Goal: Task Accomplishment & Management: Manage account settings

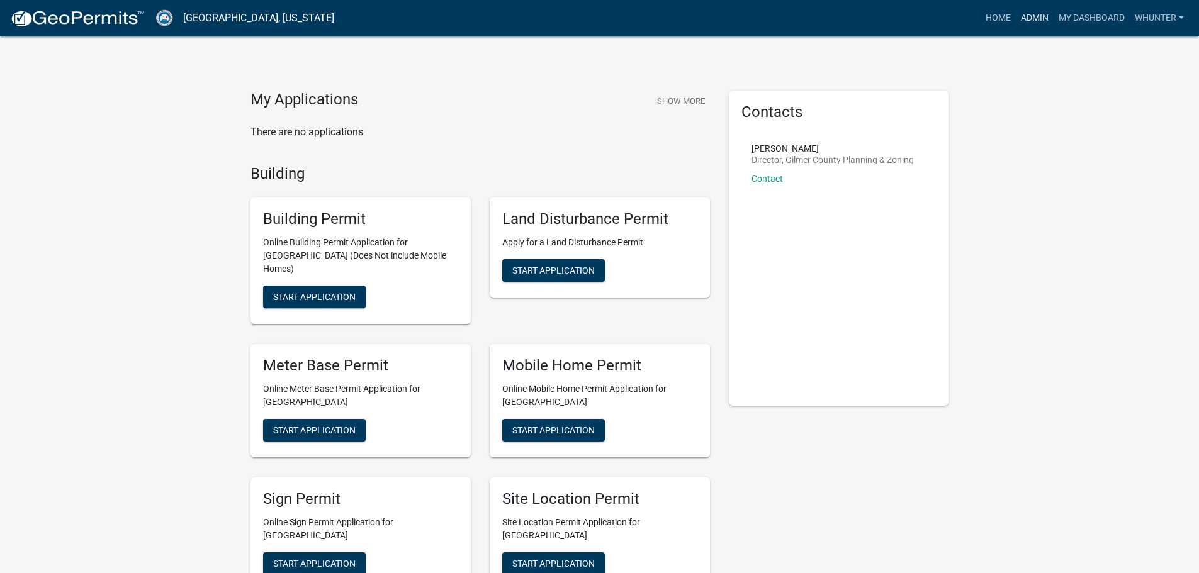
click at [1026, 17] on link "Admin" at bounding box center [1035, 18] width 38 height 24
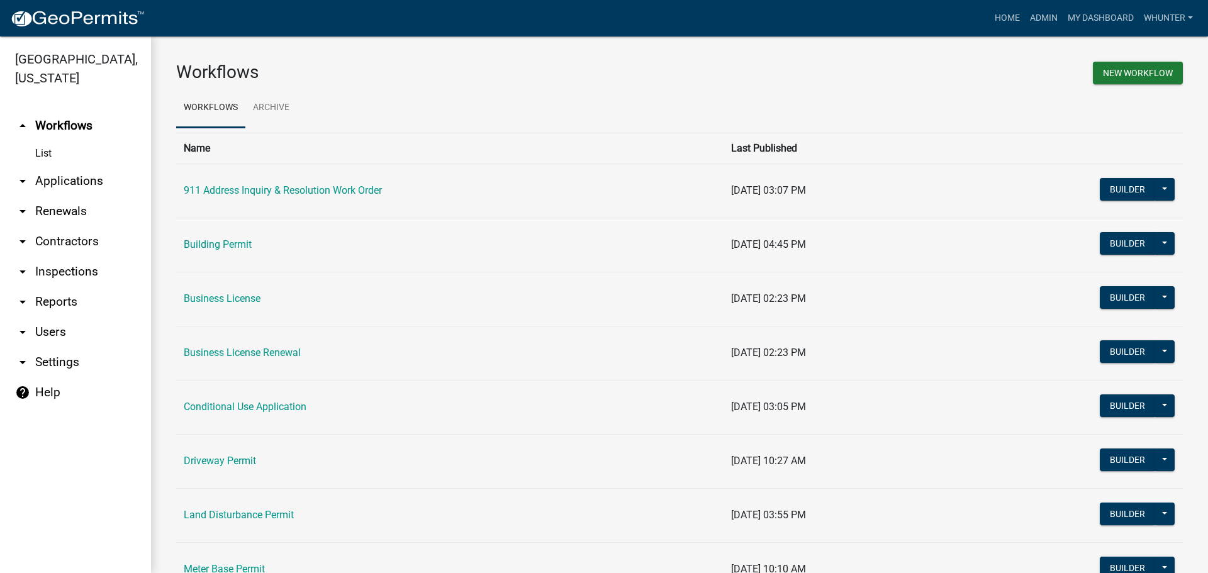
drag, startPoint x: 88, startPoint y: 176, endPoint x: 103, endPoint y: 188, distance: 19.2
click at [89, 176] on link "arrow_drop_down Applications" at bounding box center [75, 181] width 151 height 30
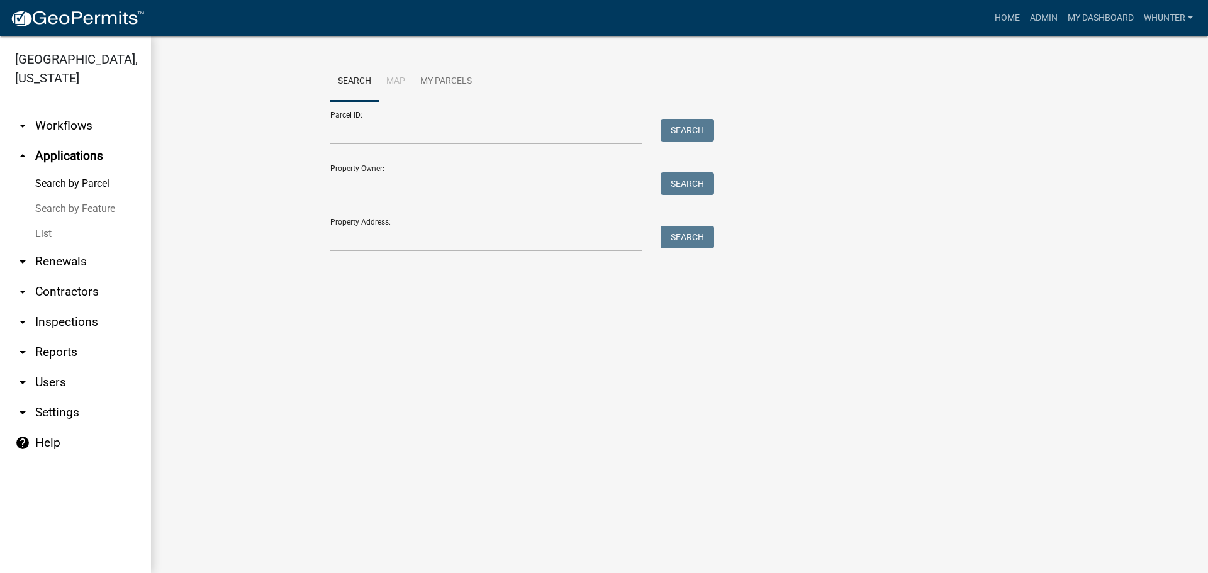
click at [50, 237] on link "List" at bounding box center [75, 234] width 151 height 25
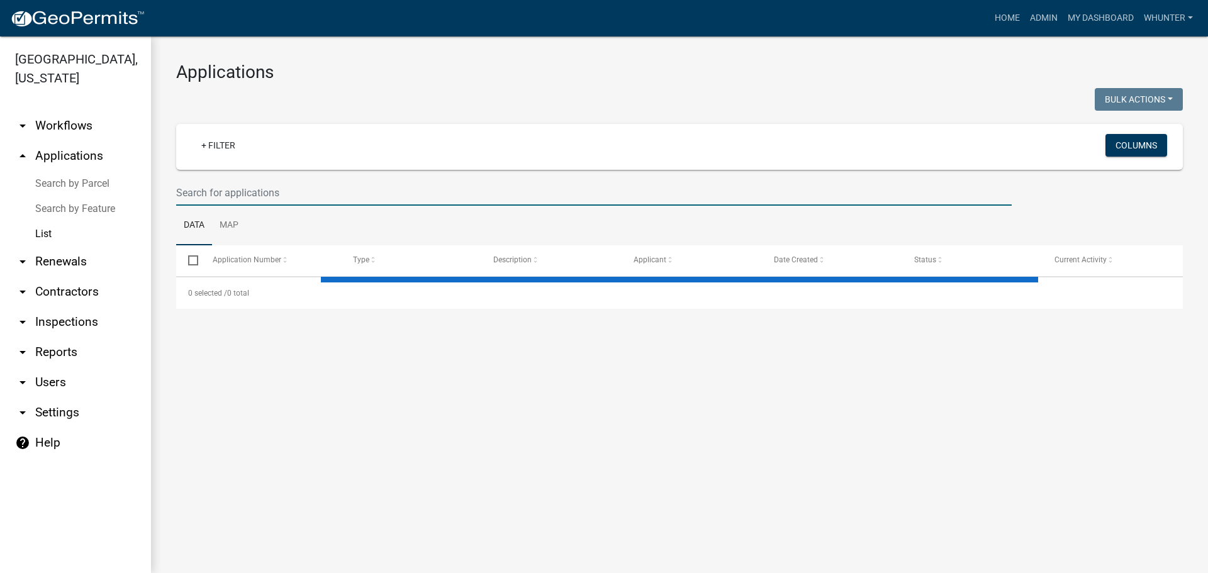
click at [277, 188] on input "text" at bounding box center [594, 193] width 836 height 26
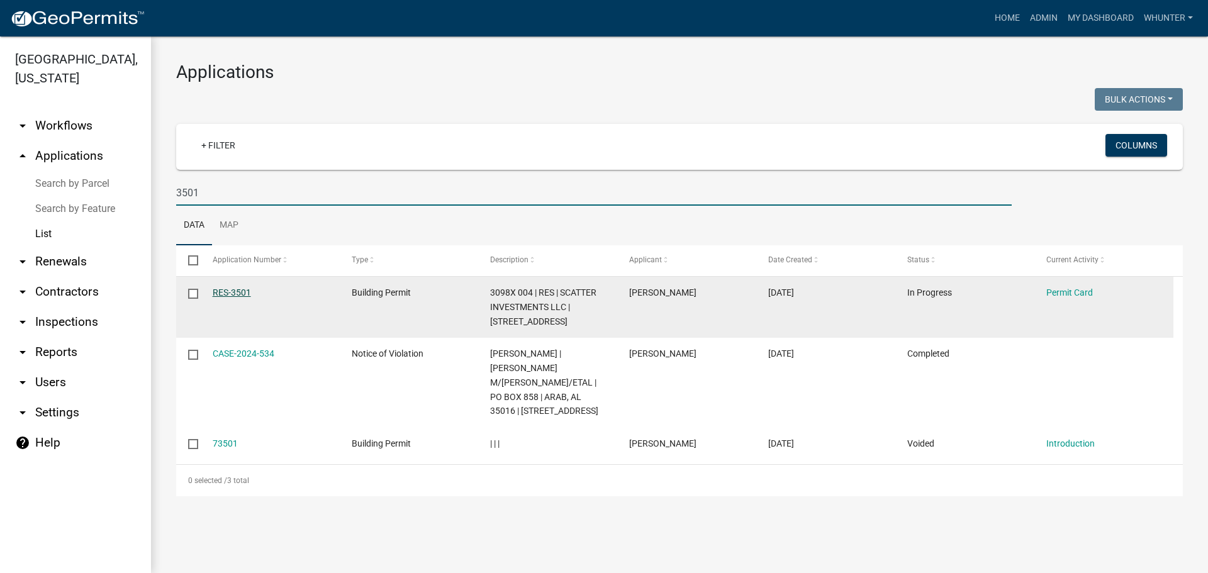
type input "3501"
click at [228, 291] on link "RES-3501" at bounding box center [232, 293] width 38 height 10
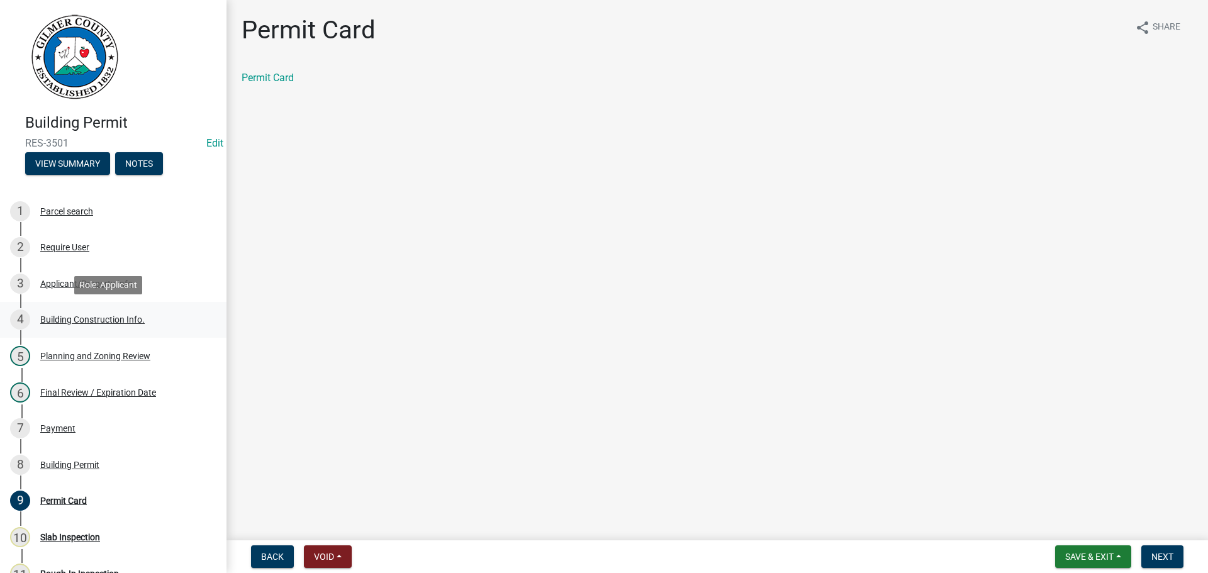
click at [126, 321] on div "Building Construction Info." at bounding box center [92, 319] width 104 height 9
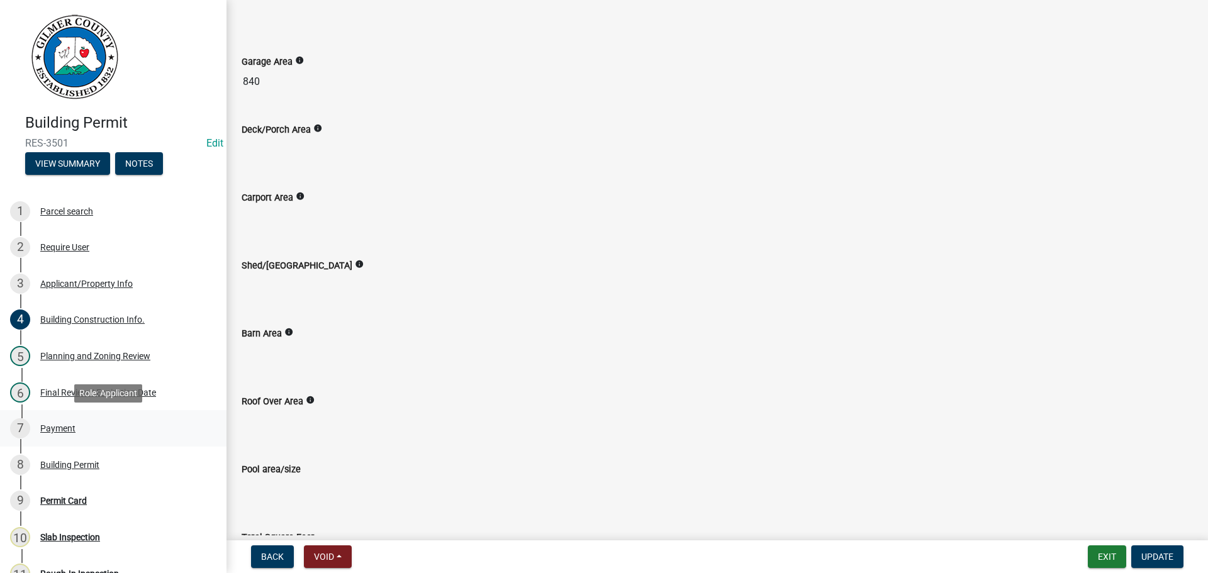
scroll to position [503, 0]
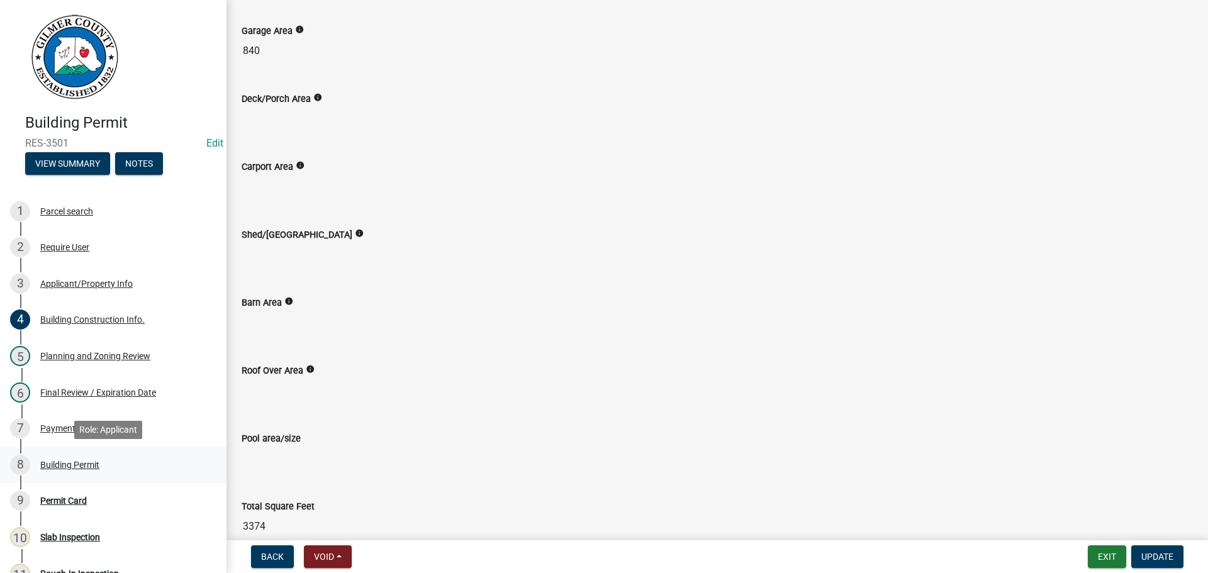
click at [93, 462] on div "Building Permit" at bounding box center [69, 465] width 59 height 9
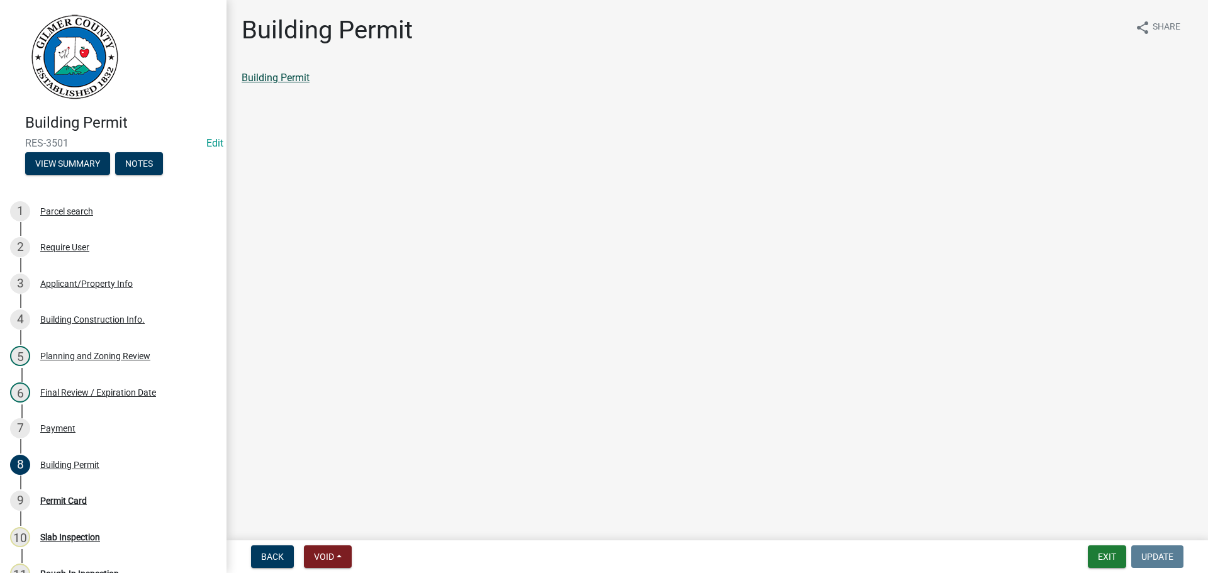
click at [290, 75] on link "Building Permit" at bounding box center [276, 78] width 68 height 12
click at [130, 498] on div "9 Permit Card" at bounding box center [108, 501] width 196 height 20
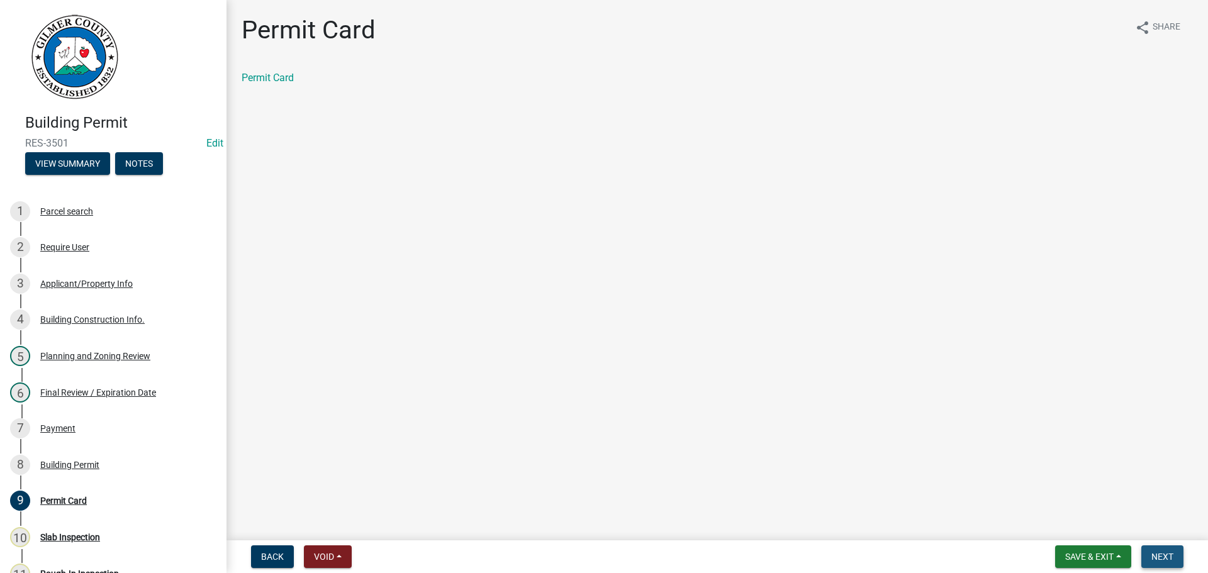
click at [1159, 553] on span "Next" at bounding box center [1163, 557] width 22 height 10
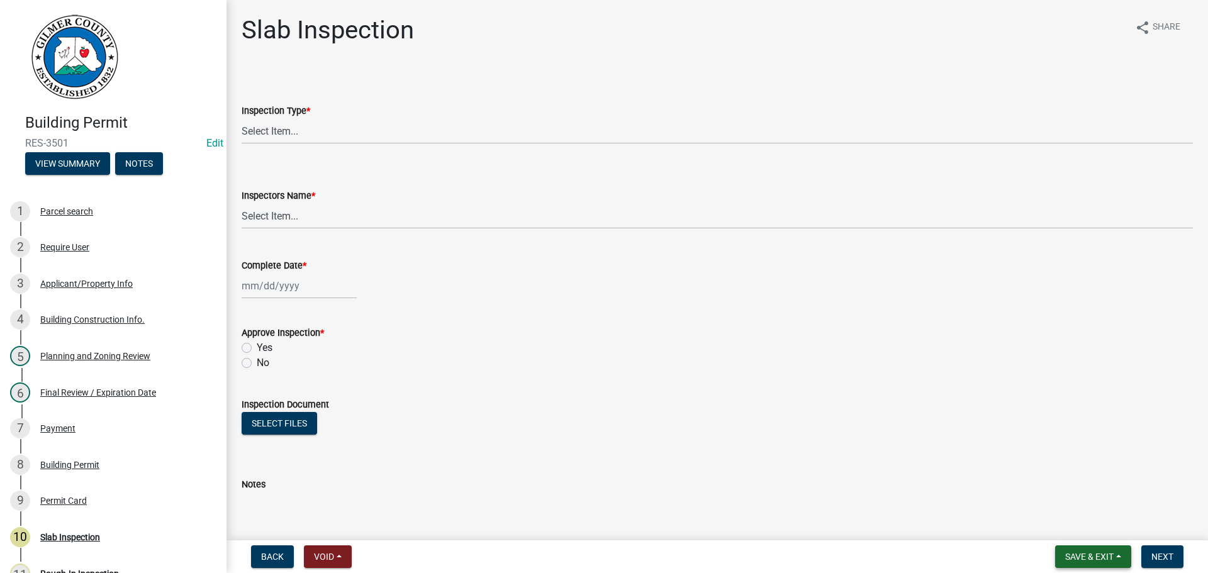
click at [1062, 551] on button "Save & Exit" at bounding box center [1093, 557] width 76 height 23
click at [1078, 530] on button "Save & Exit" at bounding box center [1081, 524] width 101 height 30
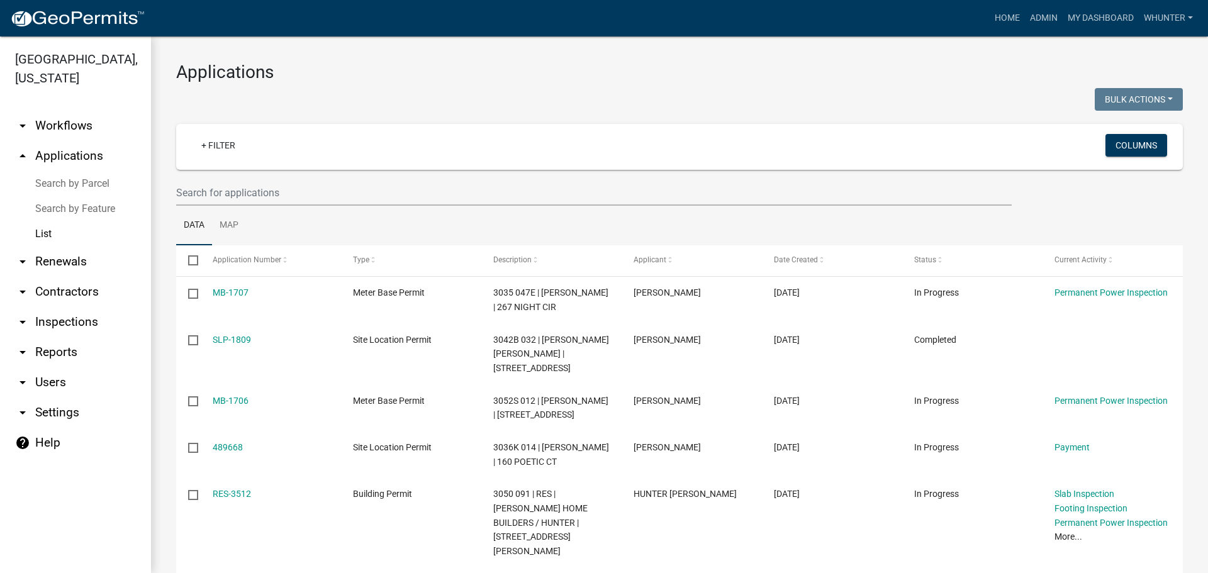
click at [216, 176] on wm-filter-builder "+ Filter Columns" at bounding box center [679, 165] width 1007 height 82
click at [218, 193] on input "text" at bounding box center [594, 193] width 836 height 26
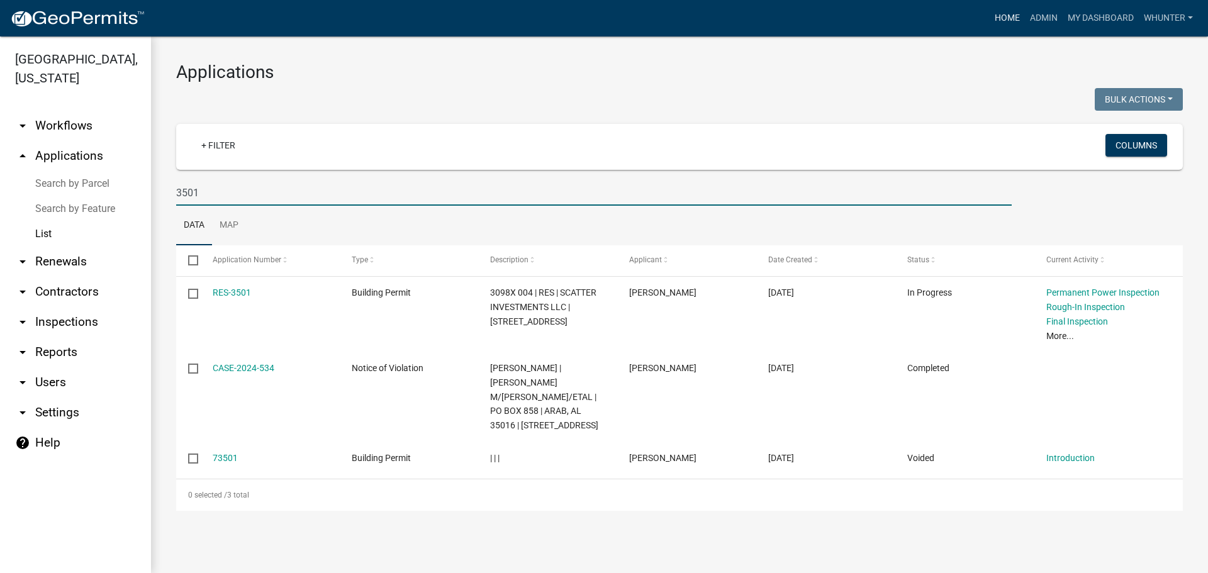
type input "3501"
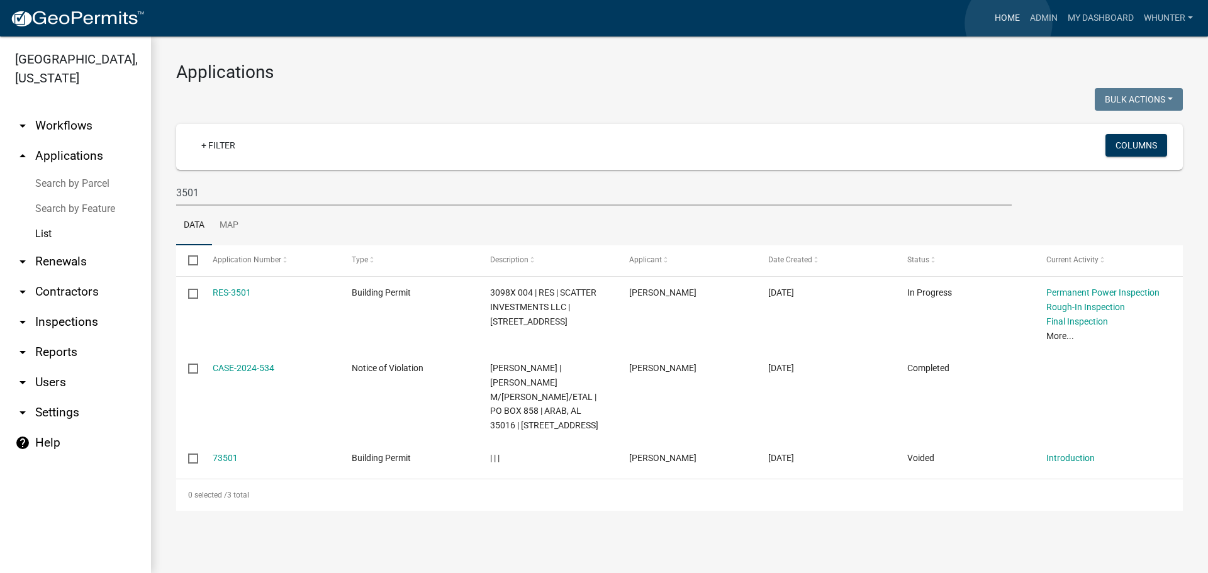
click at [1009, 23] on link "Home" at bounding box center [1007, 18] width 35 height 24
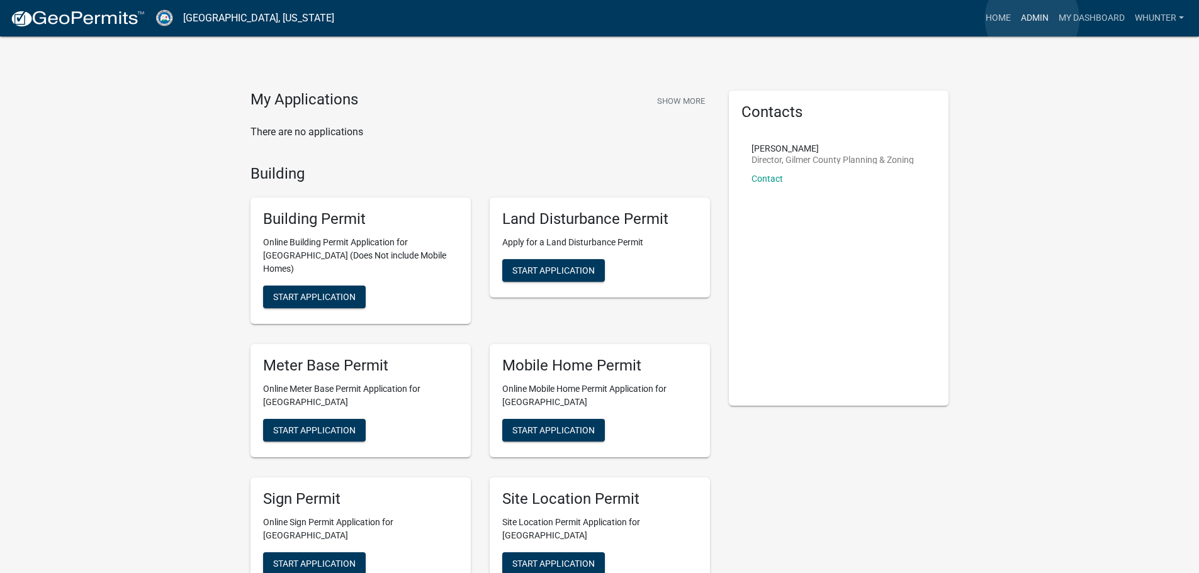
click at [1032, 19] on link "Admin" at bounding box center [1035, 18] width 38 height 24
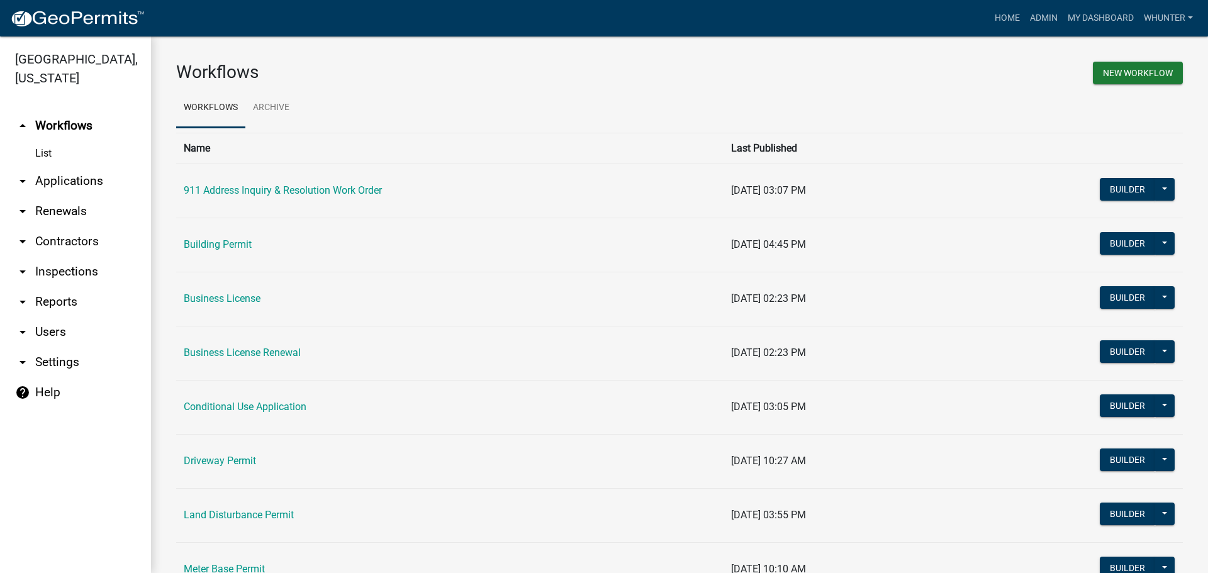
click at [101, 177] on link "arrow_drop_down Applications" at bounding box center [75, 181] width 151 height 30
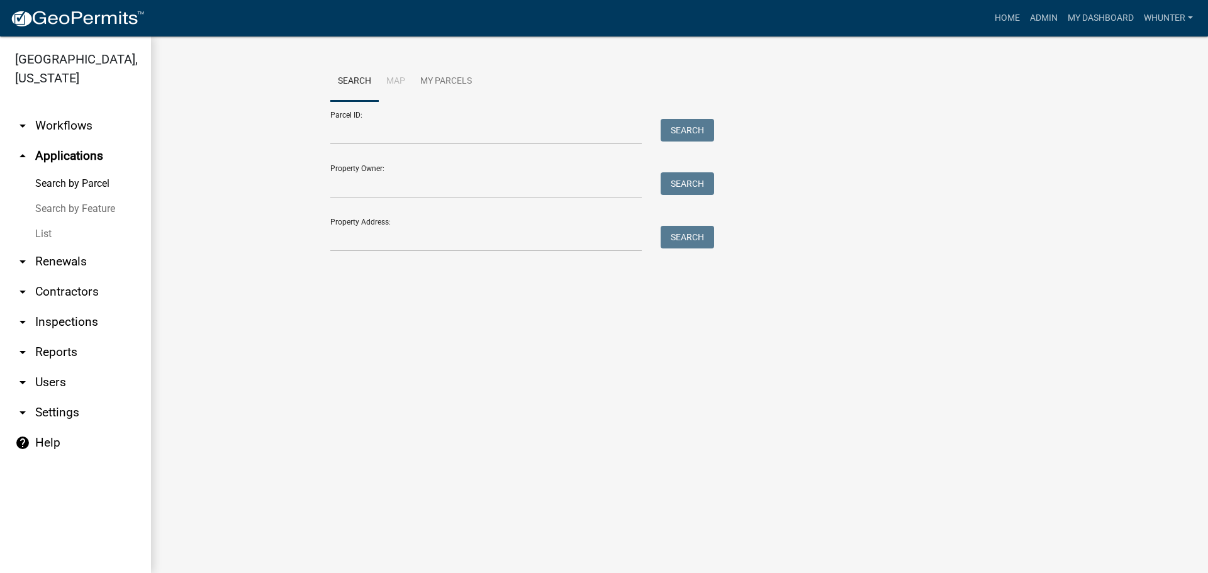
click at [77, 227] on link "List" at bounding box center [75, 234] width 151 height 25
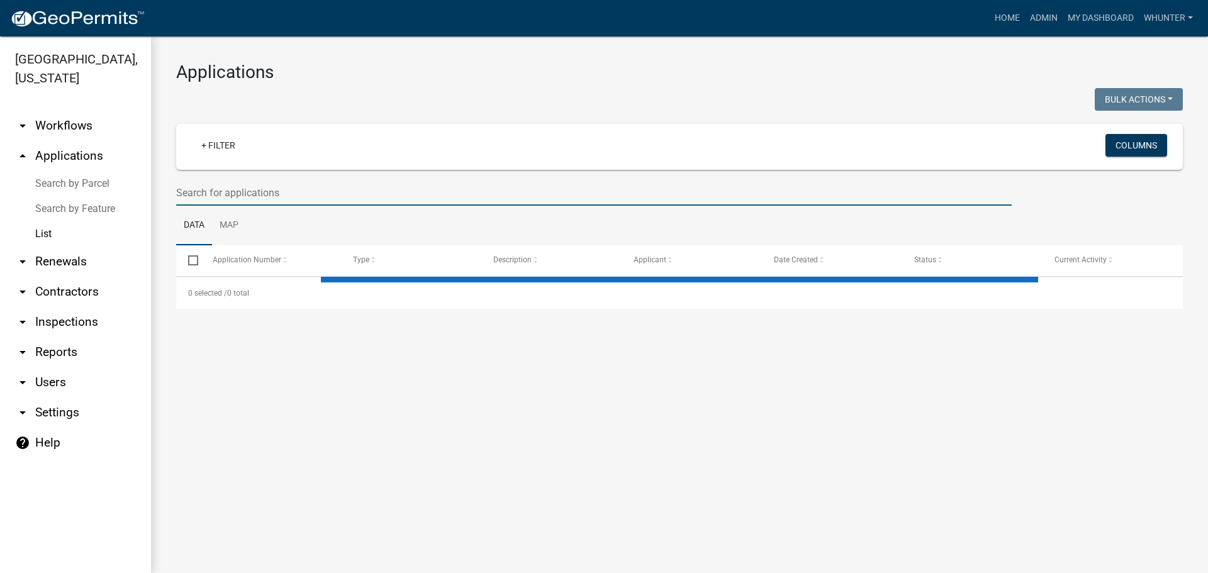
click at [405, 187] on input "text" at bounding box center [594, 193] width 836 height 26
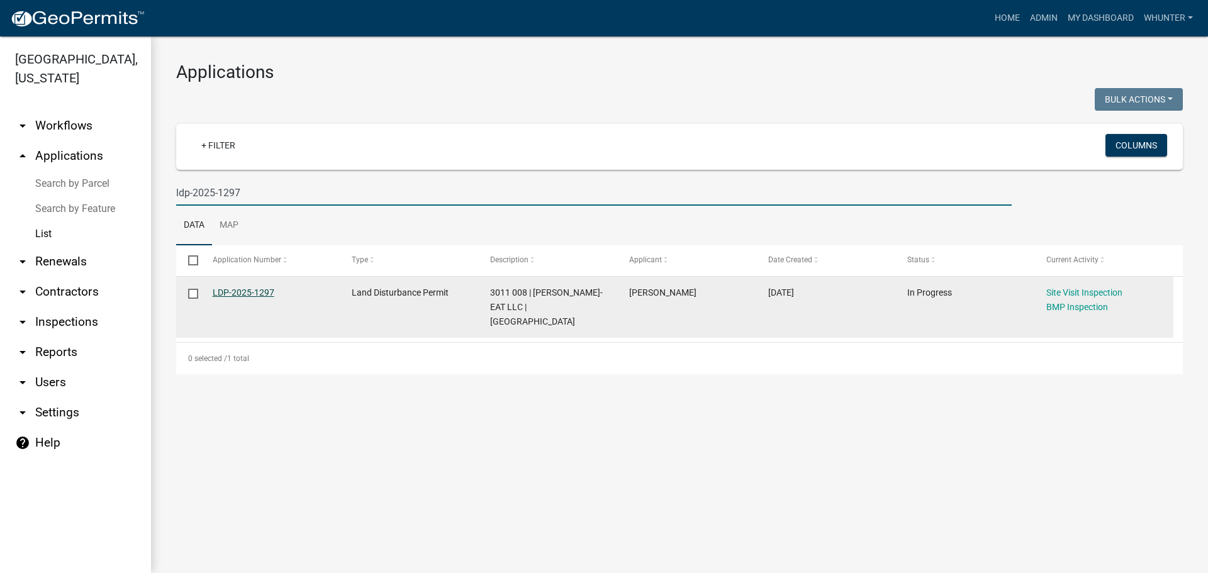
type input "ldp-2025-1297"
click at [235, 288] on link "LDP-2025-1297" at bounding box center [244, 293] width 62 height 10
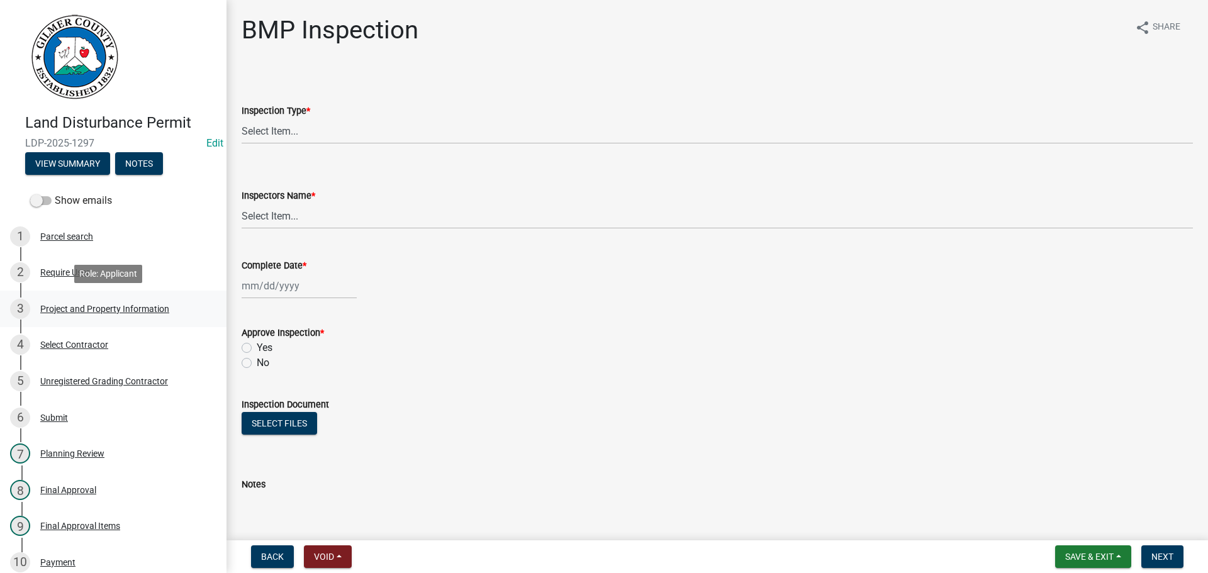
click at [142, 315] on div "3 Project and Property Information" at bounding box center [108, 309] width 196 height 20
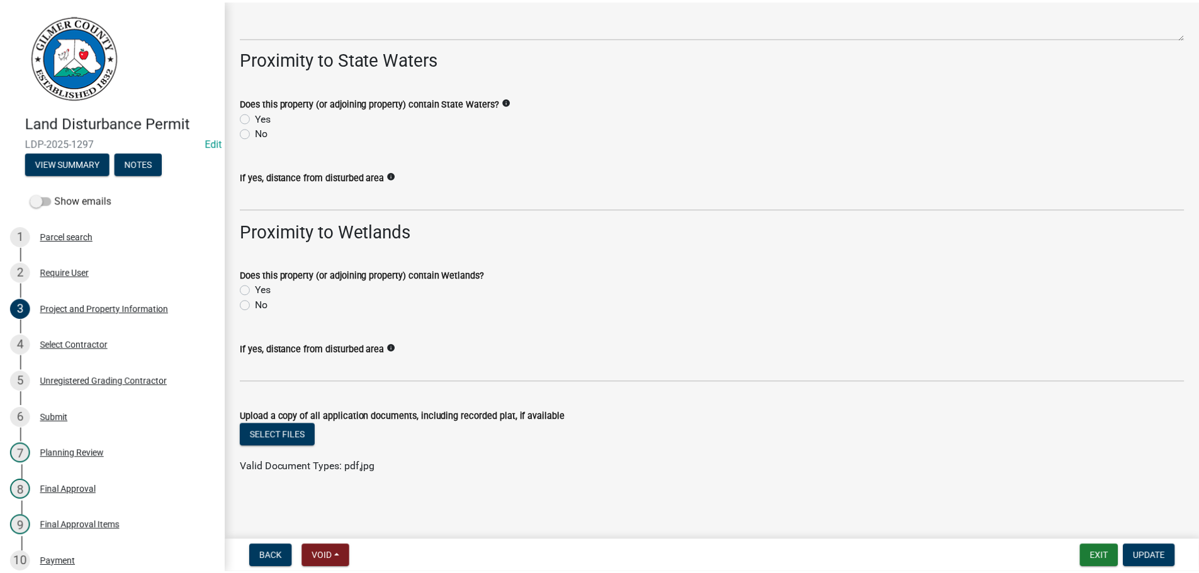
scroll to position [1337, 0]
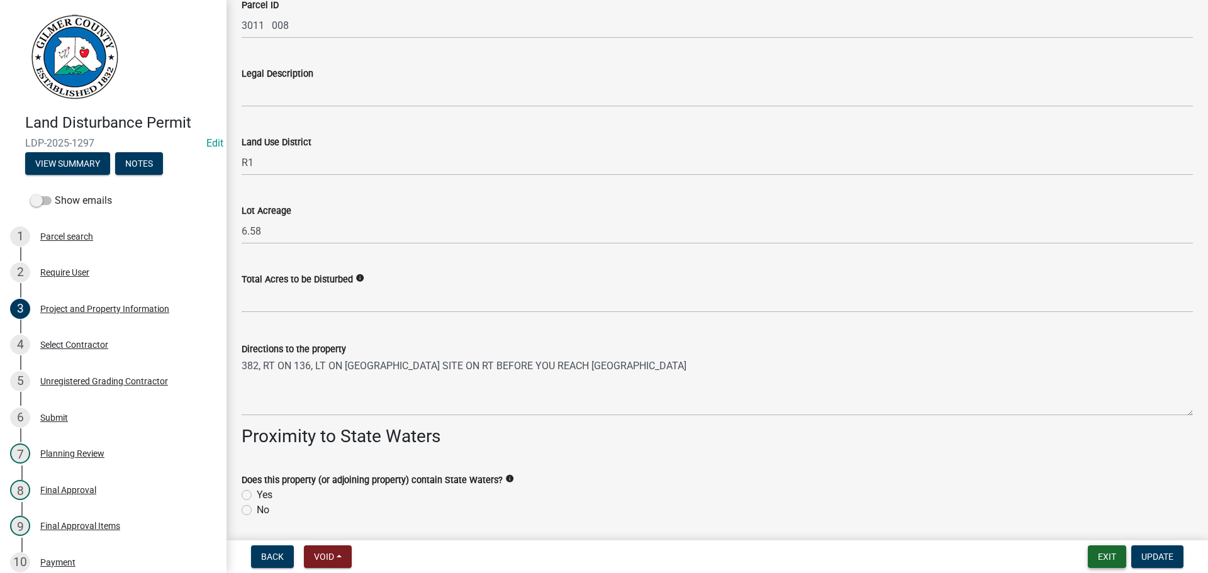
click at [1096, 559] on button "Exit" at bounding box center [1107, 557] width 38 height 23
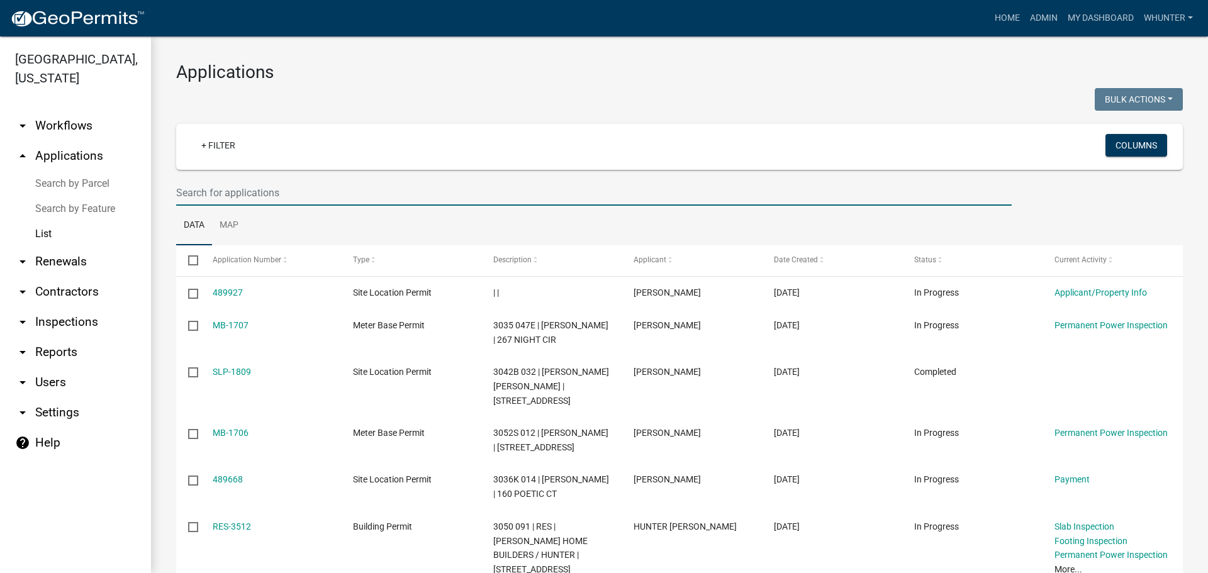
click at [291, 193] on input "text" at bounding box center [594, 193] width 836 height 26
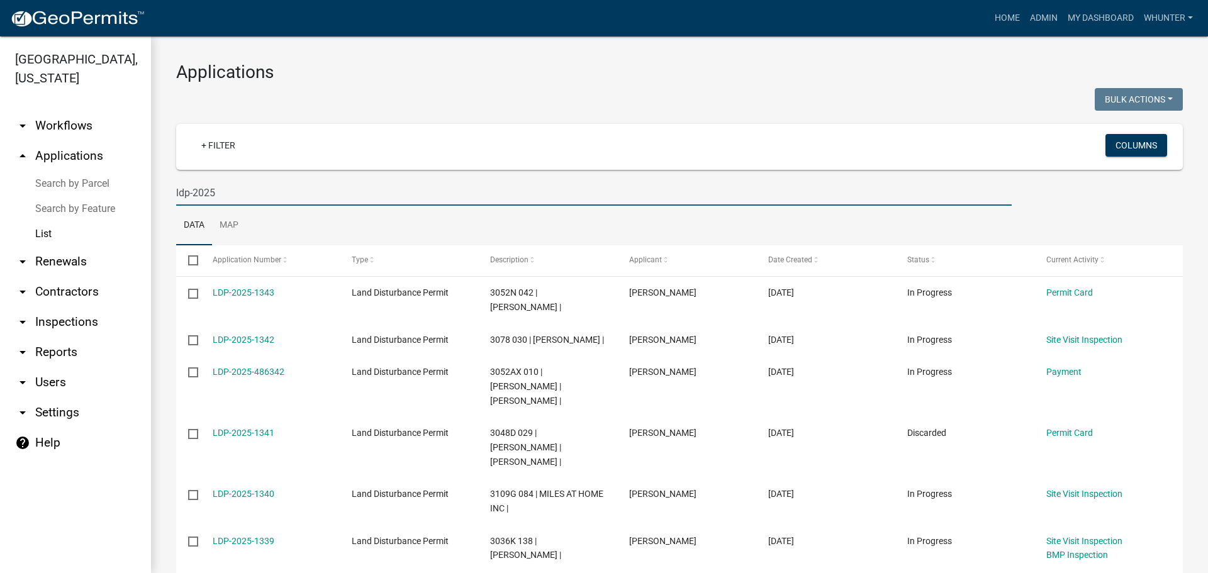
type input "ldp-2025"
click at [48, 341] on link "arrow_drop_down Reports" at bounding box center [75, 352] width 151 height 30
select select "0: null"
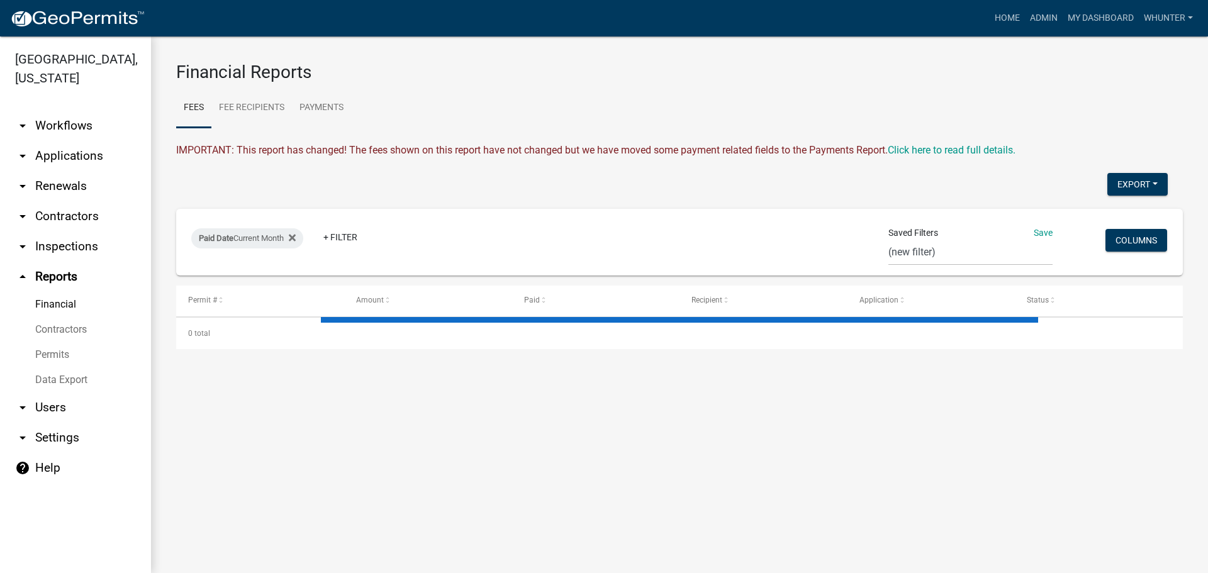
click at [56, 374] on link "Data Export" at bounding box center [75, 379] width 151 height 25
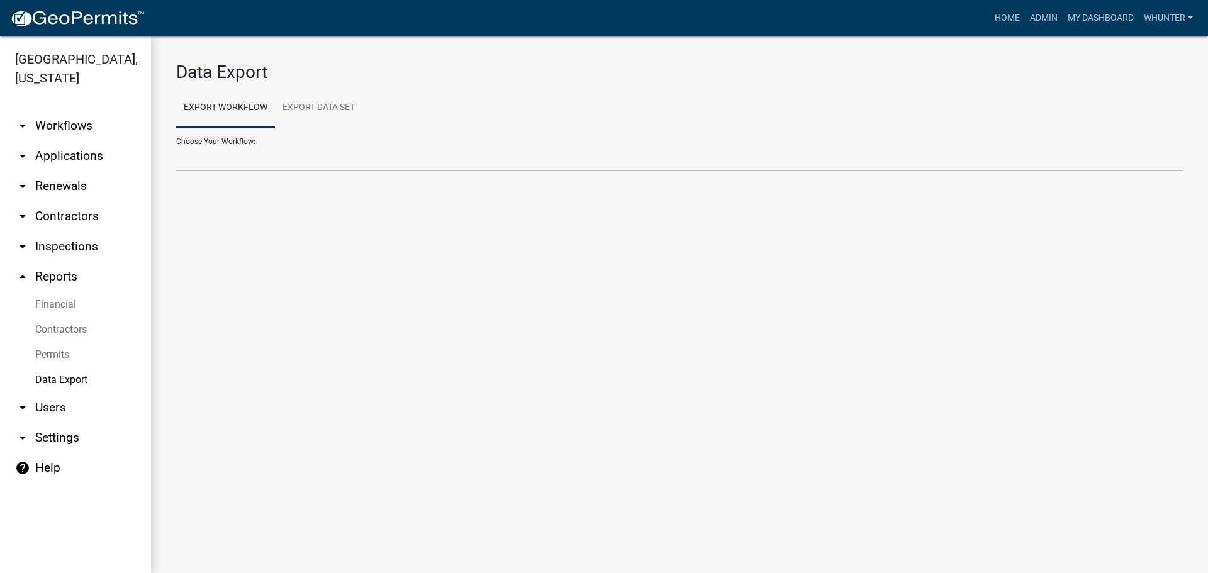
click at [305, 162] on select "Choose Your Workflow:" at bounding box center [679, 158] width 1007 height 26
click at [176, 145] on select "Choose Your Workflow:" at bounding box center [679, 158] width 1007 height 26
click at [295, 166] on select "911 Address Inquiry & Resolution Work Order Building Contractor Registration Bu…" at bounding box center [679, 158] width 1007 height 26
select select "4: Object"
click at [176, 145] on select "911 Address Inquiry & Resolution Work Order Building Contractor Registration Bu…" at bounding box center [679, 158] width 1007 height 26
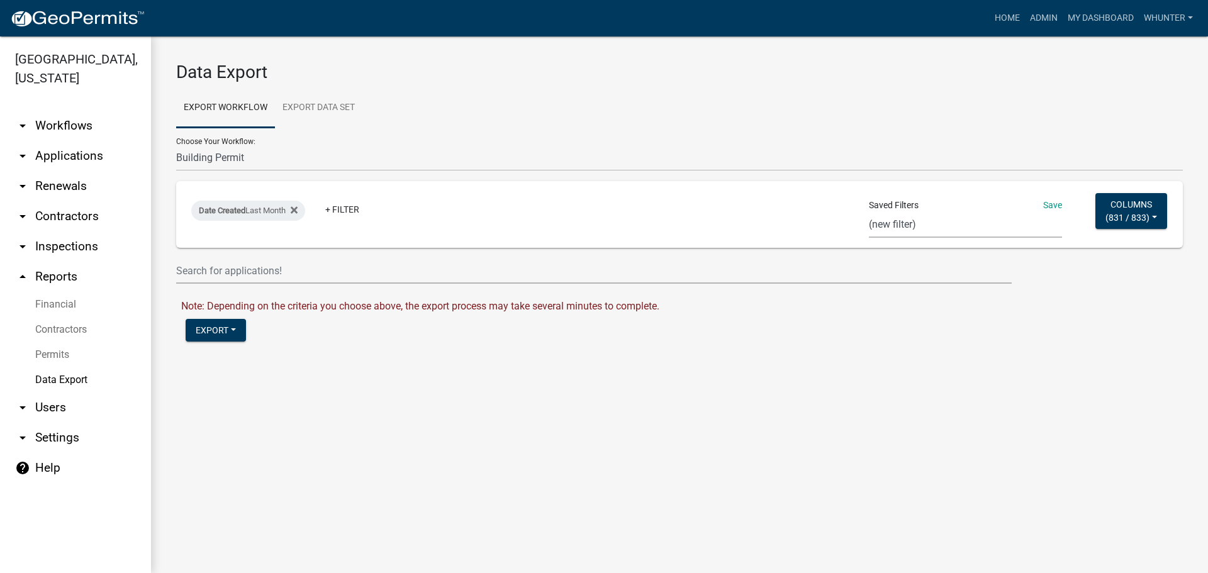
click at [973, 226] on select "MB Permit- end of the month Mobile Home- end of the month LDP - end of the mont…" at bounding box center [965, 225] width 193 height 26
select select "6: afe0e46d-e755-49ab-800d-675bb1aa7a17"
click at [870, 212] on select "MB Permit- end of the month Mobile Home- end of the month LDP - end of the mont…" at bounding box center [965, 225] width 193 height 26
click at [232, 339] on button "Export" at bounding box center [216, 330] width 60 height 23
click at [233, 361] on button "Excel Format (.xlsx)" at bounding box center [250, 363] width 128 height 30
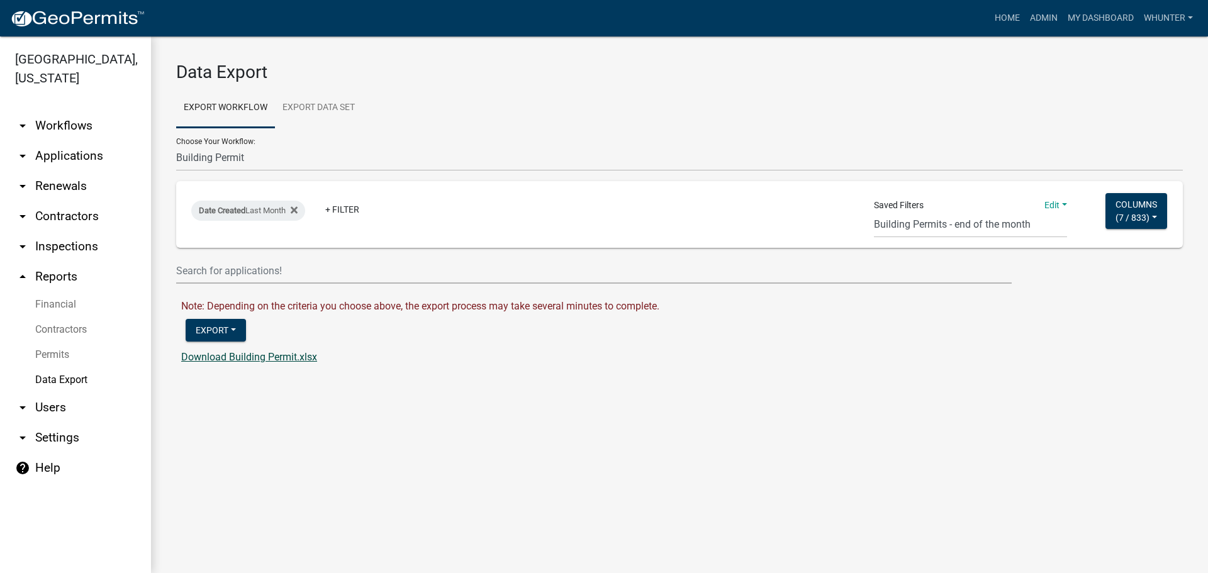
click at [222, 360] on link "Download Building Permit.xlsx" at bounding box center [249, 357] width 136 height 12
click at [1008, 19] on link "Home" at bounding box center [1007, 18] width 35 height 24
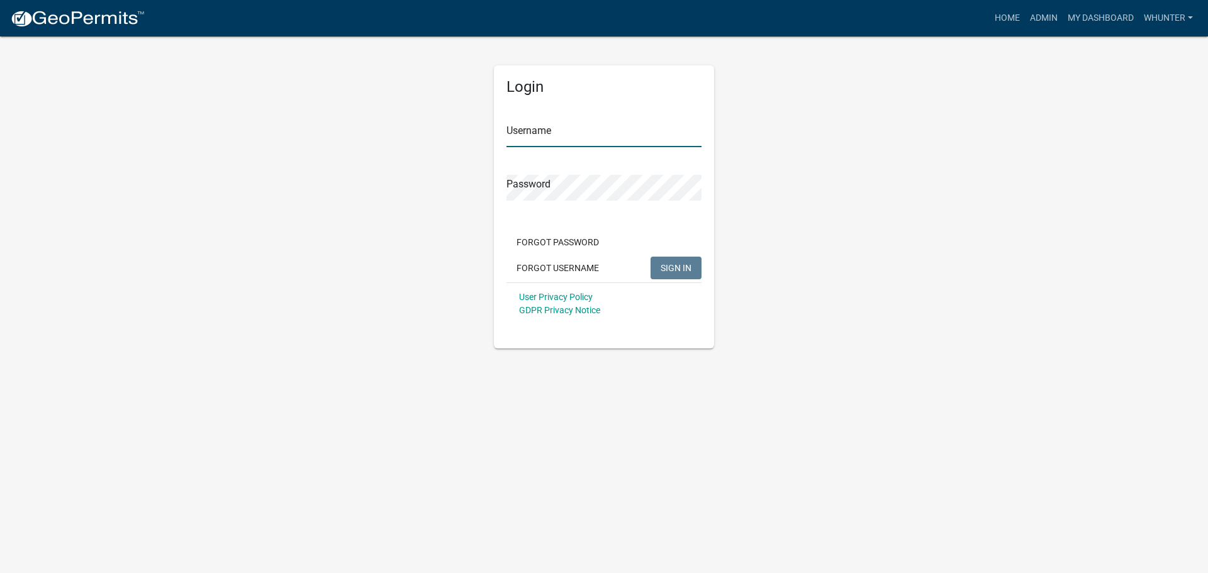
type input "whunter"
click at [693, 285] on div "User Privacy Policy GDPR Privacy Notice" at bounding box center [604, 304] width 195 height 42
click at [695, 272] on button "SIGN IN" at bounding box center [676, 268] width 51 height 23
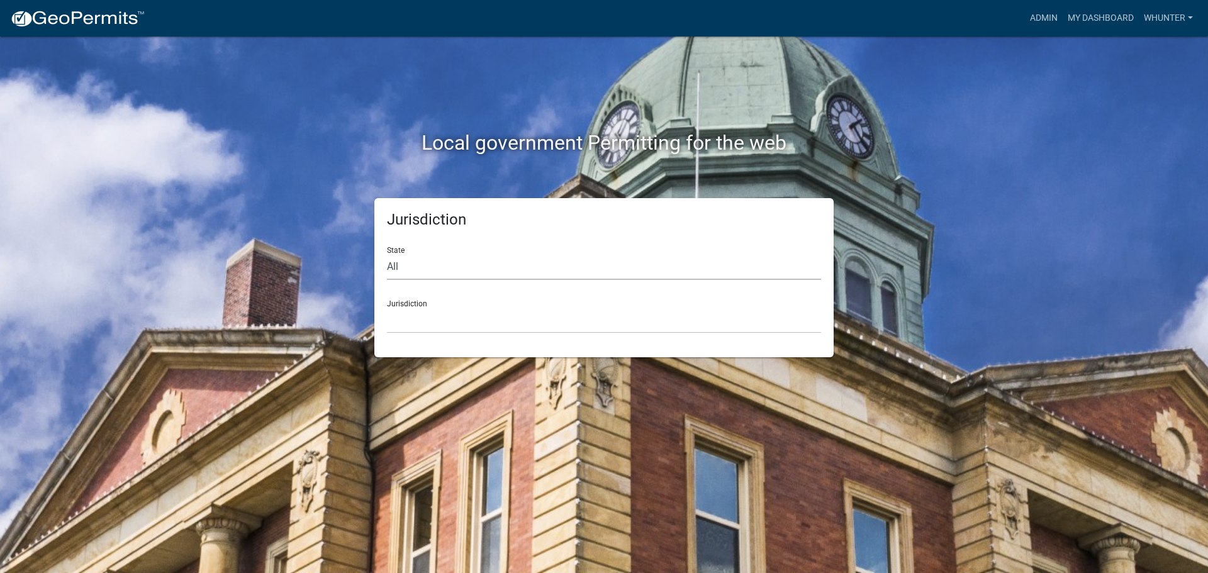
click at [644, 264] on select "All [US_STATE] [US_STATE] [US_STATE] [US_STATE] [US_STATE] [US_STATE] [US_STATE…" at bounding box center [604, 267] width 434 height 26
select select "[US_STATE]"
click at [387, 254] on select "All [US_STATE] [US_STATE] [US_STATE] [US_STATE] [US_STATE] [US_STATE] [US_STATE…" at bounding box center [604, 267] width 434 height 26
click at [616, 337] on div "Jurisdiction State All Colorado Georgia Indiana Iowa Kansas Minnesota Ohio Sout…" at bounding box center [603, 277] width 459 height 159
drag, startPoint x: 588, startPoint y: 317, endPoint x: 583, endPoint y: 333, distance: 16.3
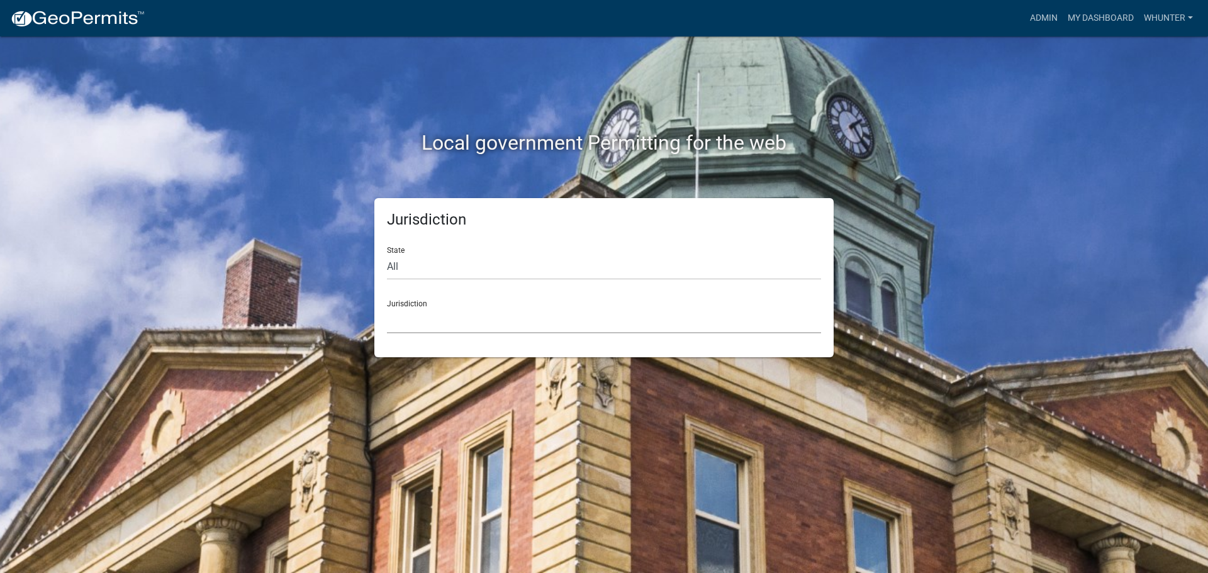
click at [588, 318] on select "Carroll County, Georgia Cook County, Georgia Crawford County, Georgia Gilmer Co…" at bounding box center [604, 321] width 434 height 26
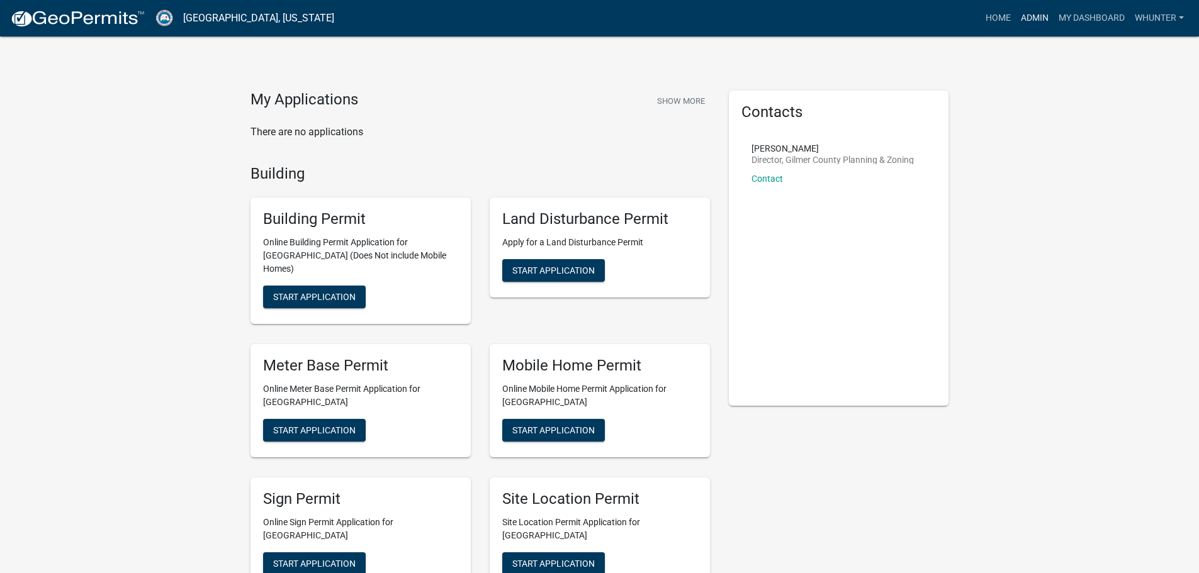
drag, startPoint x: 1032, startPoint y: 33, endPoint x: 1035, endPoint y: 14, distance: 18.4
click at [1033, 31] on nav "Gilmer County, Georgia more_horiz Home Admin My Dashboard whunter Admin Account…" at bounding box center [599, 18] width 1199 height 36
click at [1035, 14] on link "Admin" at bounding box center [1035, 18] width 38 height 24
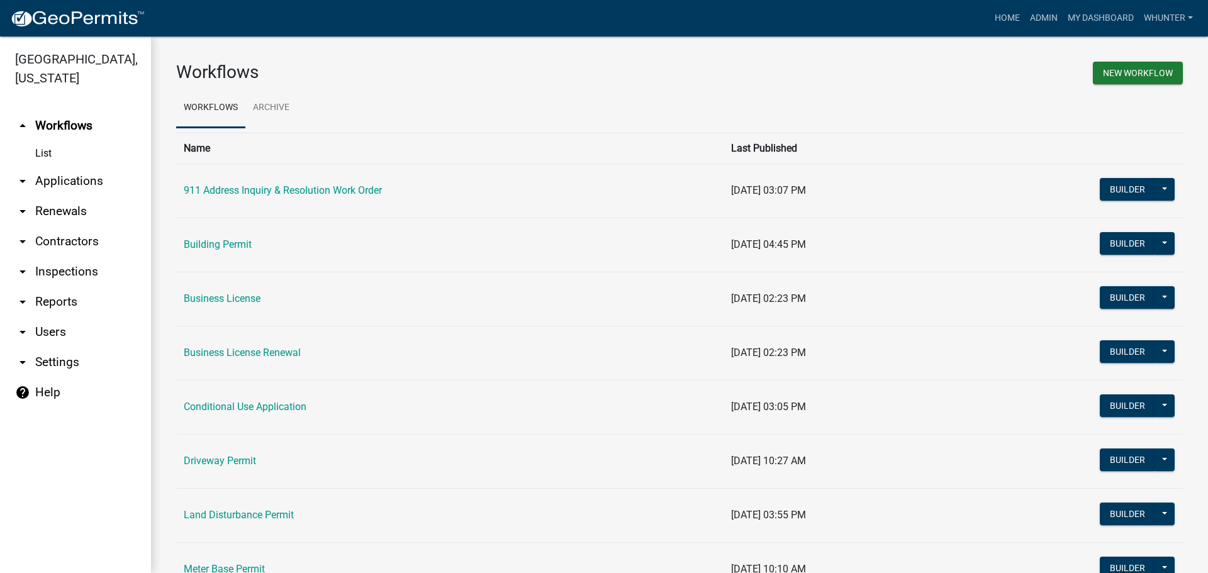
click at [25, 179] on icon "arrow_drop_down" at bounding box center [22, 181] width 15 height 15
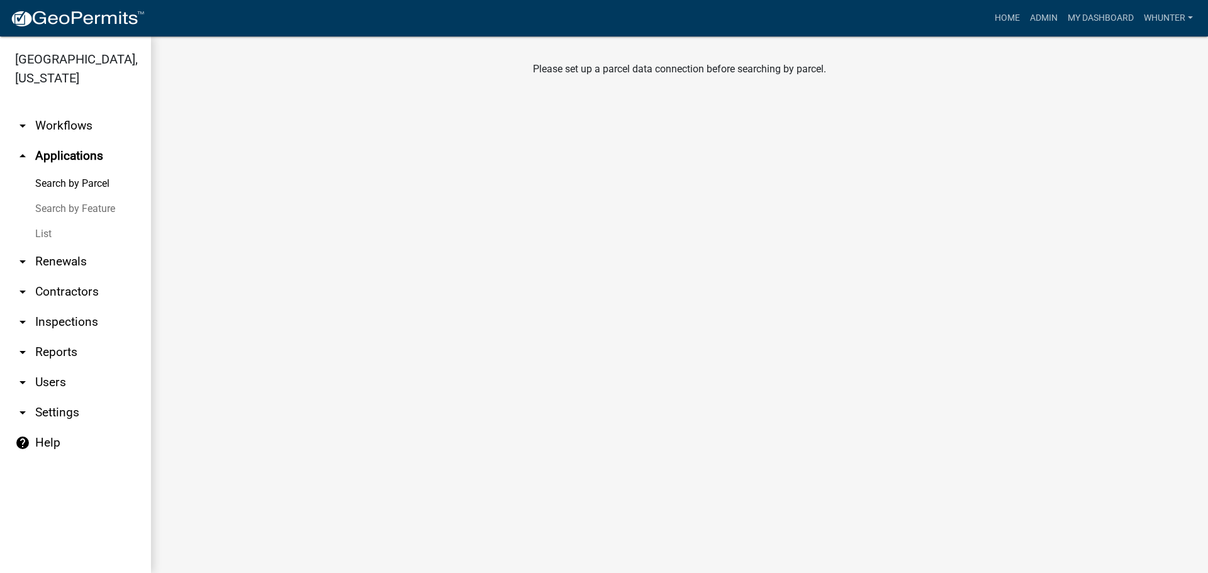
click at [60, 230] on link "List" at bounding box center [75, 234] width 151 height 25
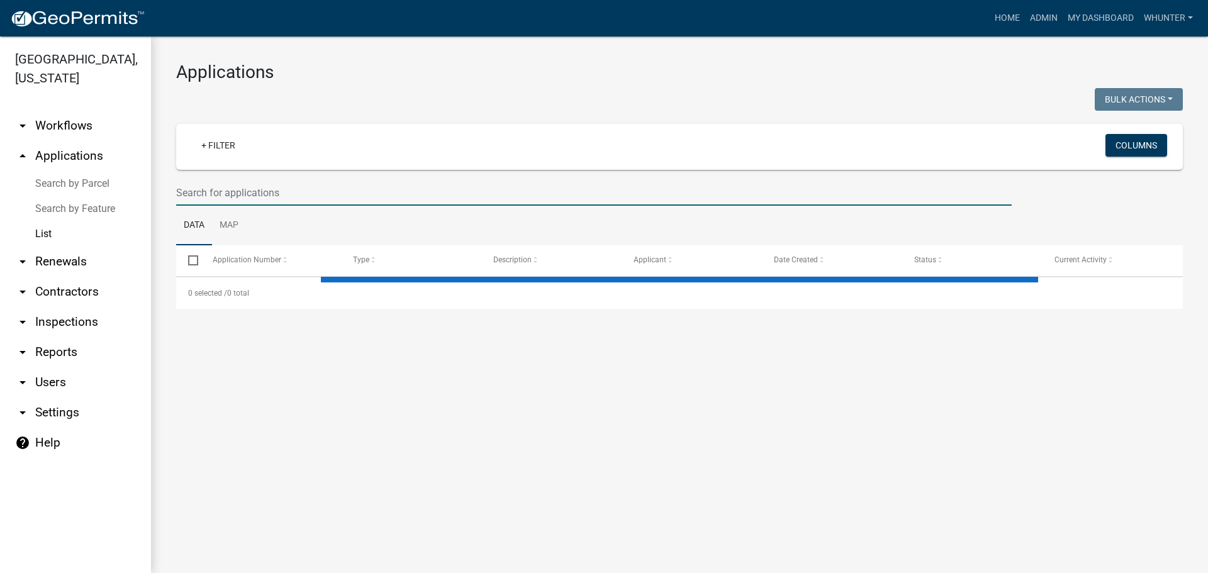
click at [306, 198] on input "text" at bounding box center [594, 193] width 836 height 26
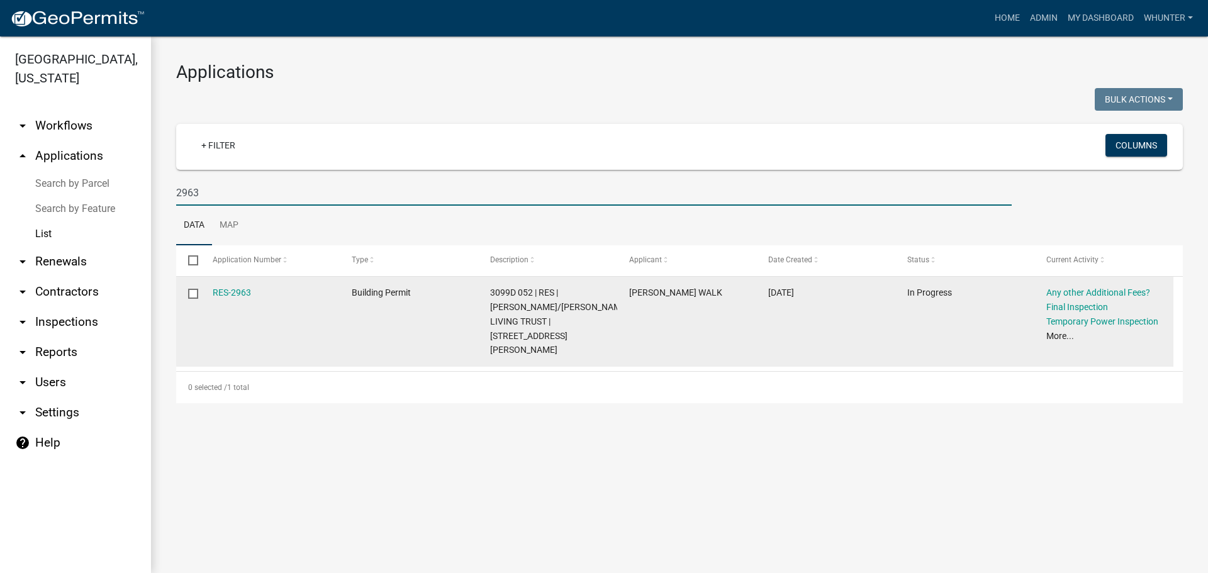
type input "2963"
click at [221, 284] on datatable-body-cell "RES-2963" at bounding box center [269, 322] width 139 height 90
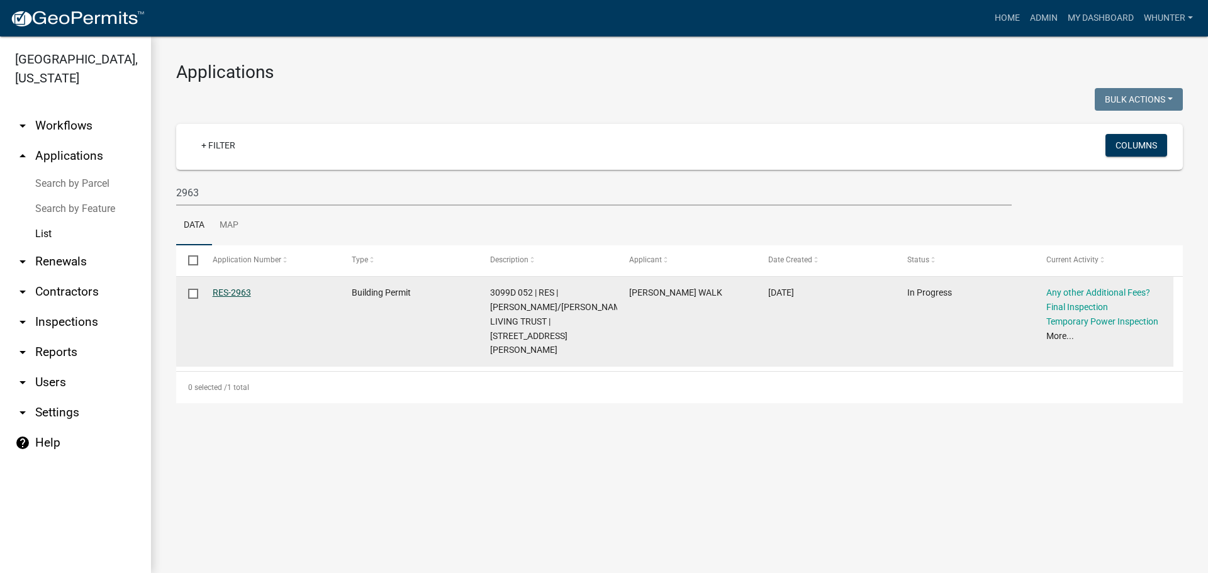
click at [225, 289] on link "RES-2963" at bounding box center [232, 293] width 38 height 10
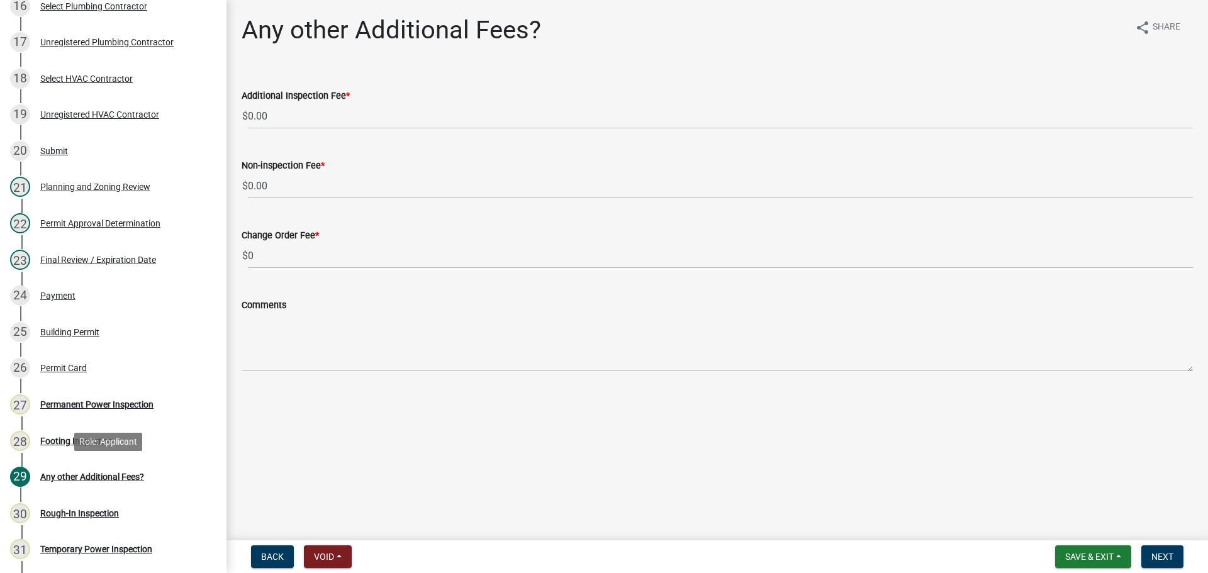
scroll to position [881, 0]
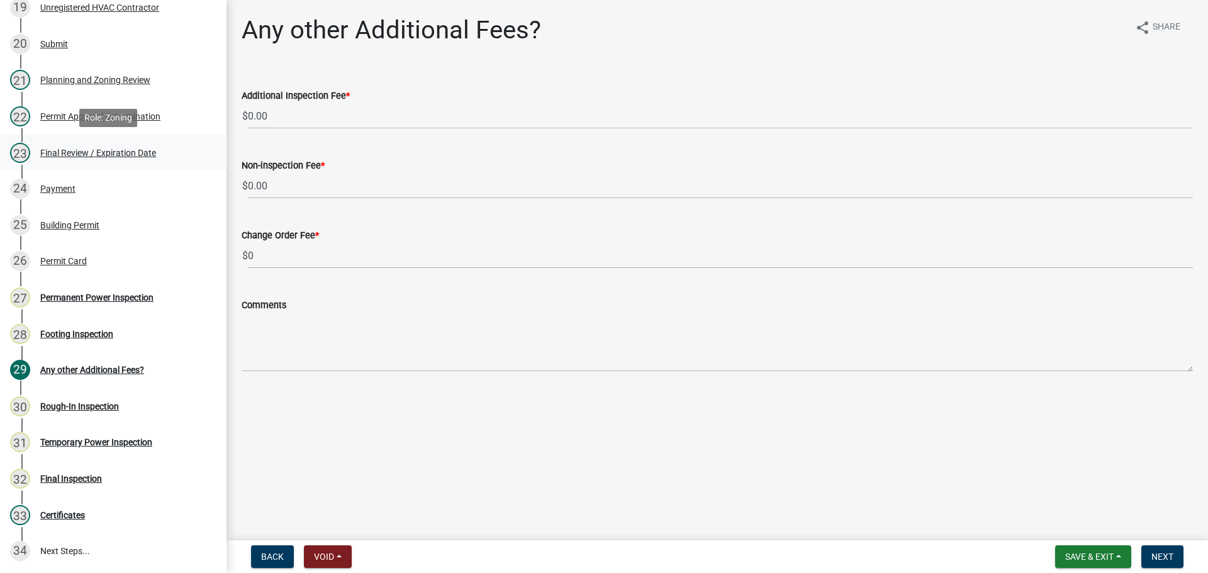
click at [84, 157] on div "Final Review / Expiration Date" at bounding box center [98, 153] width 116 height 9
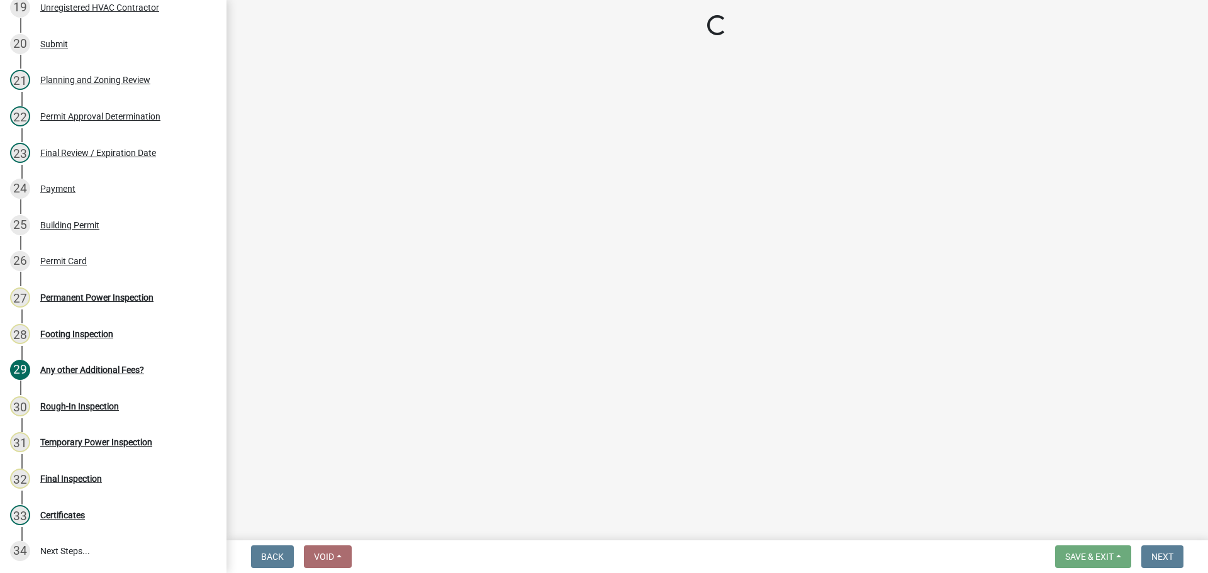
select select "f66b4cef-93c9-440c-84d8-a2c8d35cb7c1"
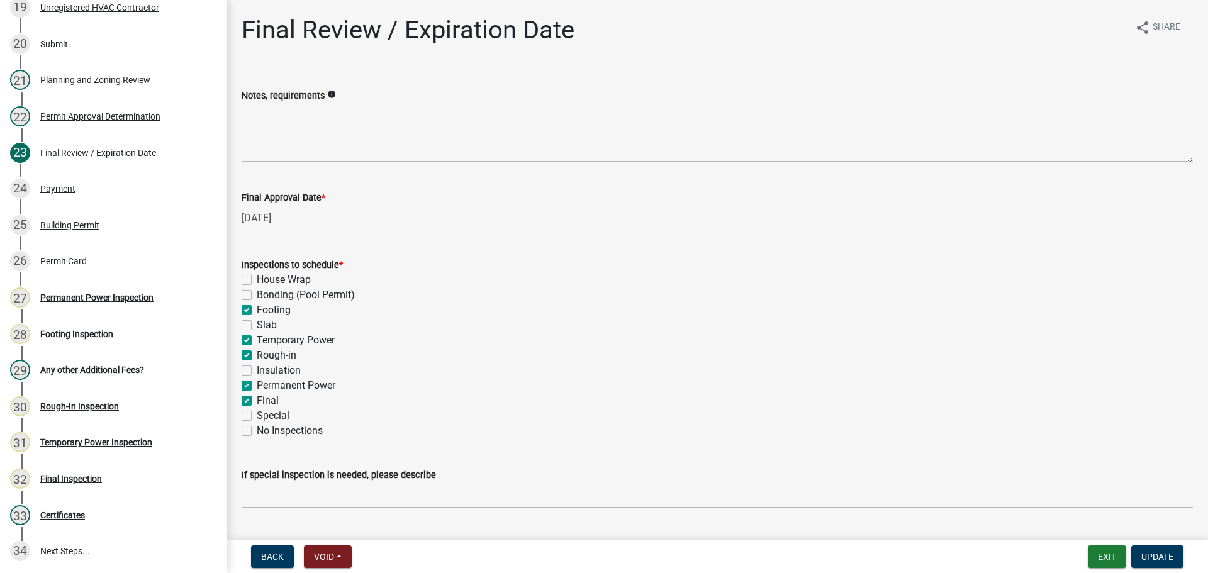
click at [262, 315] on label "Footing" at bounding box center [274, 310] width 34 height 15
click at [262, 311] on input "Footing" at bounding box center [261, 307] width 8 height 8
checkbox input "false"
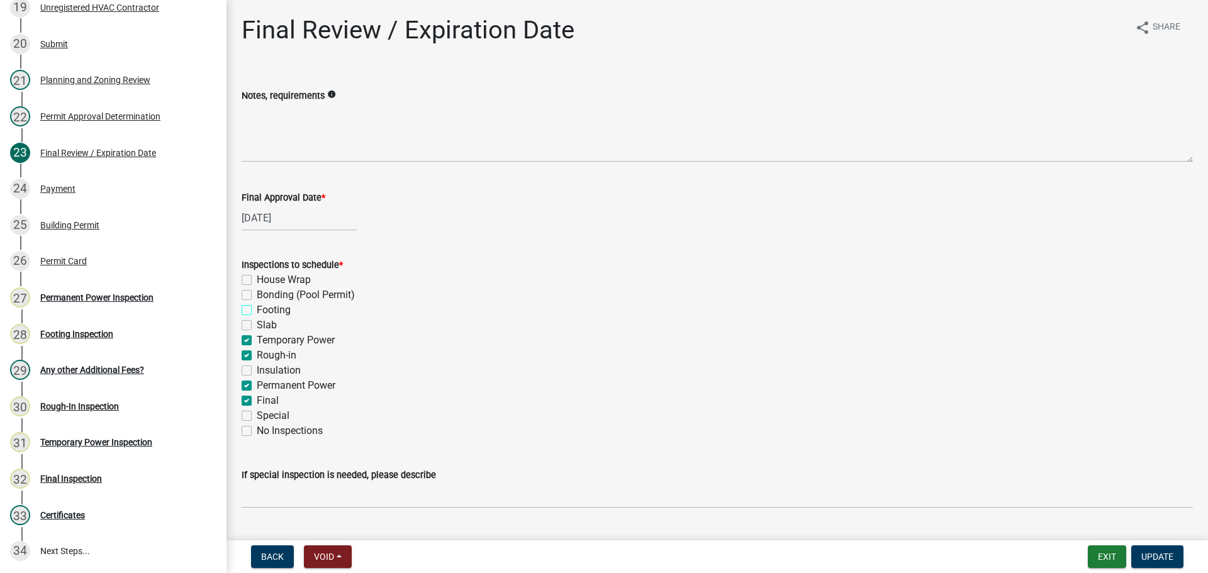
checkbox input "false"
checkbox input "true"
checkbox input "false"
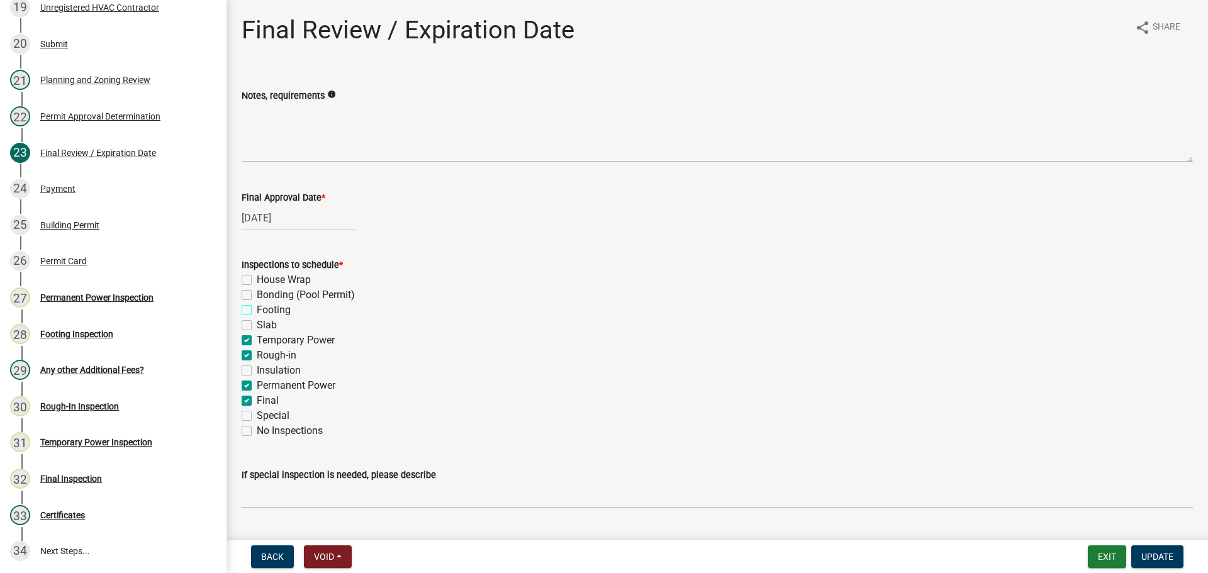
checkbox input "true"
checkbox input "false"
click at [269, 337] on label "Temporary Power" at bounding box center [296, 340] width 78 height 15
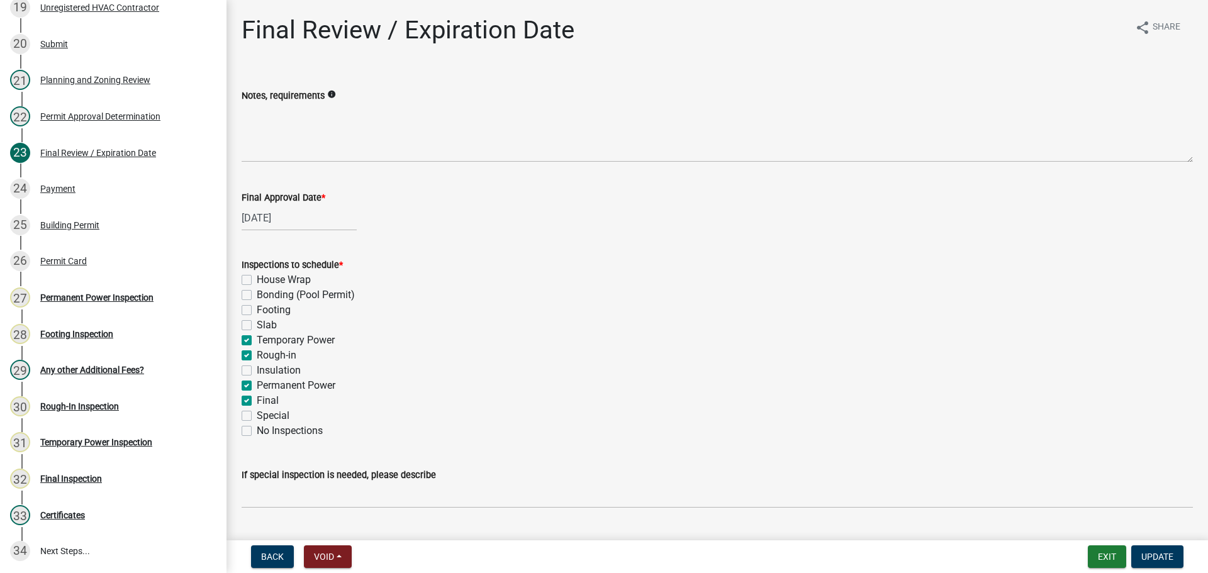
click at [265, 337] on input "Temporary Power" at bounding box center [261, 337] width 8 height 8
checkbox input "false"
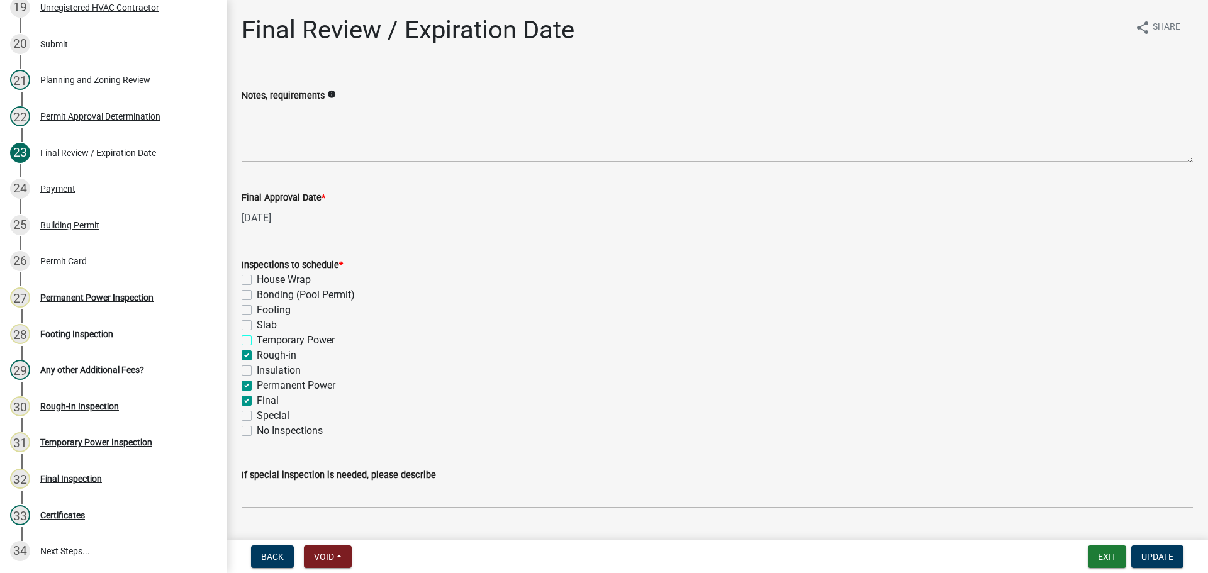
checkbox input "false"
checkbox input "true"
checkbox input "false"
checkbox input "true"
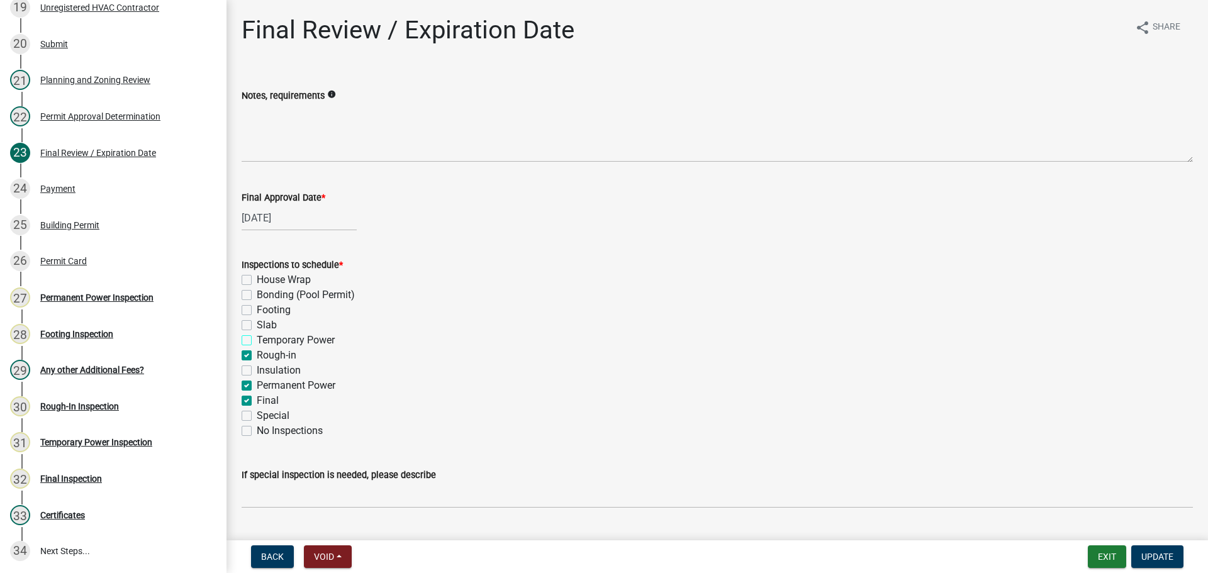
checkbox input "true"
checkbox input "false"
click at [272, 358] on label "Rough-in" at bounding box center [277, 355] width 40 height 15
click at [265, 356] on input "Rough-in" at bounding box center [261, 352] width 8 height 8
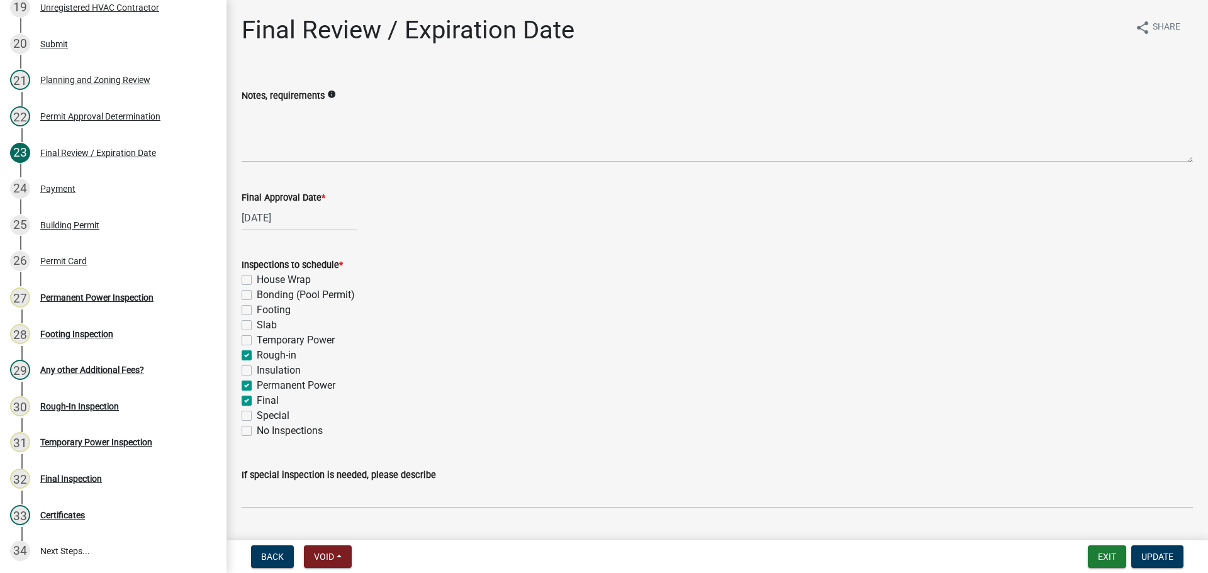
checkbox input "false"
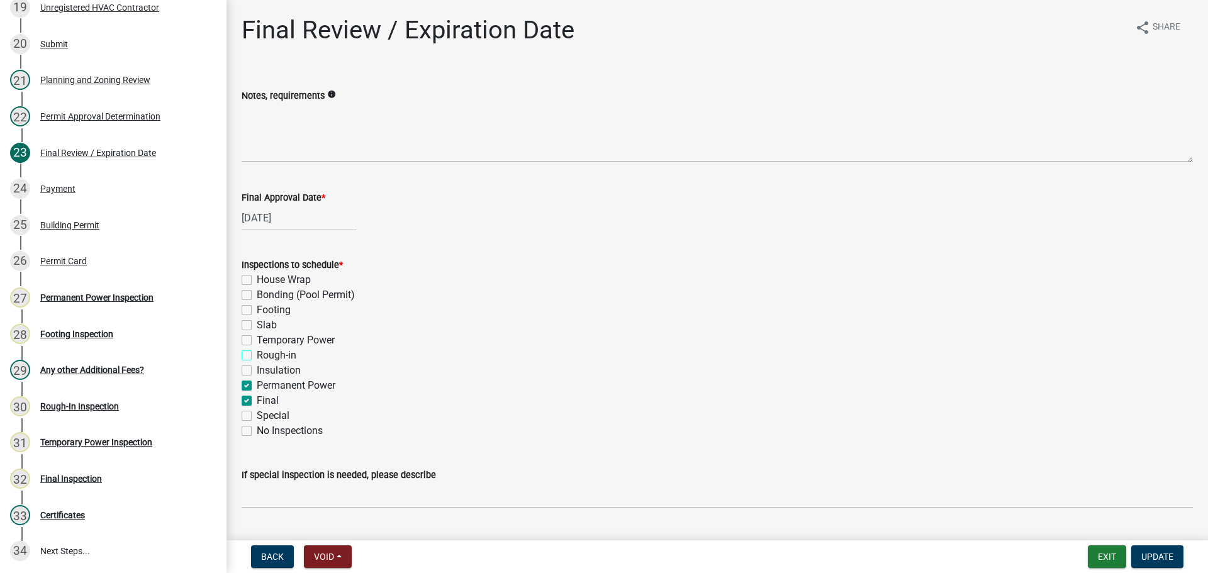
checkbox input "false"
checkbox input "true"
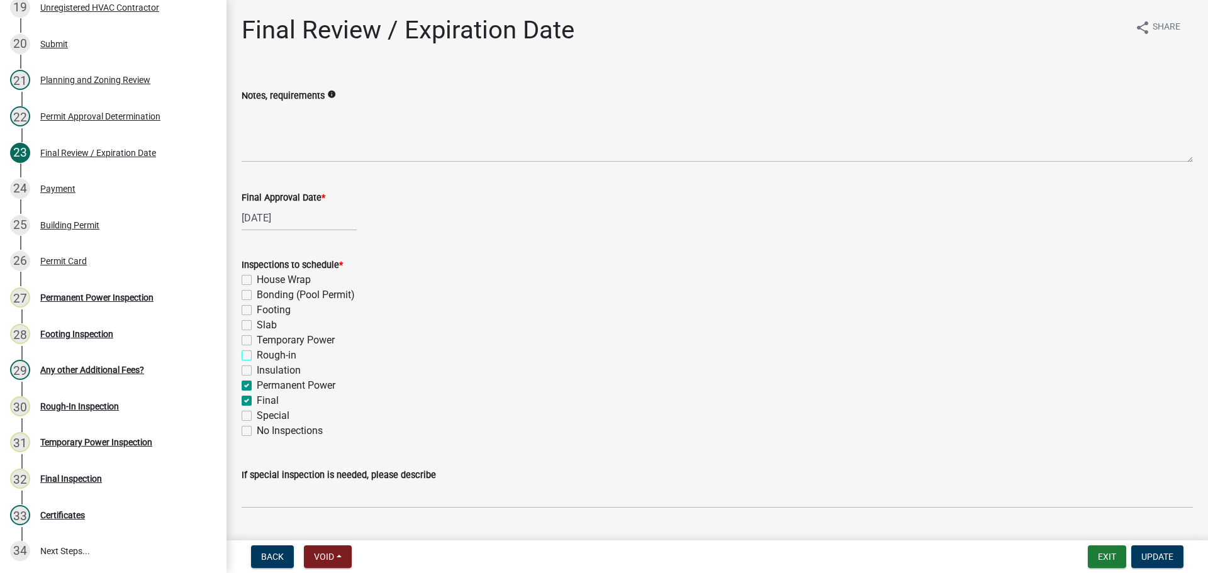
checkbox input "false"
click at [281, 383] on label "Permanent Power" at bounding box center [296, 385] width 79 height 15
click at [265, 383] on input "Permanent Power" at bounding box center [261, 382] width 8 height 8
checkbox input "false"
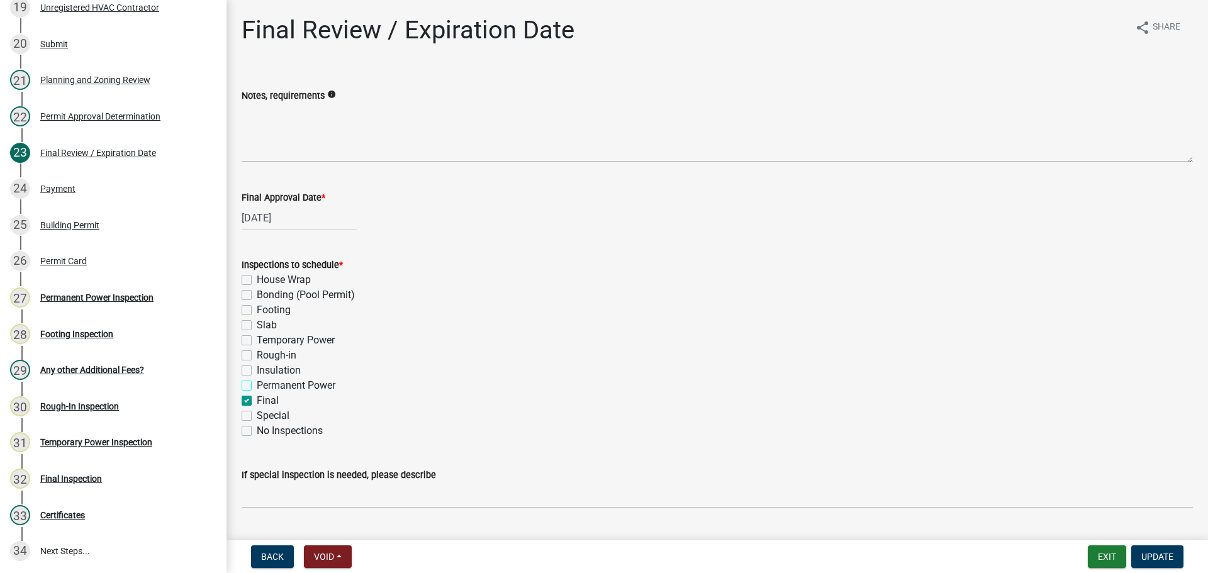
checkbox input "false"
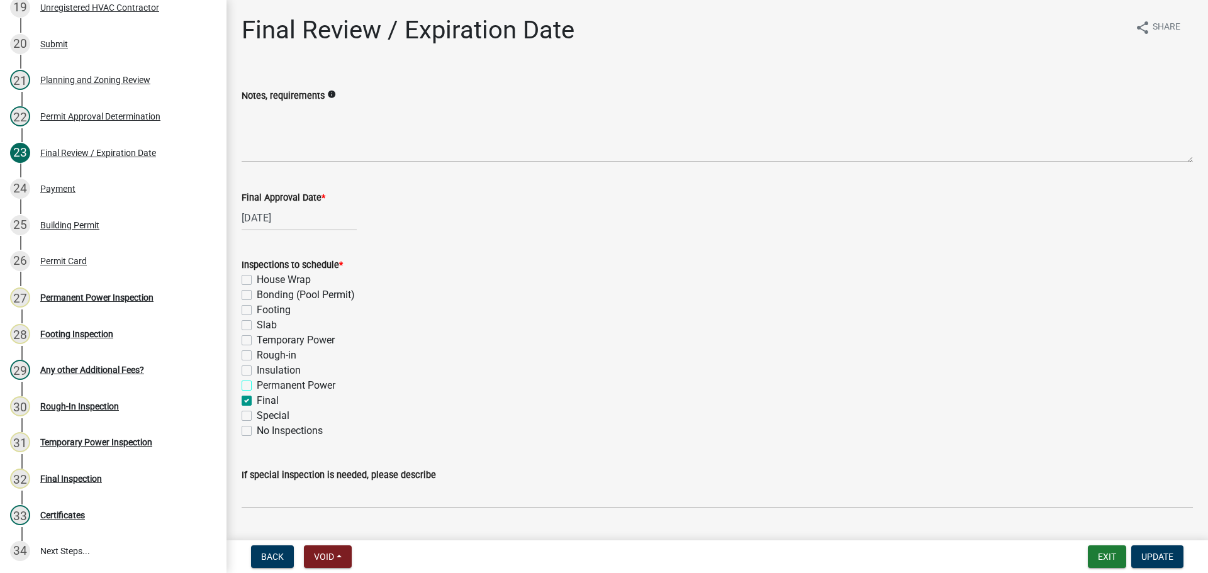
checkbox input "false"
checkbox input "true"
checkbox input "false"
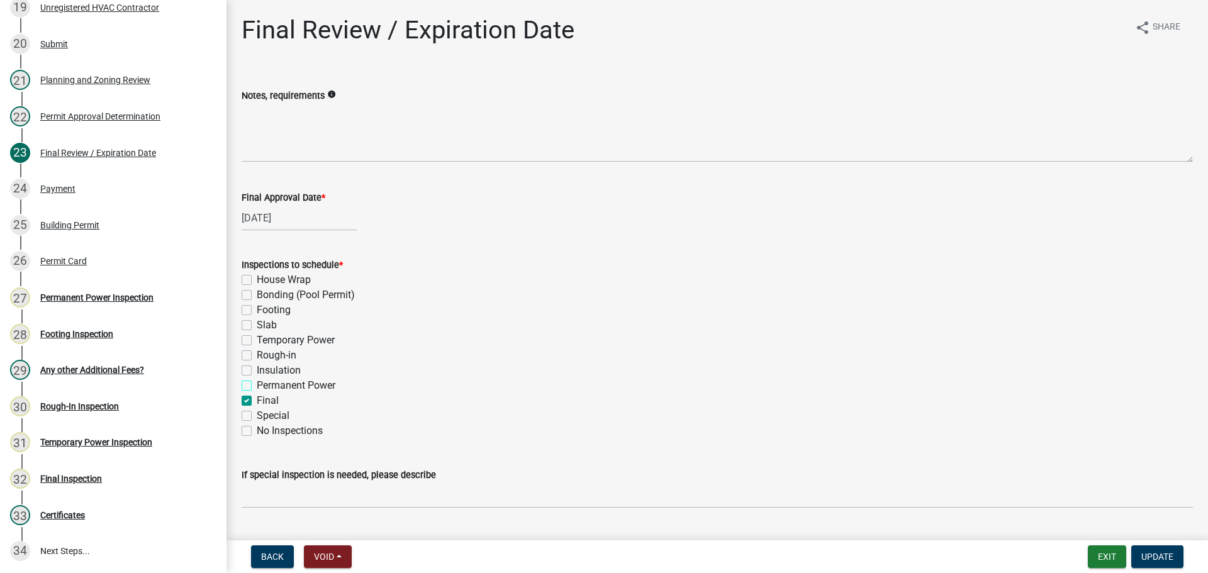
checkbox input "false"
click at [1150, 557] on span "Update" at bounding box center [1157, 557] width 32 height 10
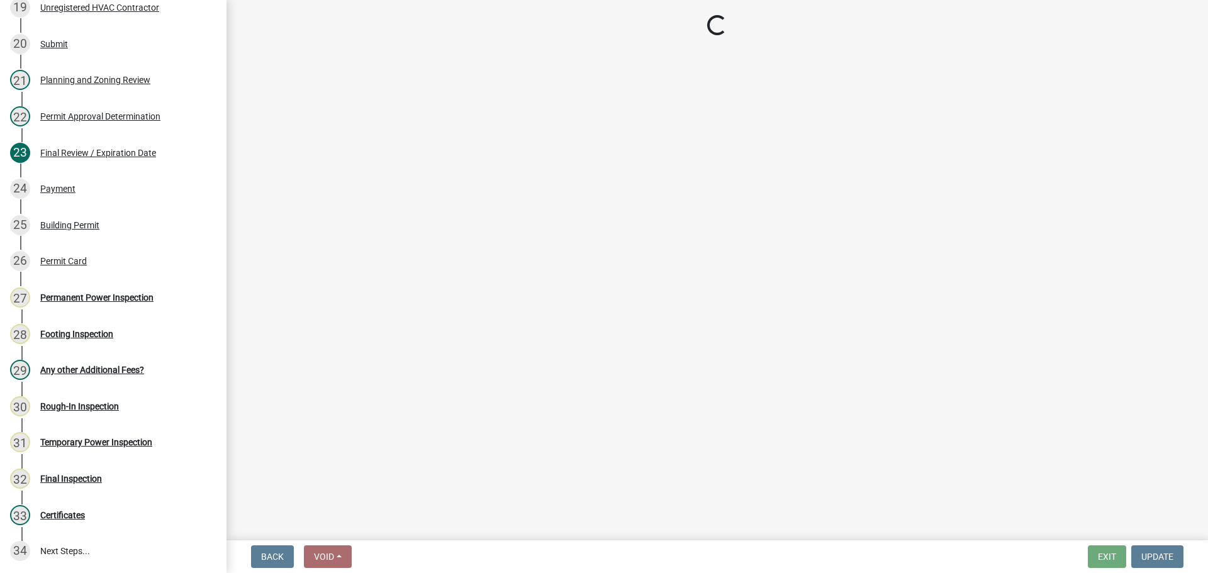
scroll to position [736, 0]
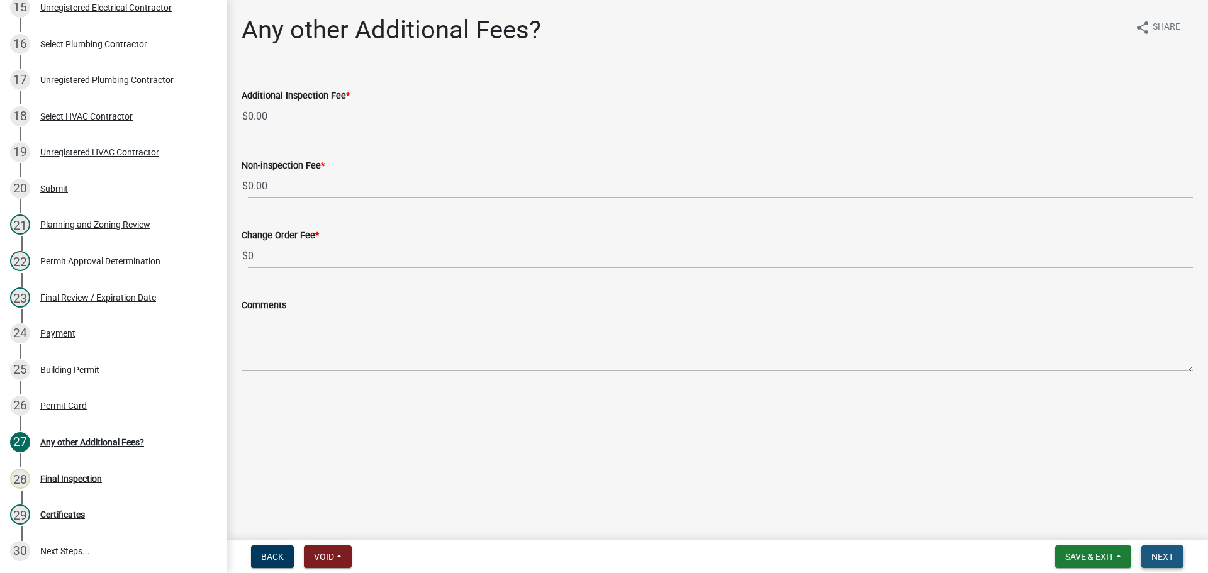
click at [1159, 557] on span "Next" at bounding box center [1163, 557] width 22 height 10
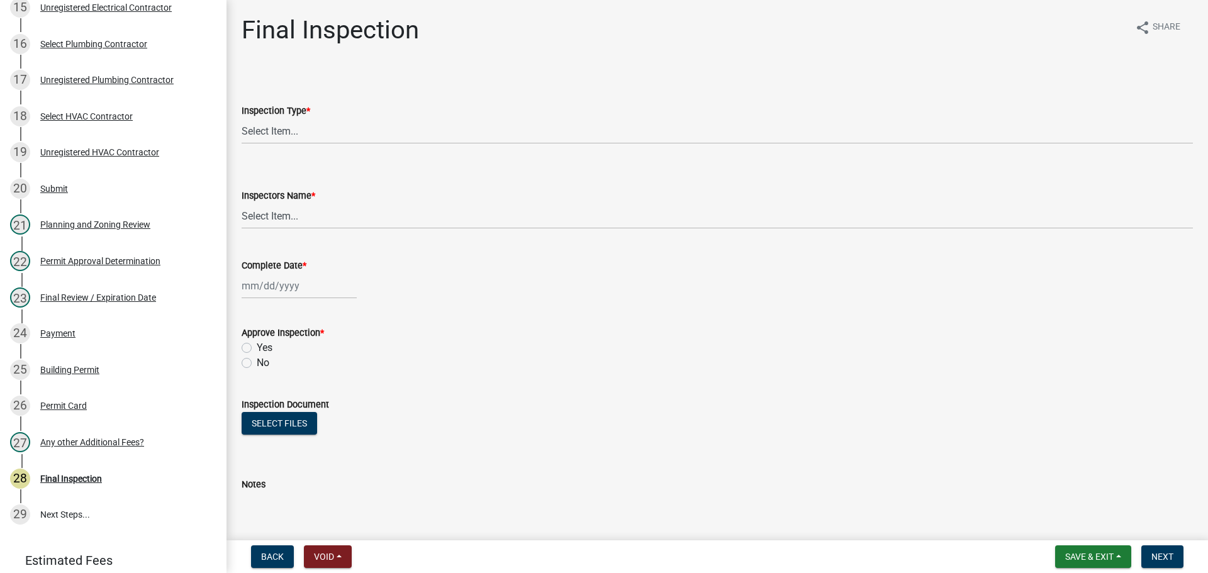
scroll to position [700, 0]
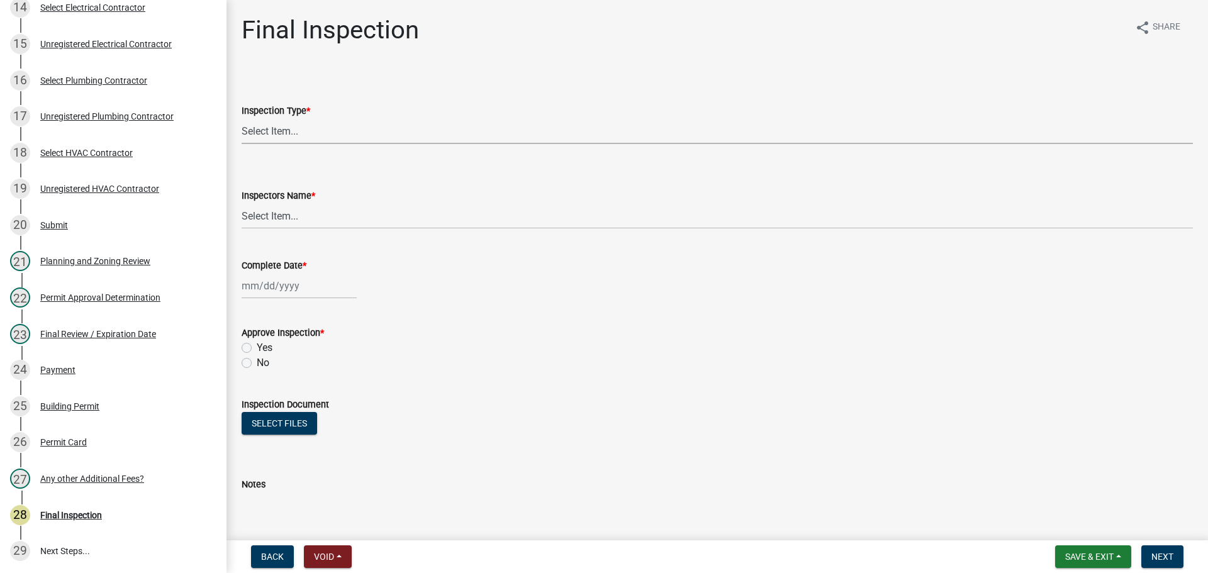
click at [280, 133] on select "Select Item... Final" at bounding box center [717, 131] width 951 height 26
click at [242, 118] on select "Select Item... Final" at bounding box center [717, 131] width 951 height 26
select select "895eead6-d784-4fdc-a4a3-66a9075c153d"
click at [283, 208] on select "Select Item... khenson (Karen Henson) j.bouhl (Joe Bouhl) Engineer / Electricia…" at bounding box center [717, 216] width 951 height 26
select select "7c10ce63-ccfd-4257-ac60-a1c0b24e7b7a"
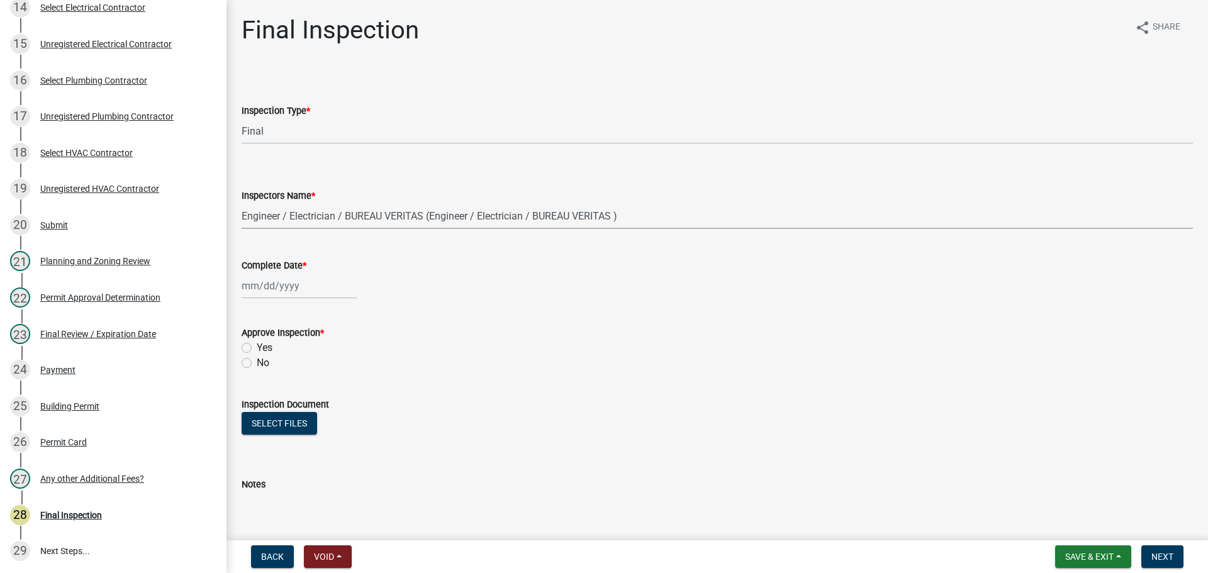
click at [242, 203] on select "Select Item... khenson (Karen Henson) j.bouhl (Joe Bouhl) Engineer / Electricia…" at bounding box center [717, 216] width 951 height 26
click at [283, 287] on div at bounding box center [299, 286] width 115 height 26
select select "10"
select select "2025"
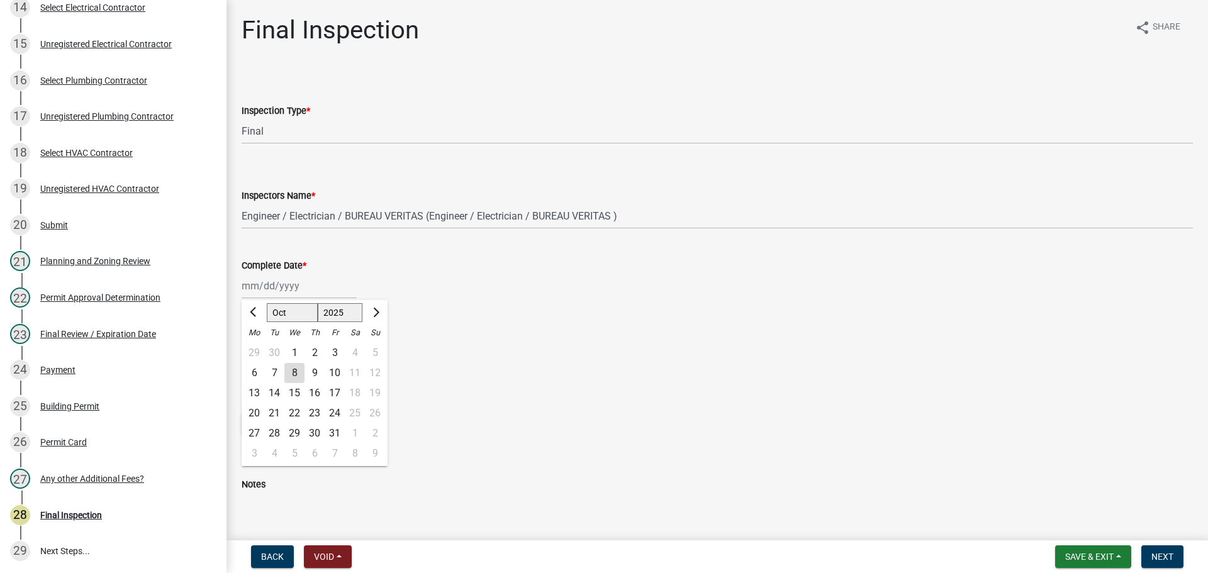
click at [288, 318] on select "Jan Feb Mar Apr May Jun Jul Aug Sep Oct Nov Dec" at bounding box center [292, 312] width 51 height 19
click at [267, 303] on select "Jan Feb Mar Apr May Jun Jul Aug Sep Oct Nov Dec" at bounding box center [292, 312] width 51 height 19
click at [291, 307] on select "Jan Feb Mar Apr May Jun Jul Aug Sep Oct Nov Dec" at bounding box center [292, 312] width 51 height 19
click at [267, 303] on select "Jan Feb Mar Apr May Jun Jul Aug Sep Oct Nov Dec" at bounding box center [292, 312] width 51 height 19
click at [293, 299] on div "Jan Feb Mar Apr May Jun Jul Aug Sep Oct Nov Dec 1525 1526 1527 1528 1529 1530 1…" at bounding box center [299, 286] width 115 height 26
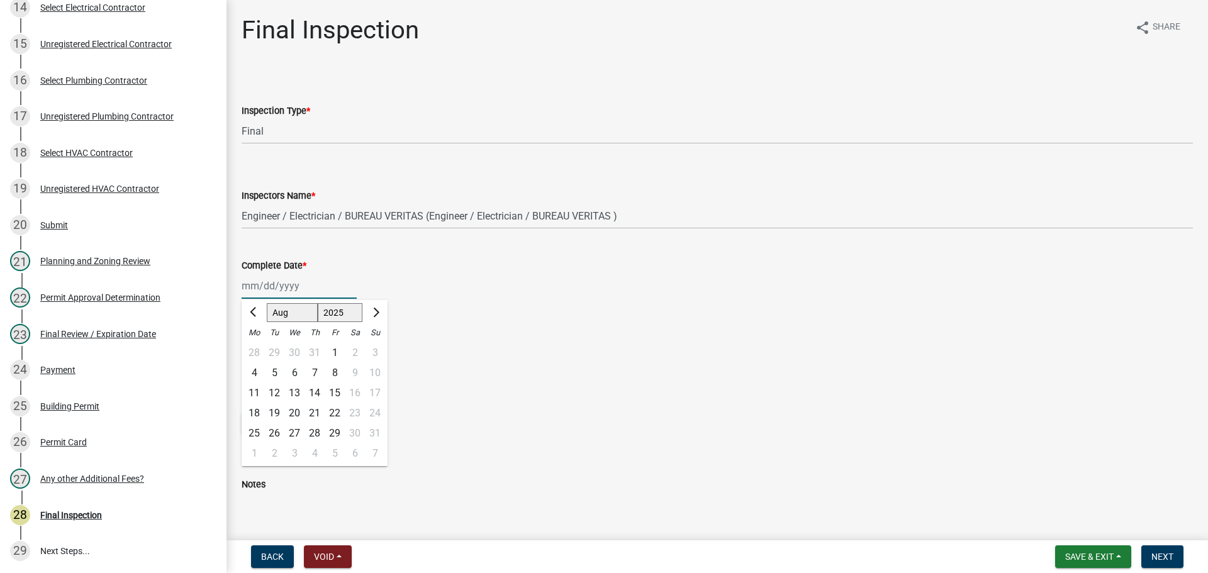
click at [293, 313] on select "Jan Feb Mar Apr May Jun Jul Aug Sep Oct Nov Dec" at bounding box center [292, 312] width 51 height 19
select select "9"
click at [267, 303] on select "Jan Feb Mar Apr May Jun Jul Aug Sep Oct Nov Dec" at bounding box center [292, 312] width 51 height 19
click at [278, 420] on div "23" at bounding box center [274, 413] width 20 height 20
type input "09/23/2025"
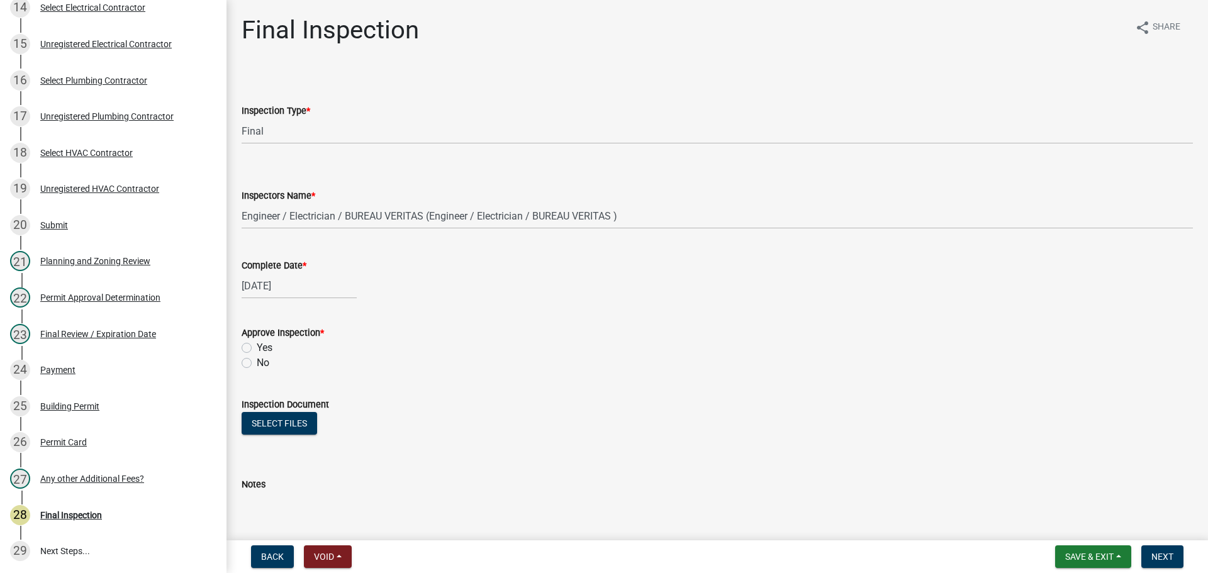
click at [258, 352] on label "Yes" at bounding box center [265, 347] width 16 height 15
click at [258, 349] on input "Yes" at bounding box center [261, 344] width 8 height 8
radio input "true"
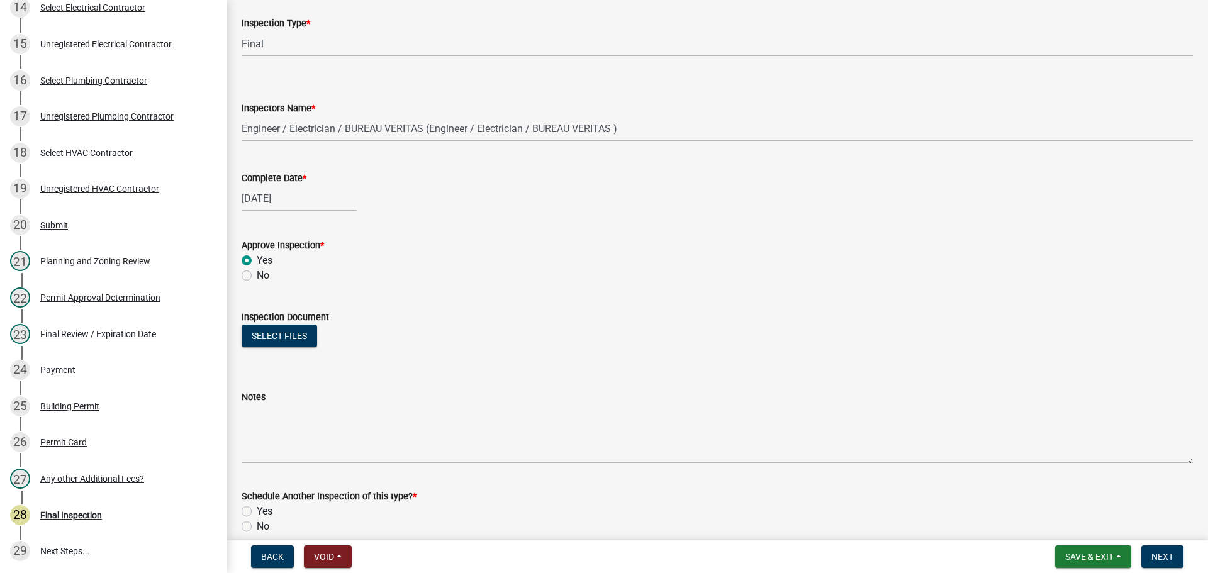
scroll to position [203, 0]
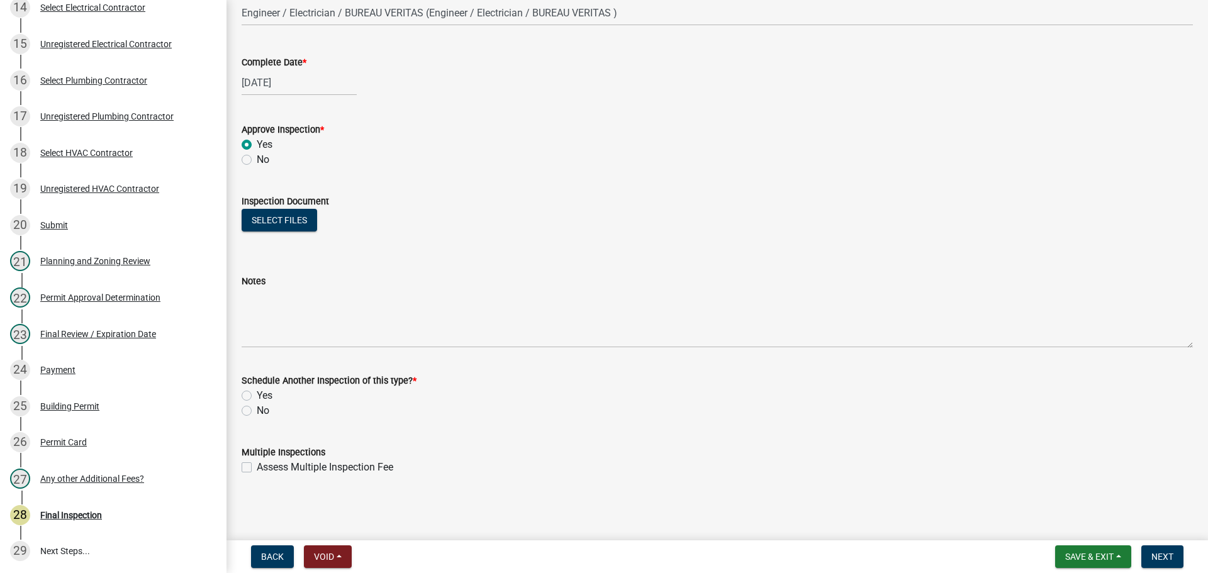
click at [259, 410] on label "No" at bounding box center [263, 410] width 13 height 15
click at [259, 410] on input "No" at bounding box center [261, 407] width 8 height 8
radio input "true"
click at [1153, 552] on span "Next" at bounding box center [1163, 557] width 22 height 10
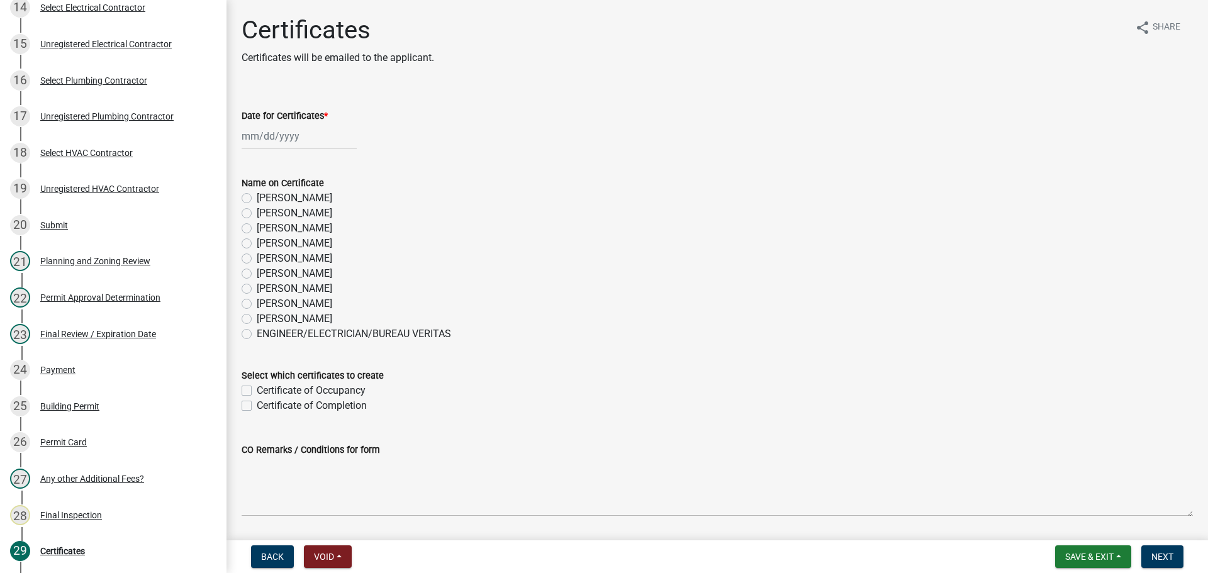
scroll to position [736, 0]
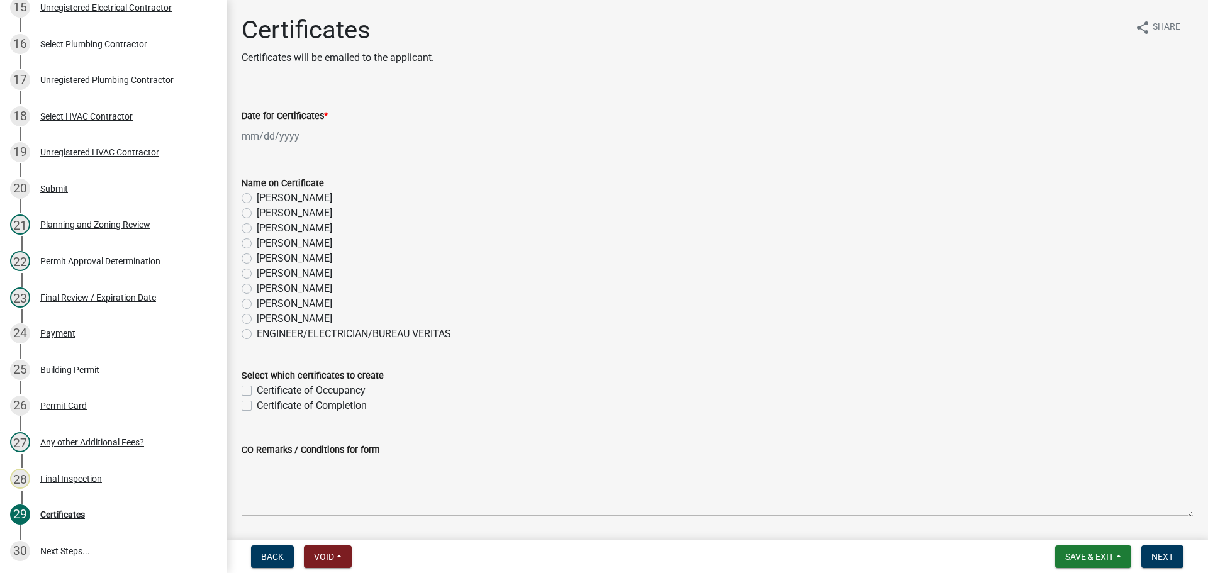
click at [275, 297] on label "Whitney Hunter" at bounding box center [295, 303] width 76 height 15
click at [265, 297] on input "Whitney Hunter" at bounding box center [261, 300] width 8 height 8
radio input "true"
click at [264, 133] on div at bounding box center [299, 136] width 115 height 26
select select "10"
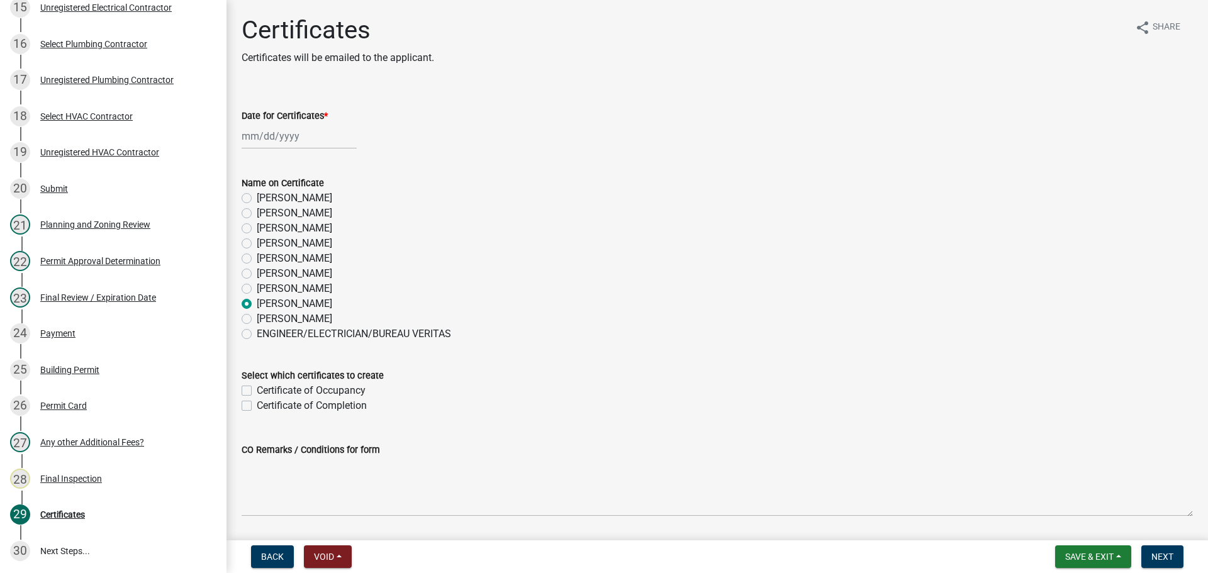
select select "2025"
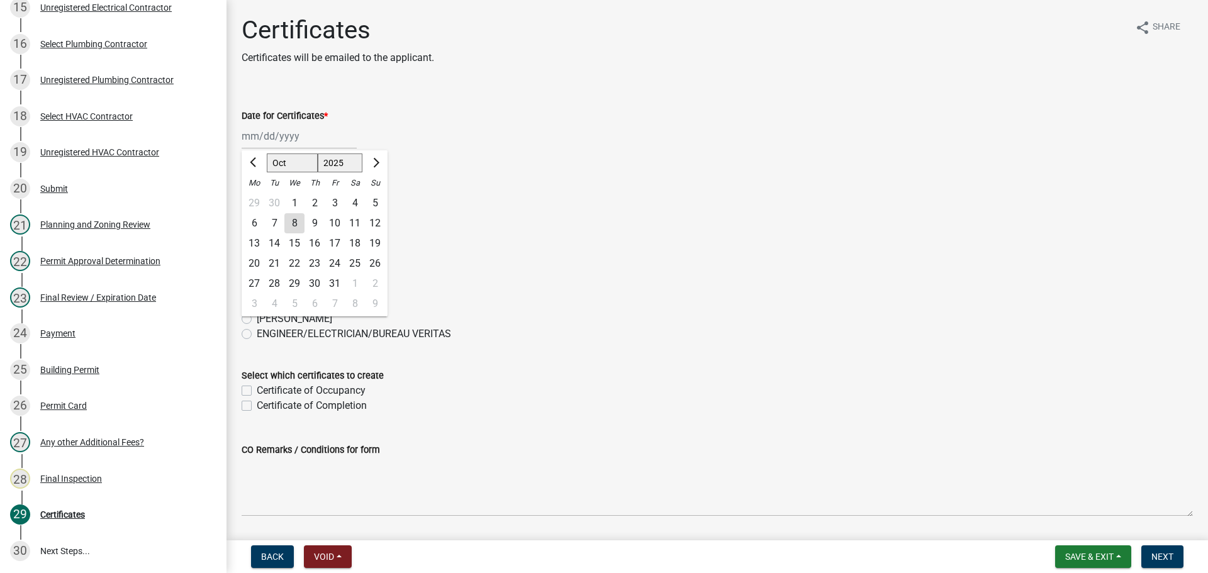
drag, startPoint x: 293, startPoint y: 164, endPoint x: 293, endPoint y: 171, distance: 7.0
click at [293, 164] on select "Jan Feb Mar Apr May Jun Jul Aug Sep Oct Nov Dec" at bounding box center [292, 163] width 51 height 19
select select "9"
click at [267, 154] on select "Jan Feb Mar Apr May Jun Jul Aug Sep Oct Nov Dec" at bounding box center [292, 163] width 51 height 19
click at [271, 262] on div "23" at bounding box center [274, 264] width 20 height 20
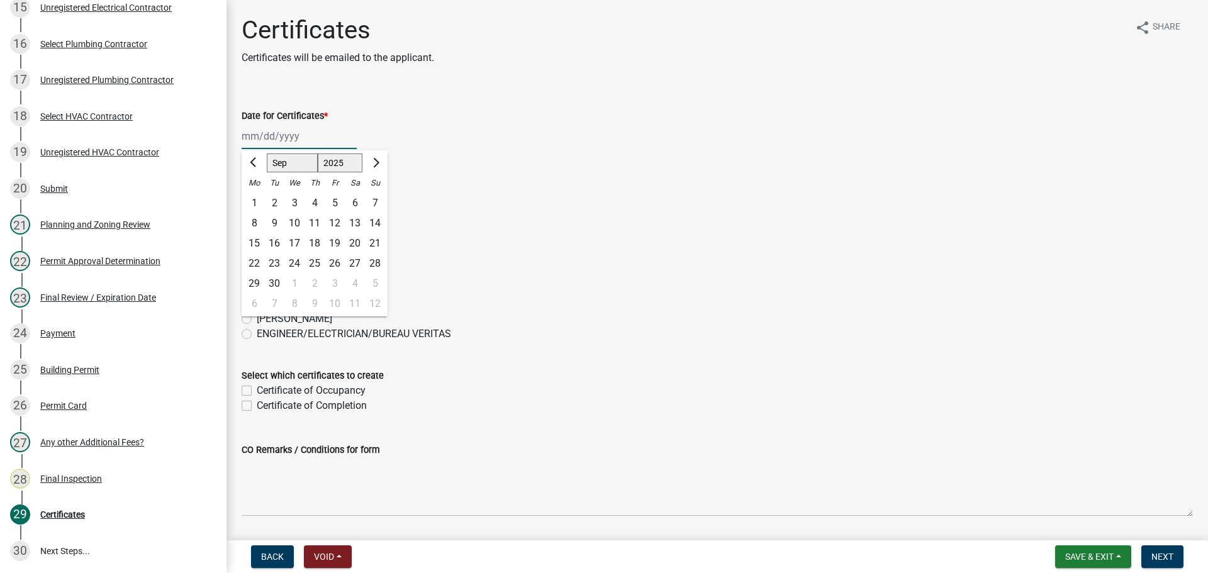
type input "09/23/2025"
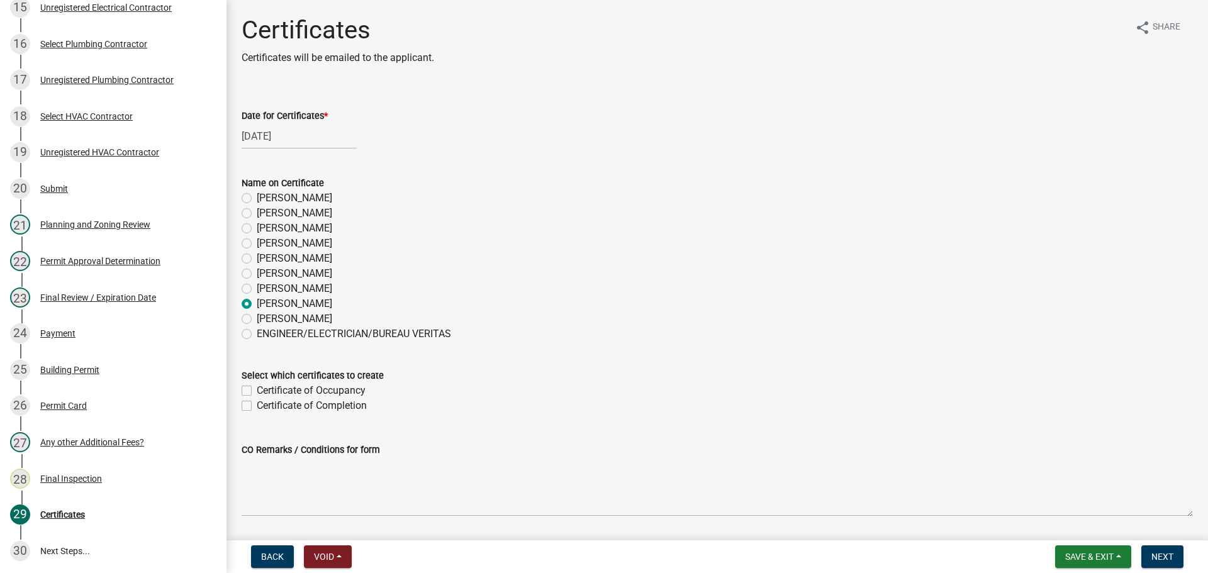
click at [306, 386] on label "Certificate of Occupancy" at bounding box center [311, 390] width 109 height 15
click at [265, 386] on input "Certificate of Occupancy" at bounding box center [261, 387] width 8 height 8
checkbox input "true"
checkbox input "false"
click at [1164, 558] on span "Next" at bounding box center [1163, 557] width 22 height 10
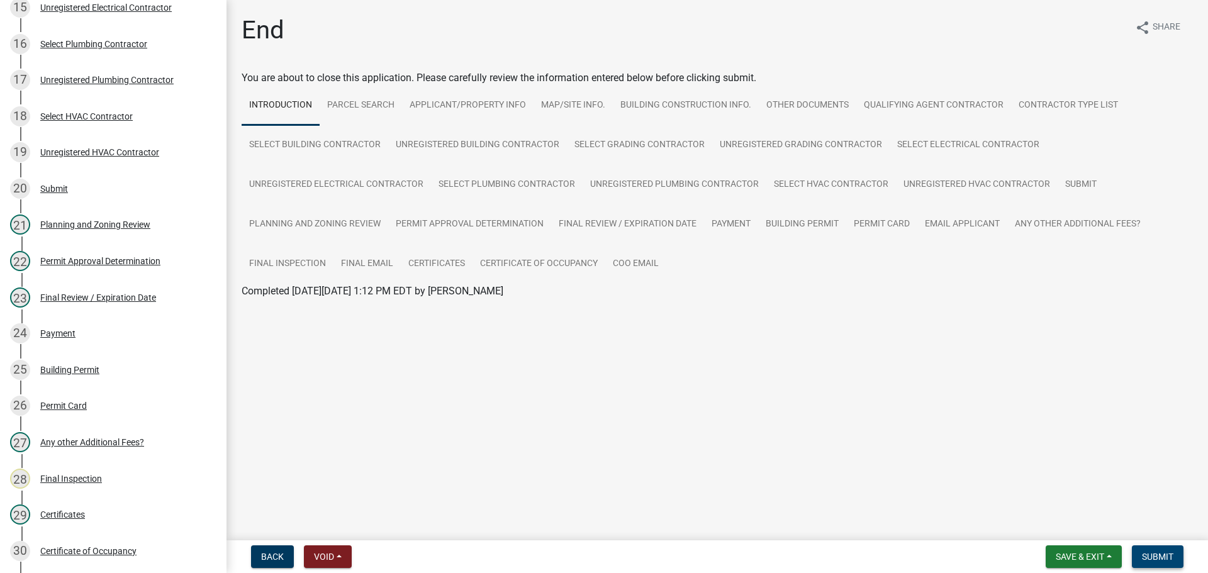
click at [1169, 553] on span "Submit" at bounding box center [1157, 557] width 31 height 10
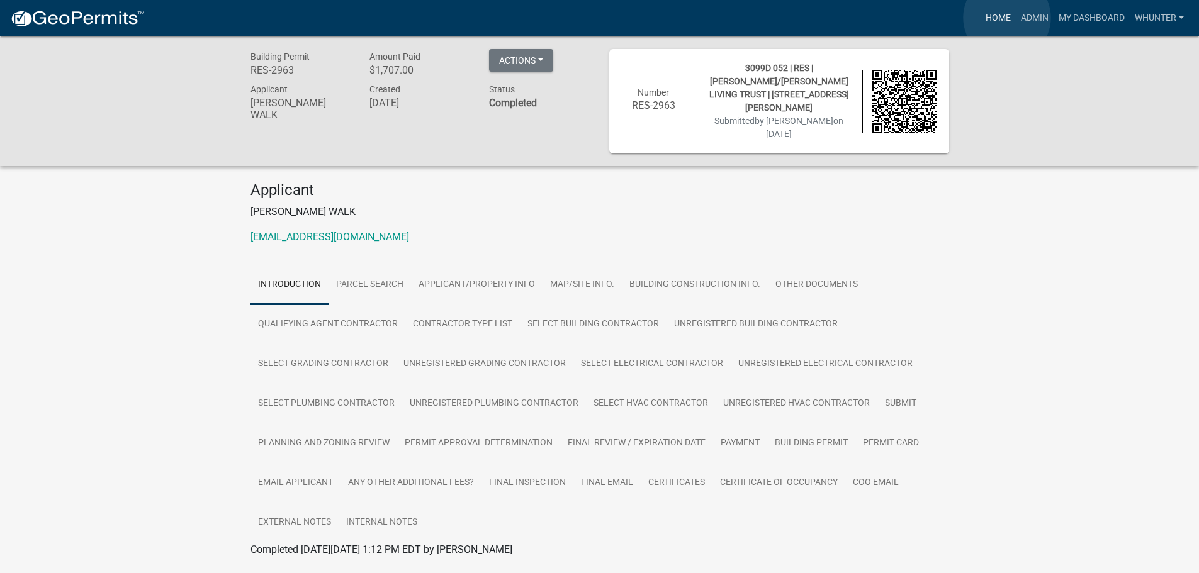
click at [1006, 18] on link "Home" at bounding box center [997, 18] width 35 height 24
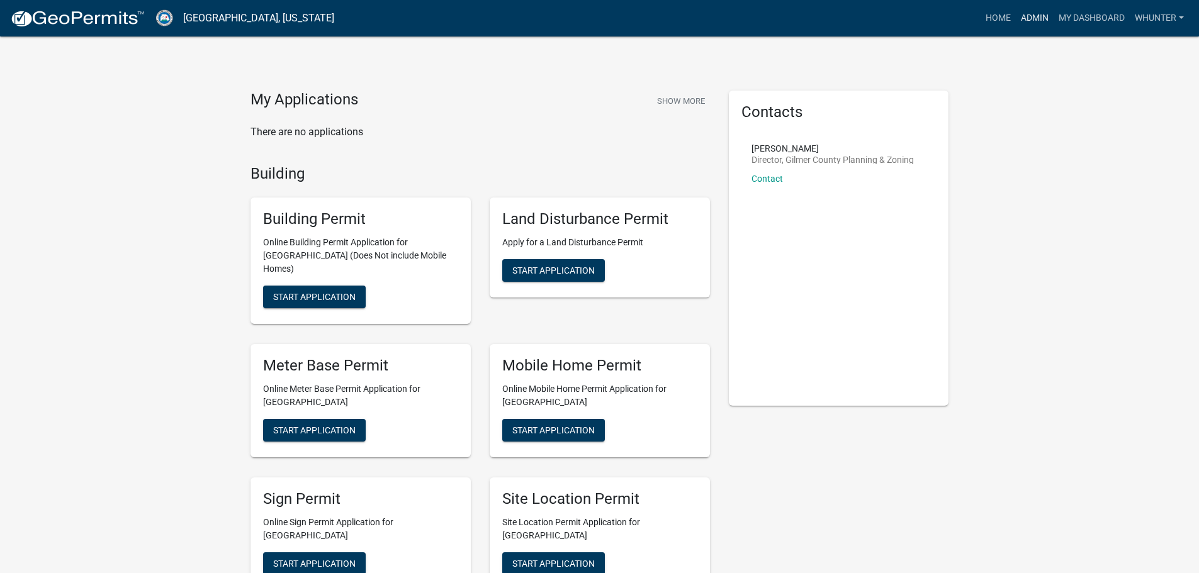
click at [1033, 16] on link "Admin" at bounding box center [1035, 18] width 38 height 24
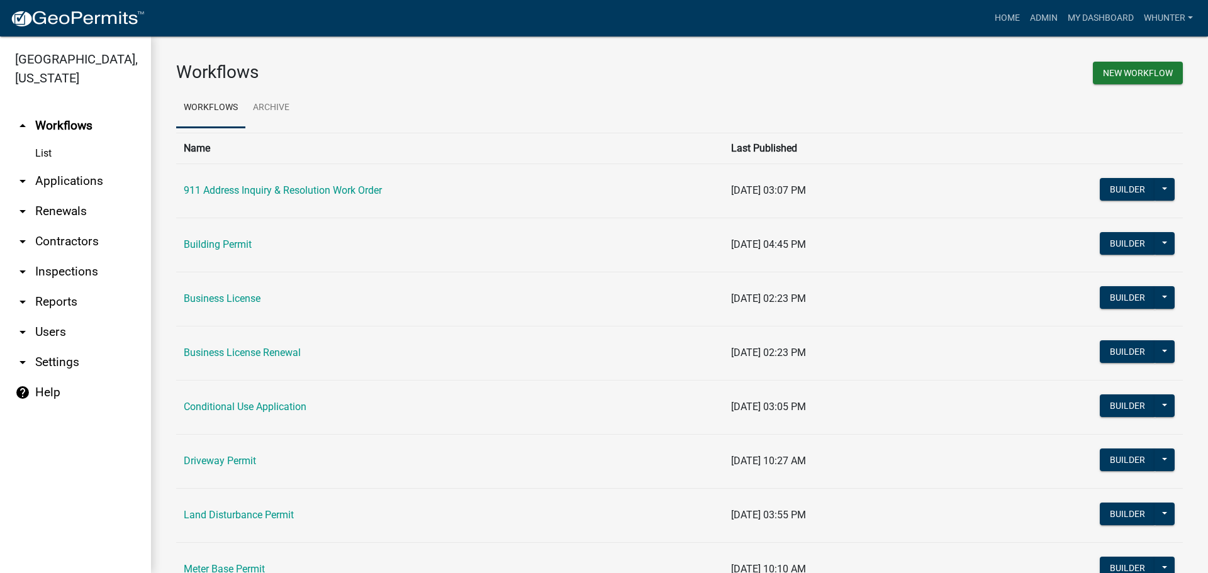
click at [33, 168] on link "arrow_drop_down Applications" at bounding box center [75, 181] width 151 height 30
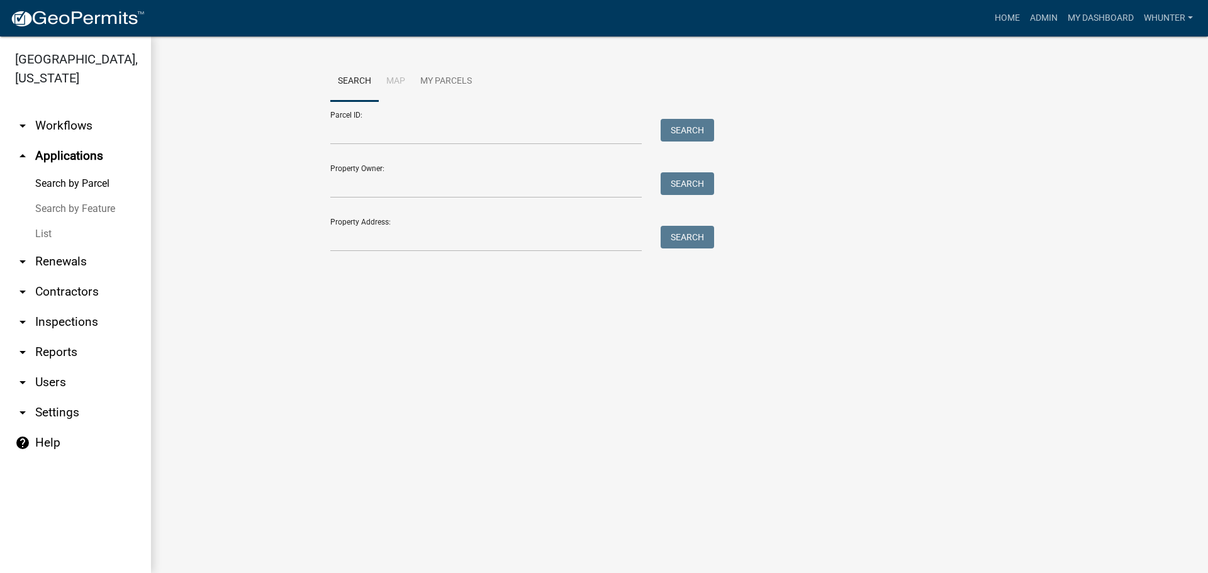
click at [48, 229] on link "List" at bounding box center [75, 234] width 151 height 25
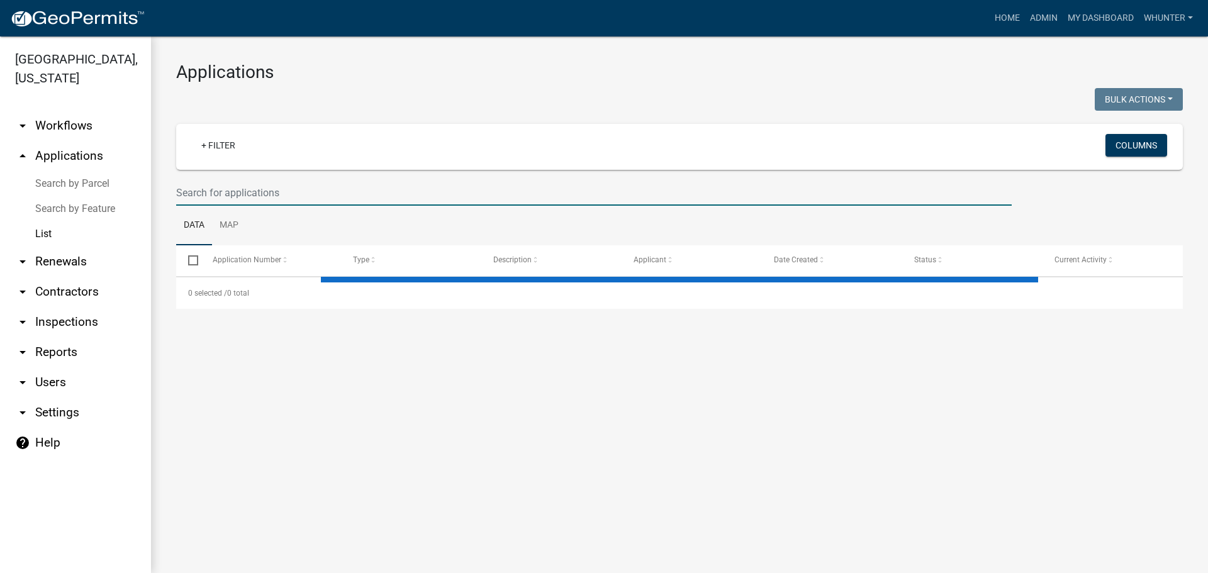
click at [210, 184] on input "text" at bounding box center [594, 193] width 836 height 26
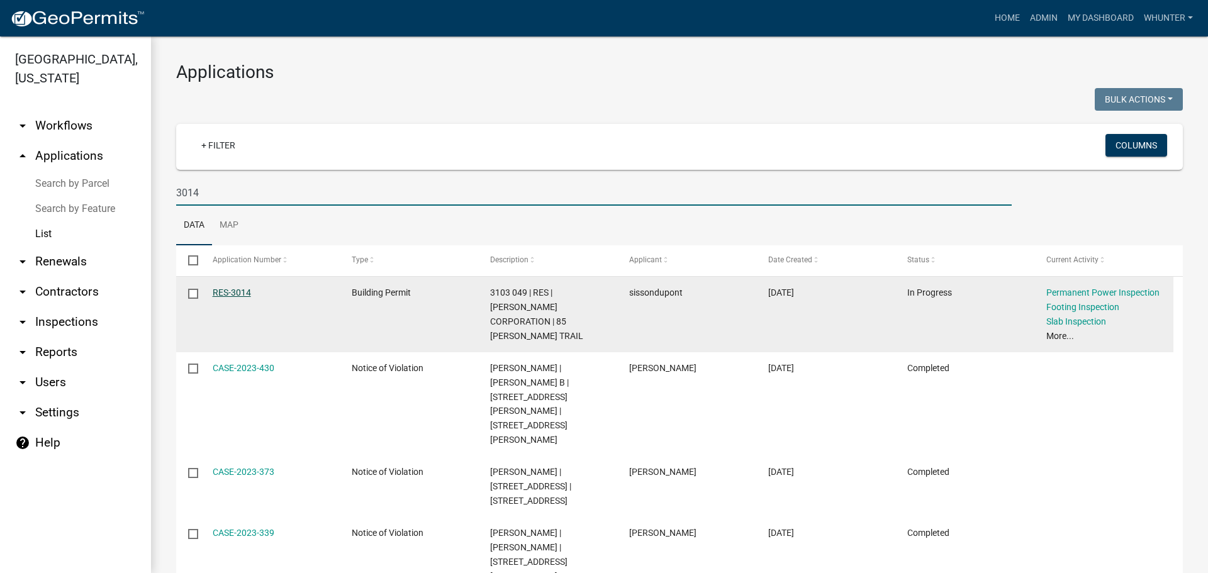
type input "3014"
click at [244, 289] on link "RES-3014" at bounding box center [232, 293] width 38 height 10
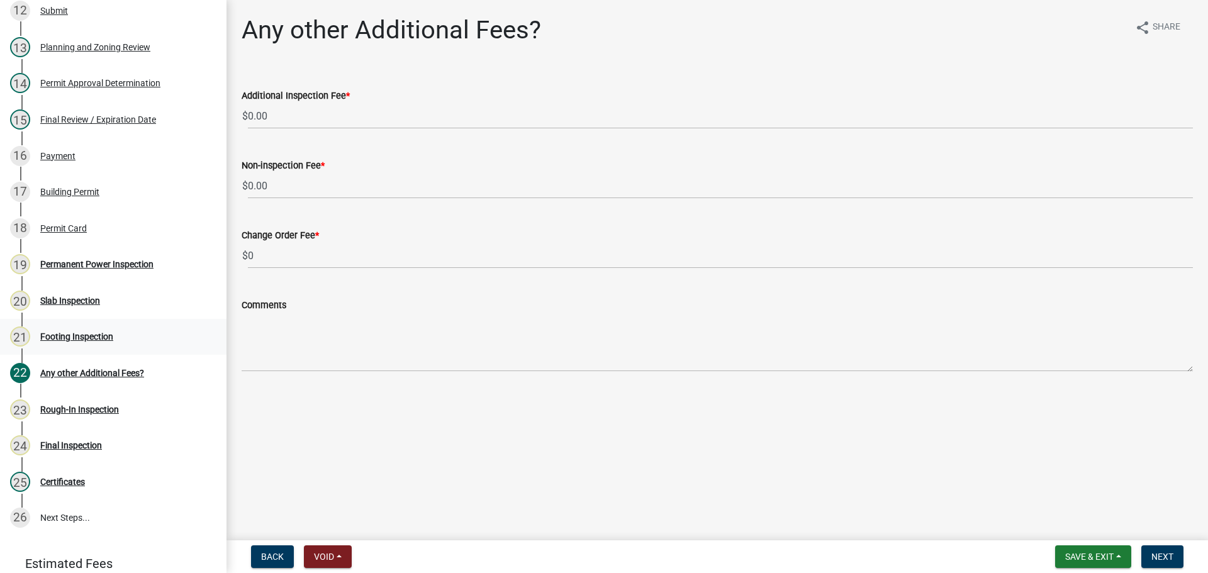
scroll to position [509, 0]
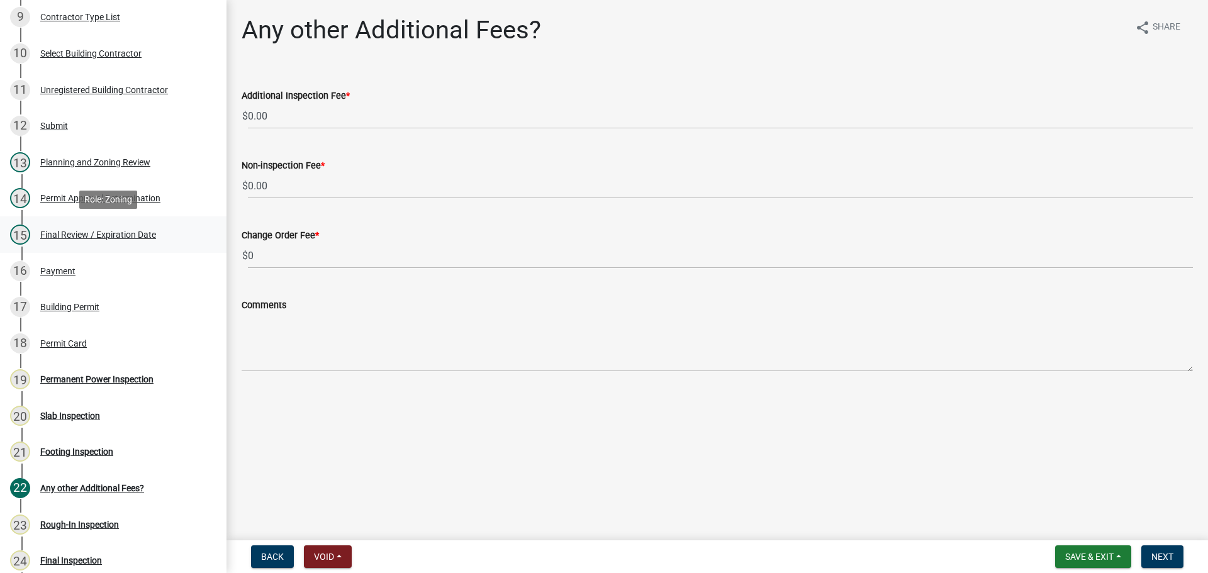
click at [104, 228] on div "15 Final Review / Expiration Date" at bounding box center [108, 235] width 196 height 20
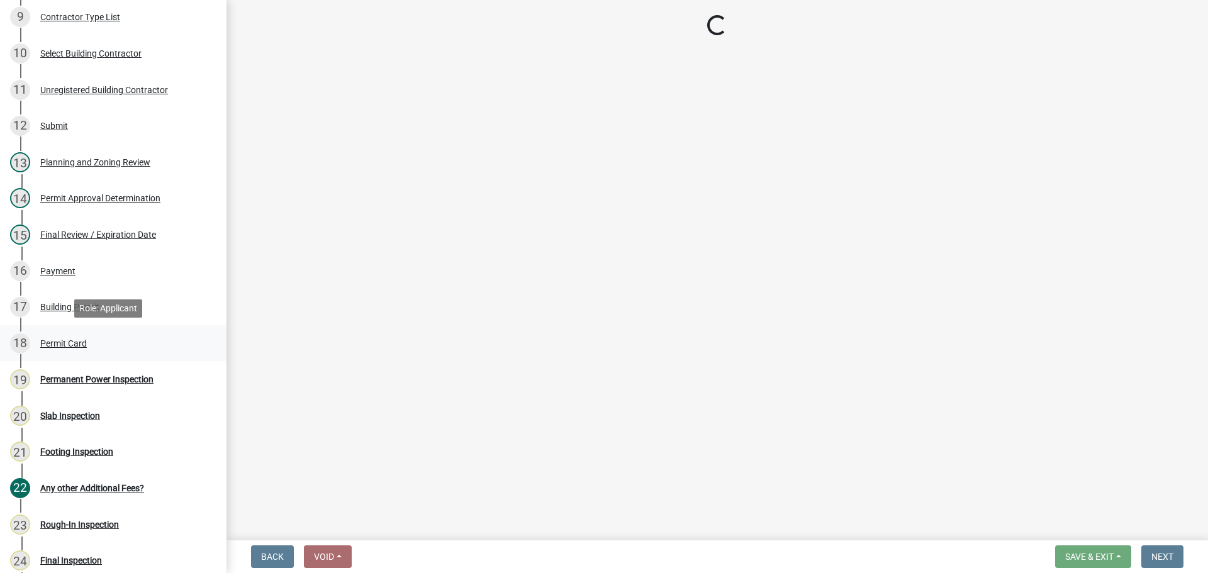
select select "b44f7338-8171-40f4-83dd-b8ba3065c966"
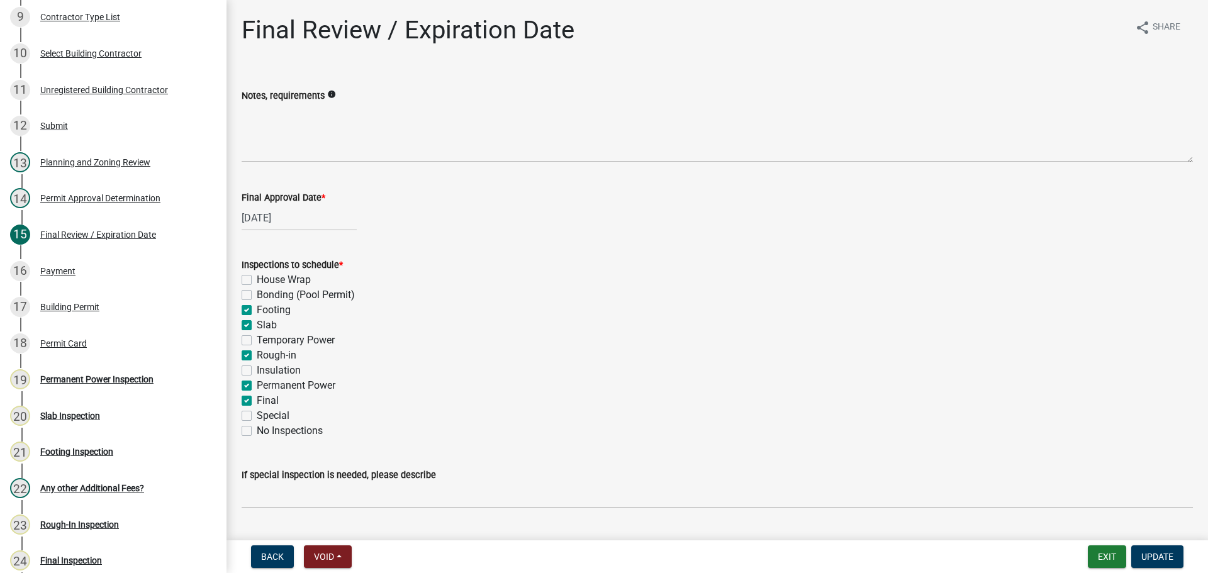
click at [285, 307] on label "Footing" at bounding box center [274, 310] width 34 height 15
click at [265, 307] on input "Footing" at bounding box center [261, 307] width 8 height 8
checkbox input "false"
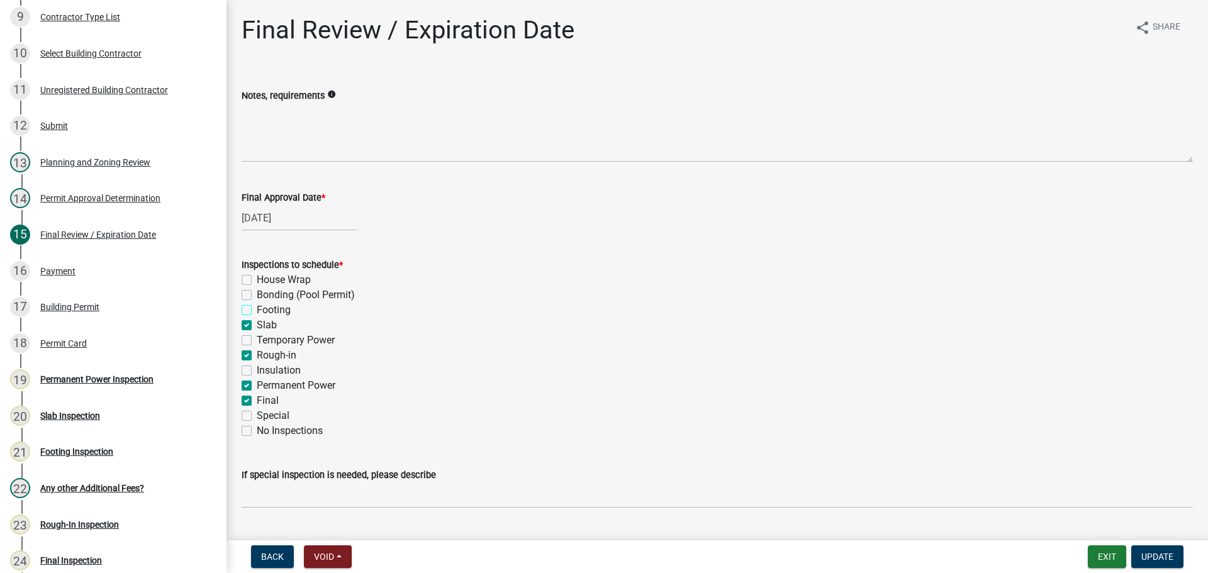
checkbox input "false"
checkbox input "true"
checkbox input "false"
checkbox input "true"
checkbox input "false"
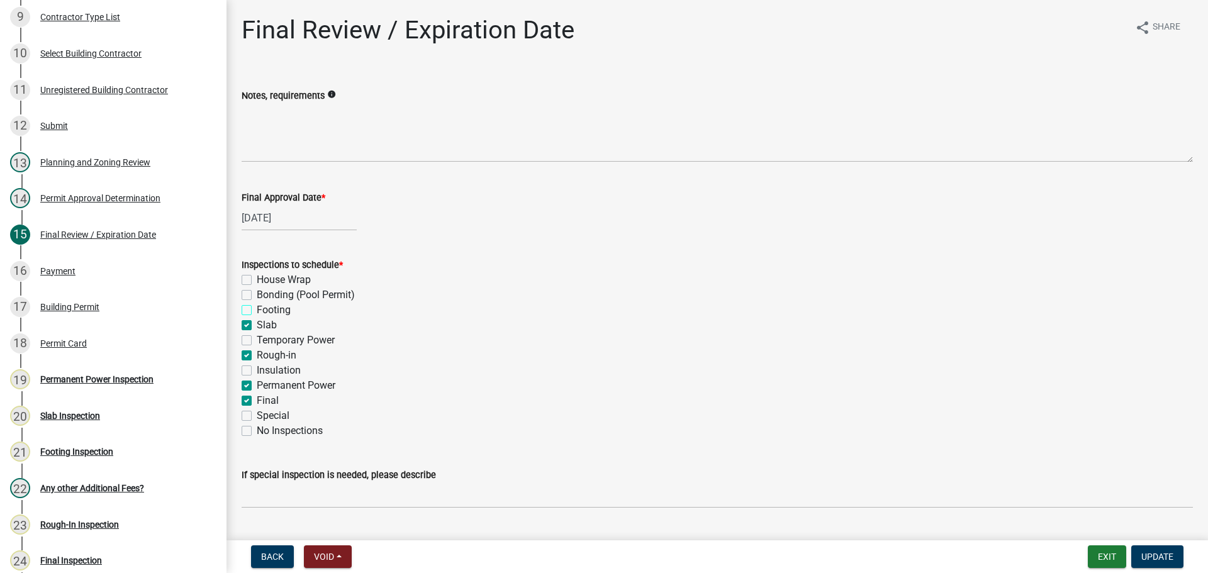
checkbox input "true"
checkbox input "false"
drag, startPoint x: 264, startPoint y: 321, endPoint x: 272, endPoint y: 340, distance: 20.6
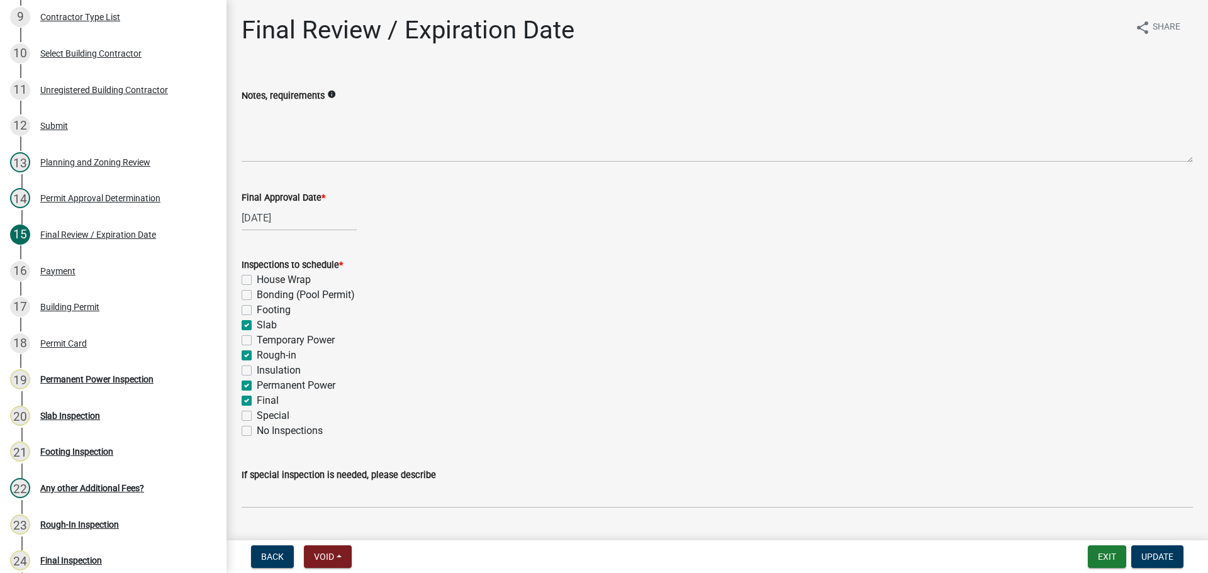
click at [264, 323] on label "Slab" at bounding box center [267, 325] width 20 height 15
click at [264, 323] on input "Slab" at bounding box center [261, 322] width 8 height 8
checkbox input "false"
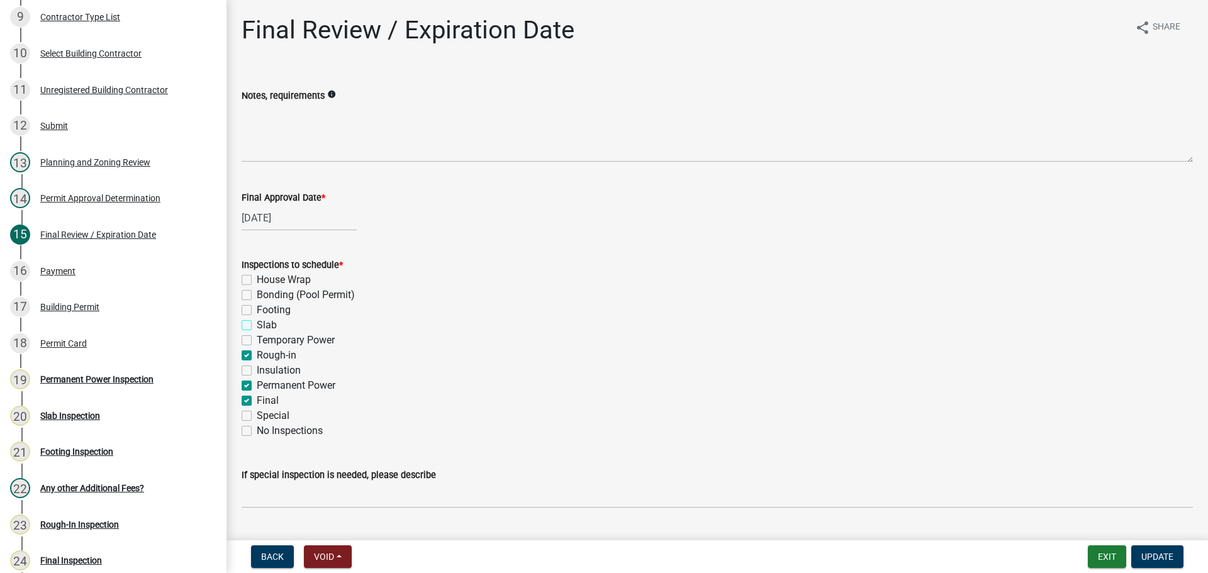
checkbox input "false"
checkbox input "true"
checkbox input "false"
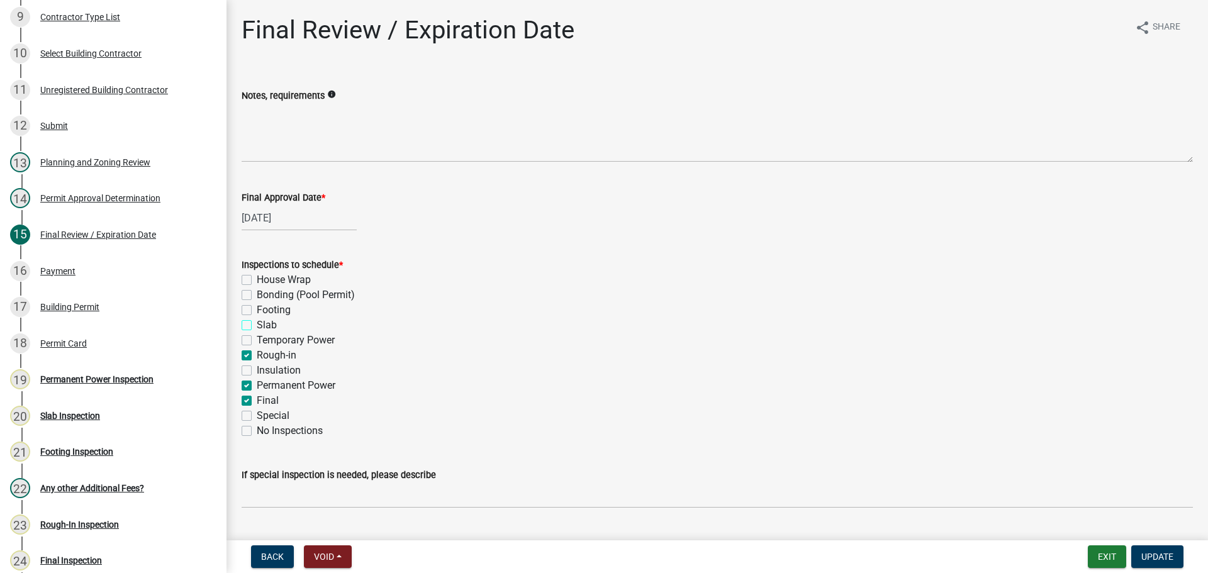
checkbox input "true"
checkbox input "false"
click at [276, 349] on label "Rough-in" at bounding box center [277, 355] width 40 height 15
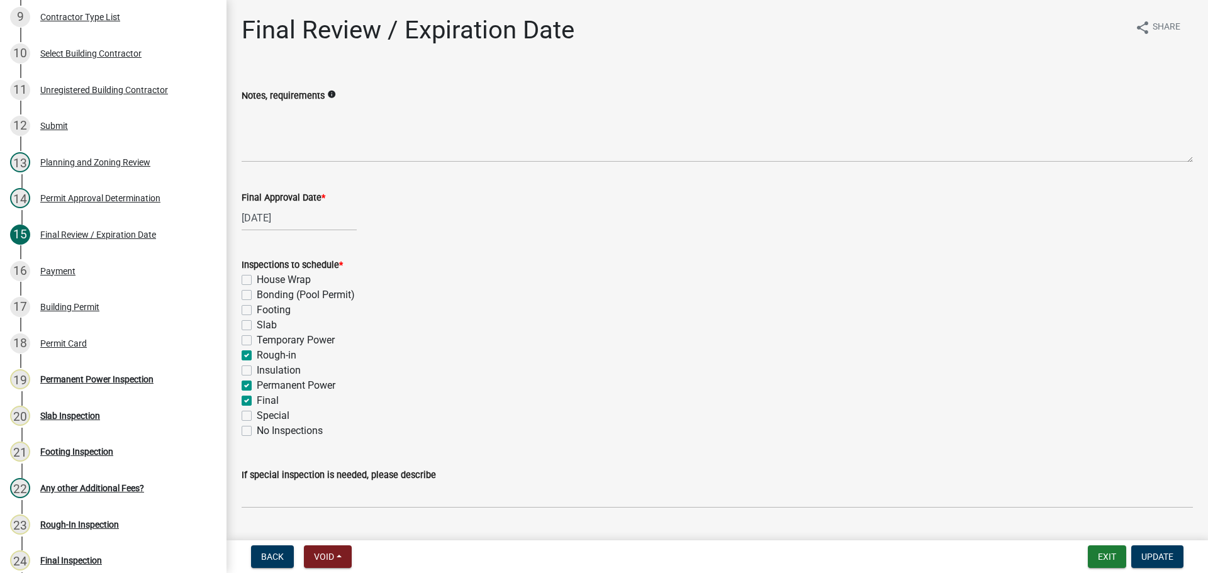
click at [265, 349] on input "Rough-in" at bounding box center [261, 352] width 8 height 8
checkbox input "false"
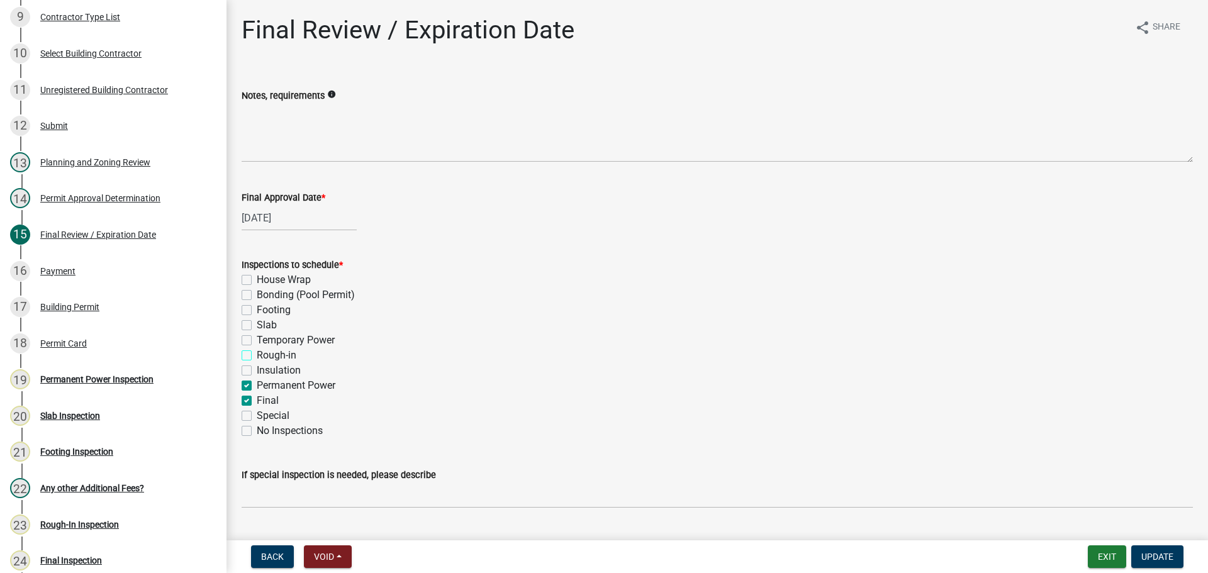
checkbox input "false"
checkbox input "true"
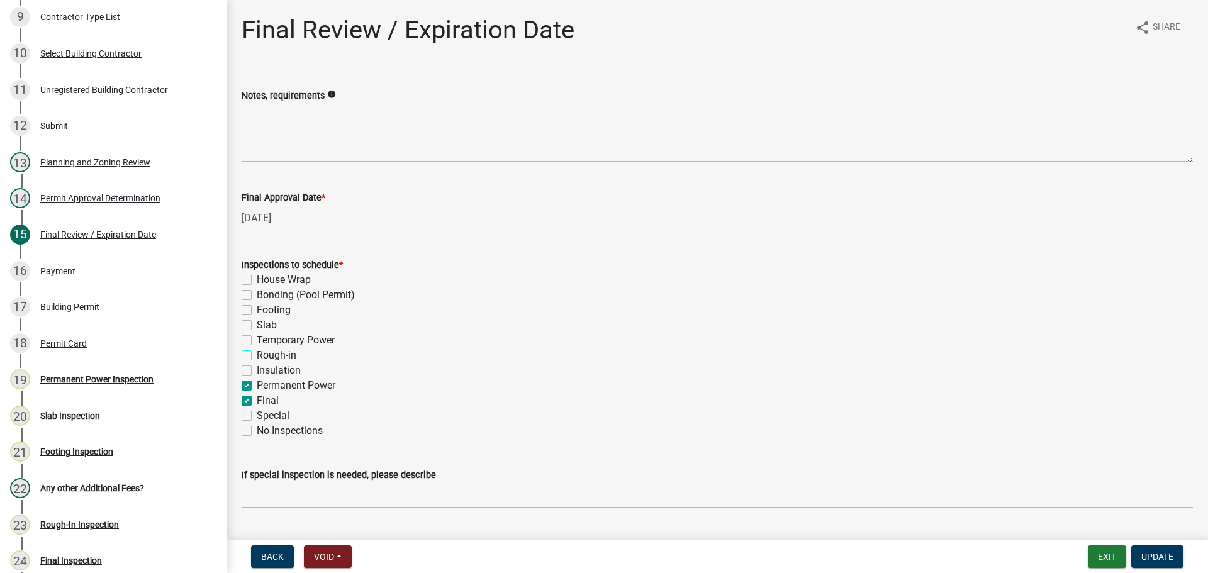
checkbox input "true"
checkbox input "false"
click at [283, 380] on label "Permanent Power" at bounding box center [296, 385] width 79 height 15
click at [265, 380] on input "Permanent Power" at bounding box center [261, 382] width 8 height 8
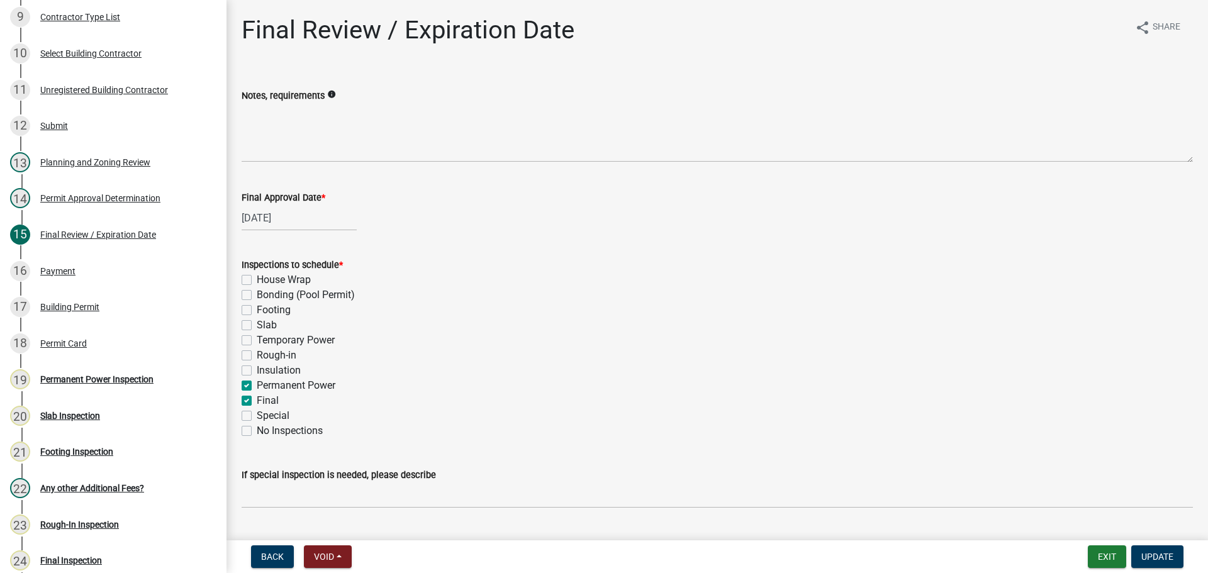
checkbox input "false"
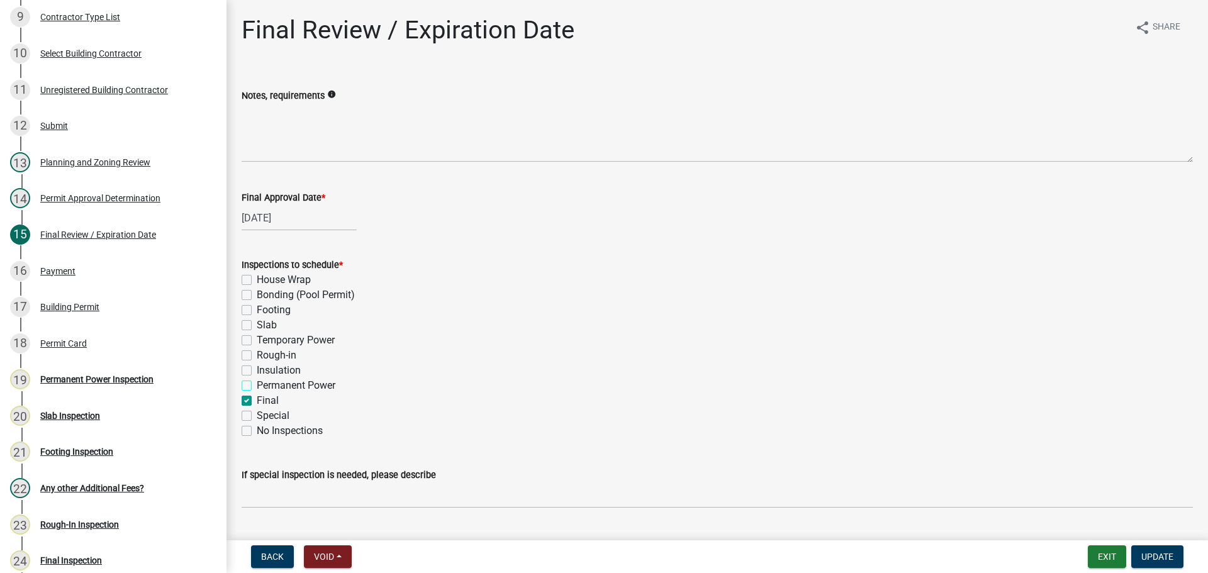
checkbox input "false"
checkbox input "true"
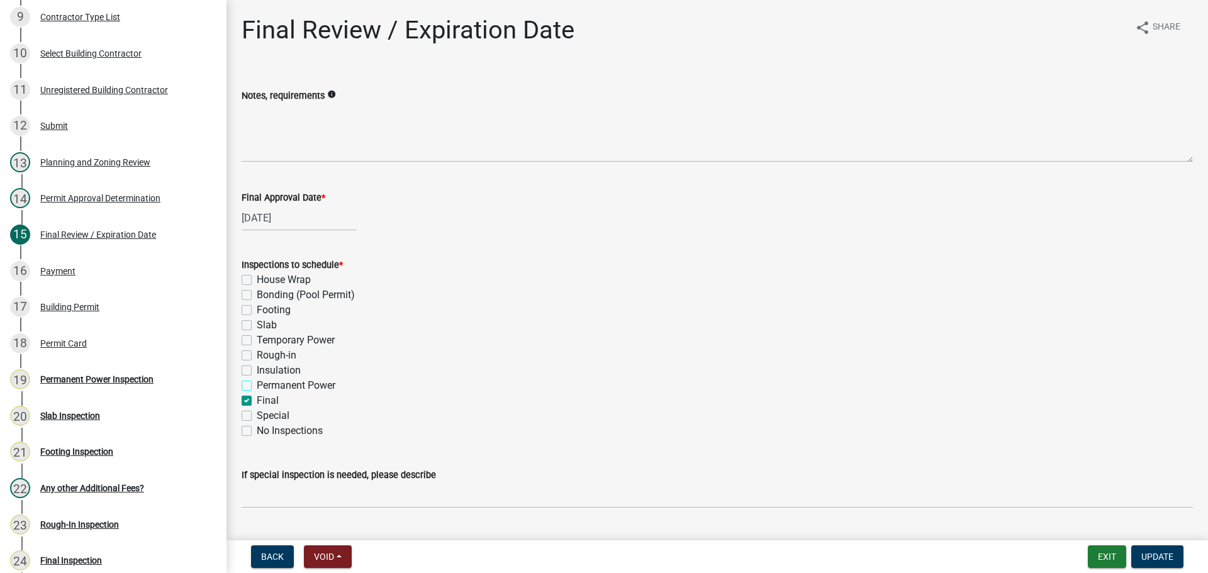
checkbox input "false"
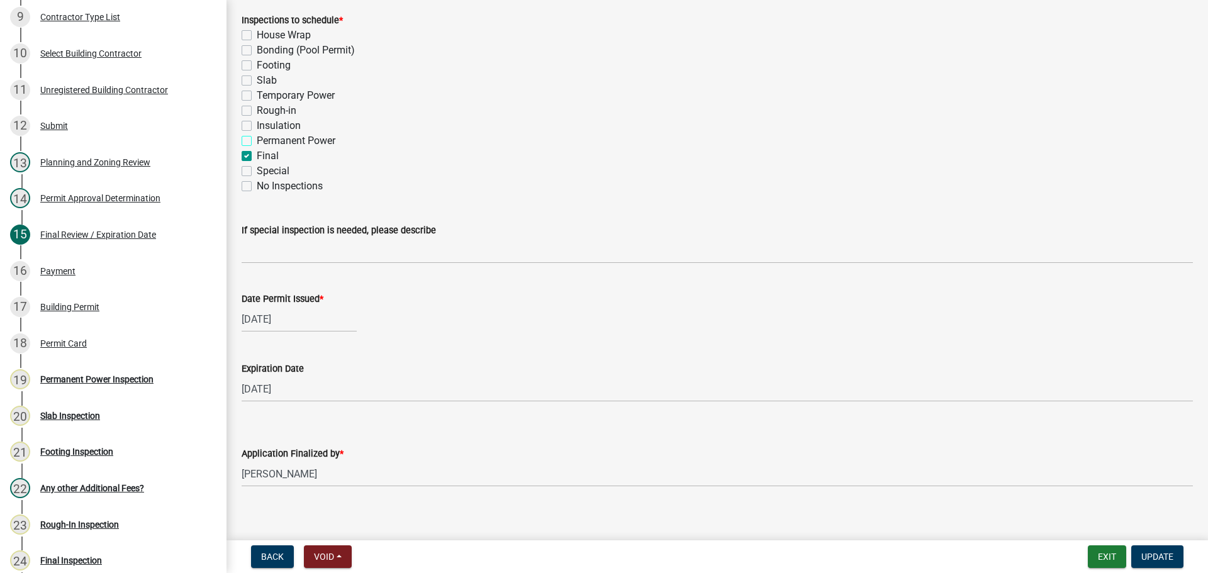
scroll to position [257, 0]
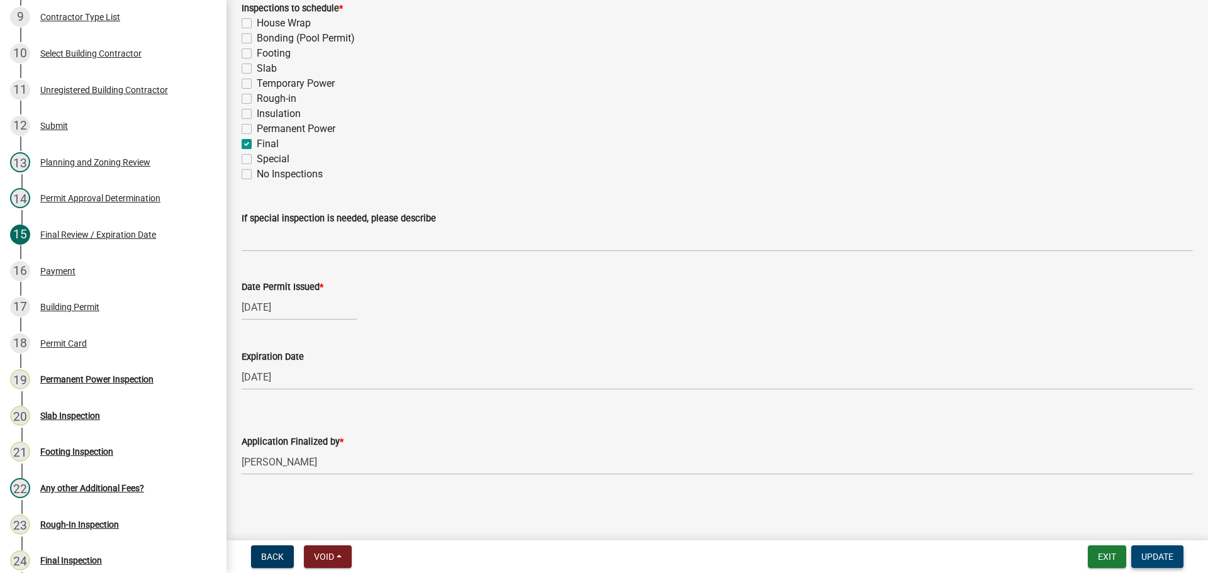
click at [1161, 561] on span "Update" at bounding box center [1157, 557] width 32 height 10
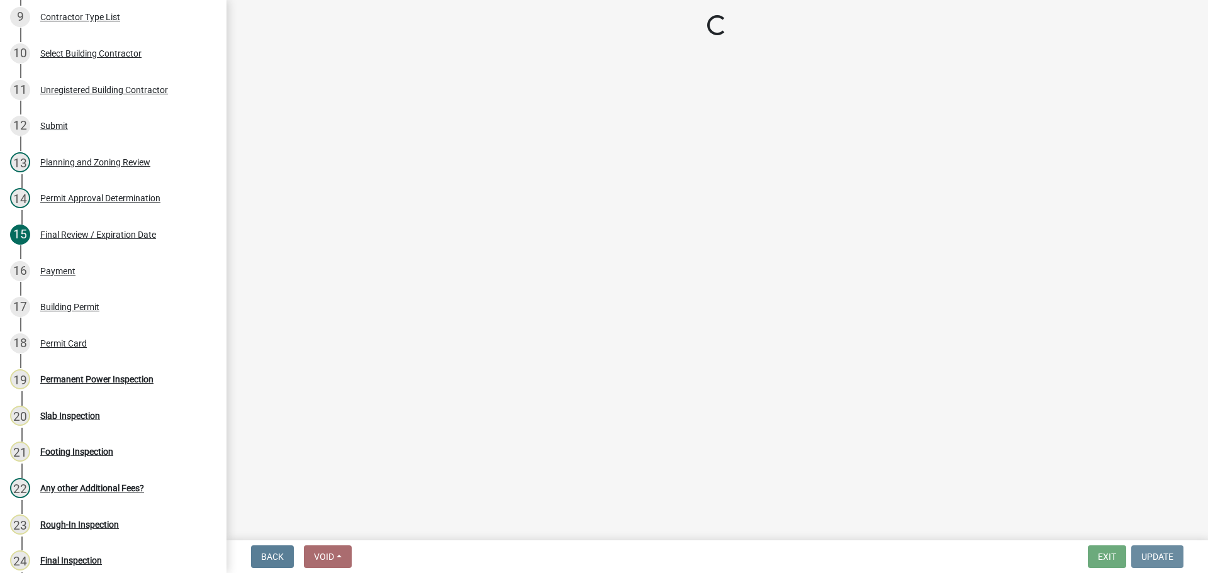
scroll to position [0, 0]
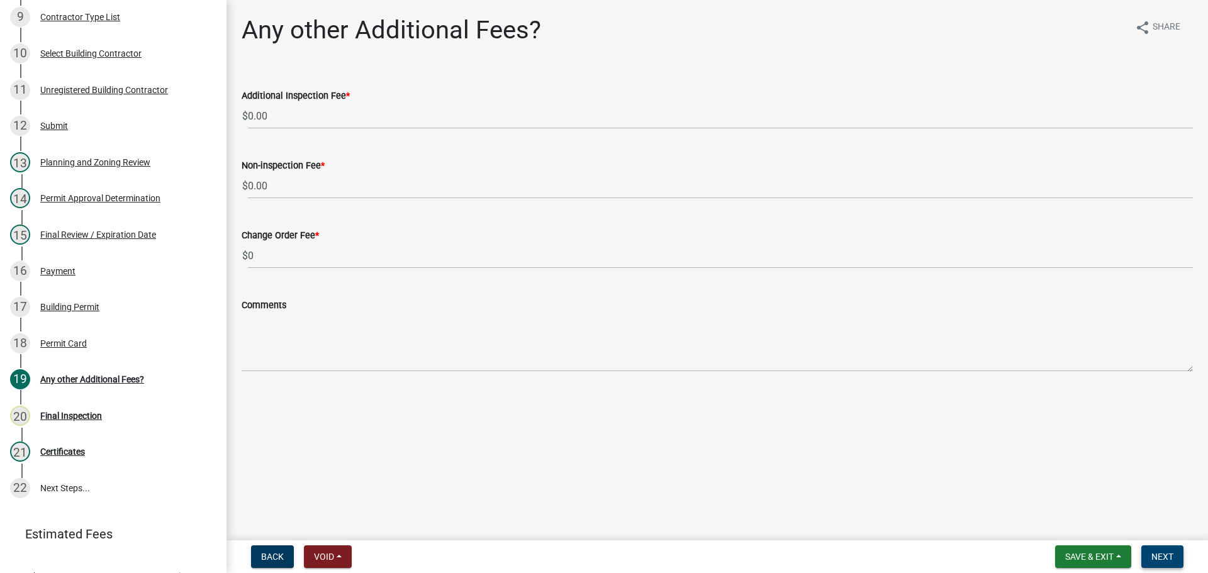
click at [1158, 555] on span "Next" at bounding box center [1163, 557] width 22 height 10
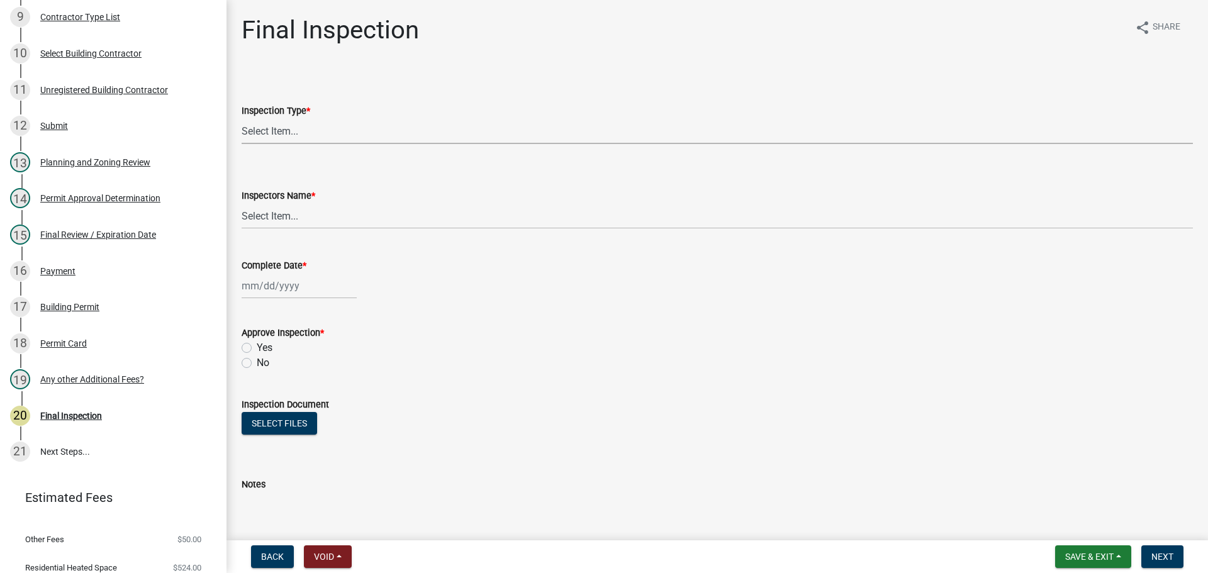
click at [345, 137] on select "Select Item... Final" at bounding box center [717, 131] width 951 height 26
click at [242, 118] on select "Select Item... Final" at bounding box center [717, 131] width 951 height 26
select select "895eead6-d784-4fdc-a4a3-66a9075c153d"
click at [306, 225] on select "Select Item... khenson (Karen Henson) j.bouhl (Joe Bouhl) Engineer / Electricia…" at bounding box center [717, 216] width 951 height 26
select select "7c10ce63-ccfd-4257-ac60-a1c0b24e7b7a"
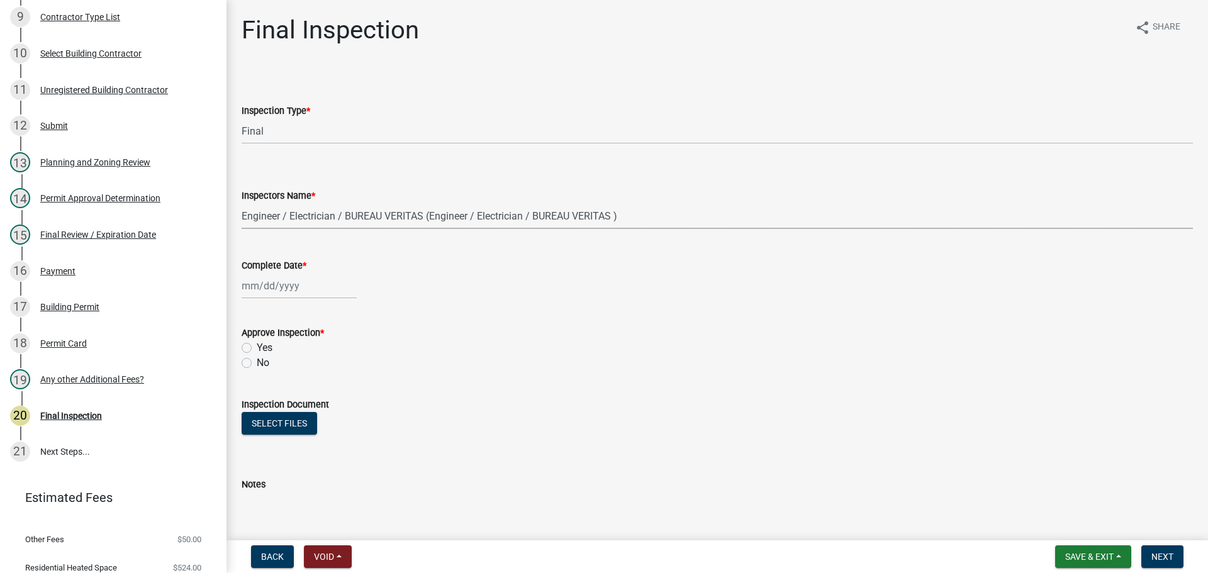
click at [242, 203] on select "Select Item... khenson (Karen Henson) j.bouhl (Joe Bouhl) Engineer / Electricia…" at bounding box center [717, 216] width 951 height 26
click at [291, 272] on div "Complete Date *" at bounding box center [717, 265] width 951 height 15
click at [294, 284] on div at bounding box center [299, 286] width 115 height 26
select select "10"
select select "2025"
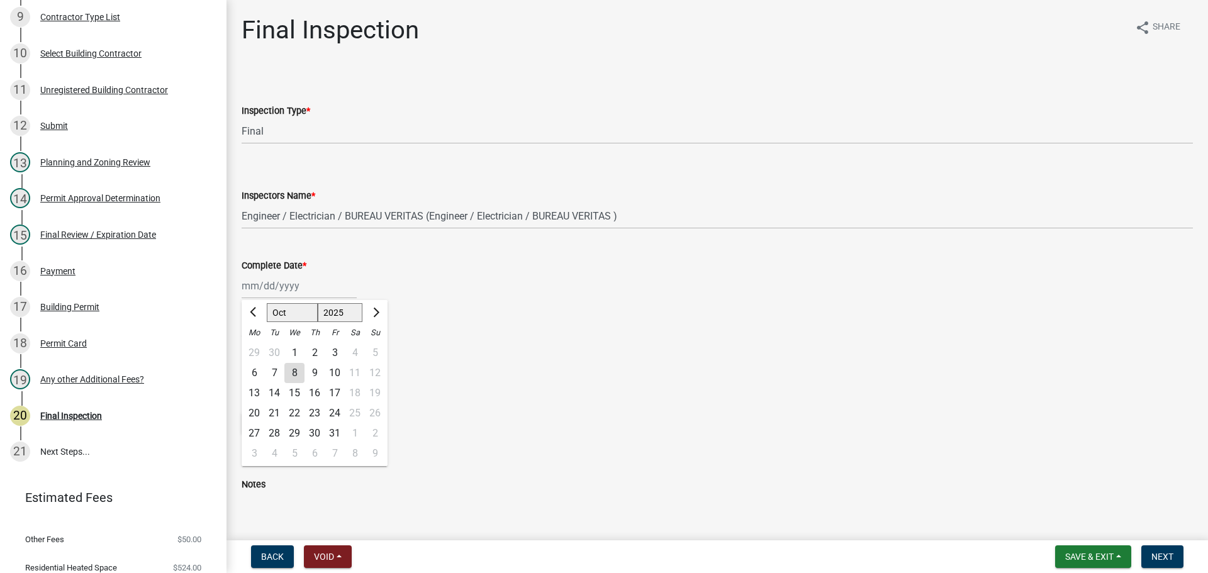
click at [293, 352] on div "1" at bounding box center [294, 353] width 20 height 20
type input "10/01/2025"
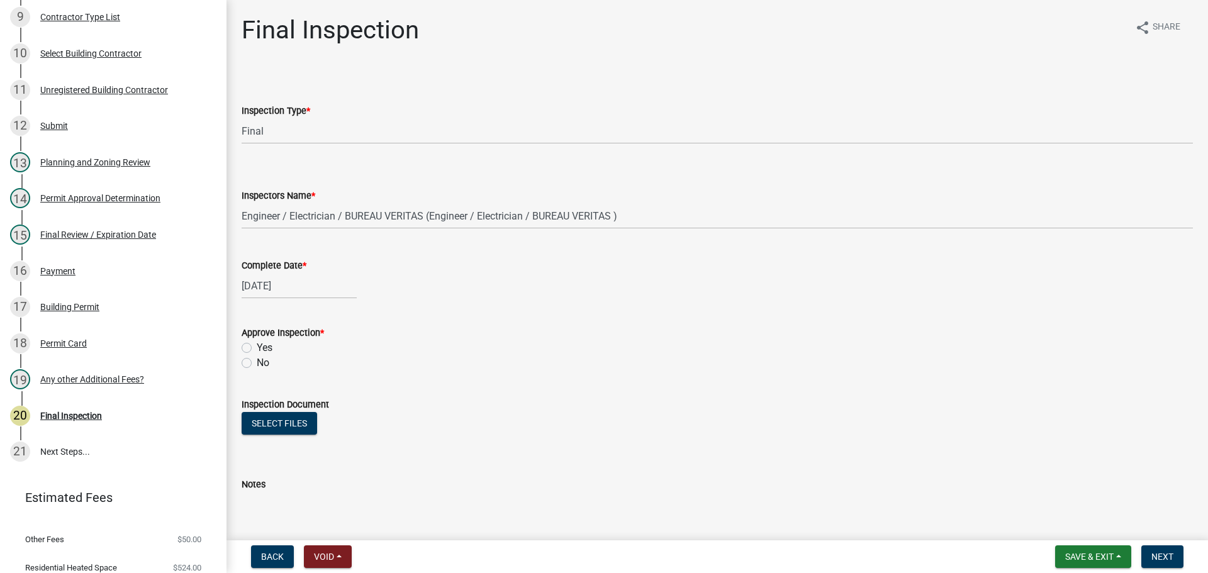
click at [266, 350] on label "Yes" at bounding box center [265, 347] width 16 height 15
click at [265, 349] on input "Yes" at bounding box center [261, 344] width 8 height 8
radio input "true"
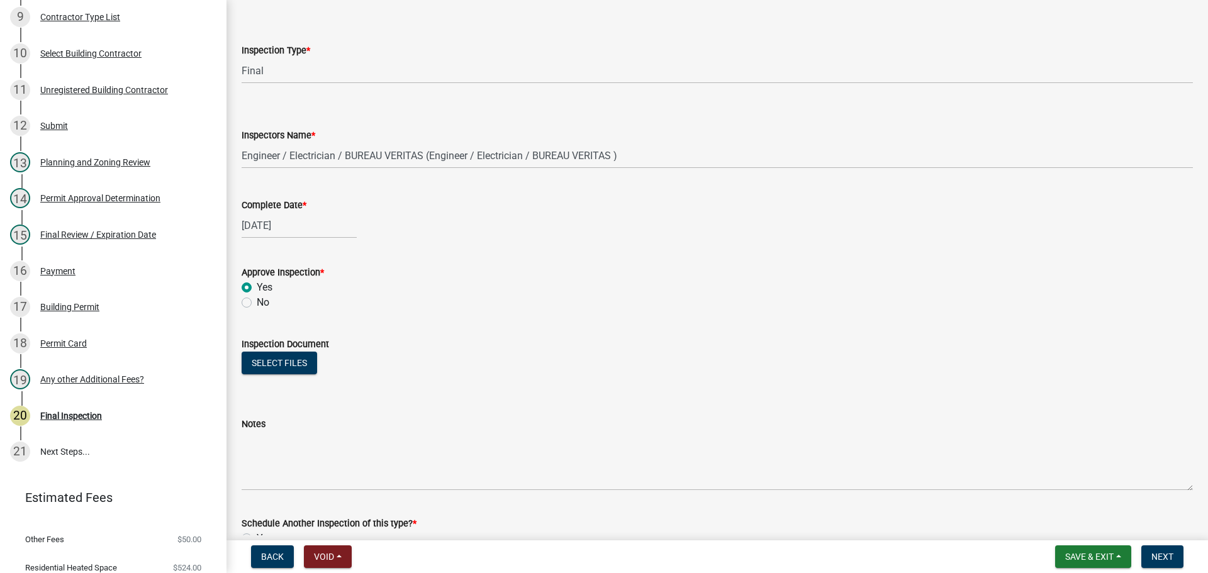
scroll to position [203, 0]
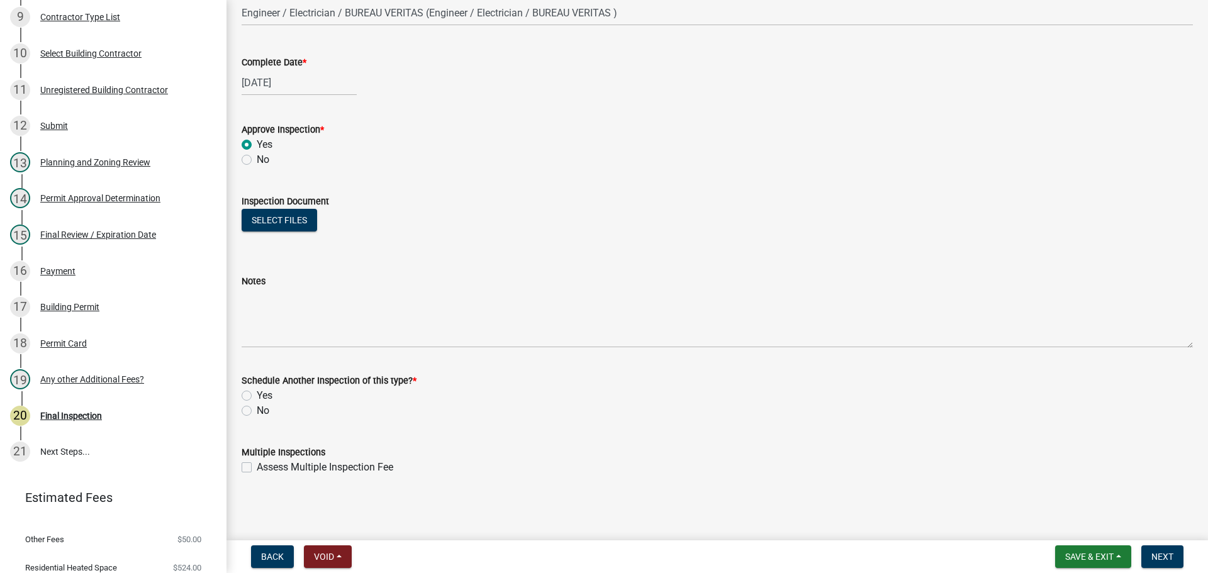
click at [262, 415] on label "No" at bounding box center [263, 410] width 13 height 15
click at [262, 412] on input "No" at bounding box center [261, 407] width 8 height 8
radio input "true"
click at [1164, 559] on span "Next" at bounding box center [1163, 557] width 22 height 10
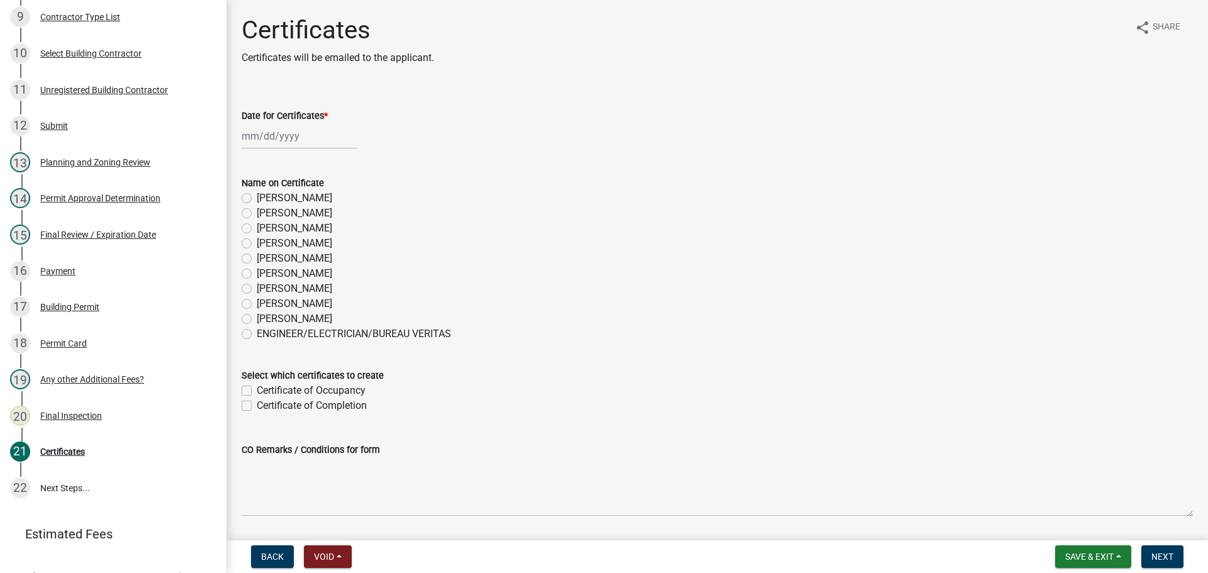
click at [313, 312] on label "Jim Endinger" at bounding box center [295, 318] width 76 height 15
click at [265, 312] on input "Jim Endinger" at bounding box center [261, 315] width 8 height 8
radio input "true"
click at [310, 304] on label "Whitney Hunter" at bounding box center [295, 303] width 76 height 15
click at [265, 304] on input "Whitney Hunter" at bounding box center [261, 300] width 8 height 8
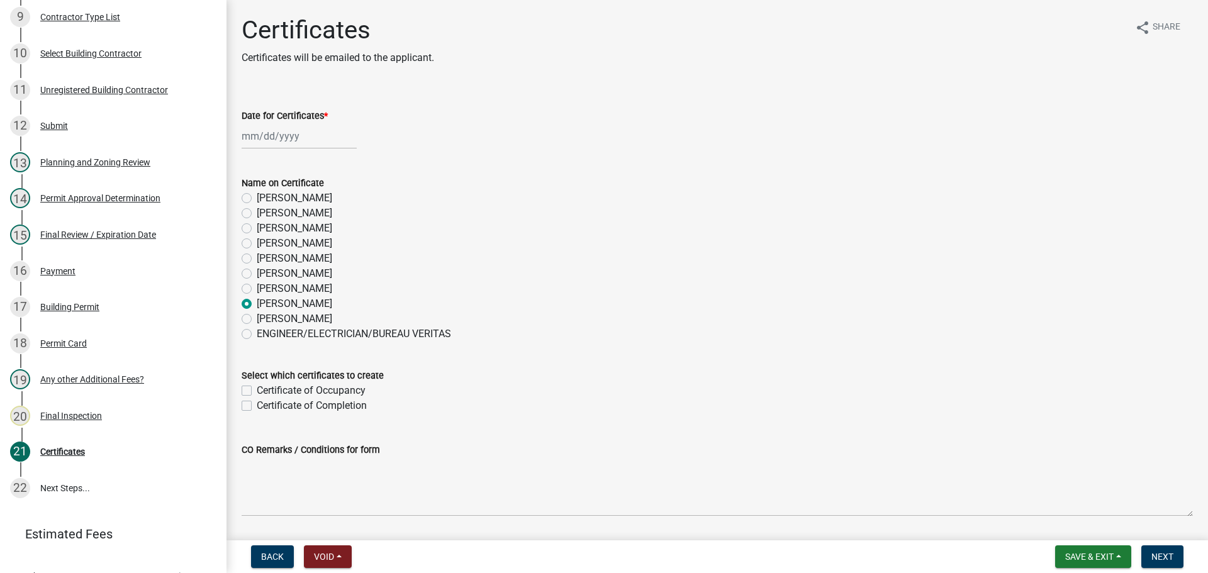
radio input "true"
click at [260, 142] on div at bounding box center [299, 136] width 115 height 26
select select "10"
select select "2025"
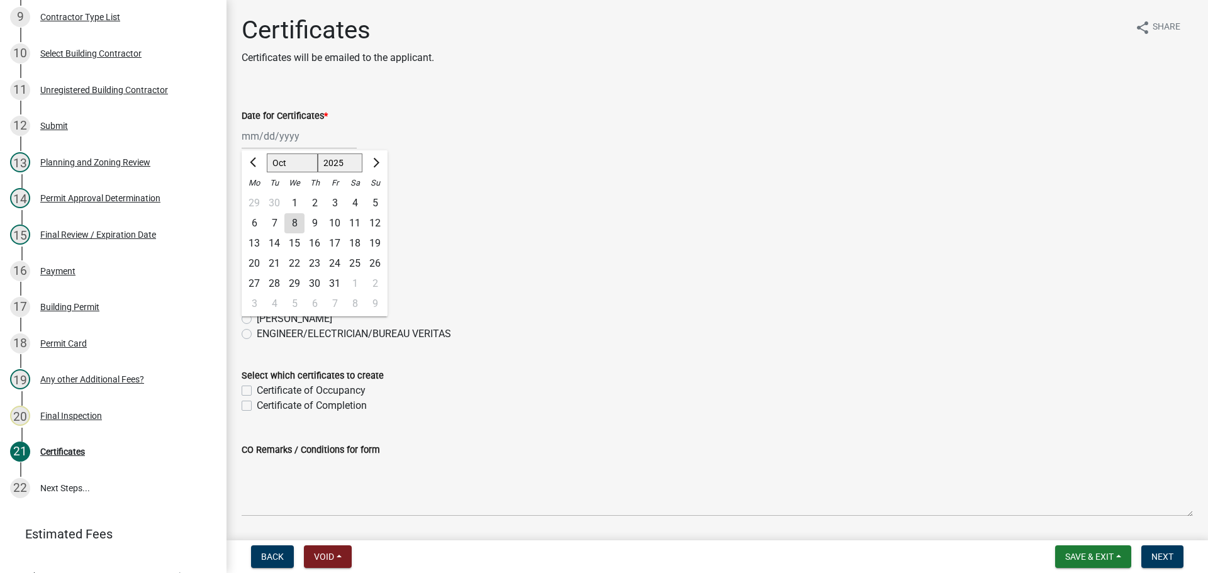
drag, startPoint x: 291, startPoint y: 198, endPoint x: 301, endPoint y: 269, distance: 71.1
click at [292, 198] on div "1" at bounding box center [294, 203] width 20 height 20
type input "10/01/2025"
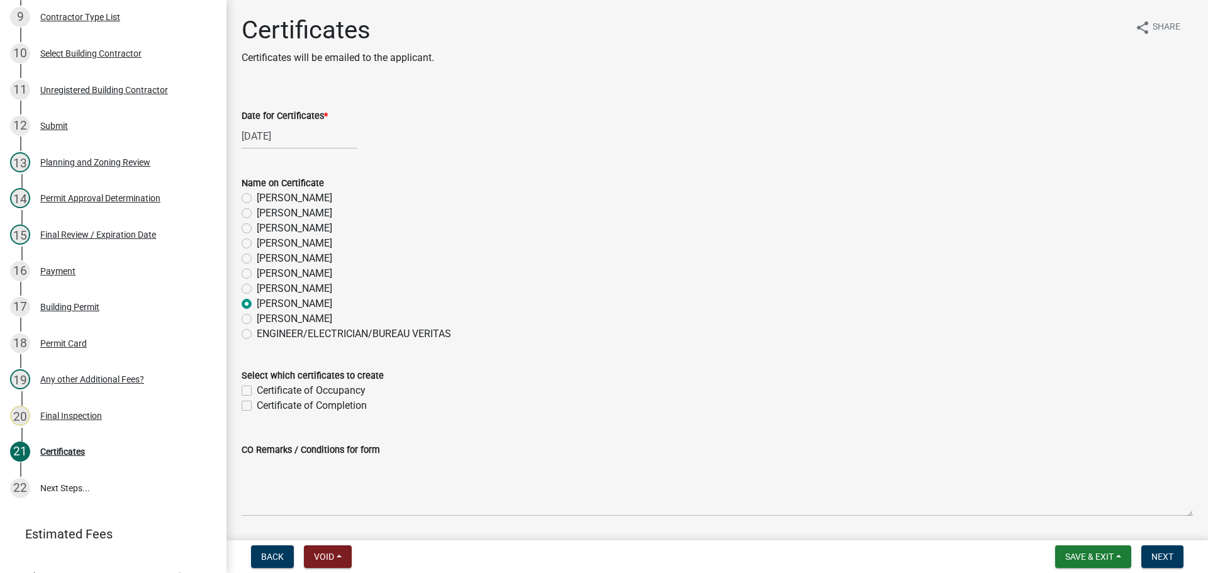
click at [340, 390] on label "Certificate of Occupancy" at bounding box center [311, 390] width 109 height 15
click at [265, 390] on input "Certificate of Occupancy" at bounding box center [261, 387] width 8 height 8
checkbox input "true"
checkbox input "false"
click at [1157, 555] on span "Next" at bounding box center [1163, 557] width 22 height 10
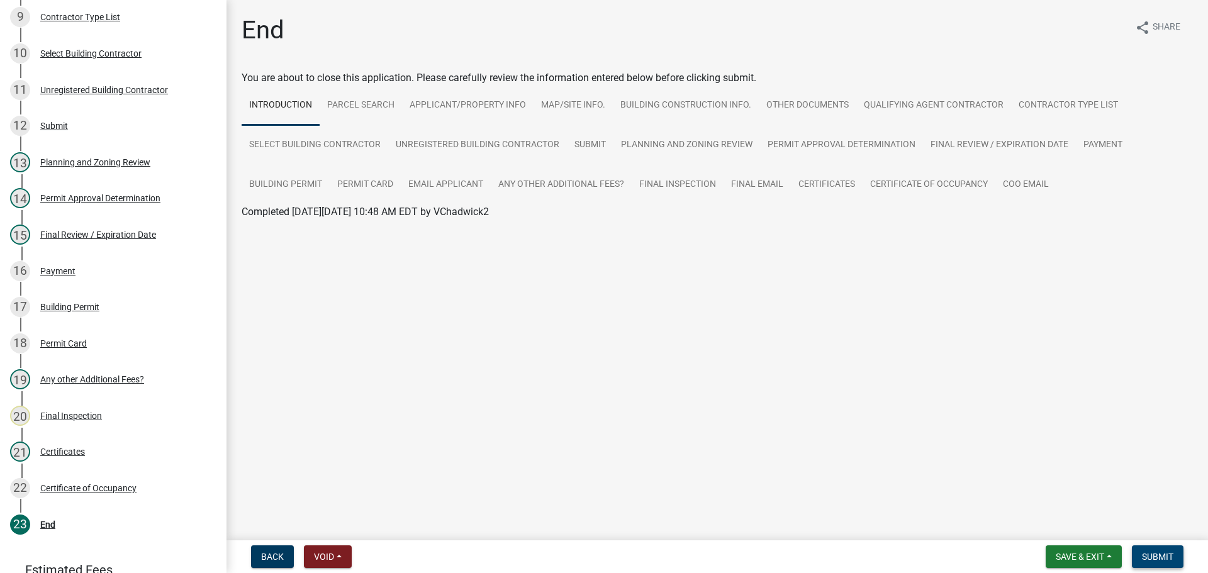
click at [1141, 552] on button "Submit" at bounding box center [1158, 557] width 52 height 23
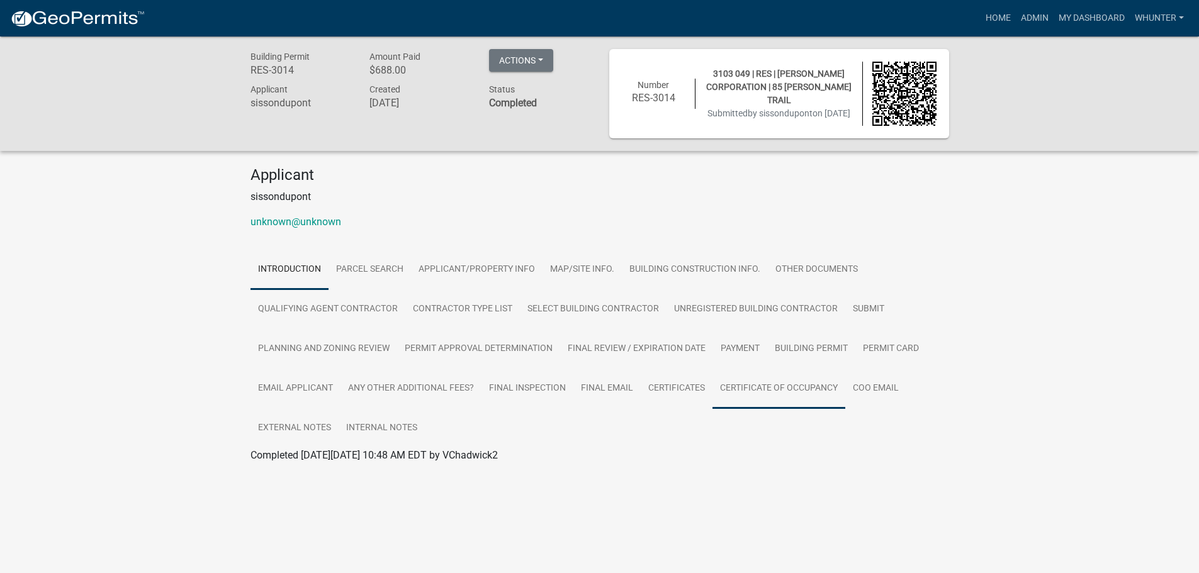
click at [776, 387] on link "Certificate of Occupancy" at bounding box center [778, 389] width 133 height 40
click at [323, 476] on link "Certificate of Occupancy" at bounding box center [304, 470] width 109 height 12
click at [1043, 4] on nav "more_horiz Home Admin My Dashboard whunter Admin Account Logout" at bounding box center [599, 18] width 1199 height 36
click at [1042, 14] on link "Admin" at bounding box center [1035, 18] width 38 height 24
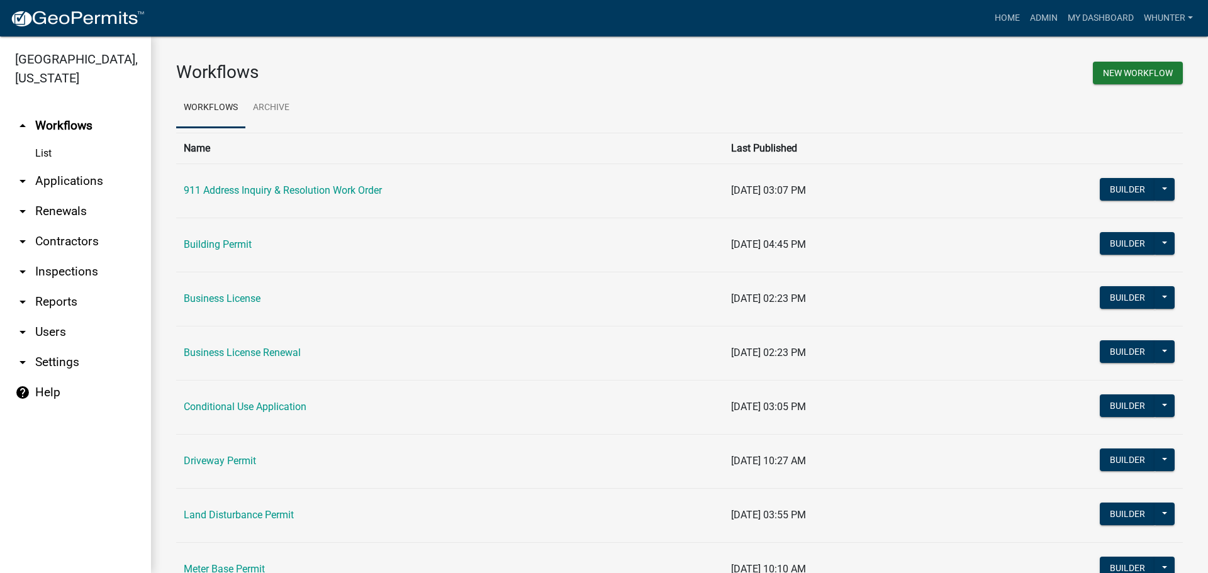
click at [38, 185] on link "arrow_drop_down Applications" at bounding box center [75, 181] width 151 height 30
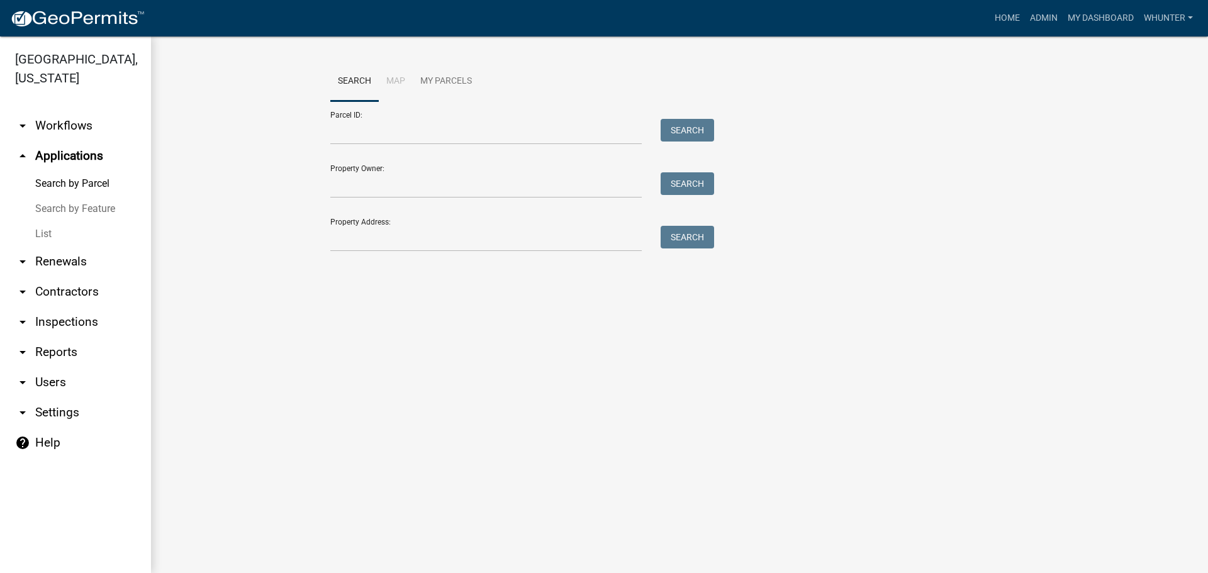
click at [49, 229] on link "List" at bounding box center [75, 234] width 151 height 25
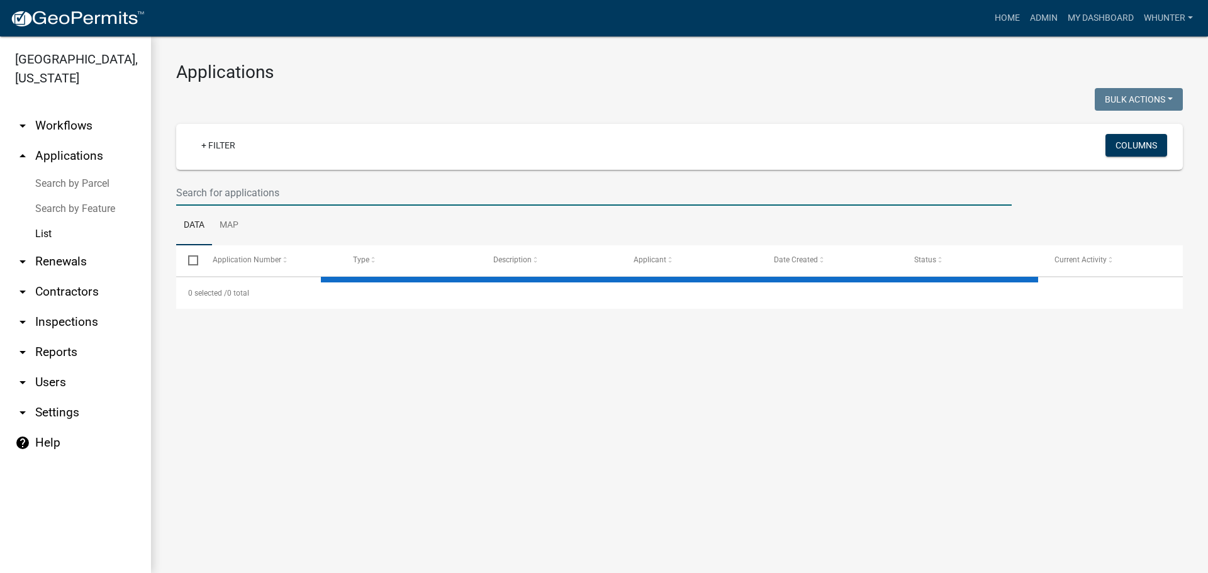
click at [305, 197] on input "text" at bounding box center [594, 193] width 836 height 26
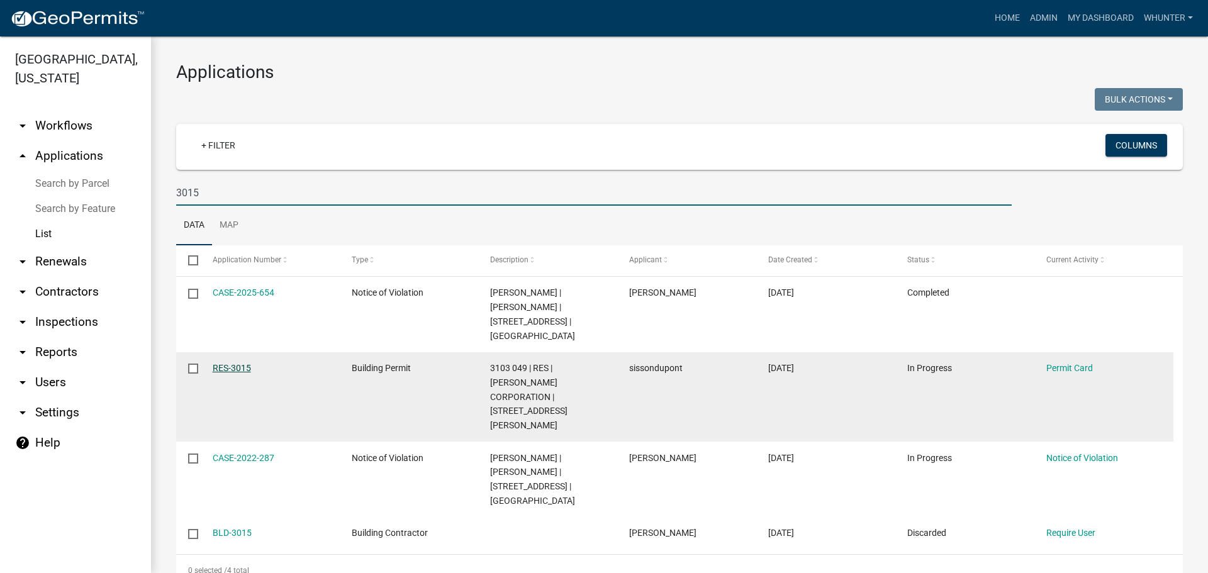
type input "3015"
click at [230, 373] on link "RES-3015" at bounding box center [232, 368] width 38 height 10
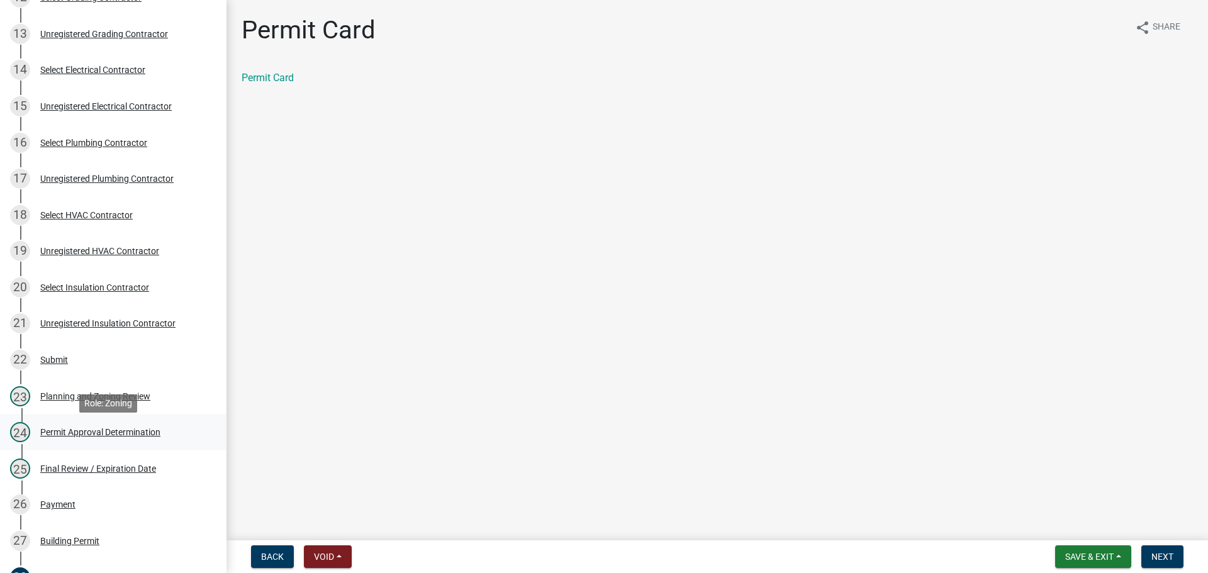
scroll to position [818, 0]
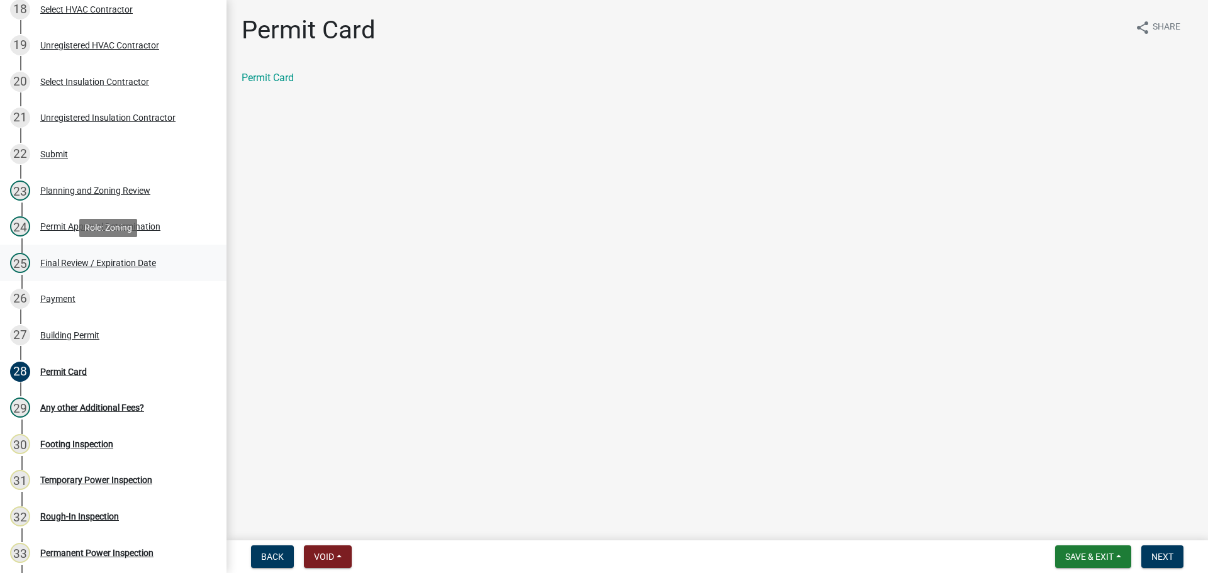
click at [104, 265] on div "Final Review / Expiration Date" at bounding box center [98, 263] width 116 height 9
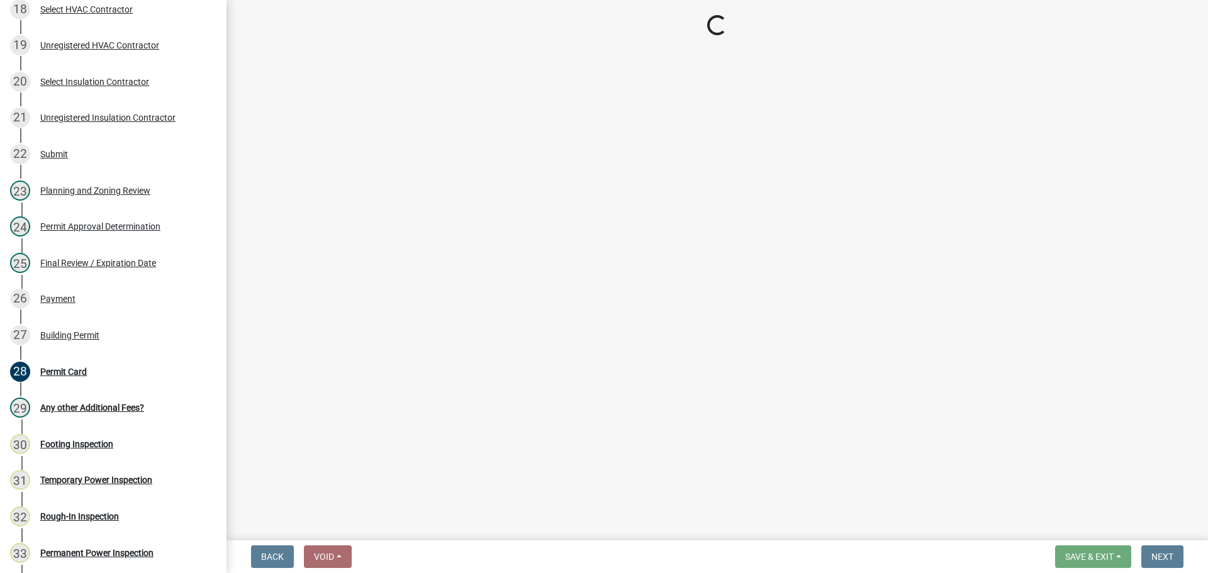
select select "f66b4cef-93c9-440c-84d8-a2c8d35cb7c1"
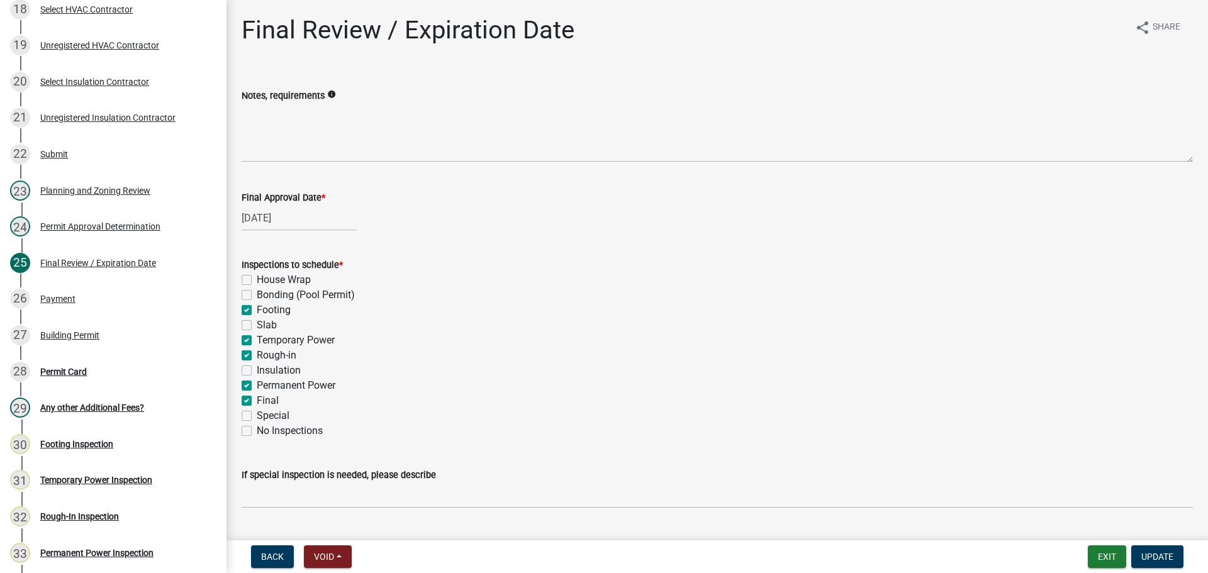
click at [278, 301] on label "Bonding (Pool Permit)" at bounding box center [306, 295] width 98 height 15
click at [265, 296] on input "Bonding (Pool Permit)" at bounding box center [261, 292] width 8 height 8
checkbox input "true"
checkbox input "false"
checkbox input "true"
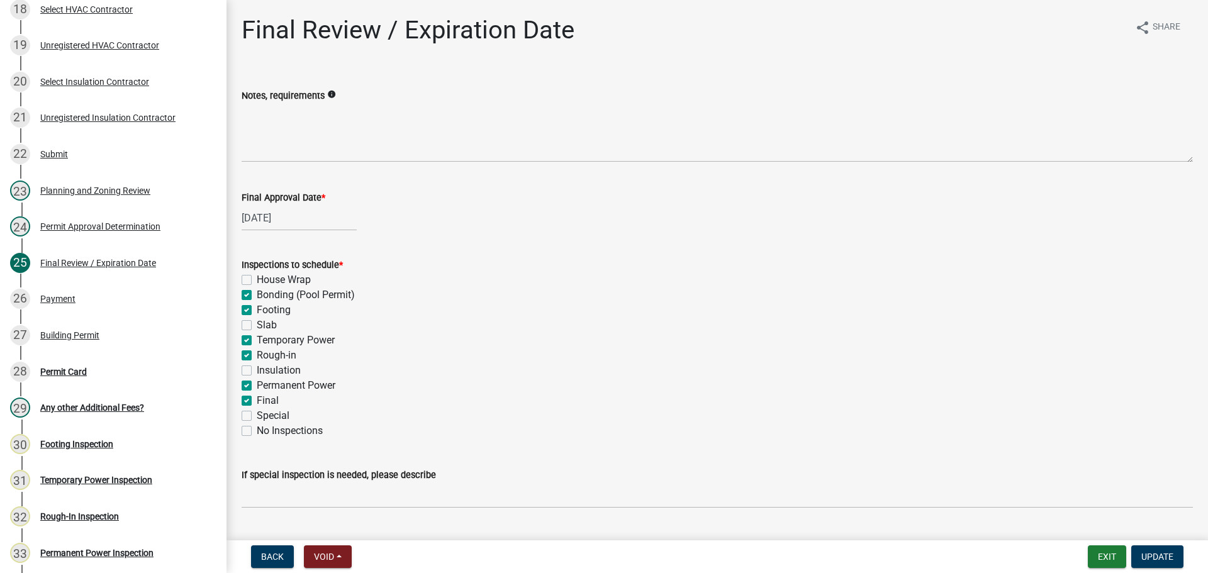
checkbox input "true"
checkbox input "false"
checkbox input "true"
checkbox input "false"
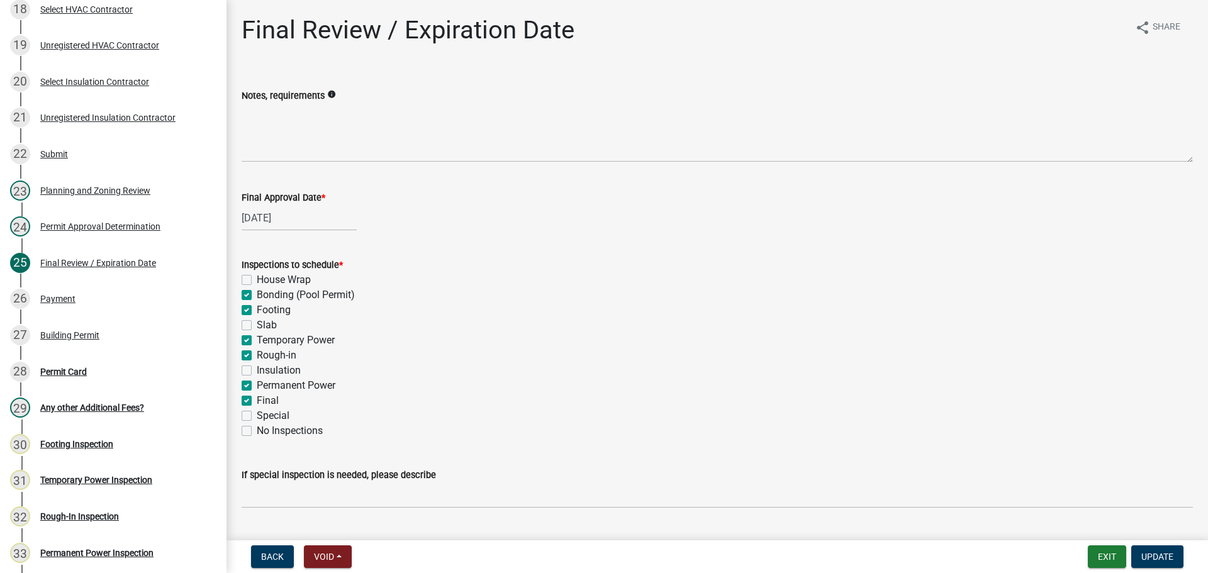
checkbox input "true"
checkbox input "false"
click at [276, 310] on label "Footing" at bounding box center [274, 310] width 34 height 15
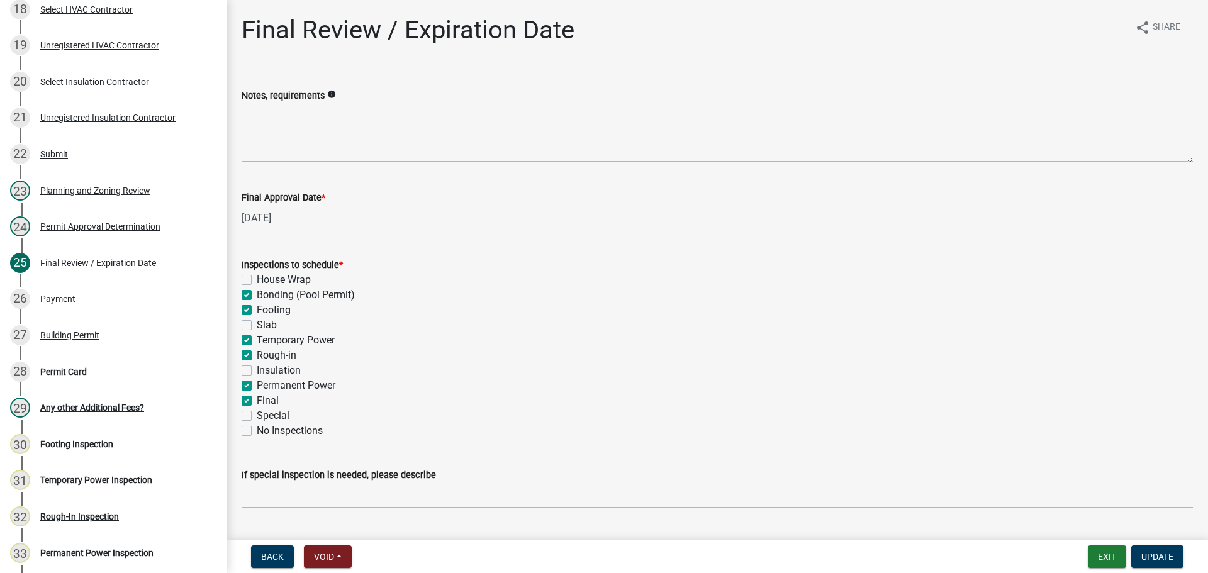
click at [265, 310] on input "Footing" at bounding box center [261, 307] width 8 height 8
checkbox input "false"
checkbox input "true"
checkbox input "false"
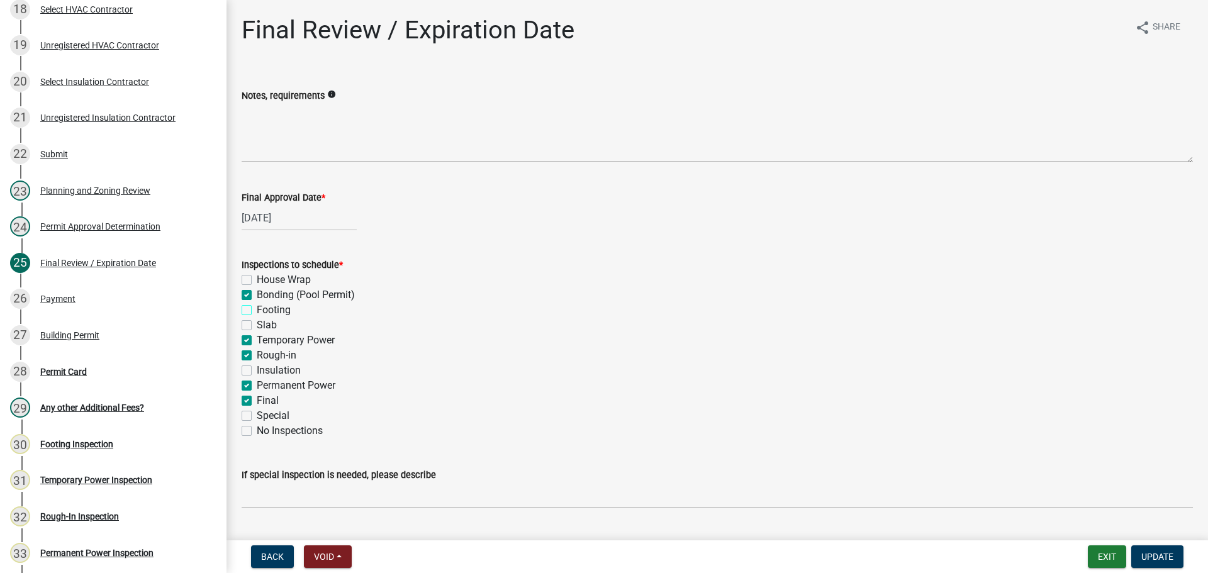
checkbox input "false"
checkbox input "true"
checkbox input "false"
checkbox input "true"
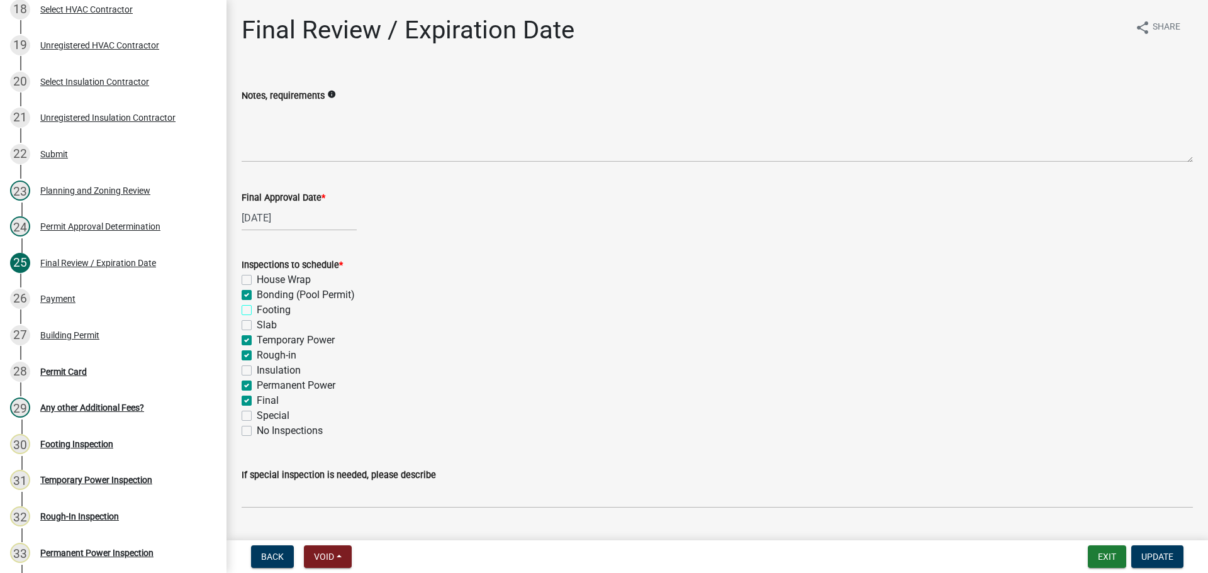
checkbox input "true"
checkbox input "false"
click at [276, 296] on label "Bonding (Pool Permit)" at bounding box center [306, 295] width 98 height 15
click at [265, 296] on input "Bonding (Pool Permit)" at bounding box center [261, 292] width 8 height 8
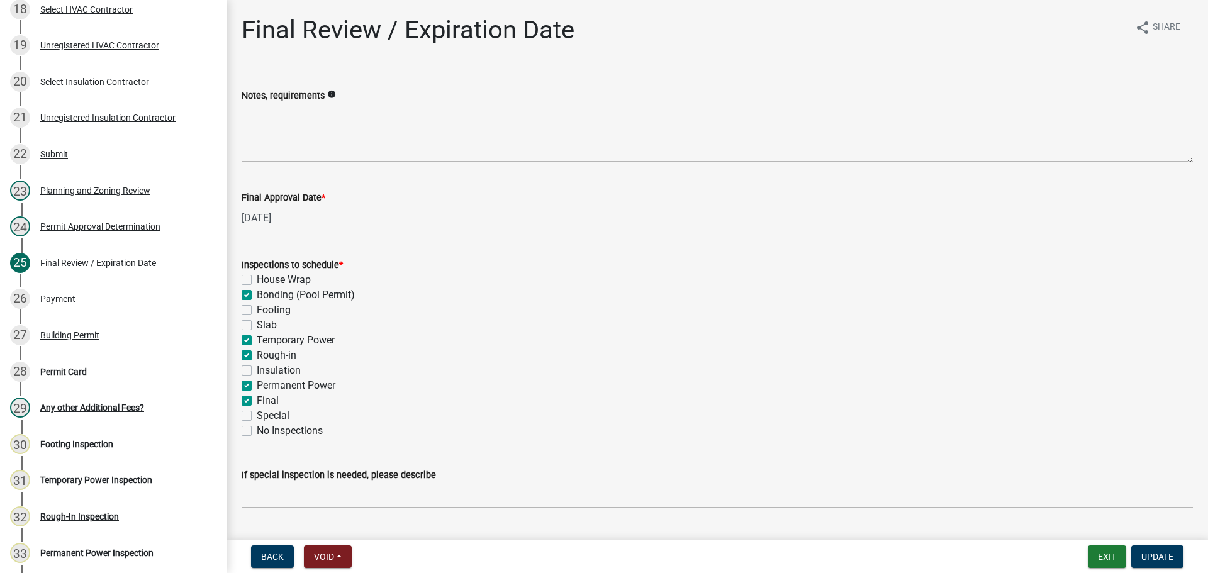
checkbox input "false"
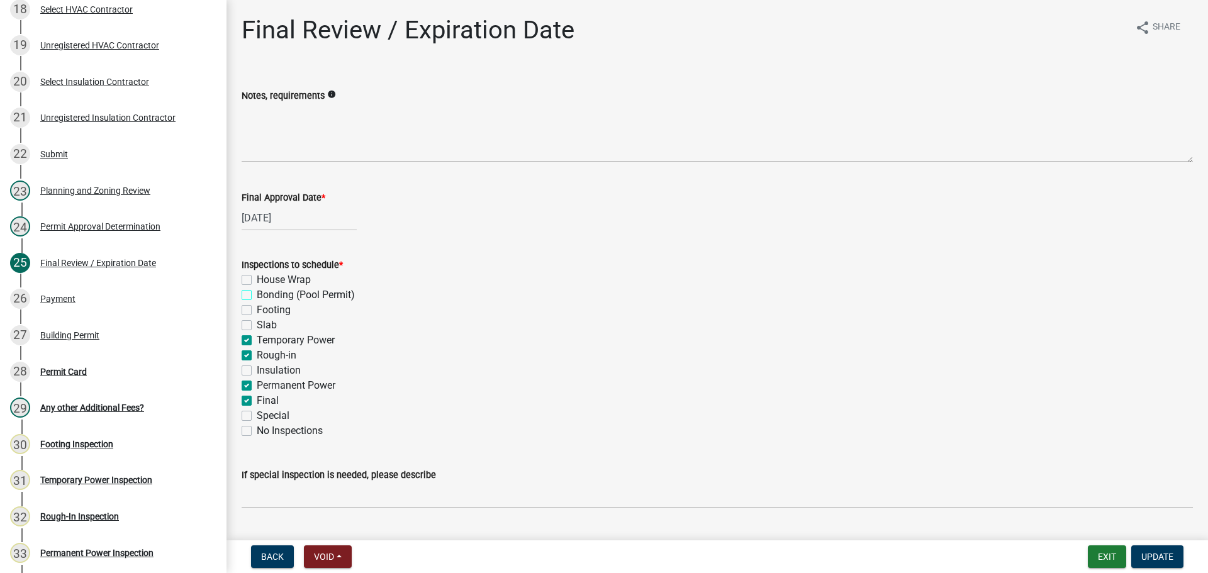
checkbox input "true"
checkbox input "false"
checkbox input "true"
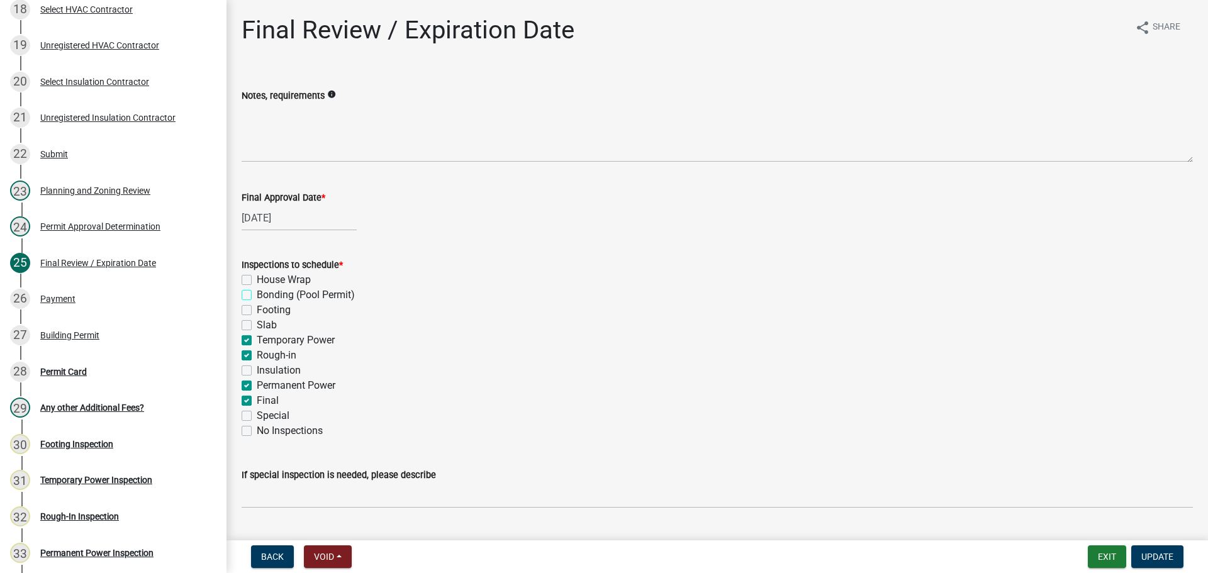
checkbox input "false"
click at [276, 345] on label "Temporary Power" at bounding box center [296, 340] width 78 height 15
click at [265, 341] on input "Temporary Power" at bounding box center [261, 337] width 8 height 8
checkbox input "false"
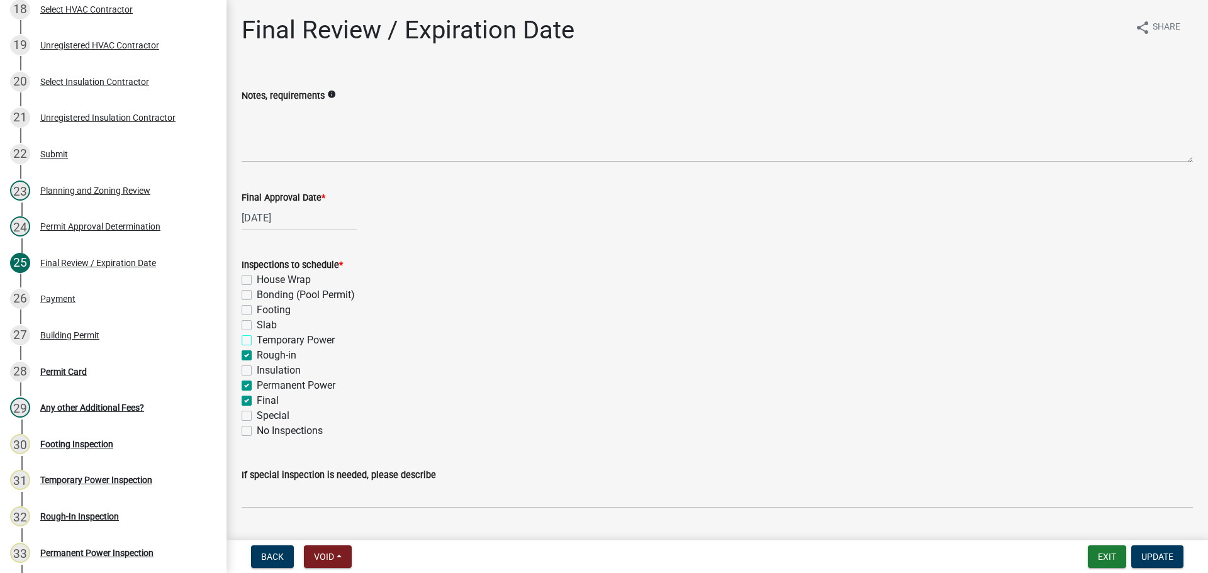
checkbox input "false"
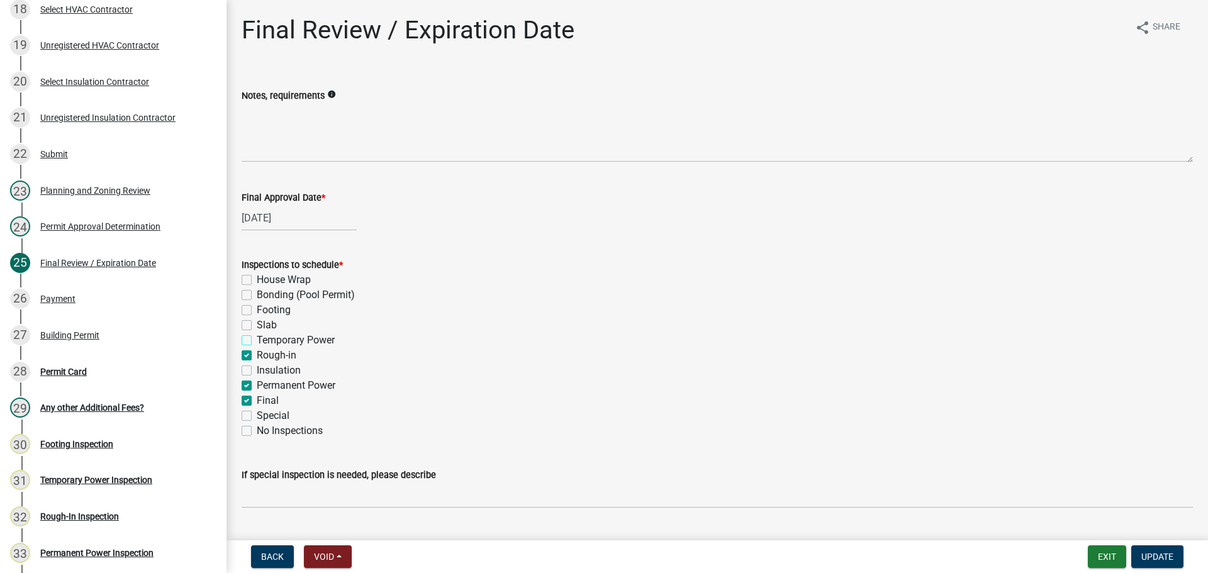
checkbox input "true"
checkbox input "false"
checkbox input "true"
checkbox input "false"
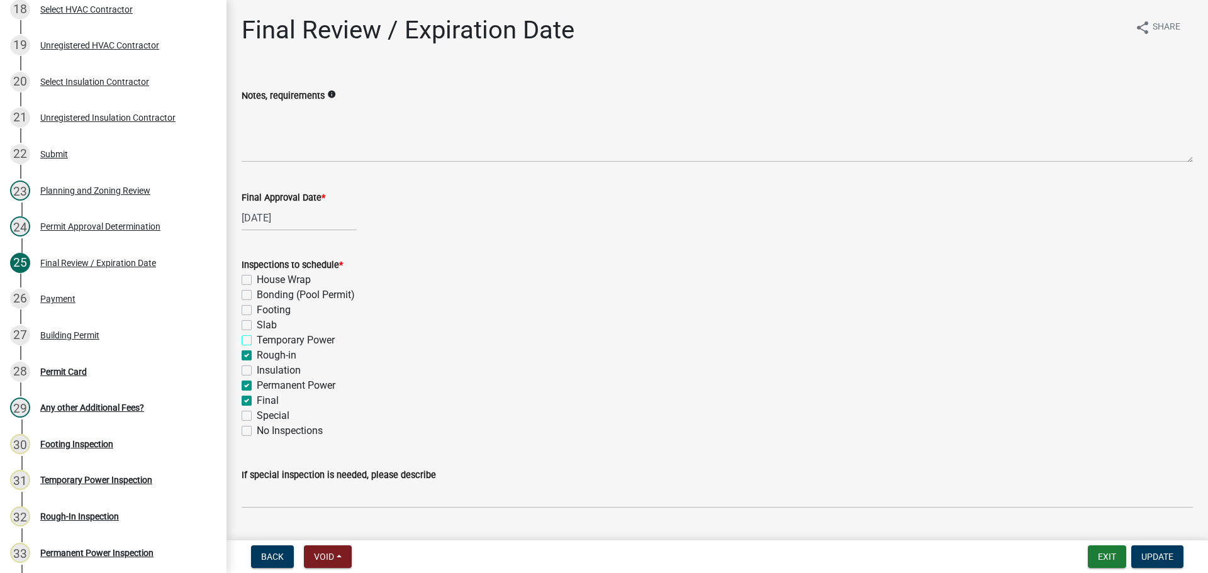
checkbox input "false"
click at [276, 357] on label "Rough-in" at bounding box center [277, 355] width 40 height 15
click at [265, 356] on input "Rough-in" at bounding box center [261, 352] width 8 height 8
checkbox input "false"
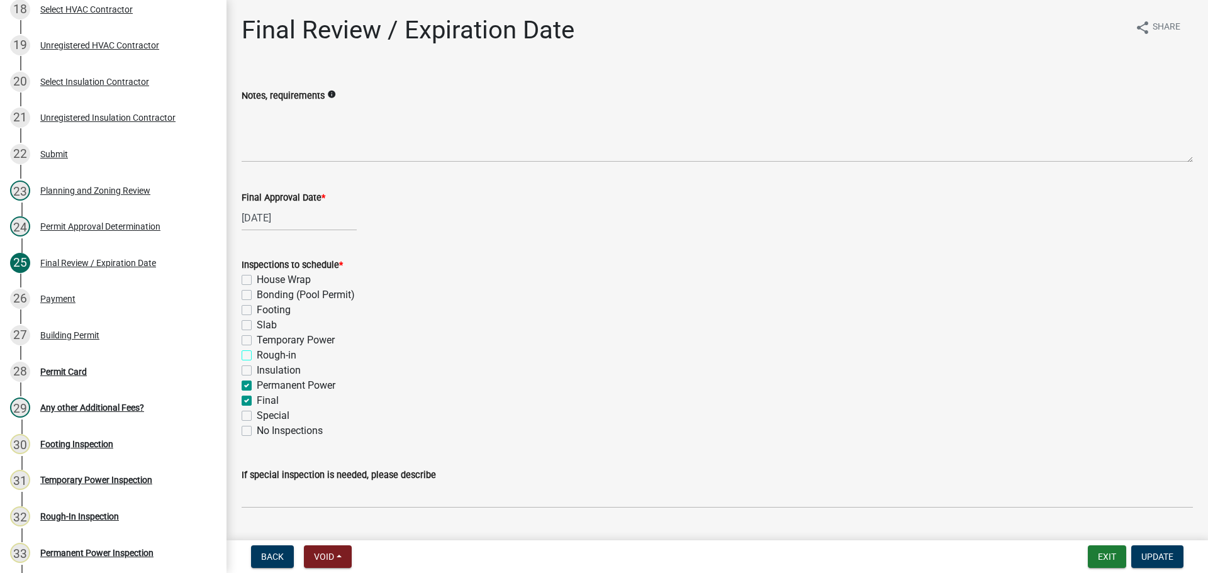
checkbox input "false"
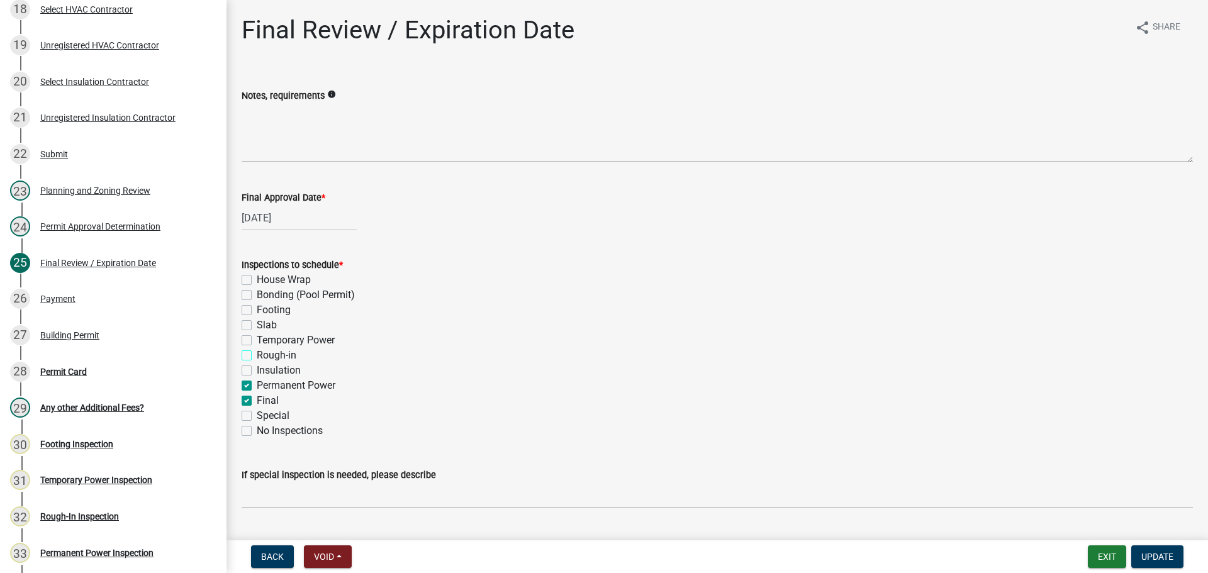
checkbox input "false"
checkbox input "true"
checkbox input "false"
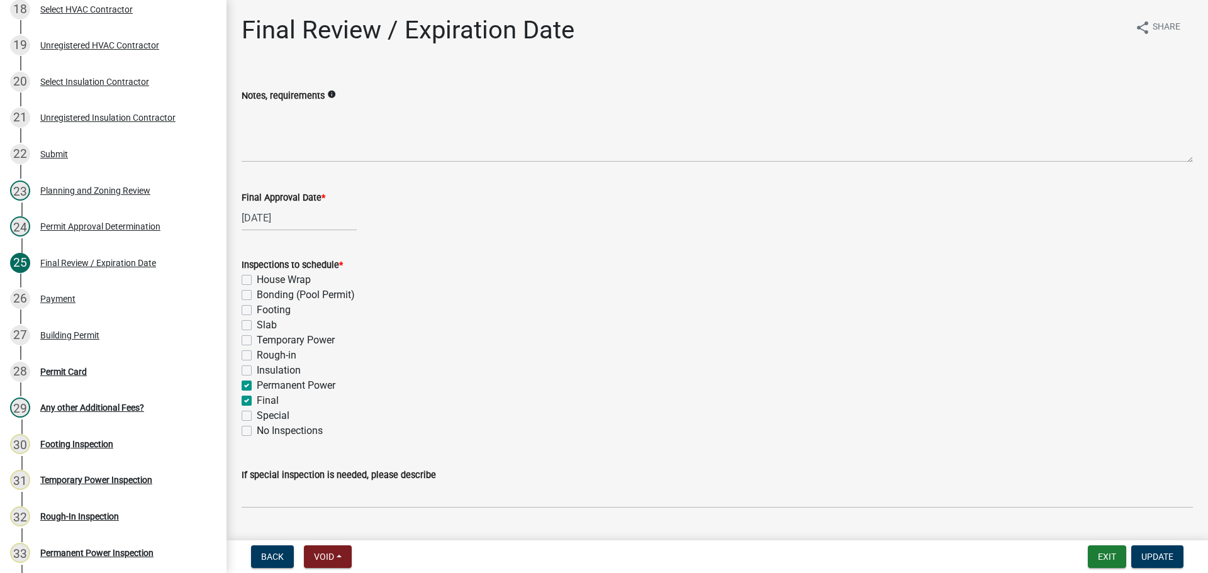
click at [287, 386] on label "Permanent Power" at bounding box center [296, 385] width 79 height 15
click at [265, 386] on input "Permanent Power" at bounding box center [261, 382] width 8 height 8
checkbox input "false"
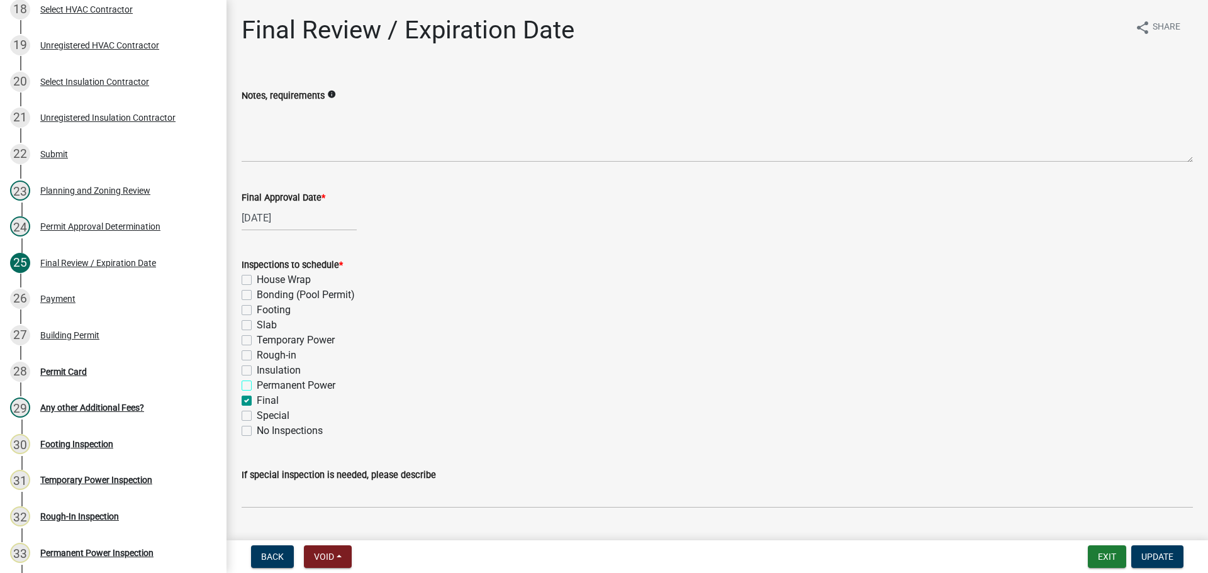
checkbox input "false"
click at [1169, 566] on button "Update" at bounding box center [1157, 557] width 52 height 23
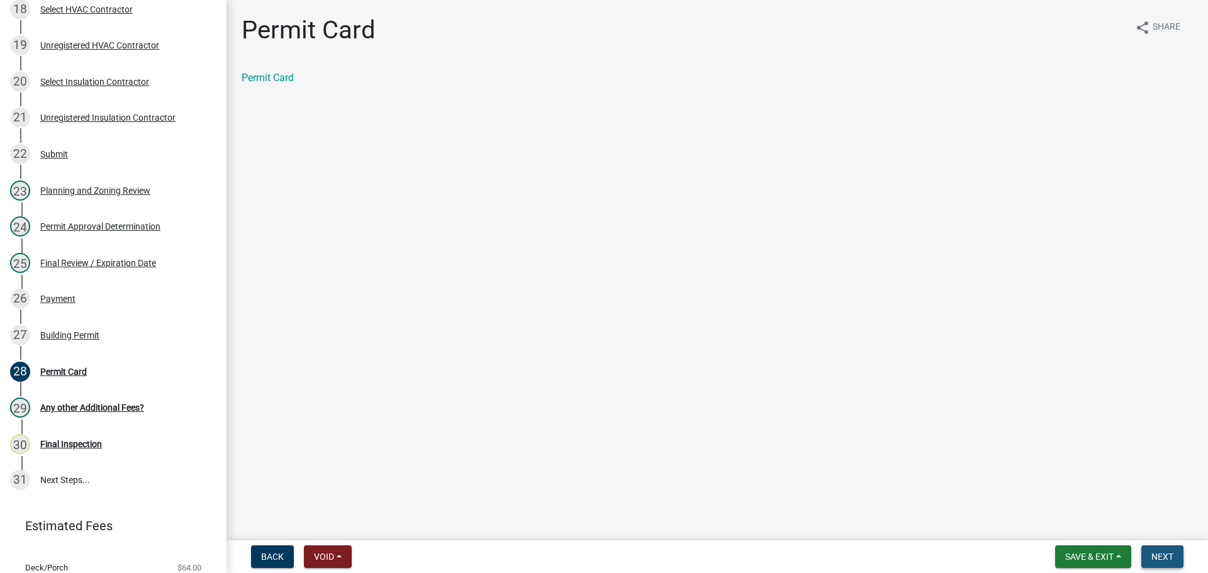
click at [1162, 560] on span "Next" at bounding box center [1163, 557] width 22 height 10
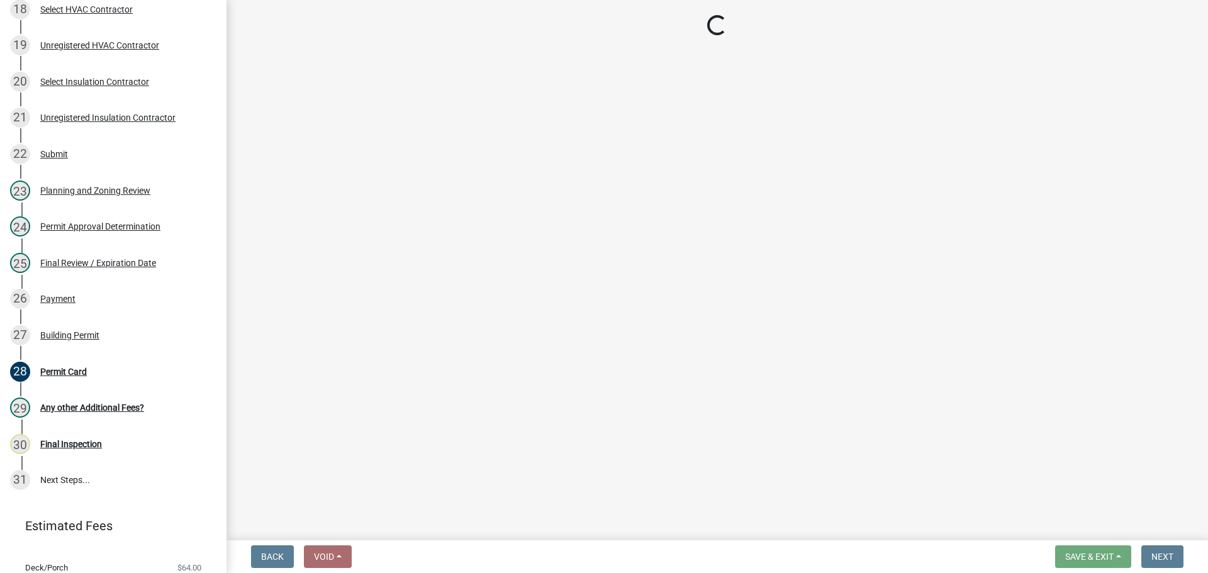
scroll to position [843, 0]
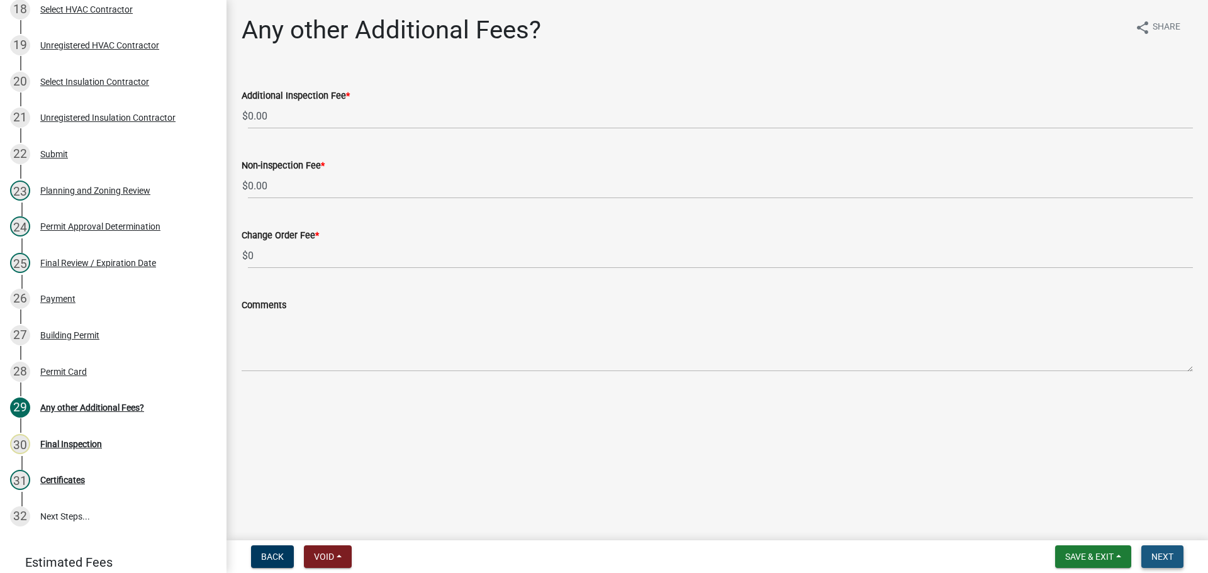
drag, startPoint x: 1169, startPoint y: 552, endPoint x: 1176, endPoint y: 558, distance: 8.9
click at [1172, 554] on span "Next" at bounding box center [1163, 557] width 22 height 10
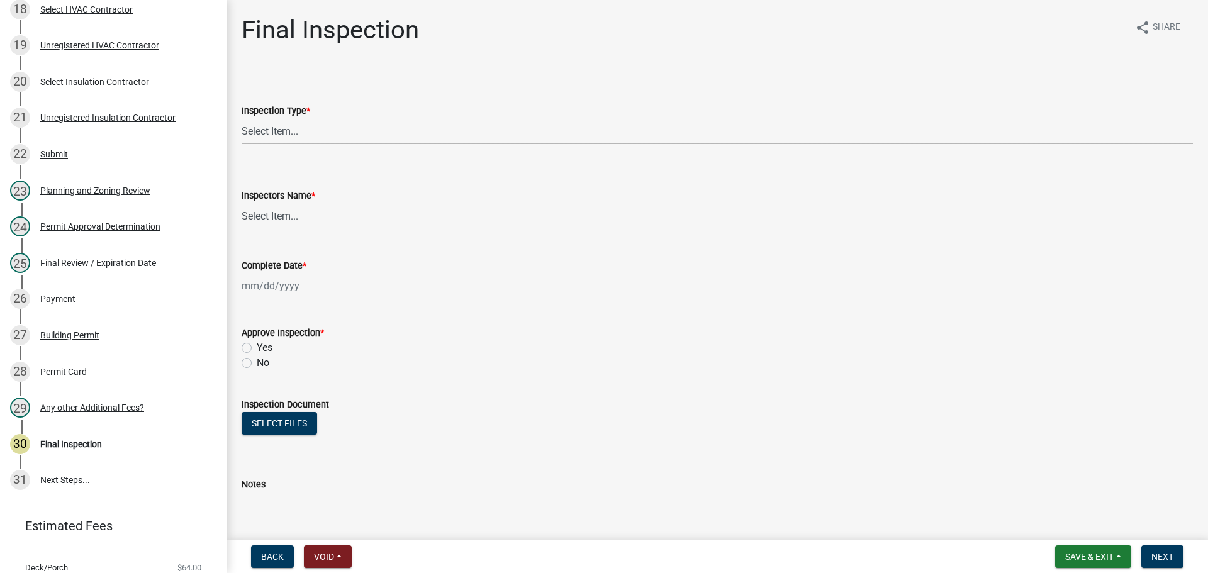
click at [347, 142] on select "Select Item... Final" at bounding box center [717, 131] width 951 height 26
click at [242, 118] on select "Select Item... Final" at bounding box center [717, 131] width 951 height 26
drag, startPoint x: 327, startPoint y: 200, endPoint x: 333, endPoint y: 213, distance: 14.6
click at [328, 201] on div "Inspectors Name *" at bounding box center [717, 195] width 951 height 15
click at [332, 211] on select "Select Item... khenson (Karen Henson) j.bouhl (Joe Bouhl) Engineer / Electricia…" at bounding box center [717, 216] width 951 height 26
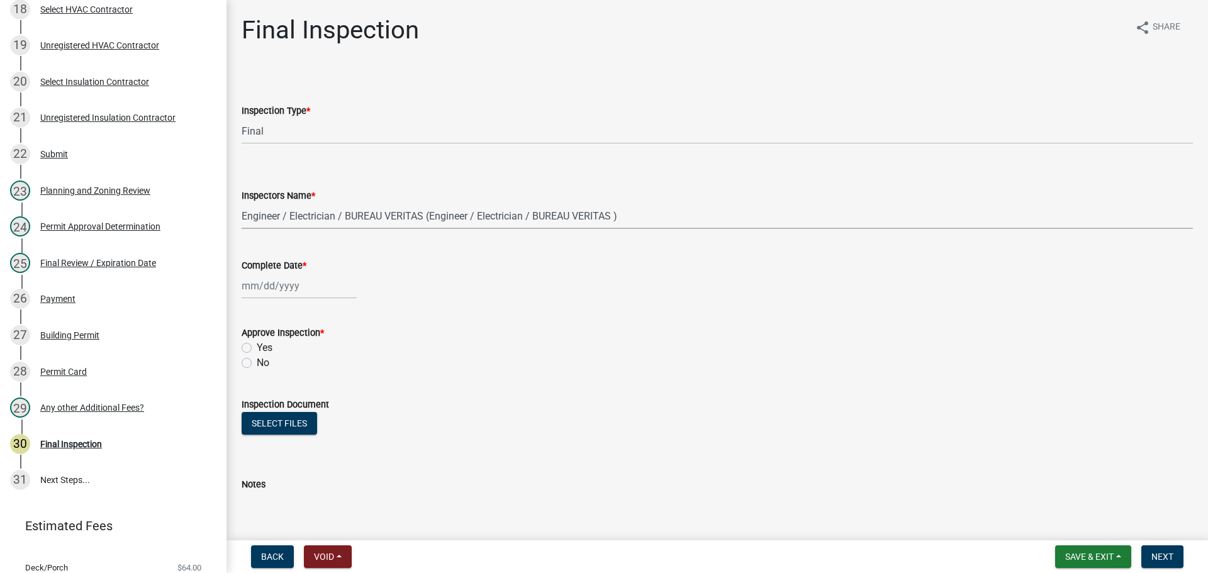
click at [242, 203] on select "Select Item... khenson (Karen Henson) j.bouhl (Joe Bouhl) Engineer / Electricia…" at bounding box center [717, 216] width 951 height 26
click at [274, 298] on div at bounding box center [299, 286] width 115 height 26
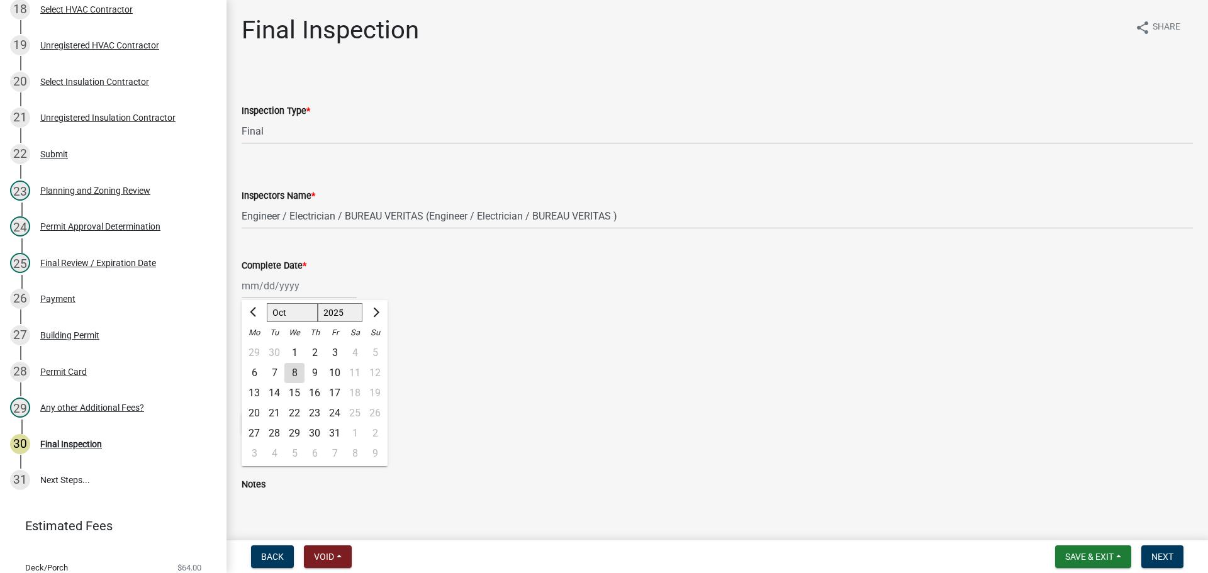
click at [298, 352] on div "1" at bounding box center [294, 353] width 20 height 20
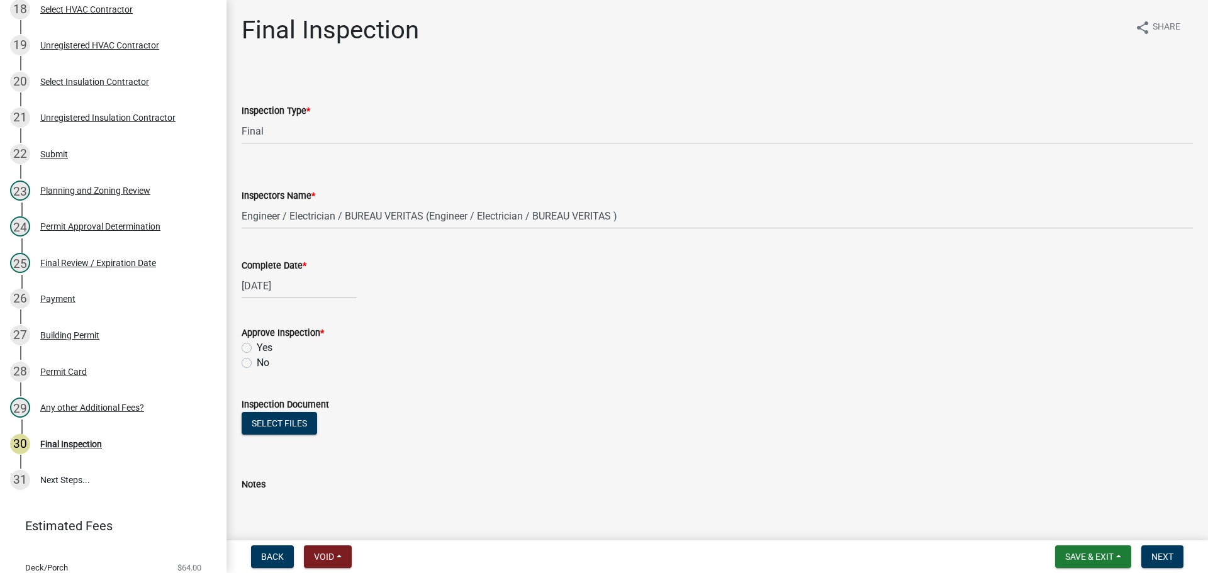
click at [271, 352] on label "Yes" at bounding box center [265, 347] width 16 height 15
click at [265, 349] on input "Yes" at bounding box center [261, 344] width 8 height 8
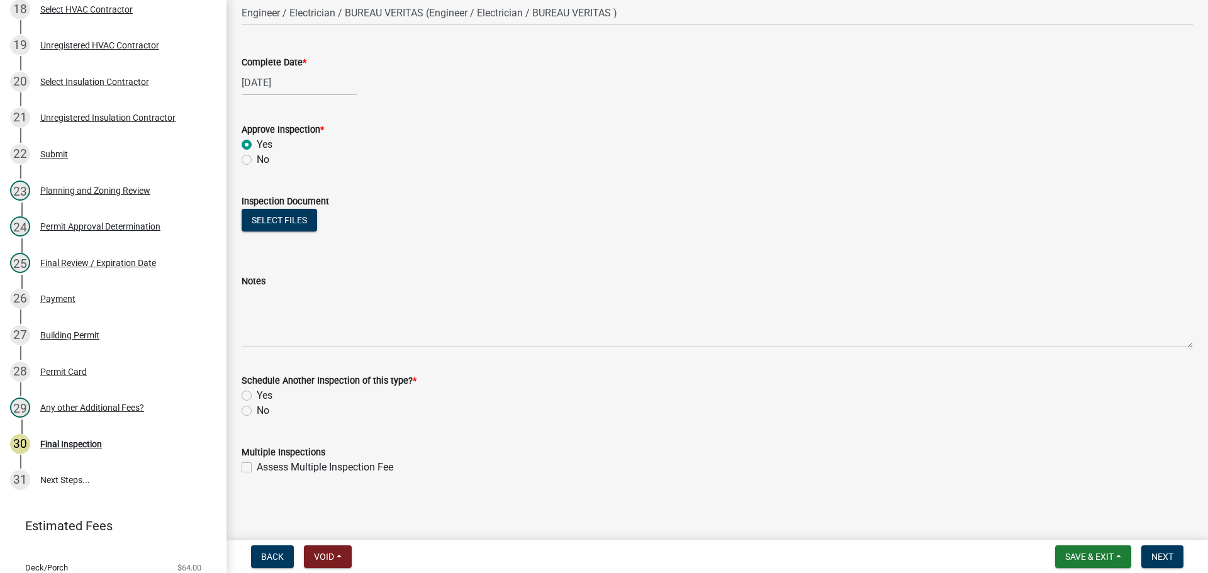
click at [254, 414] on div "No" at bounding box center [717, 410] width 951 height 15
click at [259, 413] on label "No" at bounding box center [263, 410] width 13 height 15
click at [259, 412] on input "No" at bounding box center [261, 407] width 8 height 8
click at [1155, 553] on span "Next" at bounding box center [1163, 557] width 22 height 10
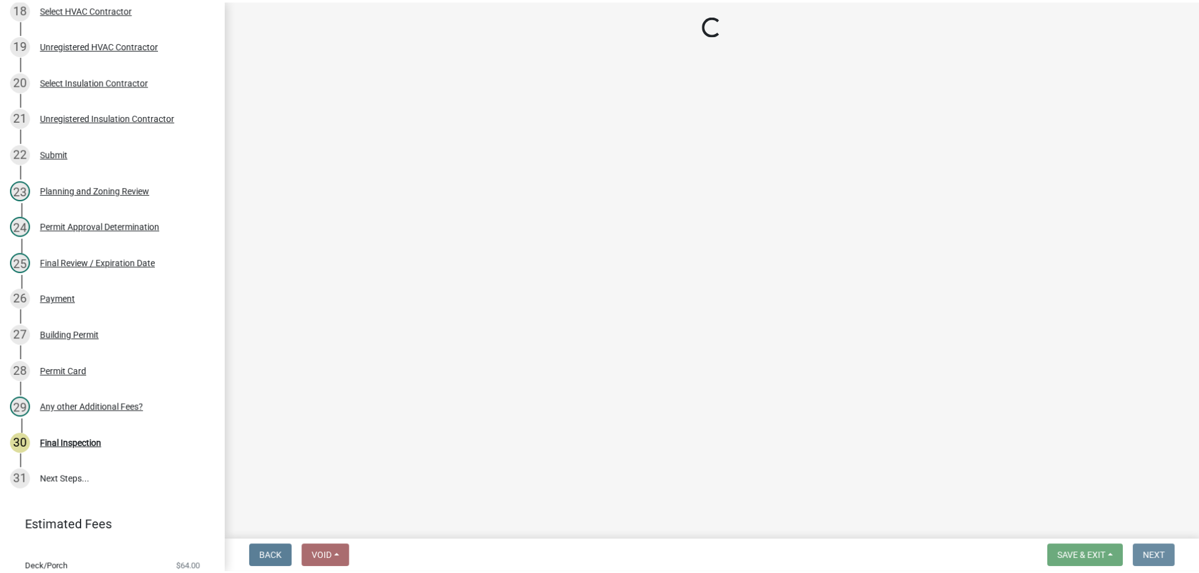
scroll to position [0, 0]
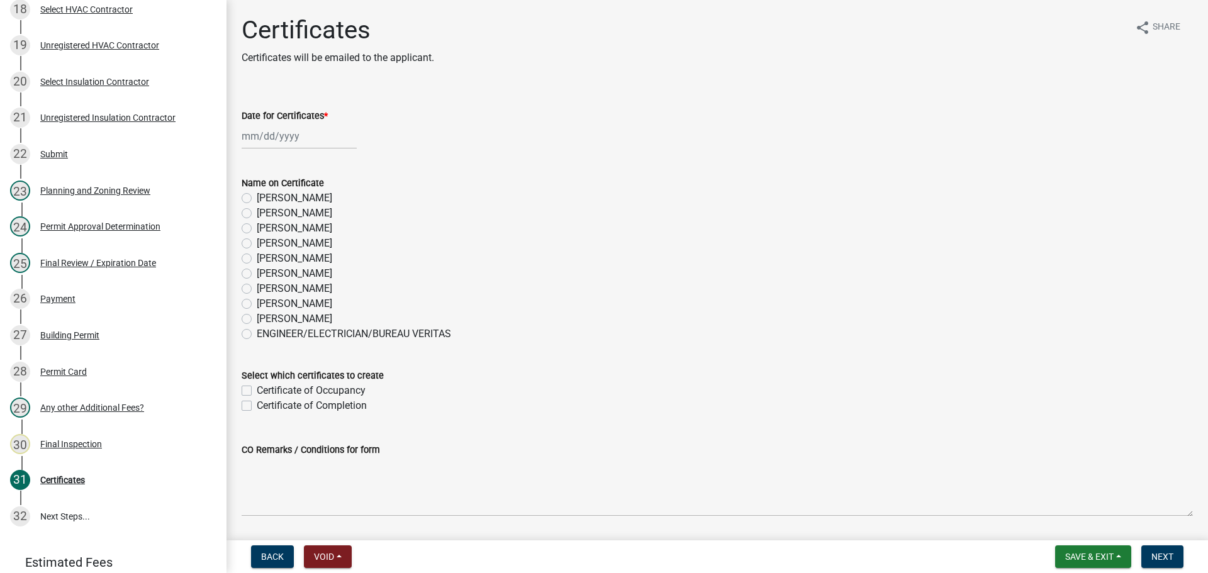
click at [278, 303] on label "Whitney Hunter" at bounding box center [295, 303] width 76 height 15
click at [265, 303] on input "Whitney Hunter" at bounding box center [261, 300] width 8 height 8
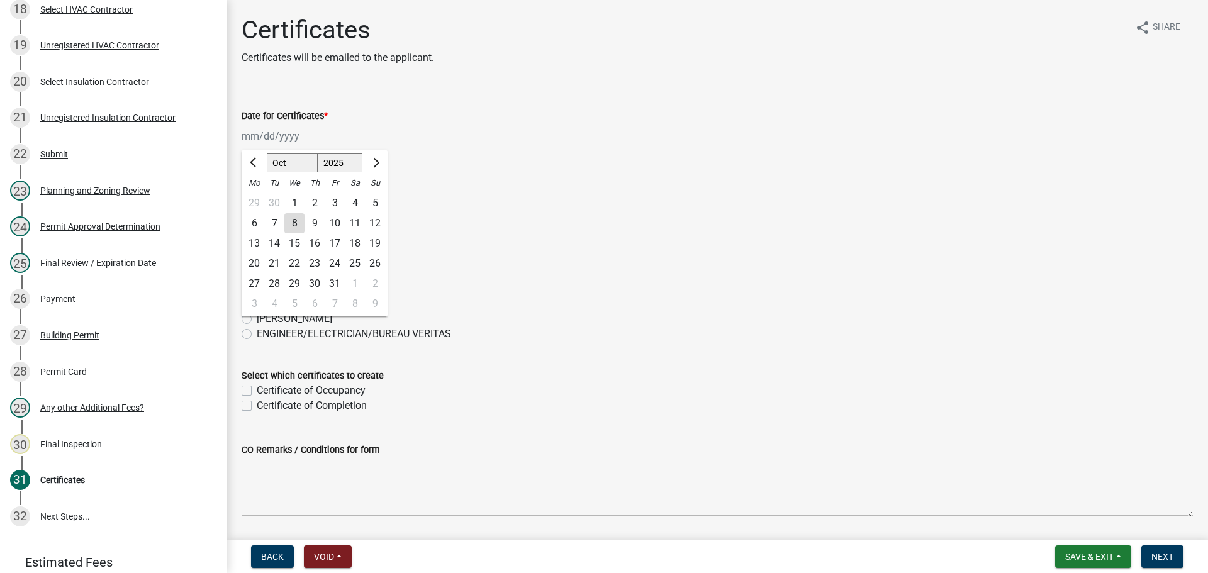
click at [297, 149] on div "Jan Feb Mar Apr May Jun Jul Aug Sep Oct Nov Dec 1525 1526 1527 1528 1529 1530 1…" at bounding box center [299, 136] width 115 height 26
click at [289, 218] on div "8" at bounding box center [294, 223] width 20 height 20
click at [267, 126] on div "10/08/2025 Jan Feb Mar Apr May Jun Jul Aug Sep Oct Nov Dec 1525 1526 1527 1528 …" at bounding box center [299, 136] width 115 height 26
click at [295, 210] on div "1" at bounding box center [294, 203] width 20 height 20
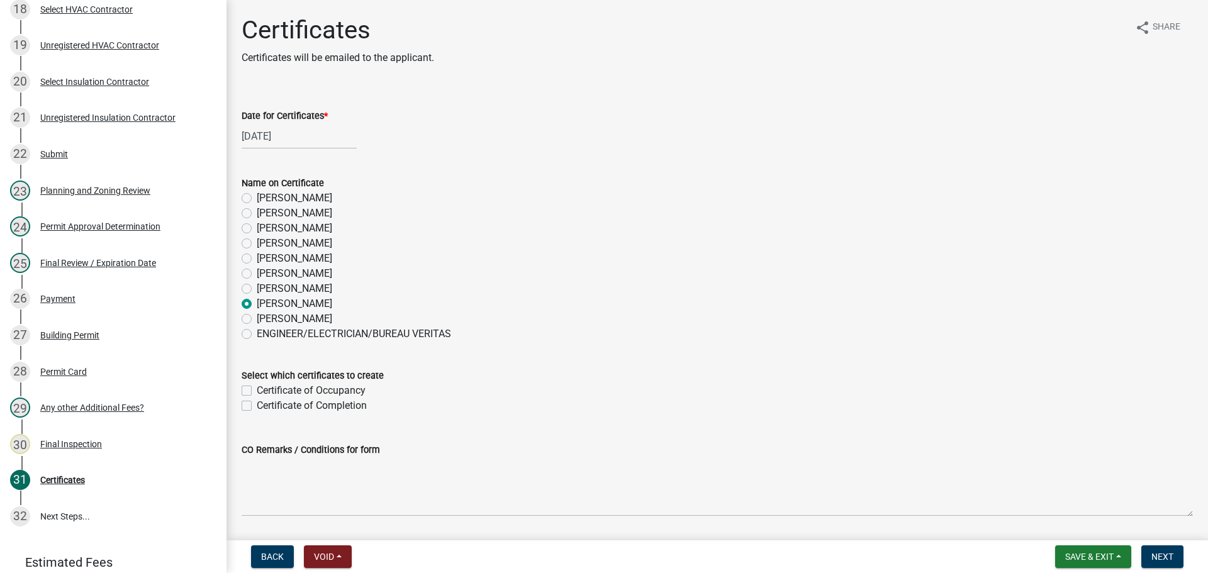
click at [315, 394] on label "Certificate of Occupancy" at bounding box center [311, 390] width 109 height 15
click at [265, 391] on input "Certificate of Occupancy" at bounding box center [261, 387] width 8 height 8
click at [1170, 561] on span "Next" at bounding box center [1163, 557] width 22 height 10
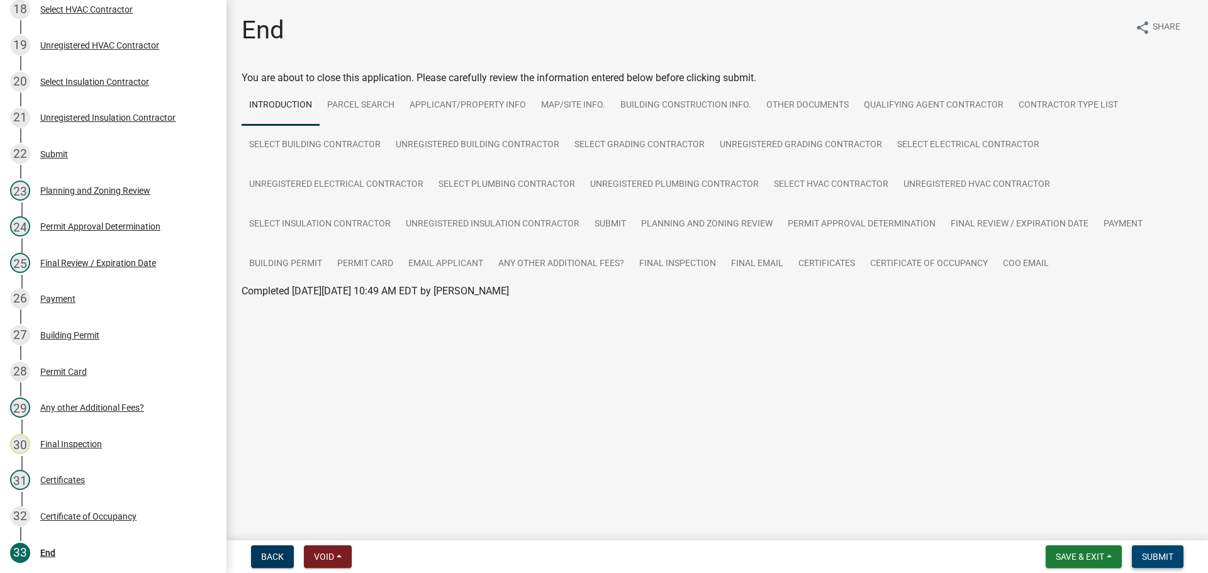
click at [1151, 551] on button "Submit" at bounding box center [1158, 557] width 52 height 23
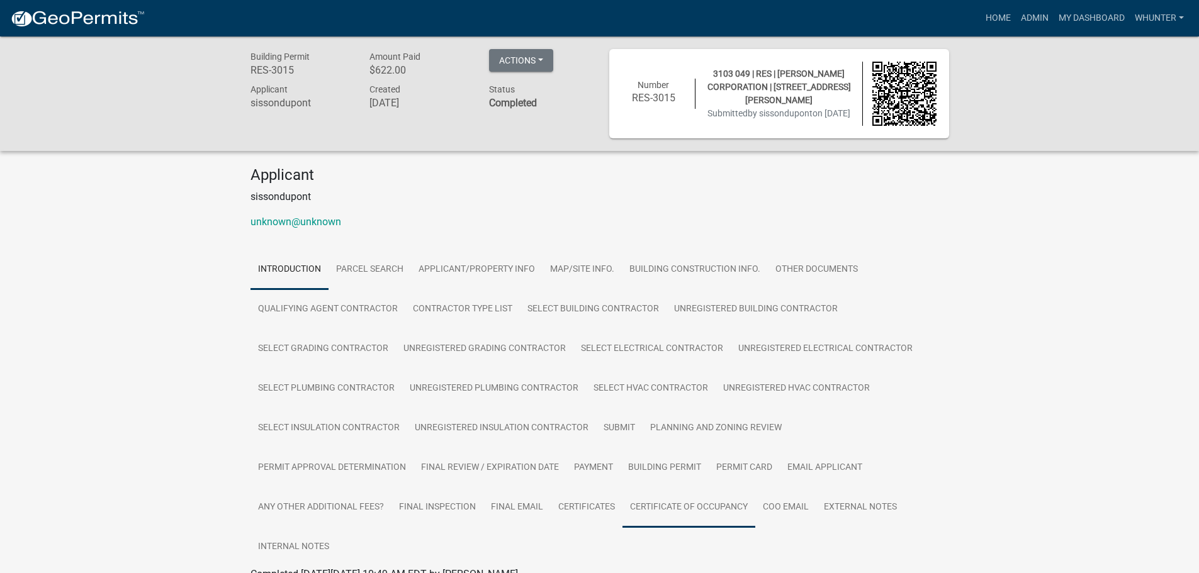
click at [725, 496] on link "Certificate of Occupancy" at bounding box center [688, 508] width 133 height 40
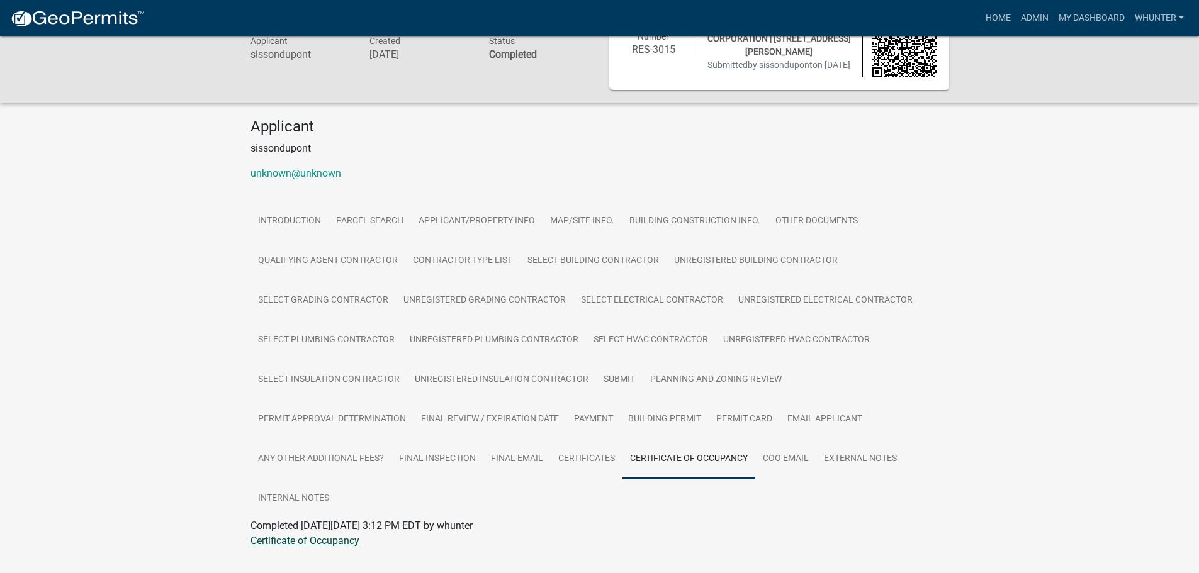
scroll to position [79, 0]
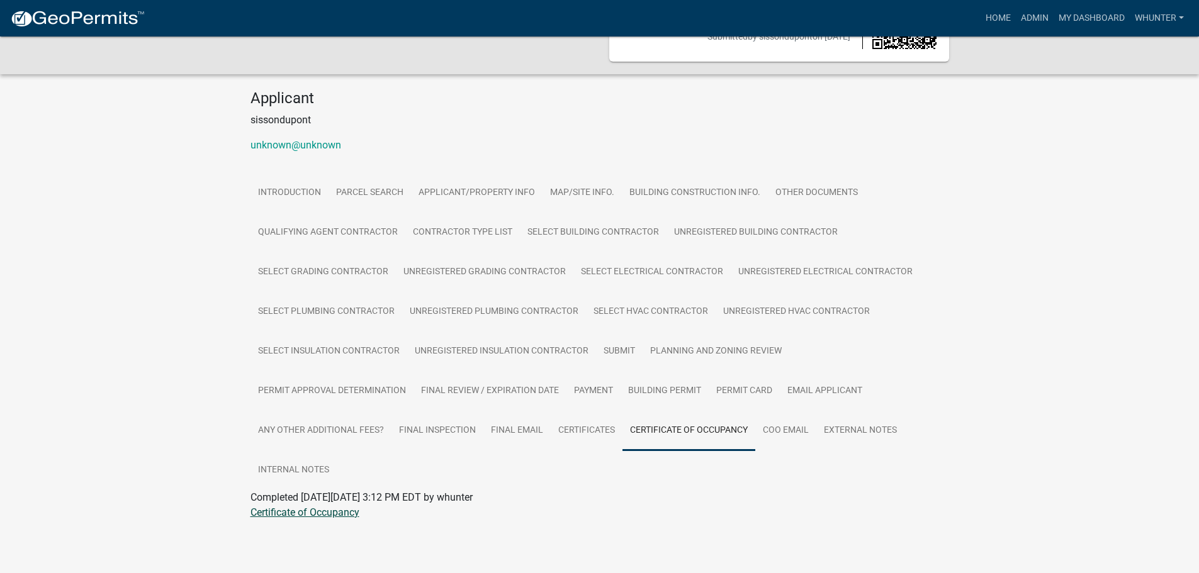
click at [314, 507] on link "Certificate of Occupancy" at bounding box center [304, 513] width 109 height 12
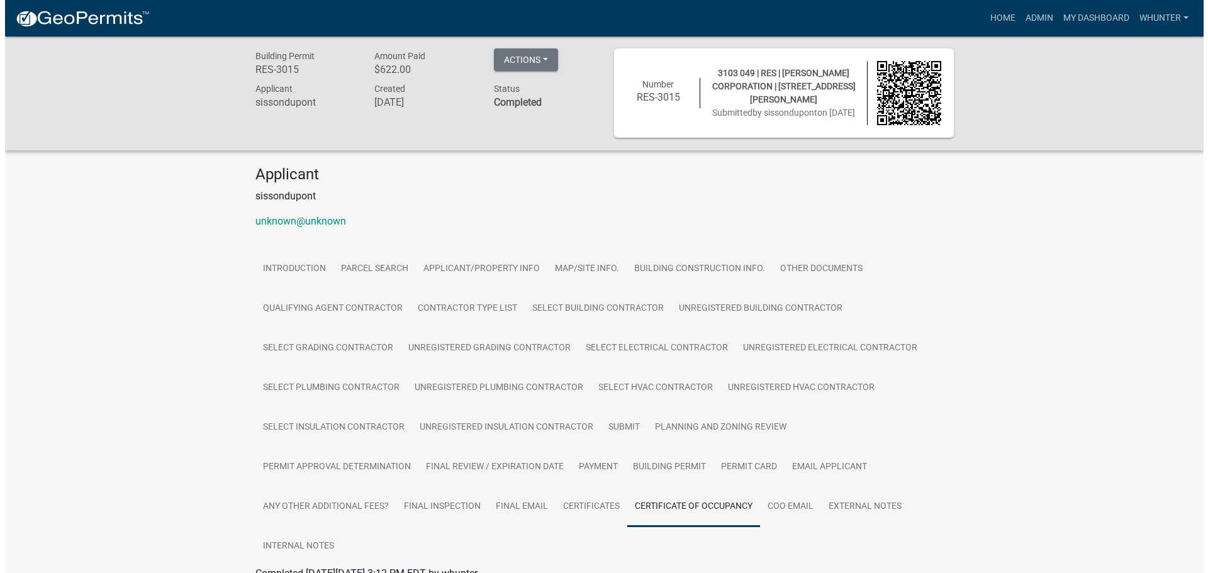
scroll to position [0, 0]
drag, startPoint x: 1007, startPoint y: 4, endPoint x: 1002, endPoint y: 14, distance: 11.6
click at [1006, 9] on nav "more_horiz Home Admin My Dashboard whunter Admin Account Logout" at bounding box center [599, 18] width 1199 height 36
click at [993, 16] on link "Home" at bounding box center [997, 18] width 35 height 24
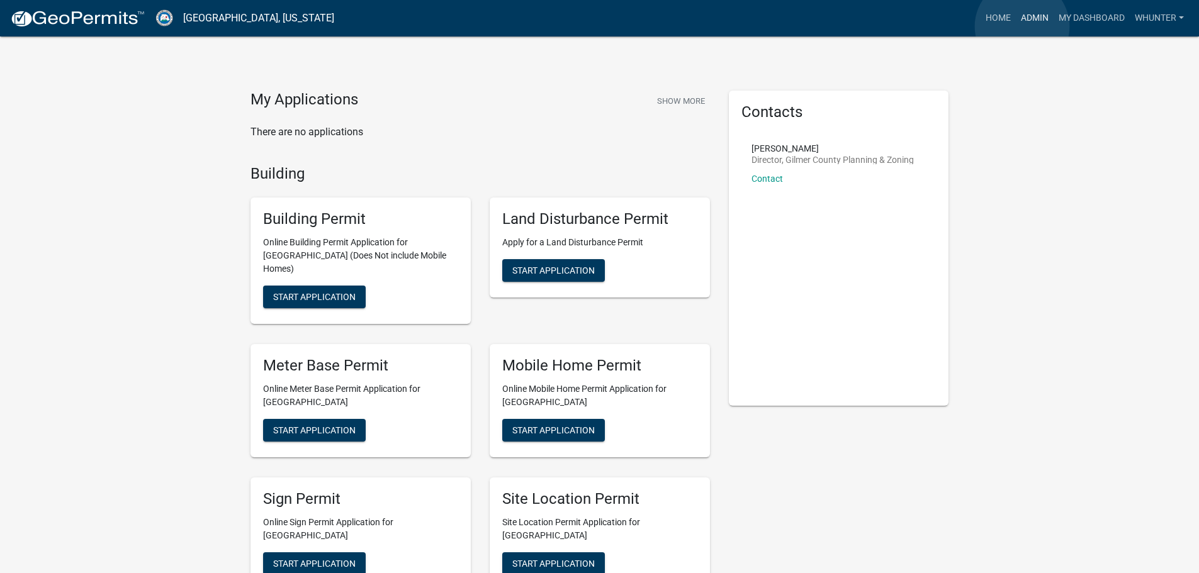
click at [1022, 26] on link "Admin" at bounding box center [1035, 18] width 38 height 24
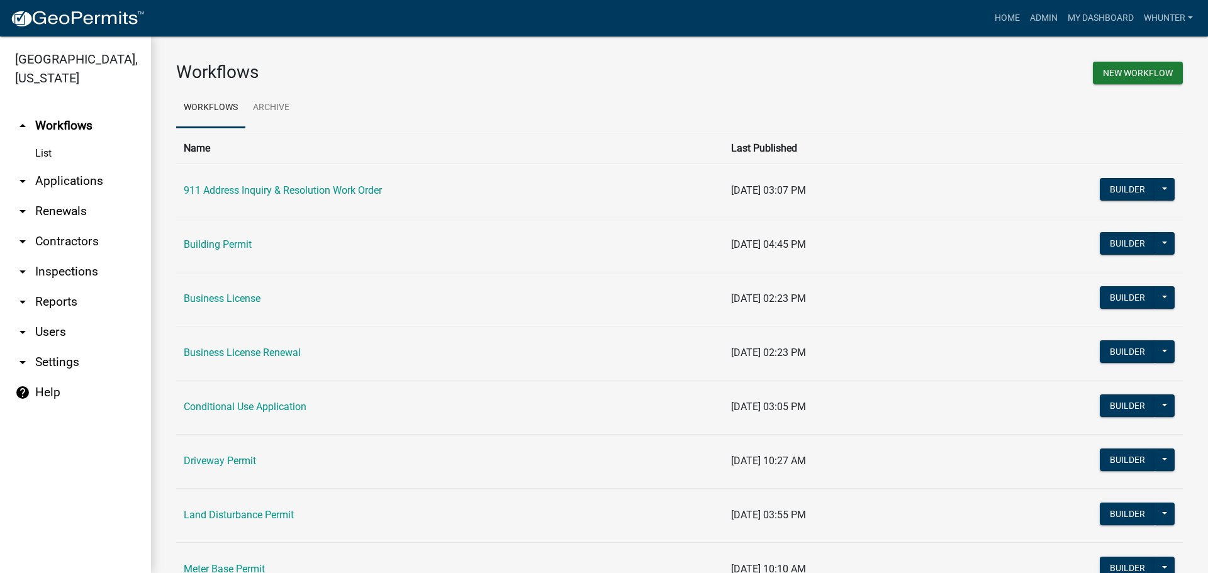
click at [96, 190] on link "arrow_drop_down Applications" at bounding box center [75, 181] width 151 height 30
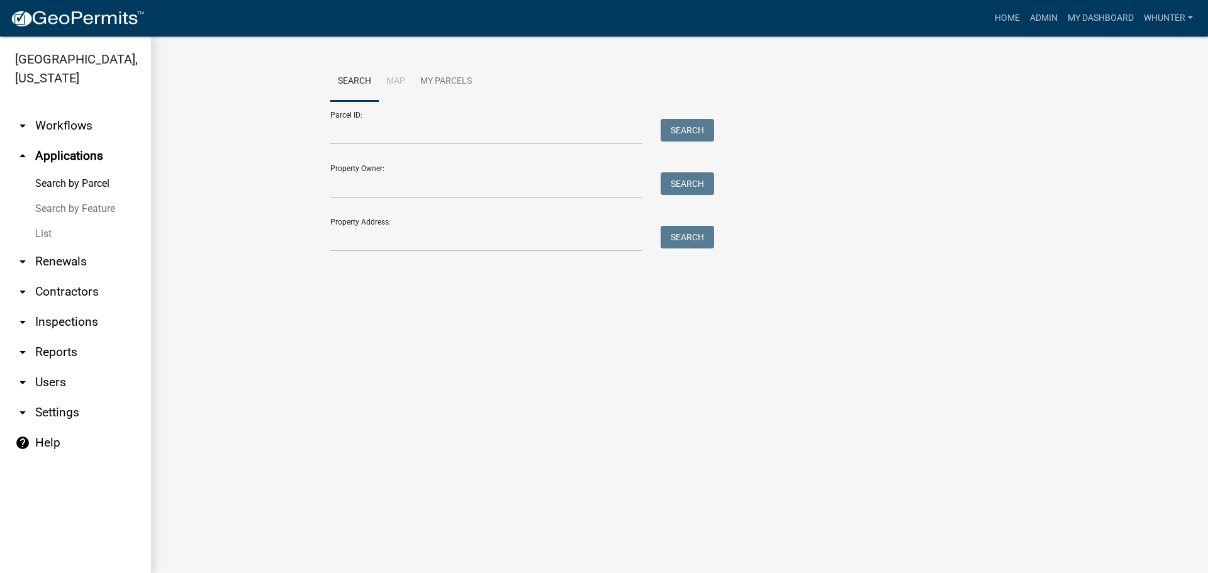
click at [79, 235] on link "List" at bounding box center [75, 234] width 151 height 25
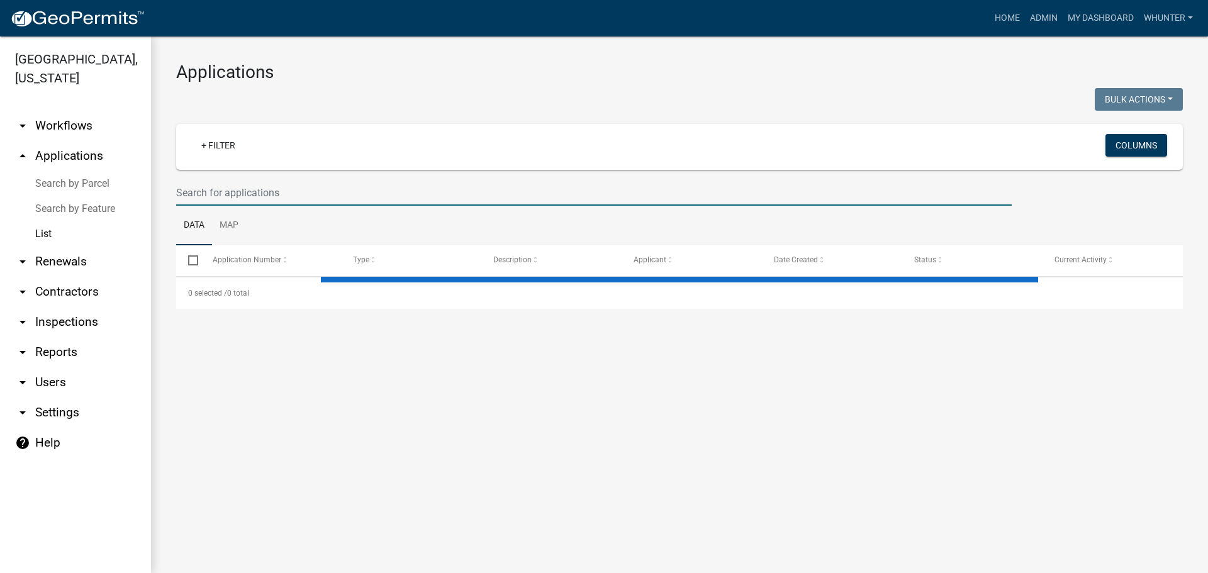
click at [247, 189] on input "text" at bounding box center [594, 193] width 836 height 26
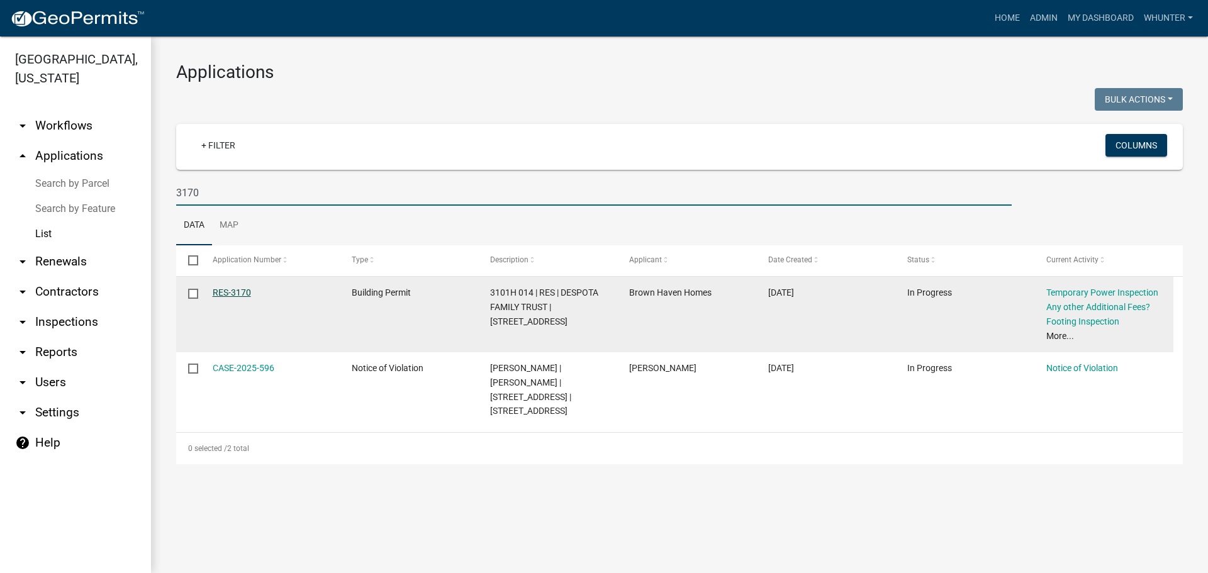
click at [235, 298] on link "RES-3170" at bounding box center [232, 293] width 38 height 10
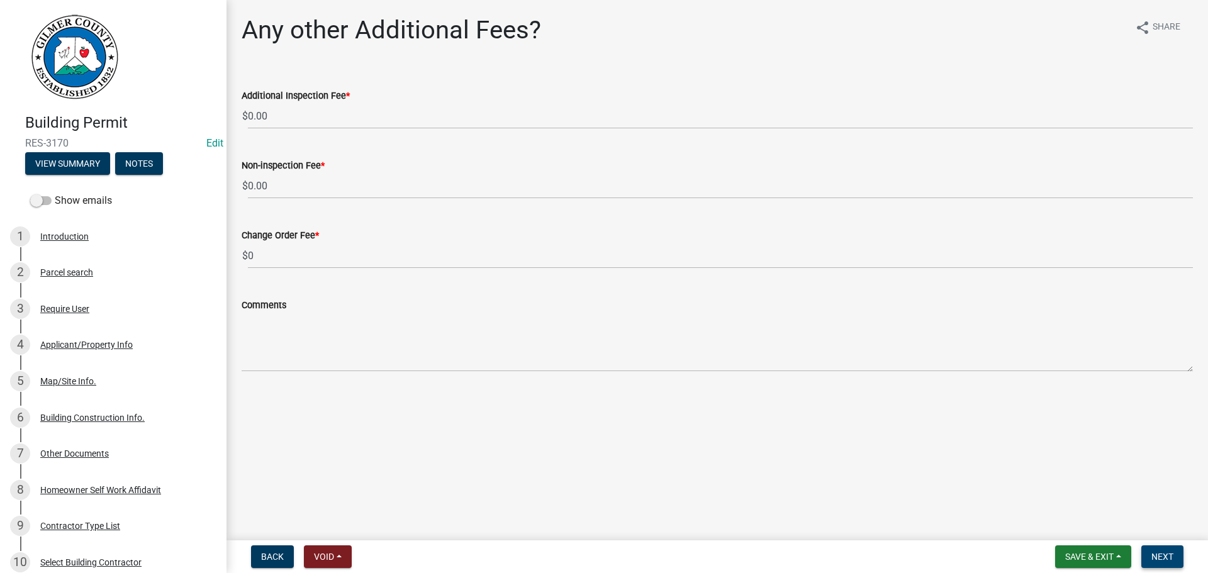
click at [1164, 557] on span "Next" at bounding box center [1163, 557] width 22 height 10
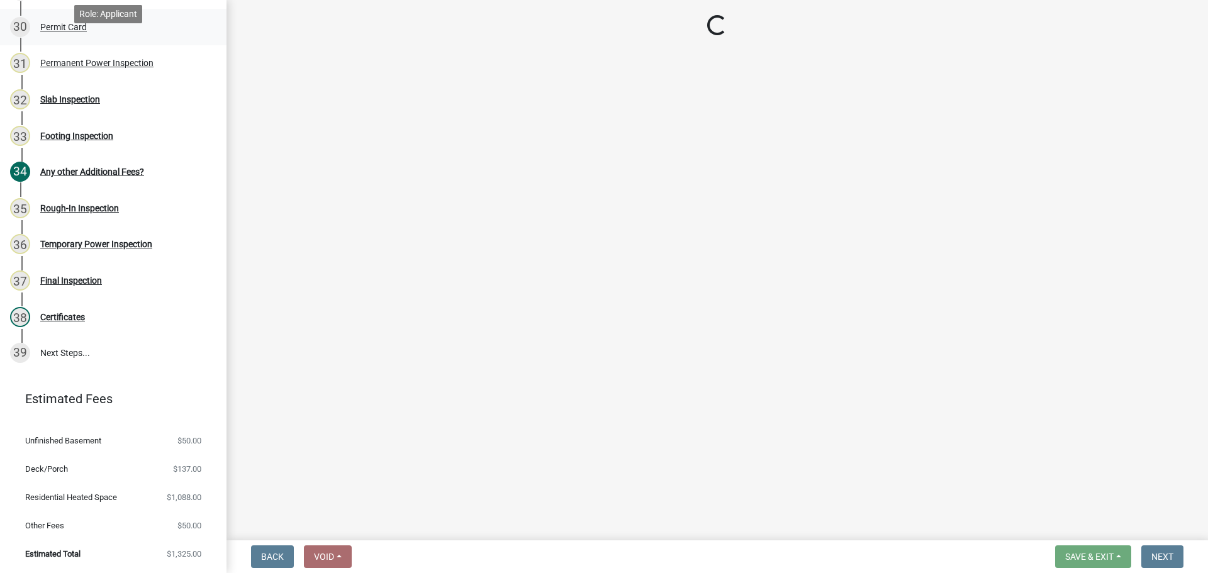
scroll to position [1009, 0]
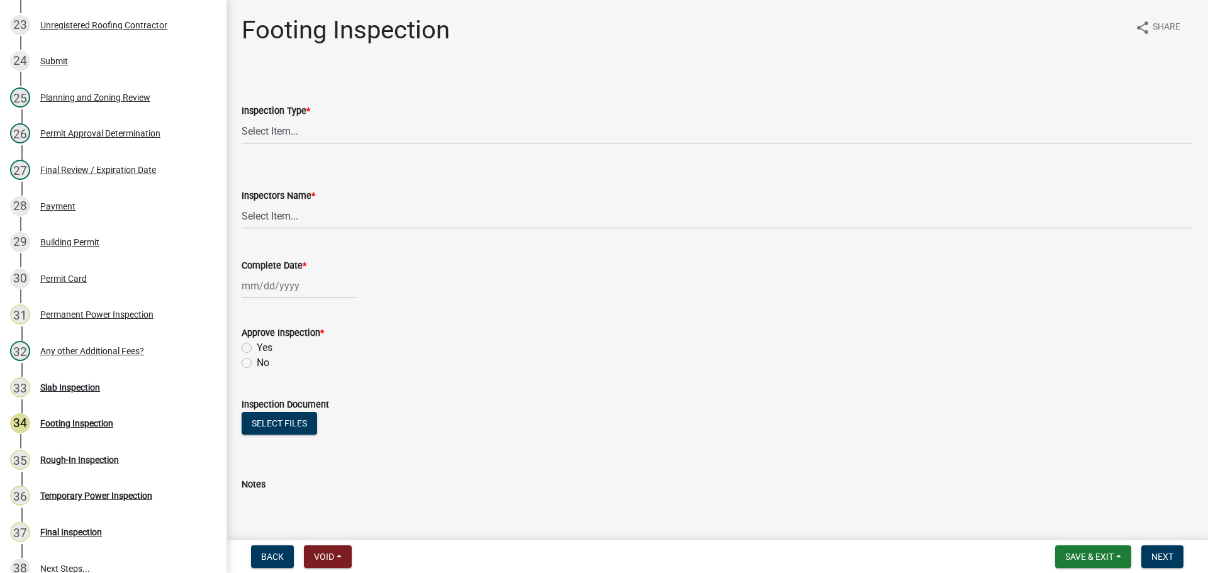
click at [381, 157] on div "Inspectors Name * Select Item... khenson (Karen Henson) j.bouhl (Joe Bouhl) Eng…" at bounding box center [717, 192] width 951 height 74
click at [374, 137] on select "Select Item... Footing" at bounding box center [717, 131] width 951 height 26
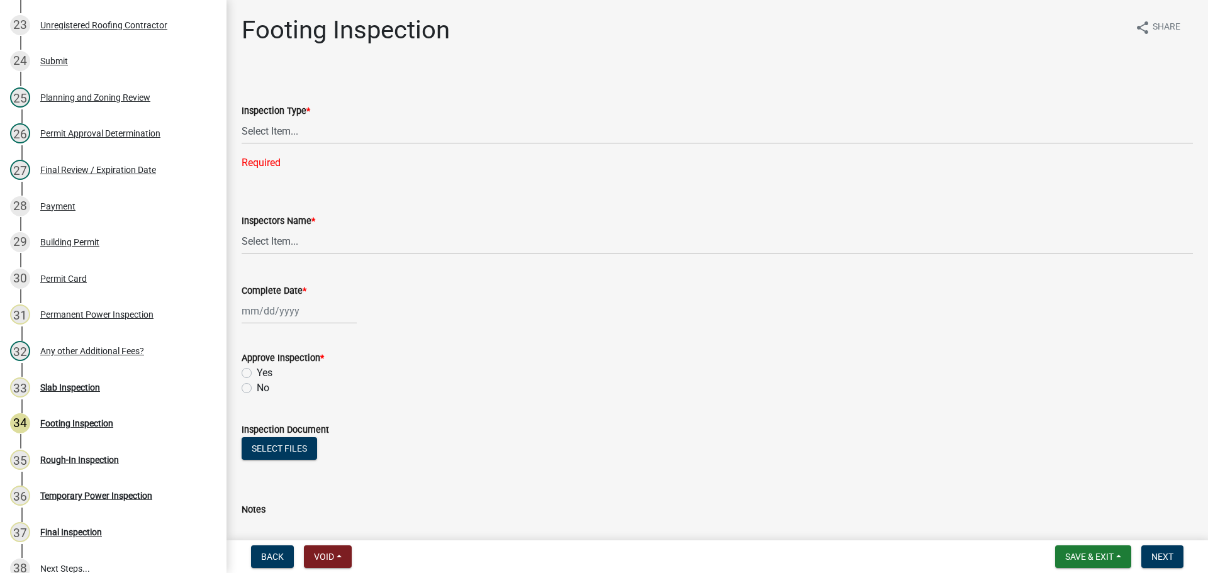
click at [351, 182] on div "Inspectors Name * Select Item... khenson (Karen Henson) j.bouhl (Joe Bouhl) Eng…" at bounding box center [717, 218] width 951 height 74
click at [313, 137] on select "Select Item... Footing" at bounding box center [717, 131] width 951 height 26
click at [242, 118] on select "Select Item... Footing" at bounding box center [717, 131] width 951 height 26
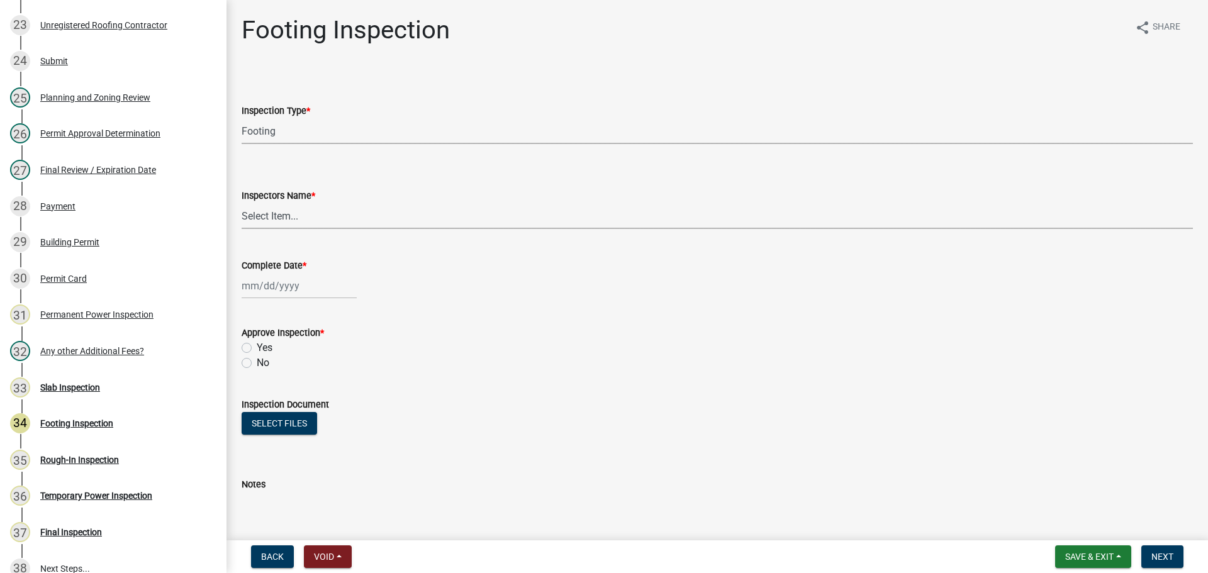
click at [313, 219] on select "Select Item... khenson (Karen Henson) j.bouhl (Joe Bouhl) Engineer / Electricia…" at bounding box center [717, 216] width 951 height 26
click at [242, 203] on select "Select Item... khenson (Karen Henson) j.bouhl (Joe Bouhl) Engineer / Electricia…" at bounding box center [717, 216] width 951 height 26
click at [273, 284] on div at bounding box center [299, 286] width 115 height 26
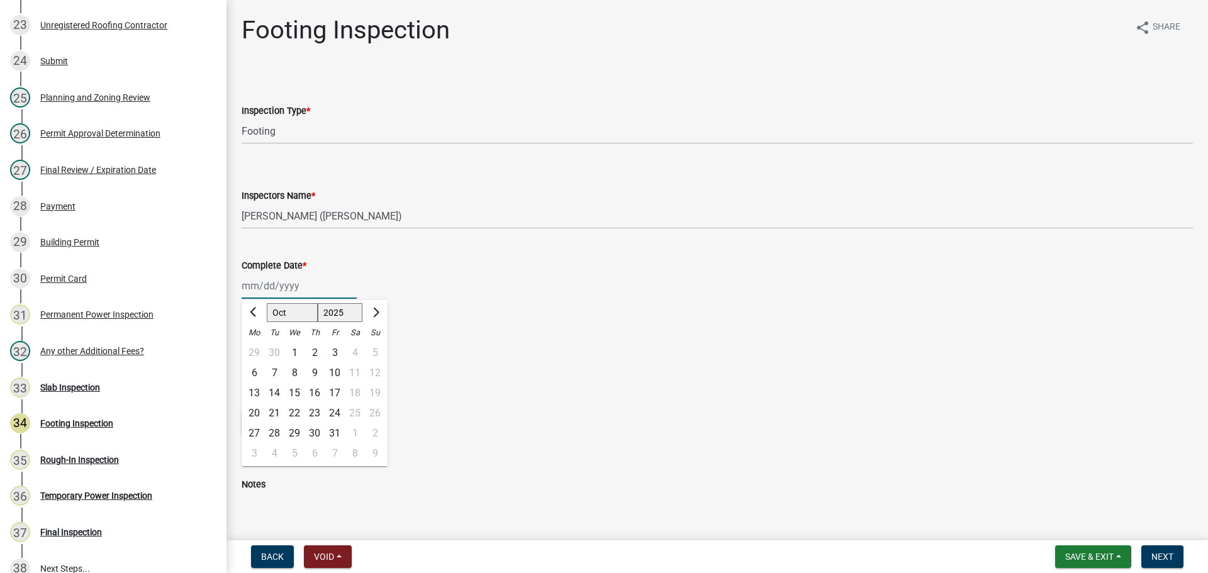
click at [284, 320] on select "Jan Feb Mar Apr May Jun Jul Aug Sep Oct Nov Dec" at bounding box center [292, 312] width 51 height 19
click at [267, 303] on select "Jan Feb Mar Apr May Jun Jul Aug Sep Oct Nov Dec" at bounding box center [292, 312] width 51 height 19
click at [250, 370] on div "2" at bounding box center [254, 373] width 20 height 20
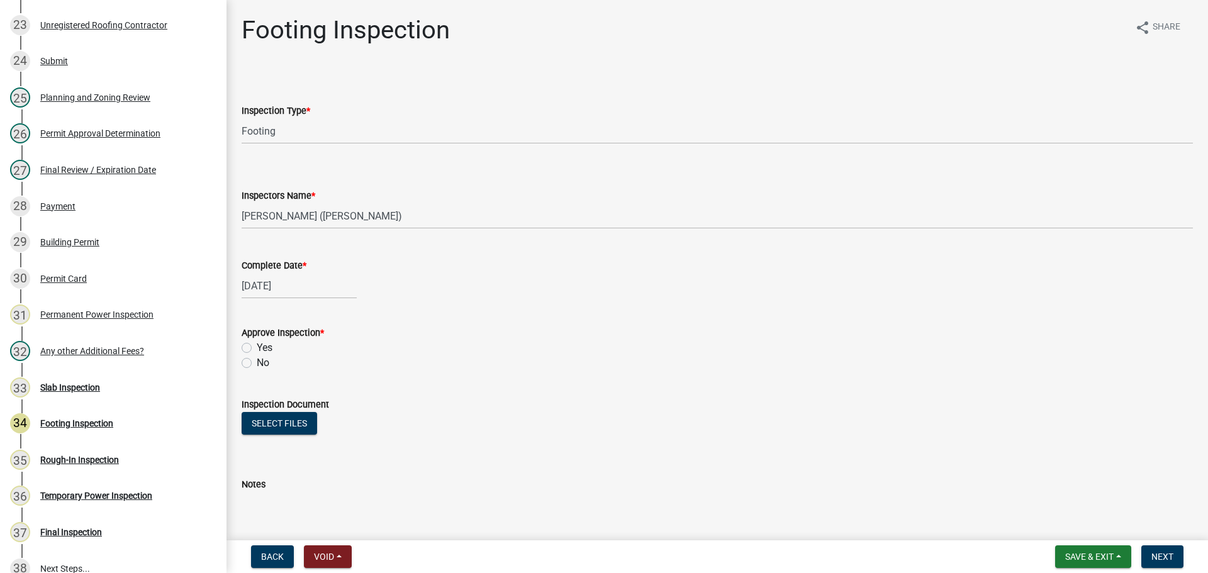
drag, startPoint x: 262, startPoint y: 345, endPoint x: 266, endPoint y: 351, distance: 6.8
click at [262, 347] on label "Yes" at bounding box center [265, 347] width 16 height 15
click at [262, 347] on input "Yes" at bounding box center [261, 344] width 8 height 8
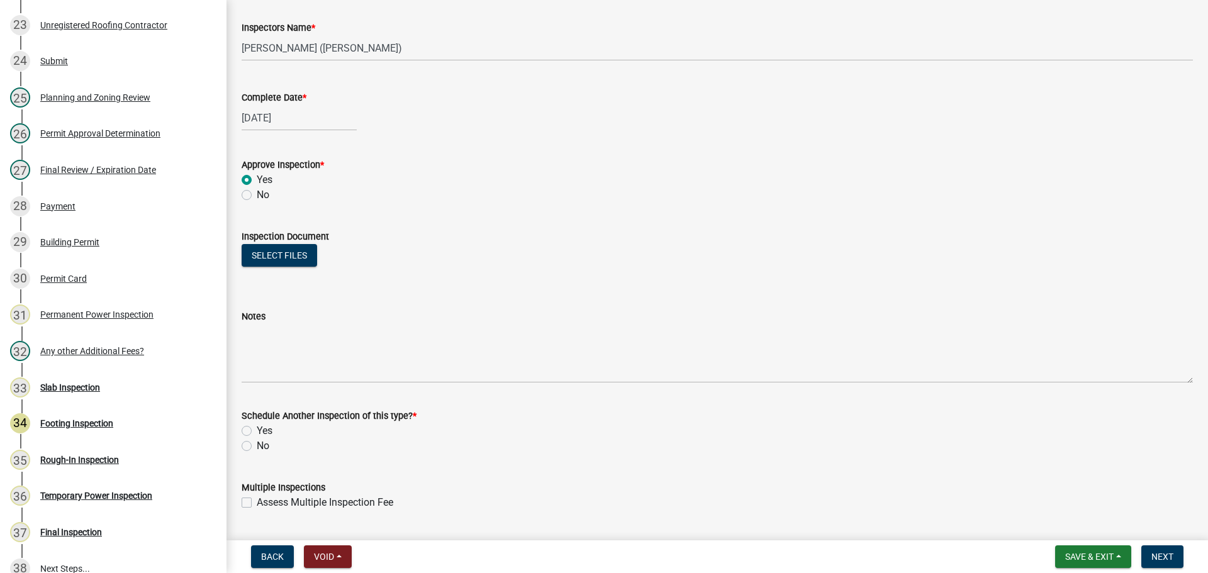
scroll to position [203, 0]
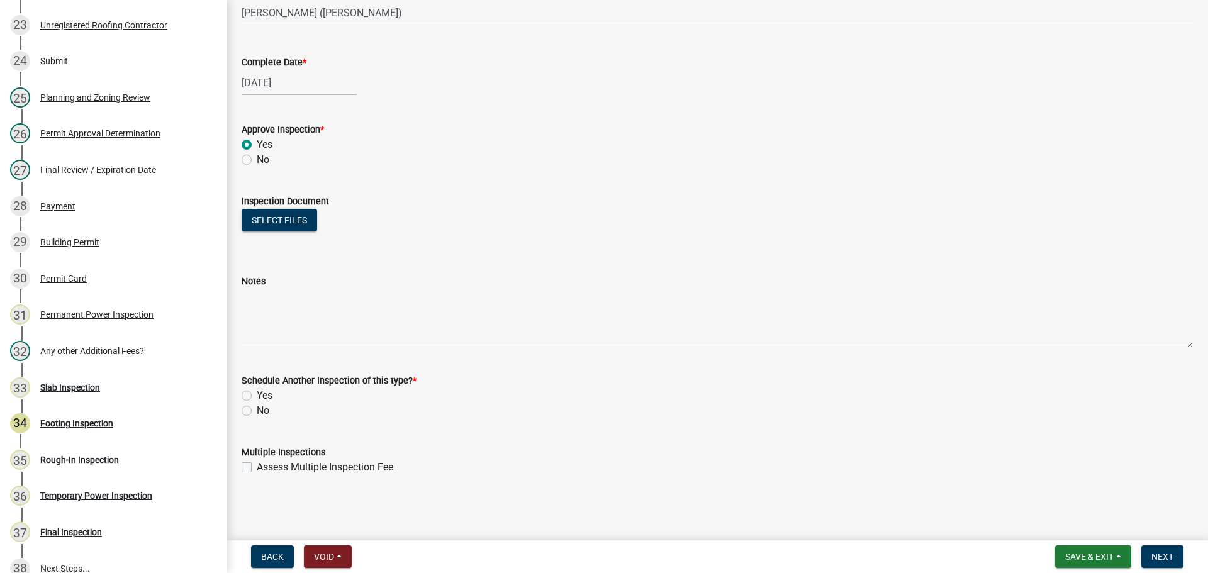
click at [259, 408] on label "No" at bounding box center [263, 410] width 13 height 15
click at [259, 408] on input "No" at bounding box center [261, 407] width 8 height 8
click at [1165, 561] on span "Next" at bounding box center [1163, 557] width 22 height 10
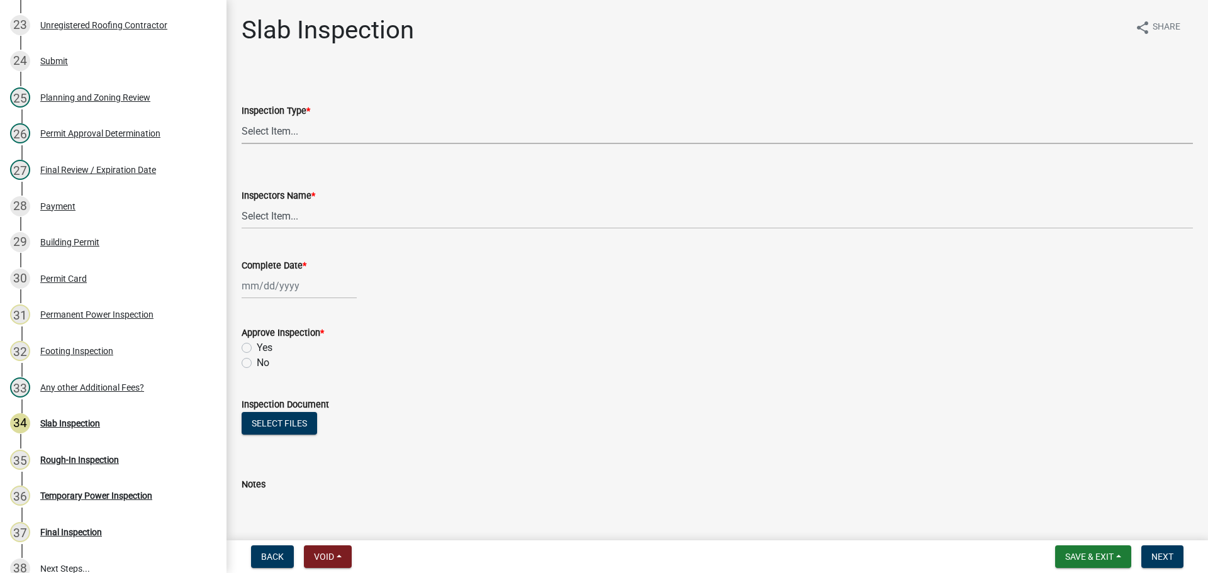
click at [359, 127] on select "Select Item... Slab" at bounding box center [717, 131] width 951 height 26
click at [242, 118] on select "Select Item... Slab" at bounding box center [717, 131] width 951 height 26
click at [328, 216] on select "Select Item... khenson (Karen Henson) j.bouhl (Joe Bouhl) Engineer / Electricia…" at bounding box center [717, 216] width 951 height 26
click at [242, 203] on select "Select Item... khenson (Karen Henson) j.bouhl (Joe Bouhl) Engineer / Electricia…" at bounding box center [717, 216] width 951 height 26
click at [281, 281] on div at bounding box center [299, 286] width 115 height 26
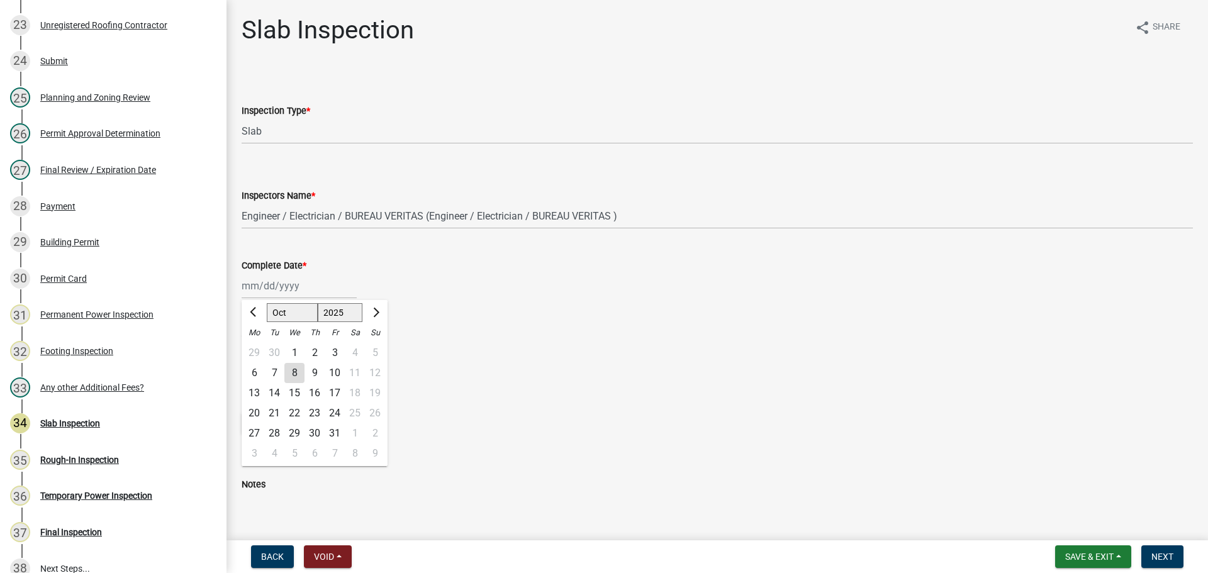
click at [245, 408] on div "20" at bounding box center [254, 413] width 20 height 20
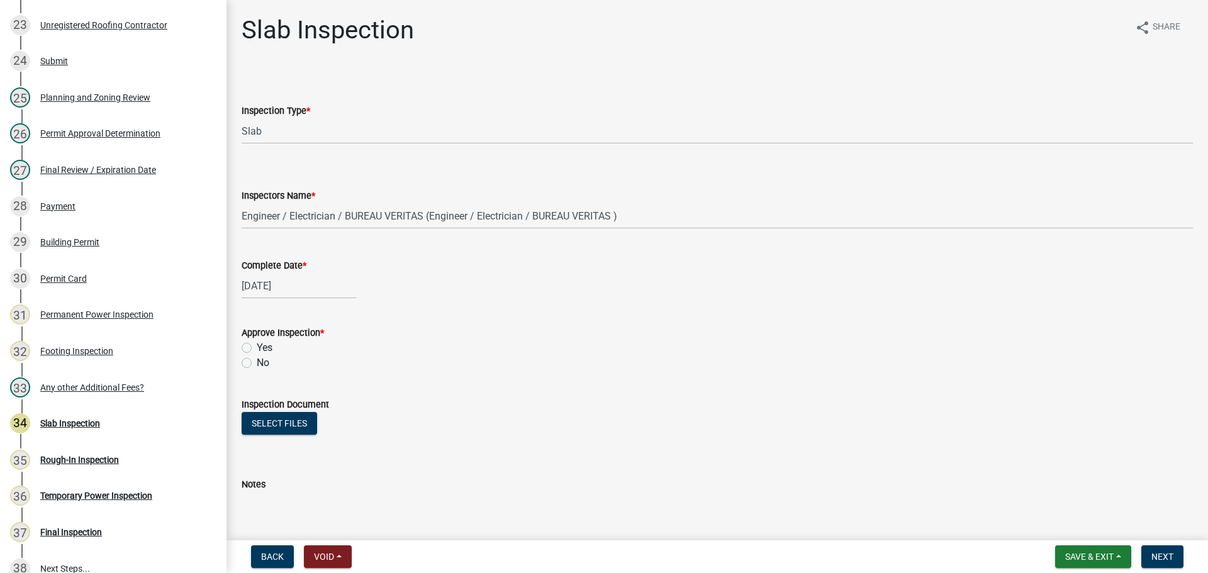
click at [261, 348] on label "Yes" at bounding box center [265, 347] width 16 height 15
click at [261, 348] on input "Yes" at bounding box center [261, 344] width 8 height 8
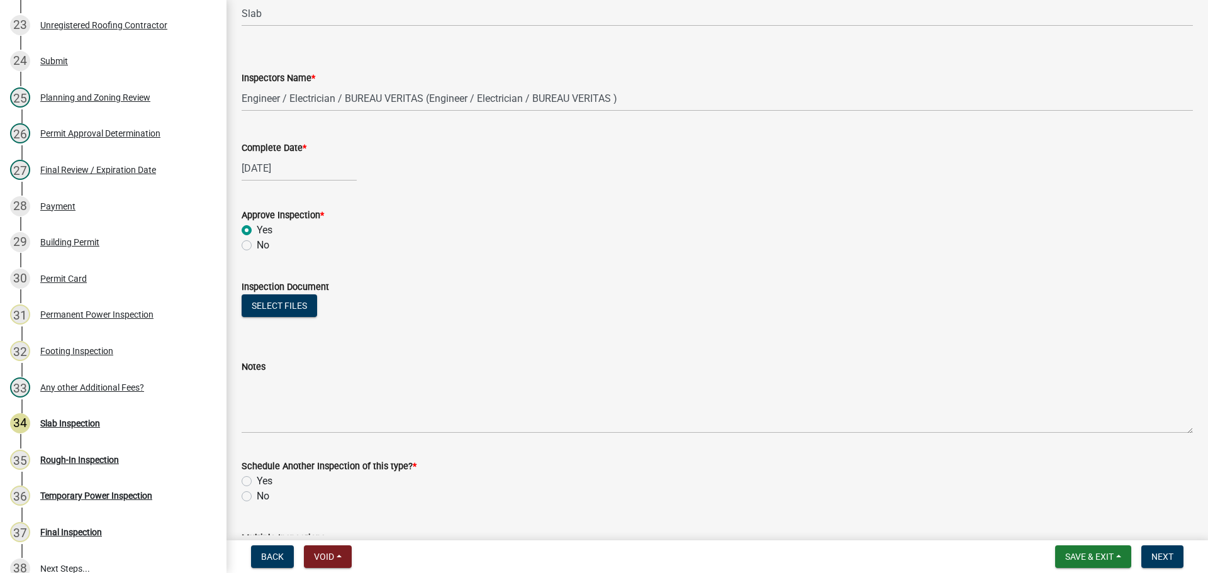
scroll to position [203, 0]
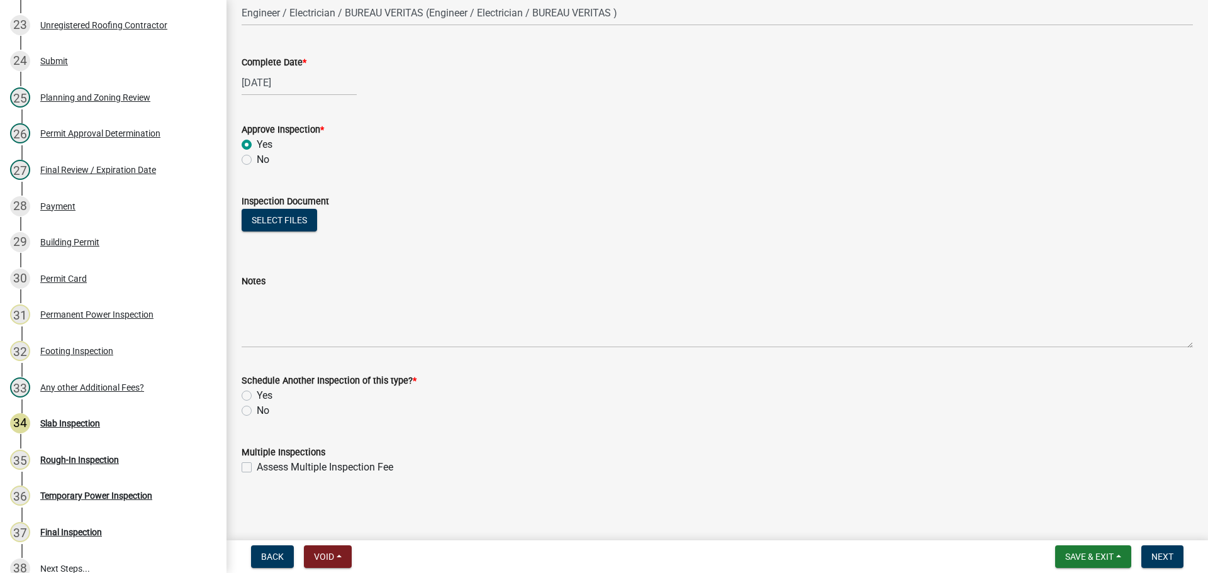
click at [259, 410] on label "No" at bounding box center [263, 410] width 13 height 15
click at [259, 410] on input "No" at bounding box center [261, 407] width 8 height 8
click at [1168, 556] on span "Next" at bounding box center [1163, 557] width 22 height 10
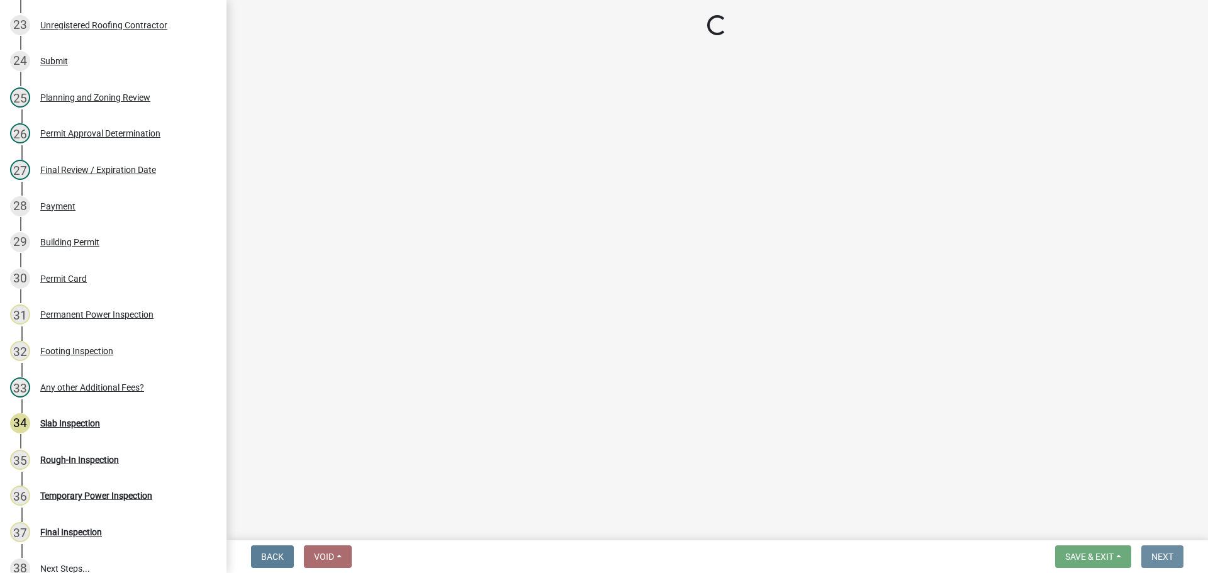
scroll to position [0, 0]
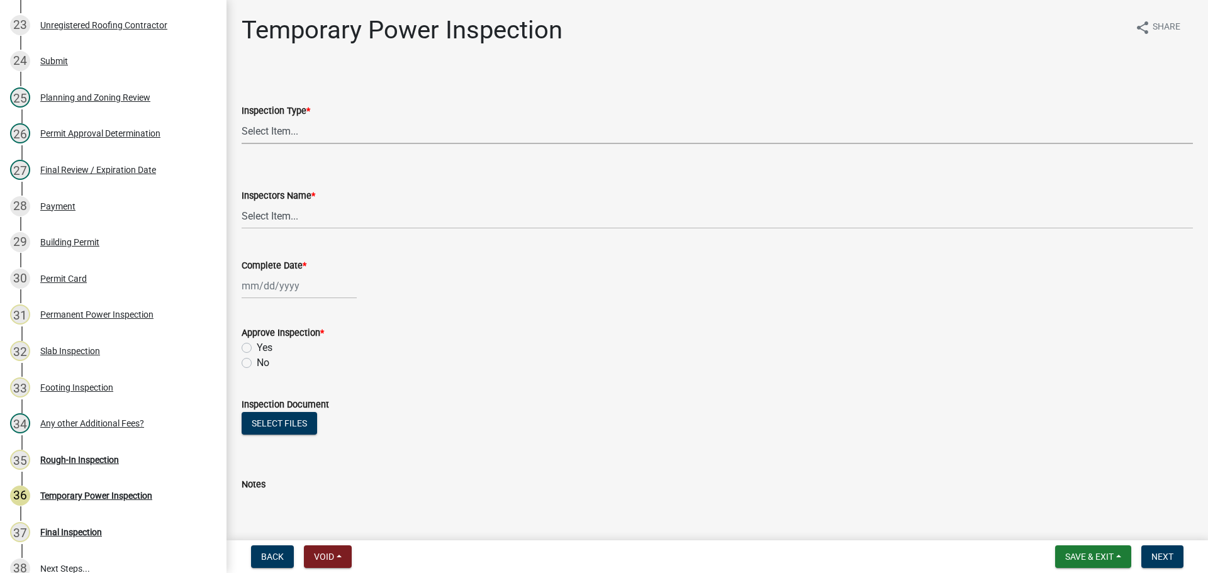
click at [310, 131] on select "Select Item... Temporary Power" at bounding box center [717, 131] width 951 height 26
click at [242, 118] on select "Select Item... Temporary Power" at bounding box center [717, 131] width 951 height 26
click at [277, 226] on select "Select Item... khenson (Karen Henson) j.bouhl (Joe Bouhl) Engineer / Electricia…" at bounding box center [717, 216] width 951 height 26
click at [242, 203] on select "Select Item... khenson (Karen Henson) j.bouhl (Joe Bouhl) Engineer / Electricia…" at bounding box center [717, 216] width 951 height 26
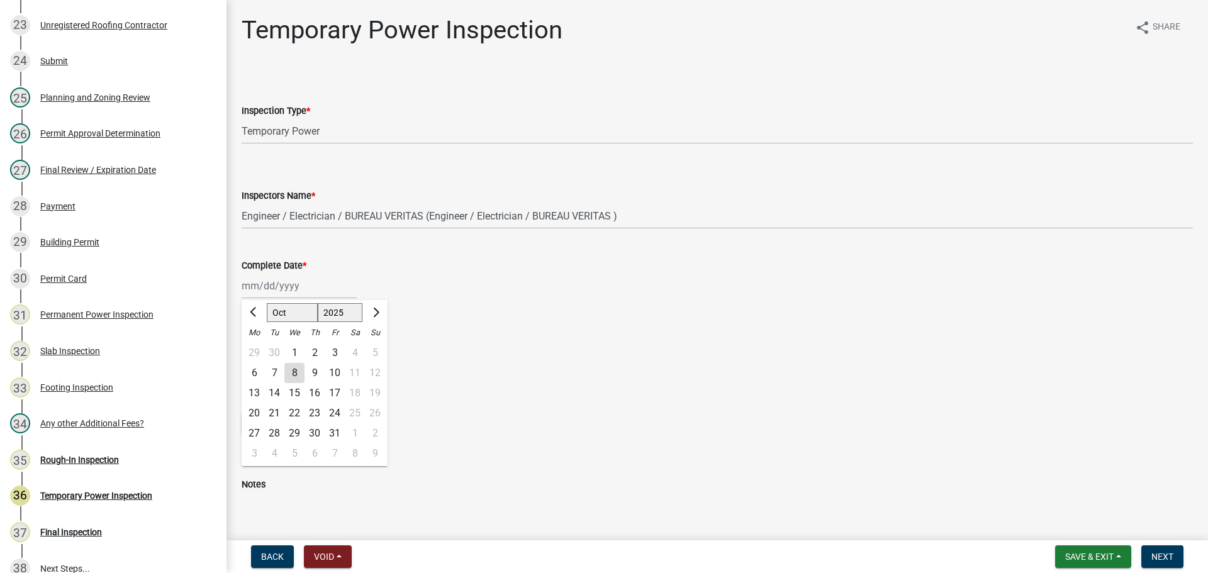
drag, startPoint x: 282, startPoint y: 289, endPoint x: 275, endPoint y: 293, distance: 7.9
click at [278, 291] on div "Jan Feb Mar Apr May Jun Jul Aug Sep Oct Nov Dec 1525 1526 1527 1528 1529 1530 1…" at bounding box center [299, 286] width 115 height 26
click at [294, 310] on select "Jan Feb Mar Apr May Jun Jul Aug Sep Oct Nov Dec" at bounding box center [292, 312] width 51 height 19
click at [267, 303] on select "Jan Feb Mar Apr May Jun Jul Aug Sep Oct Nov Dec" at bounding box center [292, 312] width 51 height 19
click at [281, 411] on div "20" at bounding box center [274, 413] width 20 height 20
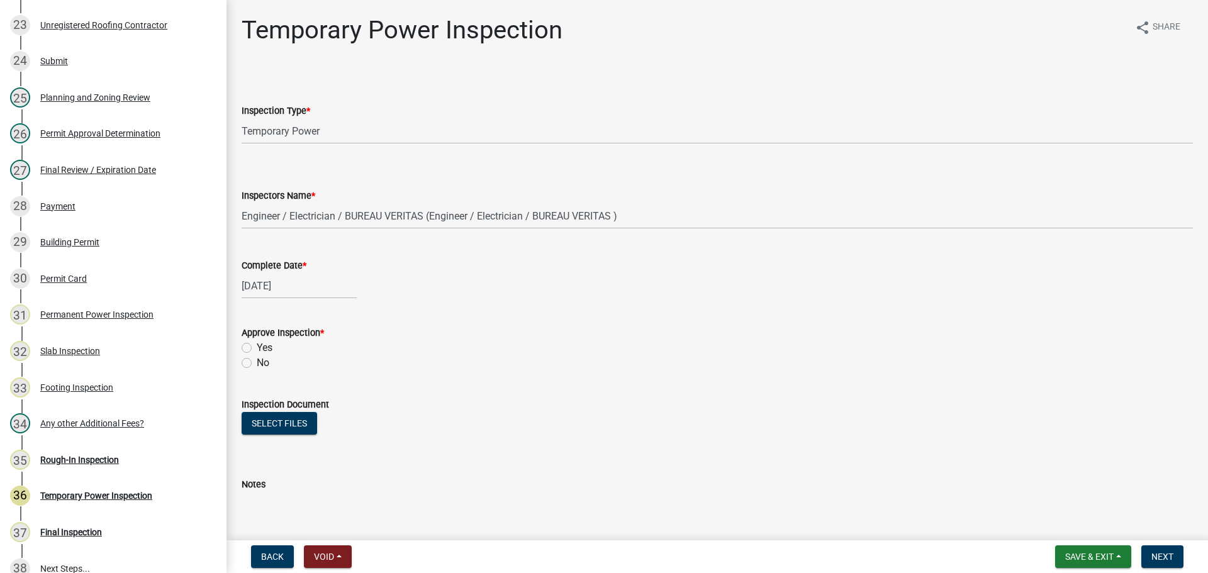
click at [261, 347] on label "Yes" at bounding box center [265, 347] width 16 height 15
click at [261, 347] on input "Yes" at bounding box center [261, 344] width 8 height 8
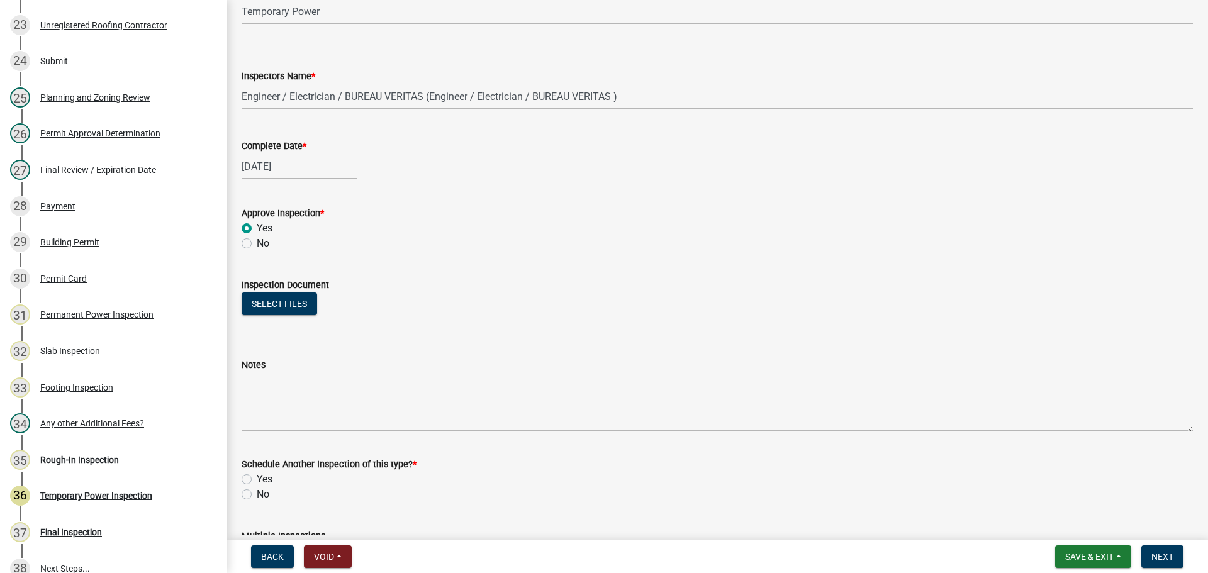
scroll to position [189, 0]
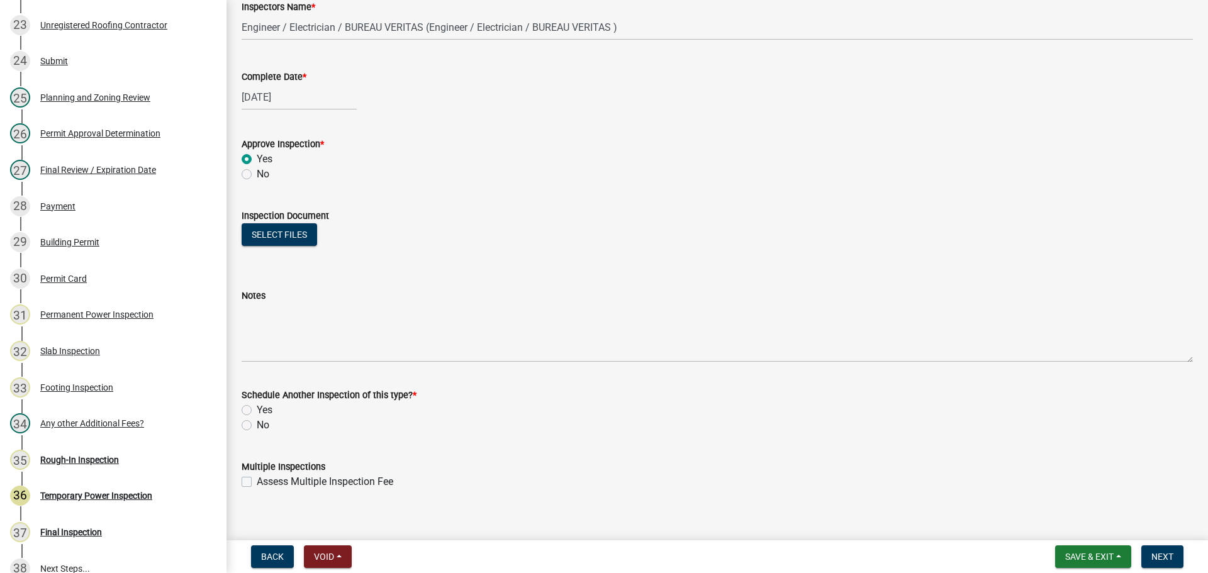
click at [259, 422] on label "No" at bounding box center [263, 425] width 13 height 15
click at [259, 422] on input "No" at bounding box center [261, 422] width 8 height 8
click at [1158, 559] on span "Next" at bounding box center [1163, 557] width 22 height 10
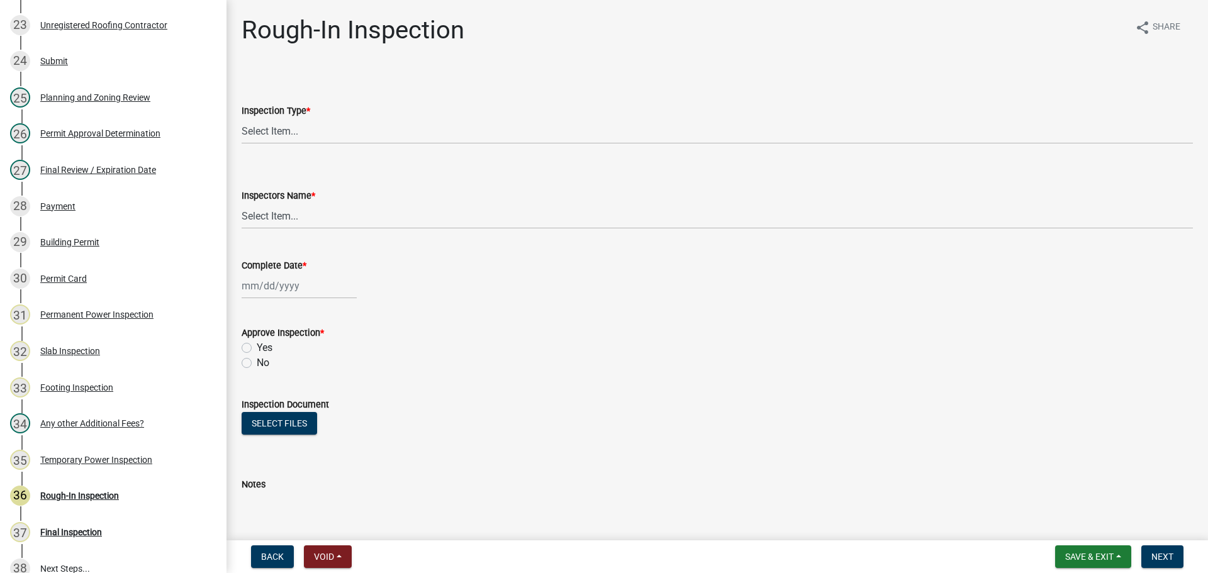
click at [383, 114] on div "Inspection Type *" at bounding box center [717, 110] width 951 height 15
click at [381, 138] on select "Select Item... Rough-In" at bounding box center [717, 131] width 951 height 26
click at [242, 118] on select "Select Item... Rough-In" at bounding box center [717, 131] width 951 height 26
drag, startPoint x: 318, startPoint y: 206, endPoint x: 325, endPoint y: 227, distance: 21.7
click at [318, 207] on select "Select Item... khenson (Karen Henson) j.bouhl (Joe Bouhl) Engineer / Electricia…" at bounding box center [717, 216] width 951 height 26
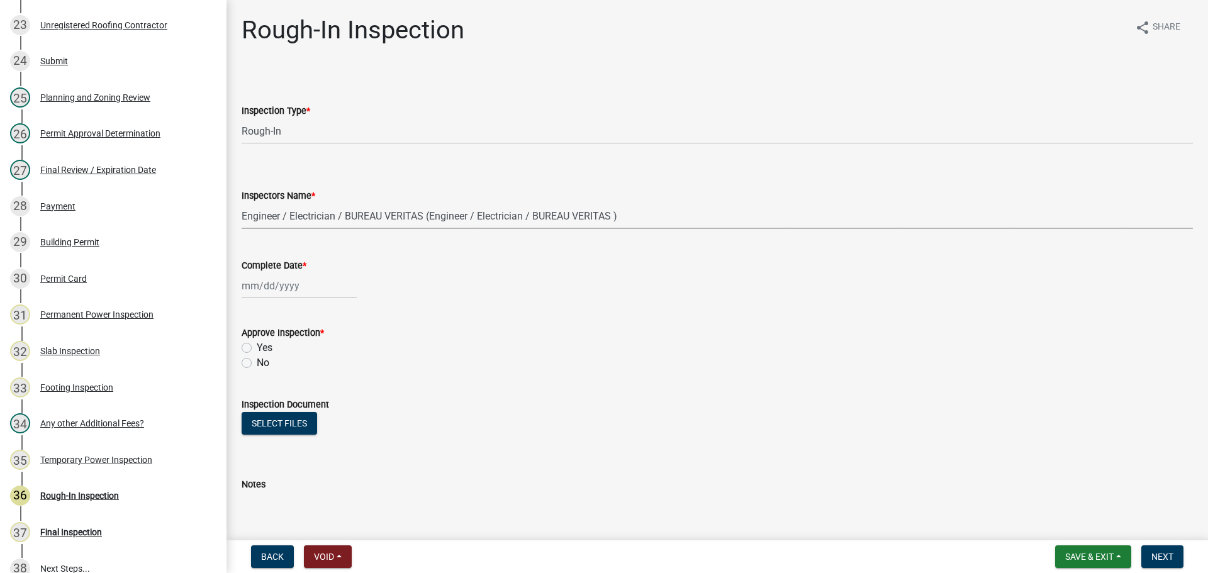
click at [242, 203] on select "Select Item... khenson (Karen Henson) j.bouhl (Joe Bouhl) Engineer / Electricia…" at bounding box center [717, 216] width 951 height 26
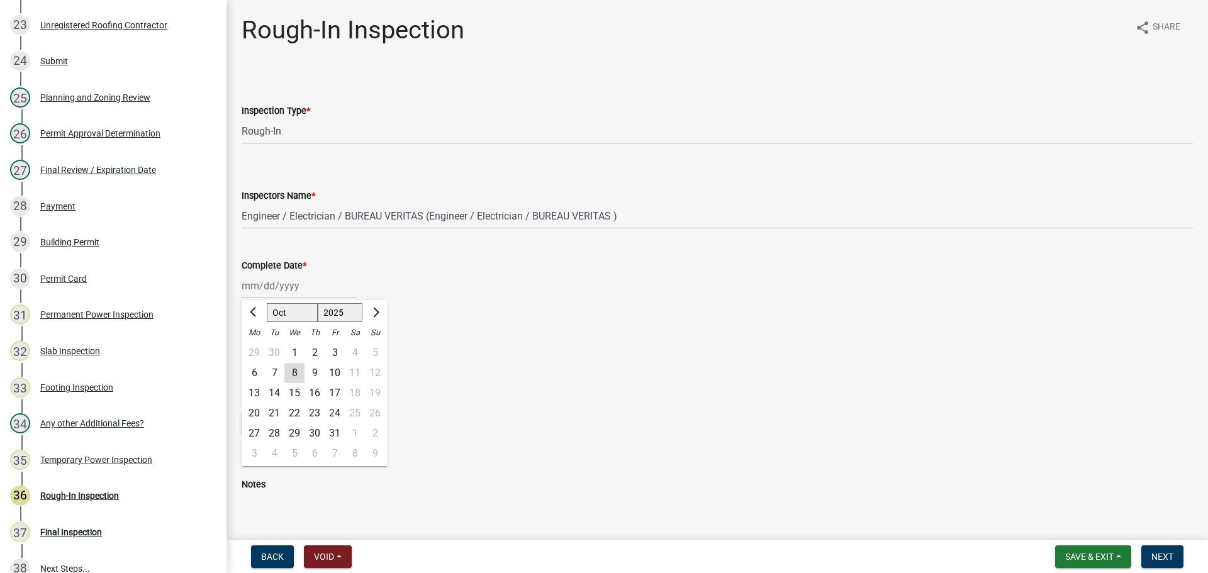
click at [260, 285] on div "Jan Feb Mar Apr May Jun Jul Aug Sep Oct Nov Dec 1525 1526 1527 1528 1529 1530 1…" at bounding box center [299, 286] width 115 height 26
click at [274, 395] on div "14" at bounding box center [274, 393] width 20 height 20
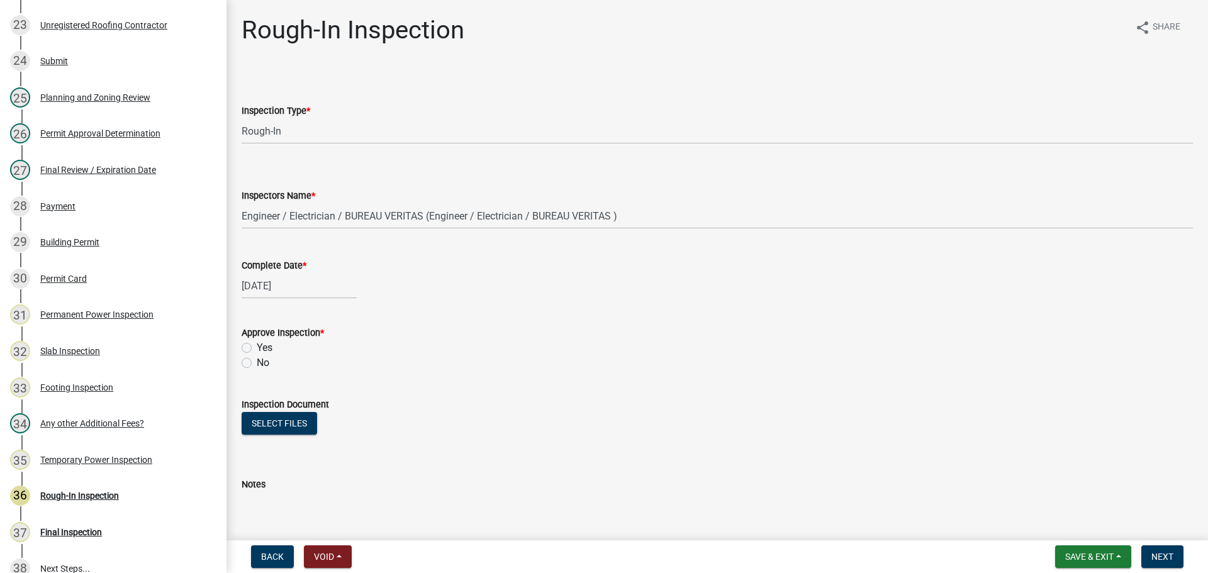
click at [263, 355] on div "Approve Inspection * Yes No" at bounding box center [717, 347] width 951 height 45
click at [267, 347] on label "Yes" at bounding box center [265, 347] width 16 height 15
click at [265, 347] on input "Yes" at bounding box center [261, 344] width 8 height 8
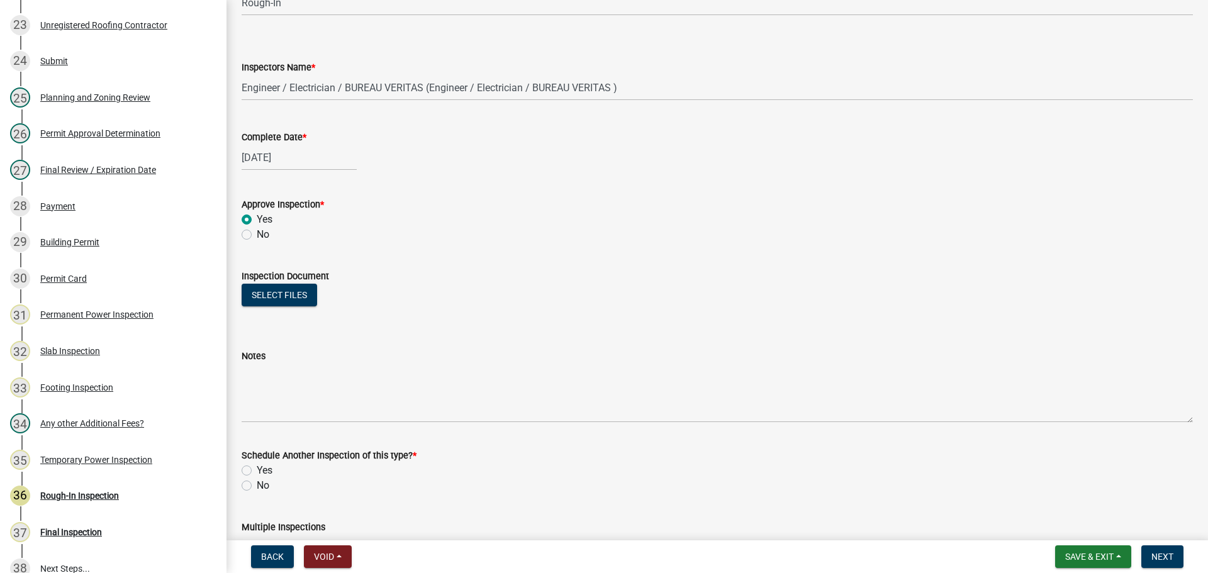
scroll to position [203, 0]
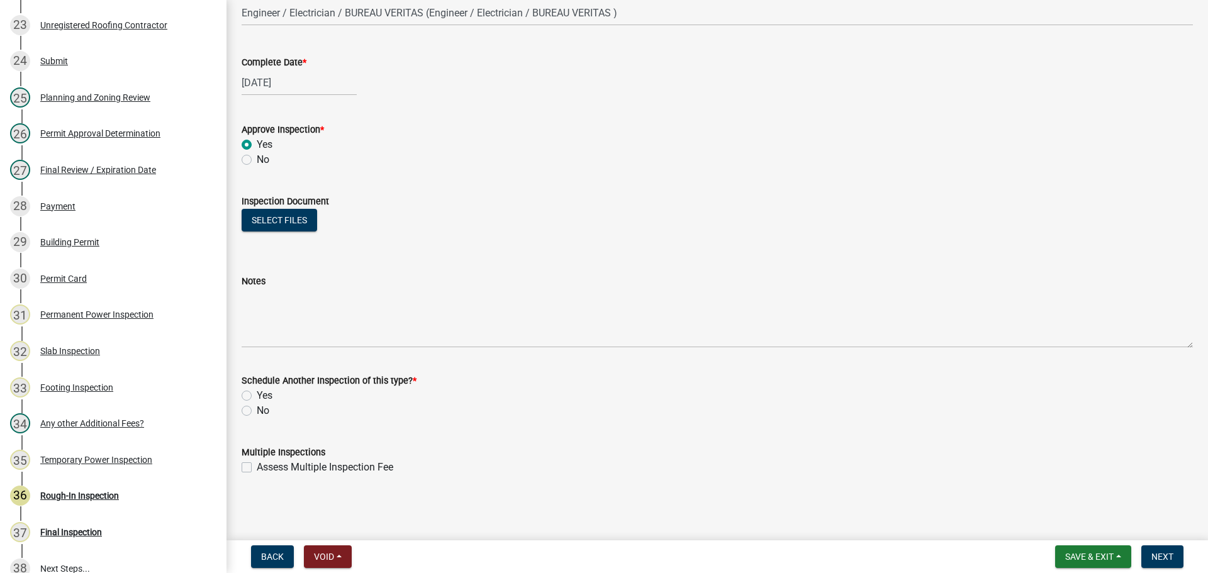
click at [264, 414] on label "No" at bounding box center [263, 410] width 13 height 15
click at [264, 412] on input "No" at bounding box center [261, 407] width 8 height 8
click at [1169, 558] on span "Next" at bounding box center [1163, 557] width 22 height 10
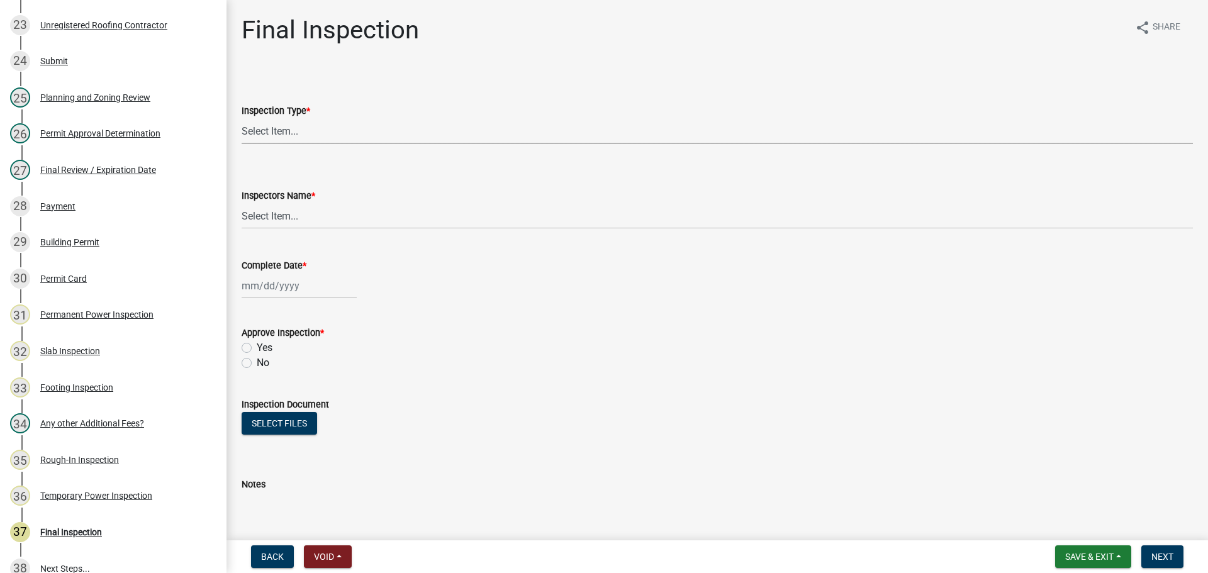
click at [257, 134] on select "Select Item... Final" at bounding box center [717, 131] width 951 height 26
click at [242, 118] on select "Select Item... Final" at bounding box center [717, 131] width 951 height 26
drag, startPoint x: 278, startPoint y: 204, endPoint x: 280, endPoint y: 212, distance: 8.4
click at [279, 206] on div "Inspectors Name * Select Item... khenson (Karen Henson) j.bouhl (Joe Bouhl) Eng…" at bounding box center [717, 208] width 951 height 41
click at [282, 218] on select "Select Item... khenson (Karen Henson) j.bouhl (Joe Bouhl) Engineer / Electricia…" at bounding box center [717, 216] width 951 height 26
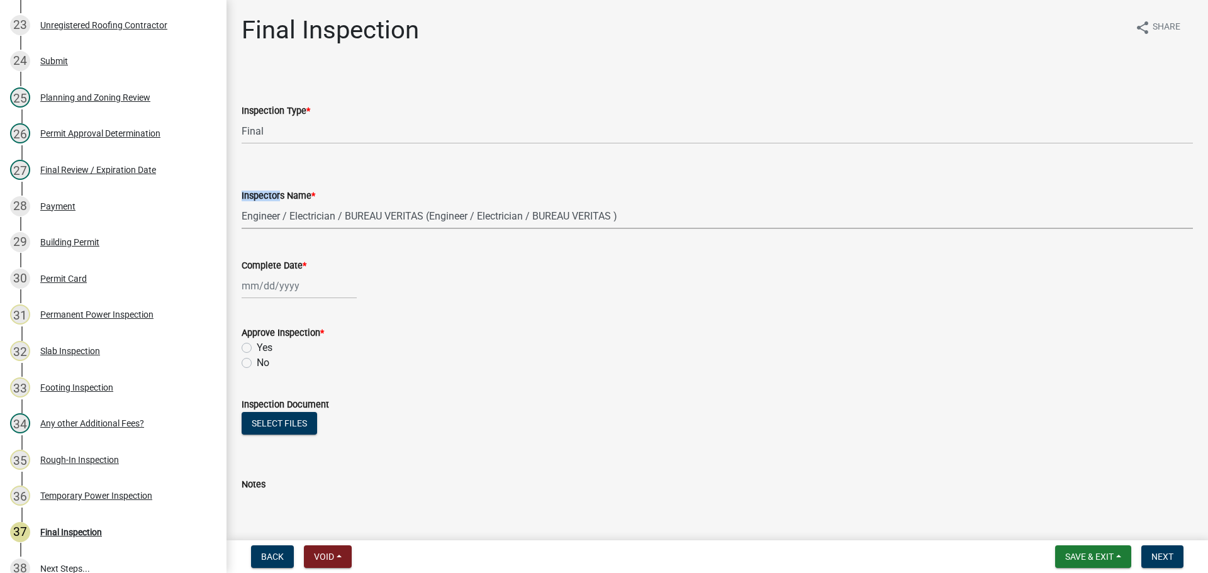
click at [242, 203] on select "Select Item... khenson (Karen Henson) j.bouhl (Joe Bouhl) Engineer / Electricia…" at bounding box center [717, 216] width 951 height 26
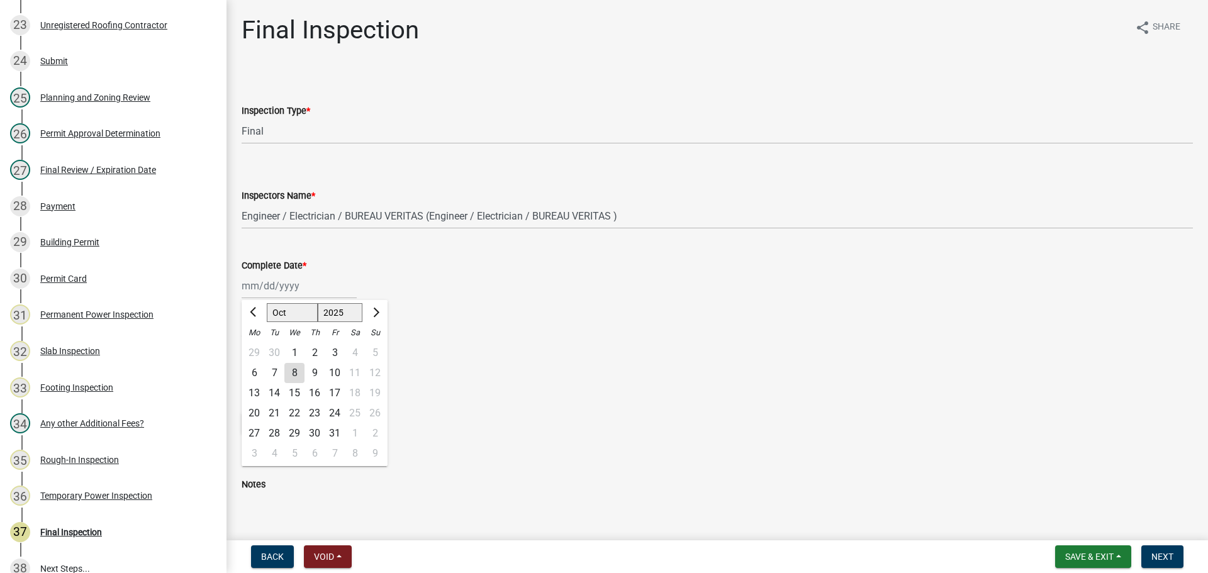
click at [265, 291] on div "Jan Feb Mar Apr May Jun Jul Aug Sep Oct Nov Dec 1525 1526 1527 1528 1529 1530 1…" at bounding box center [299, 286] width 115 height 26
click at [256, 371] on div "6" at bounding box center [254, 373] width 20 height 20
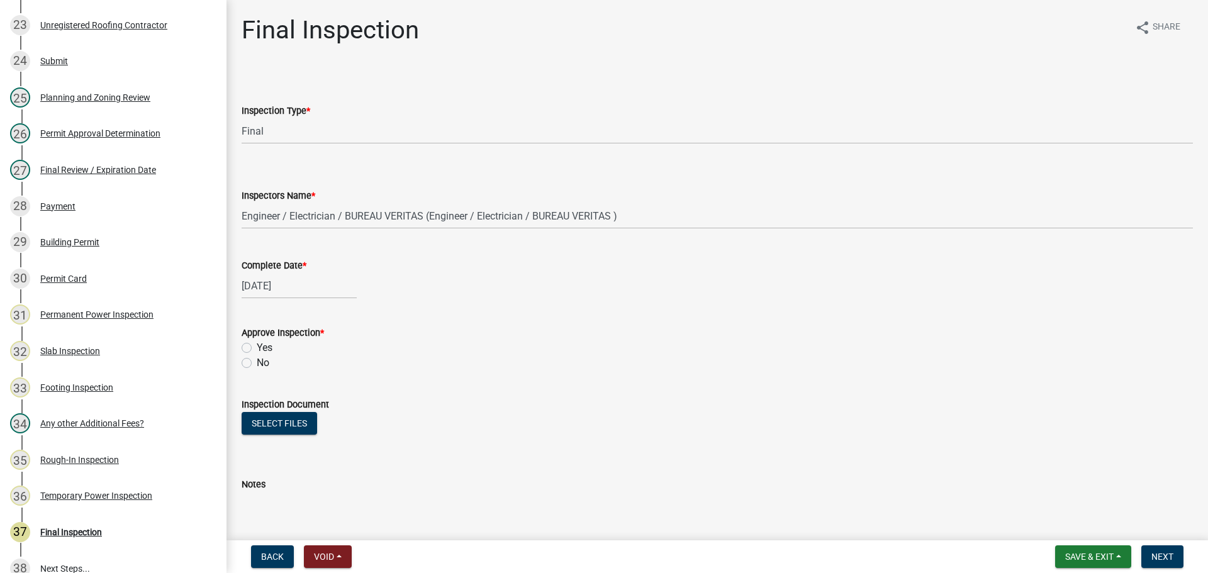
click at [257, 350] on label "Yes" at bounding box center [265, 347] width 16 height 15
click at [257, 349] on input "Yes" at bounding box center [261, 344] width 8 height 8
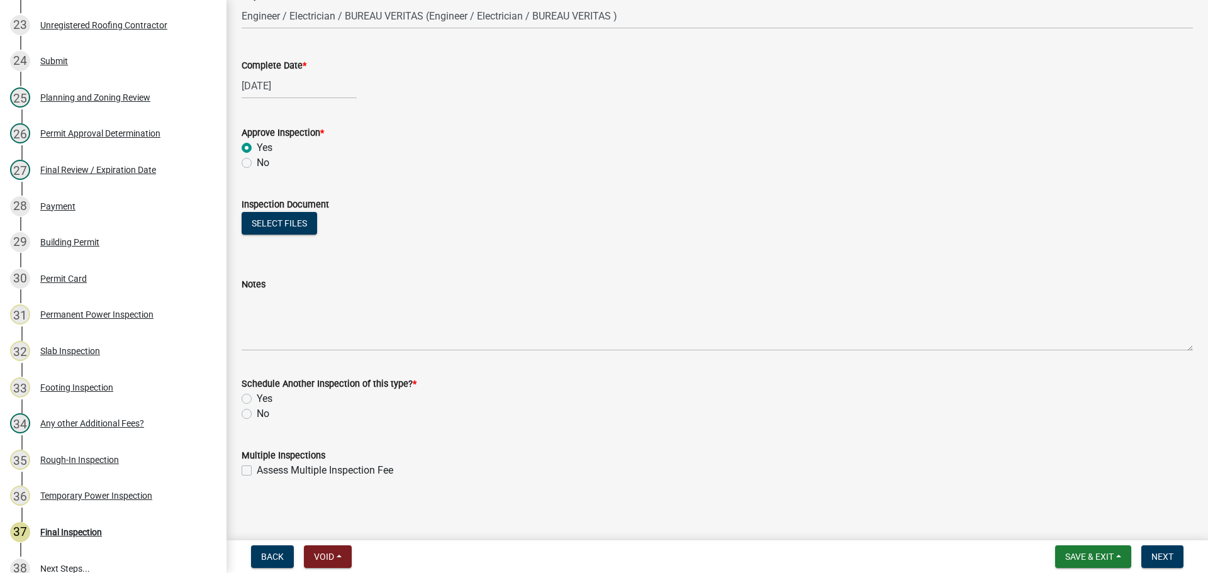
scroll to position [203, 0]
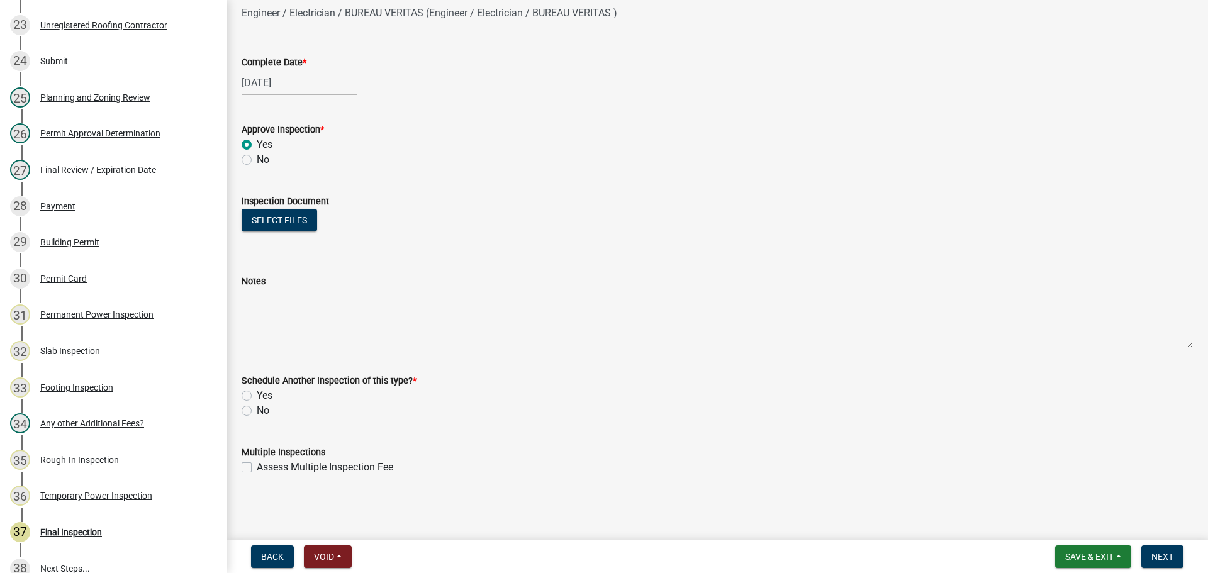
click at [247, 417] on div "No" at bounding box center [717, 410] width 951 height 15
click at [257, 408] on label "No" at bounding box center [263, 410] width 13 height 15
click at [257, 408] on input "No" at bounding box center [261, 407] width 8 height 8
click at [1158, 558] on span "Next" at bounding box center [1163, 557] width 22 height 10
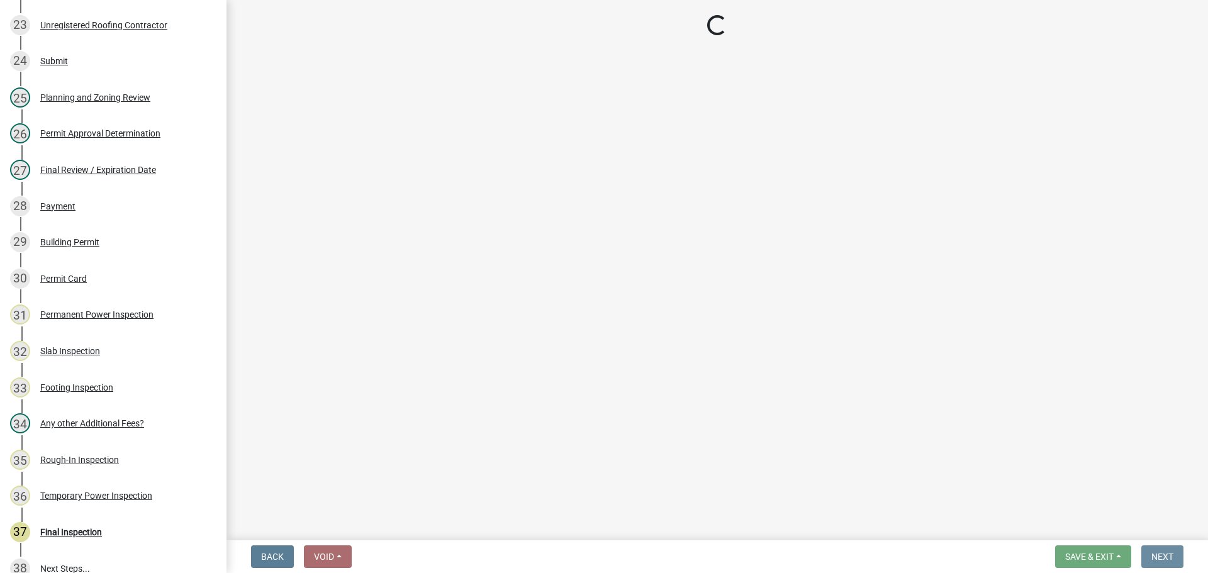
scroll to position [0, 0]
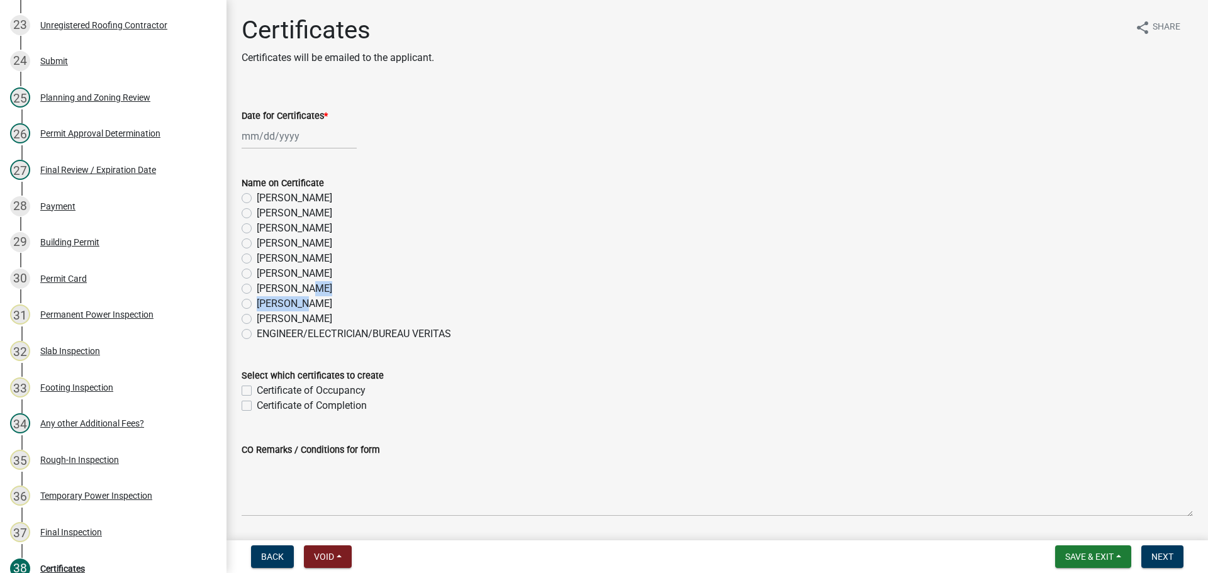
click at [298, 301] on div "Name on Certificate Andrew Mathis Art Wlochowski Becky Whitworth Joe Bouhl Kare…" at bounding box center [717, 259] width 951 height 166
click at [298, 303] on label "Whitney Hunter" at bounding box center [295, 303] width 76 height 15
click at [265, 303] on input "Whitney Hunter" at bounding box center [261, 300] width 8 height 8
click at [281, 140] on div at bounding box center [299, 136] width 115 height 26
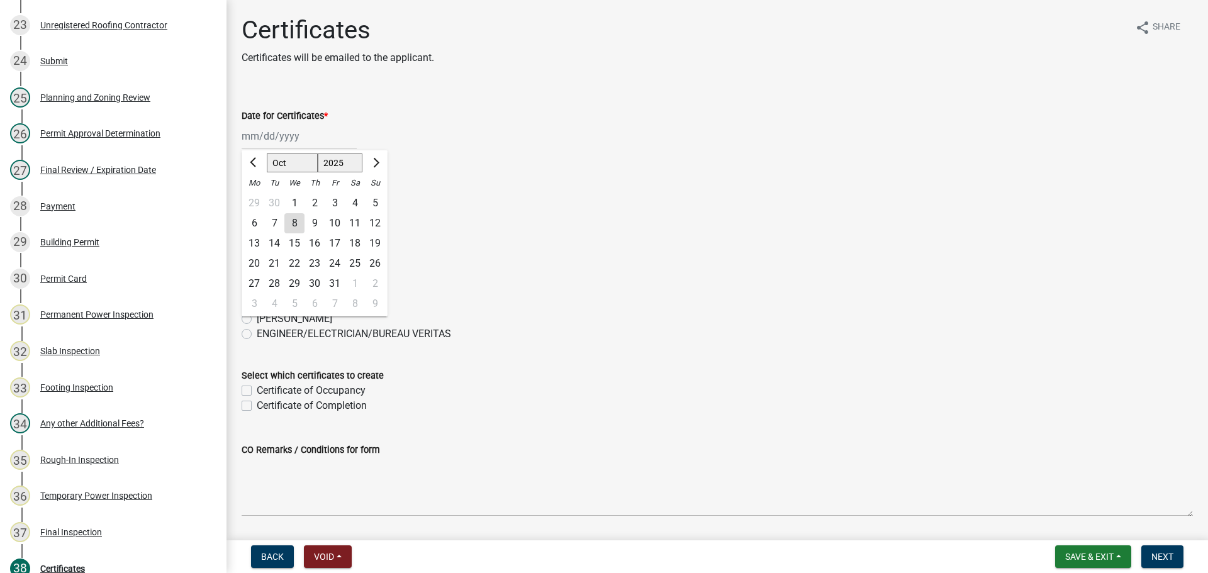
click at [259, 222] on div "6" at bounding box center [254, 223] width 20 height 20
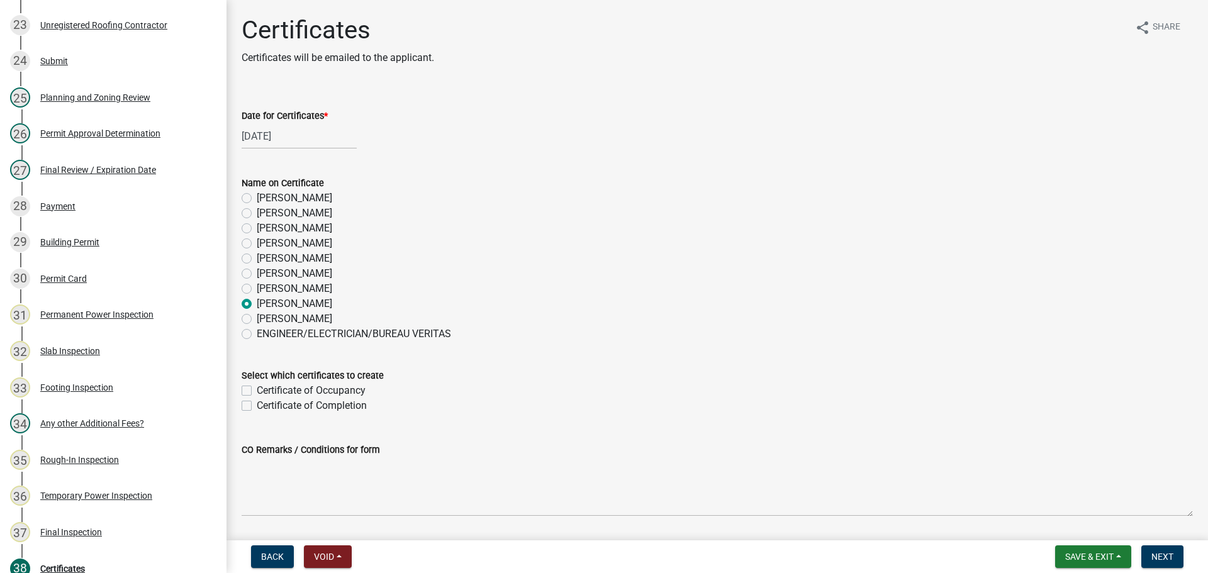
click at [306, 391] on label "Certificate of Occupancy" at bounding box center [311, 390] width 109 height 15
click at [265, 391] on input "Certificate of Occupancy" at bounding box center [261, 387] width 8 height 8
click at [1161, 558] on span "Next" at bounding box center [1163, 557] width 22 height 10
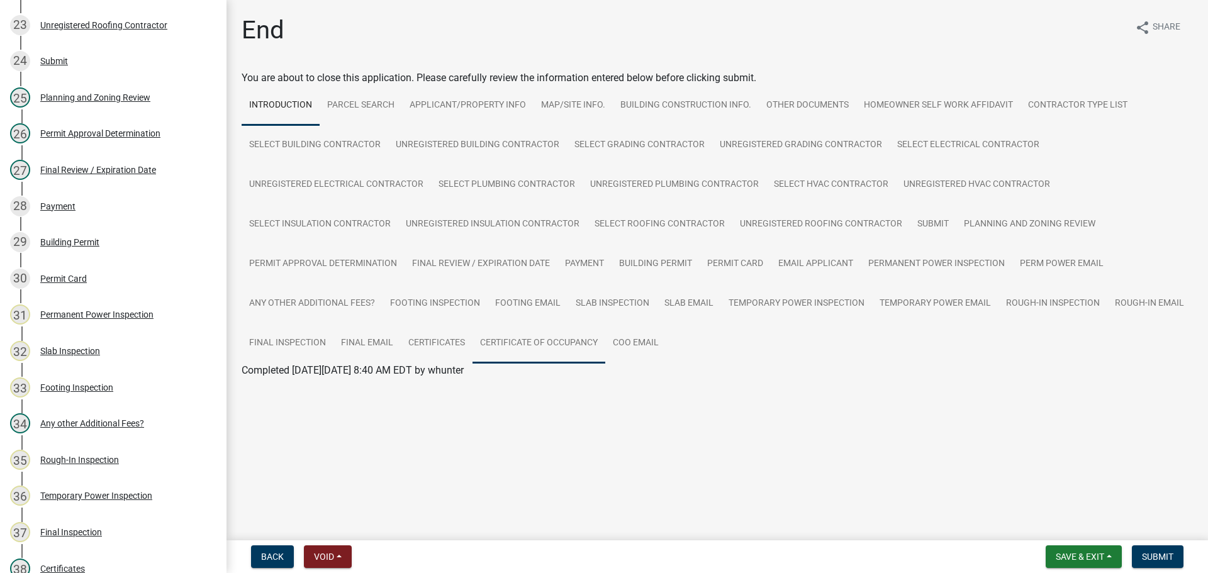
click at [530, 345] on link "Certificate of Occupancy" at bounding box center [539, 343] width 133 height 40
click at [353, 378] on div "Completed On Wednesday, October 8, 2025 at 3:28 PM EDT by whunter" at bounding box center [717, 370] width 951 height 15
click at [342, 384] on link "Certificate of Occupancy" at bounding box center [296, 385] width 109 height 12
click at [1157, 549] on button "Submit" at bounding box center [1158, 557] width 52 height 23
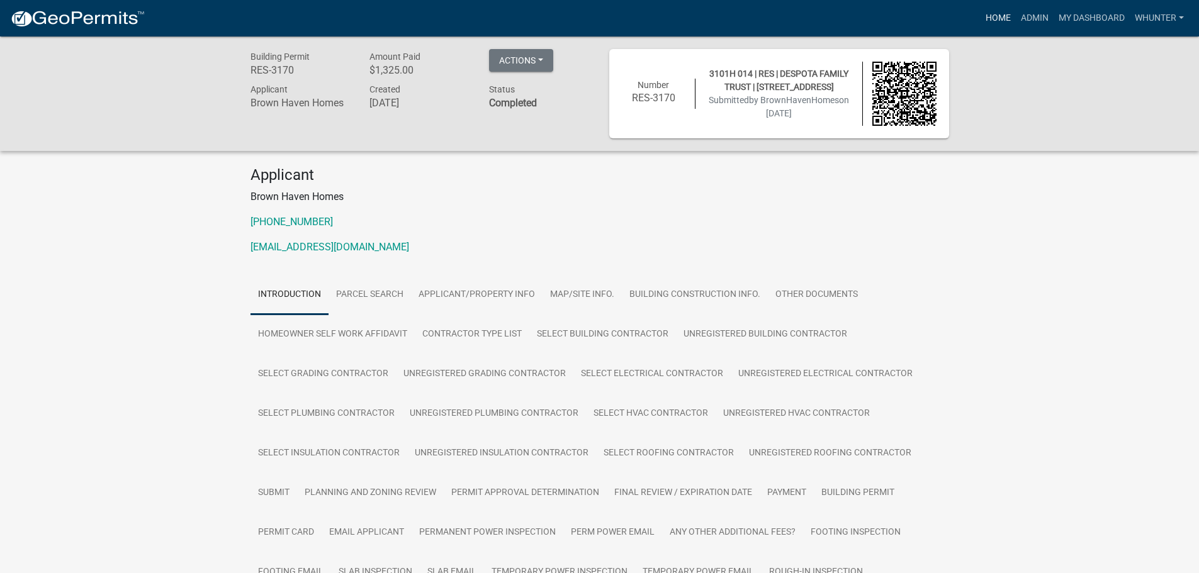
click at [1005, 18] on link "Home" at bounding box center [997, 18] width 35 height 24
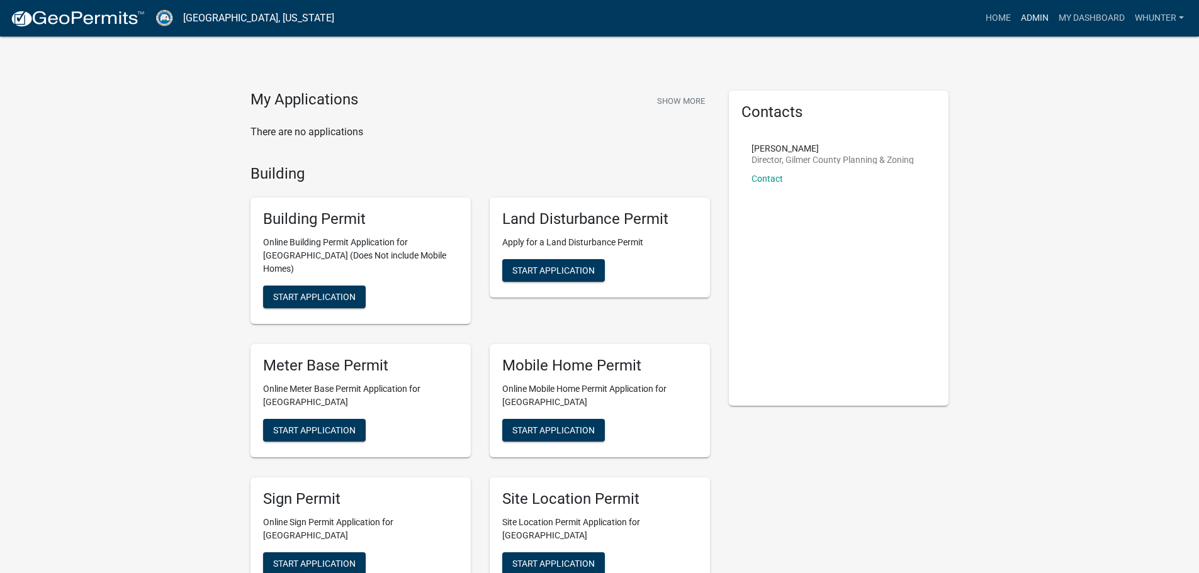
click at [1023, 17] on link "Admin" at bounding box center [1035, 18] width 38 height 24
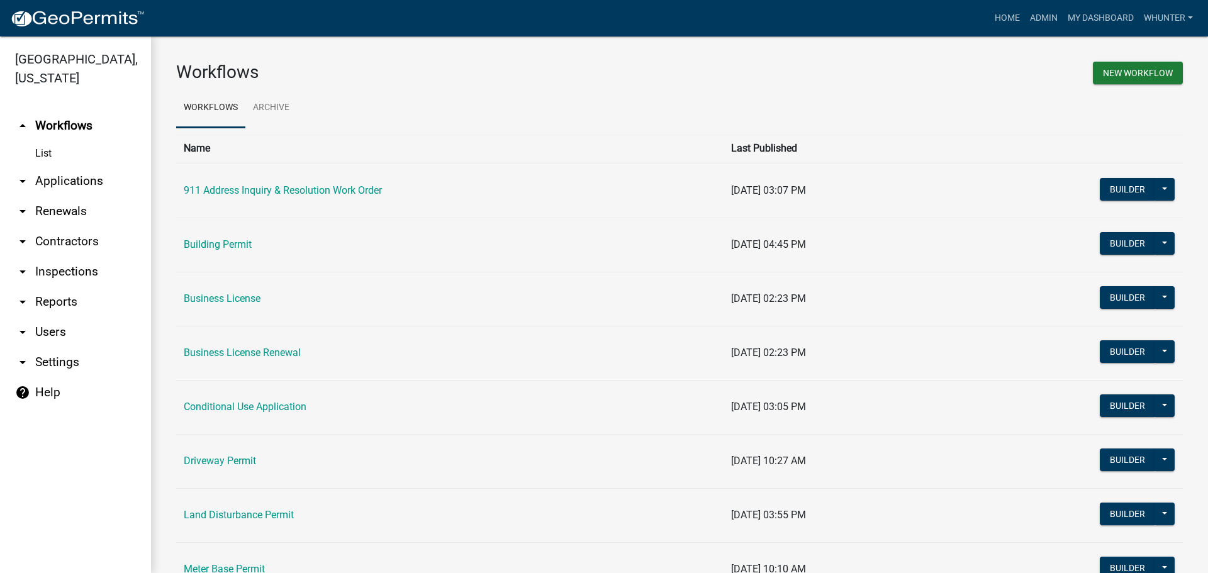
click at [109, 171] on link "arrow_drop_down Applications" at bounding box center [75, 181] width 151 height 30
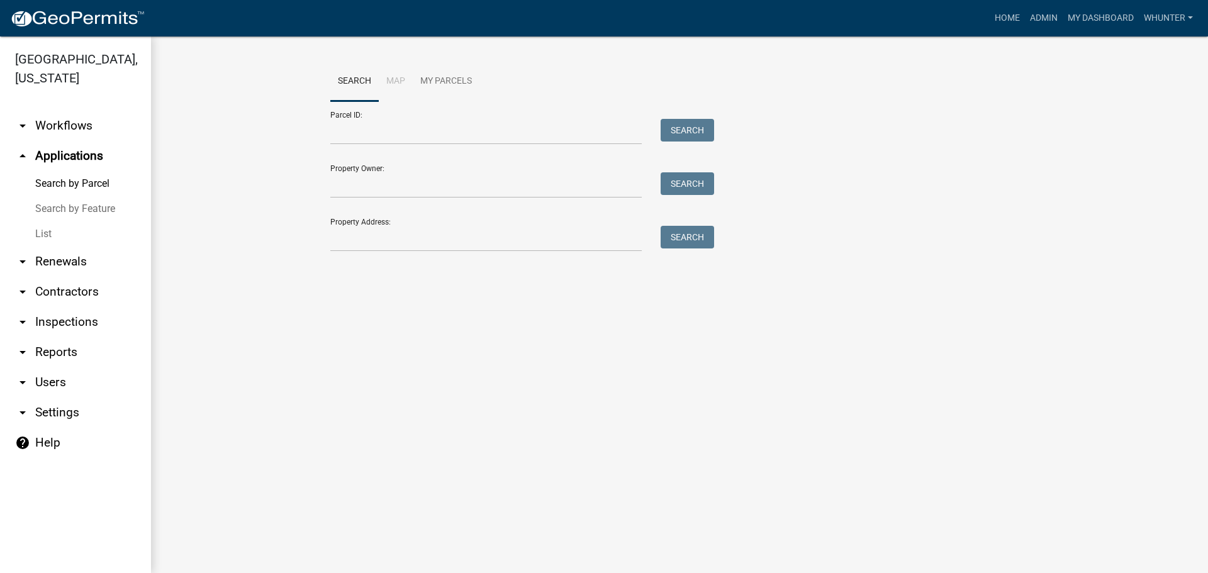
click at [86, 219] on link "Search by Feature" at bounding box center [75, 208] width 151 height 25
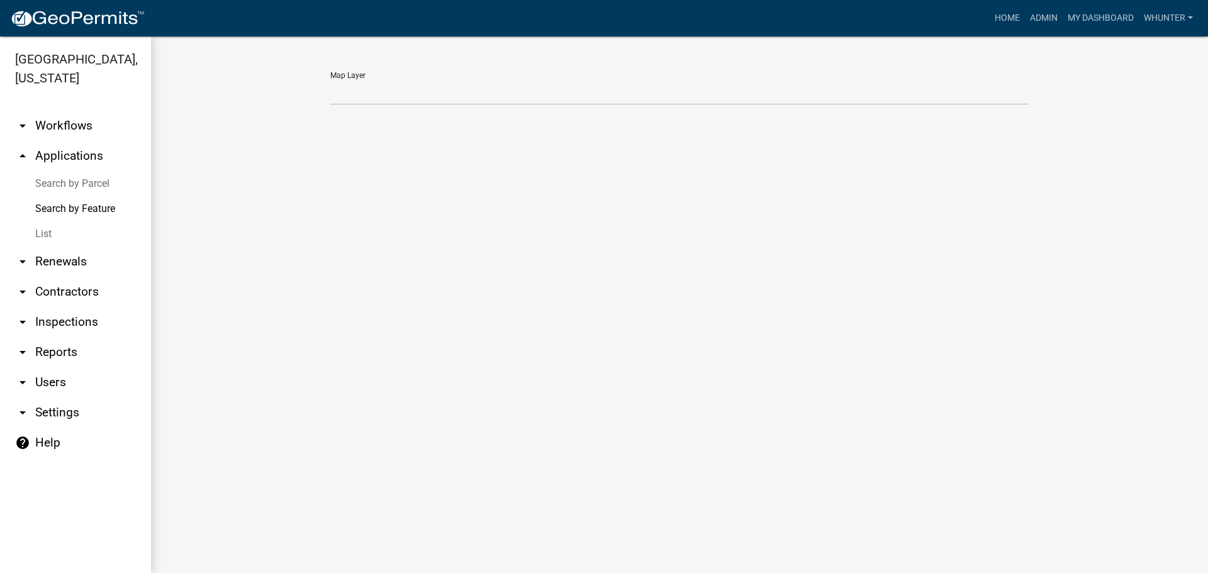
click at [58, 218] on link "Search by Feature" at bounding box center [75, 208] width 151 height 25
click at [53, 231] on link "List" at bounding box center [75, 234] width 151 height 25
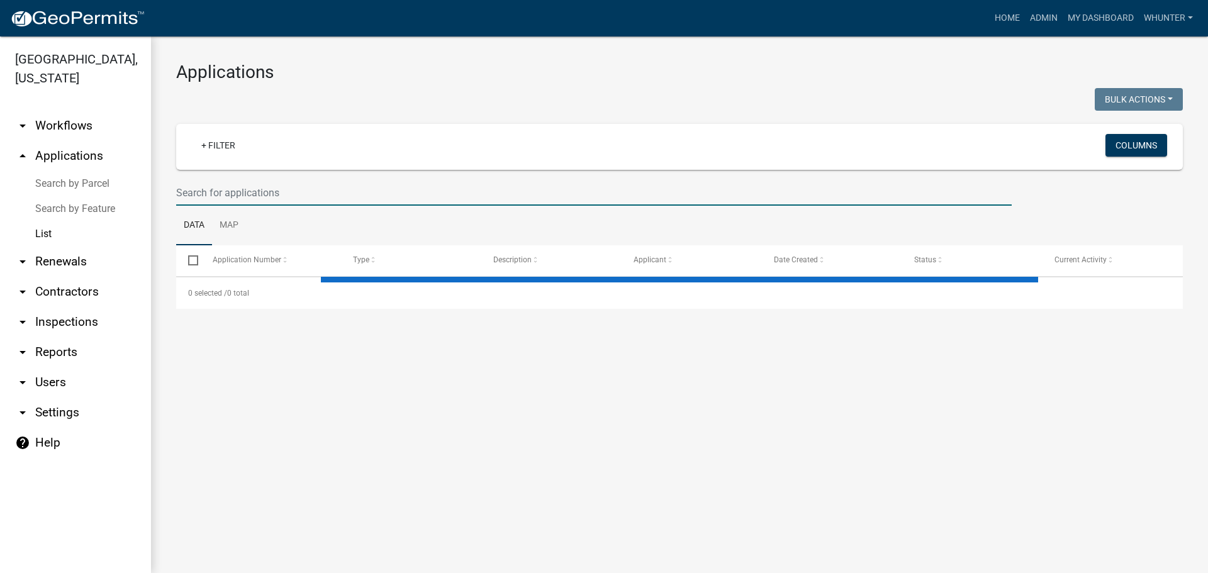
click at [264, 184] on input "text" at bounding box center [594, 193] width 836 height 26
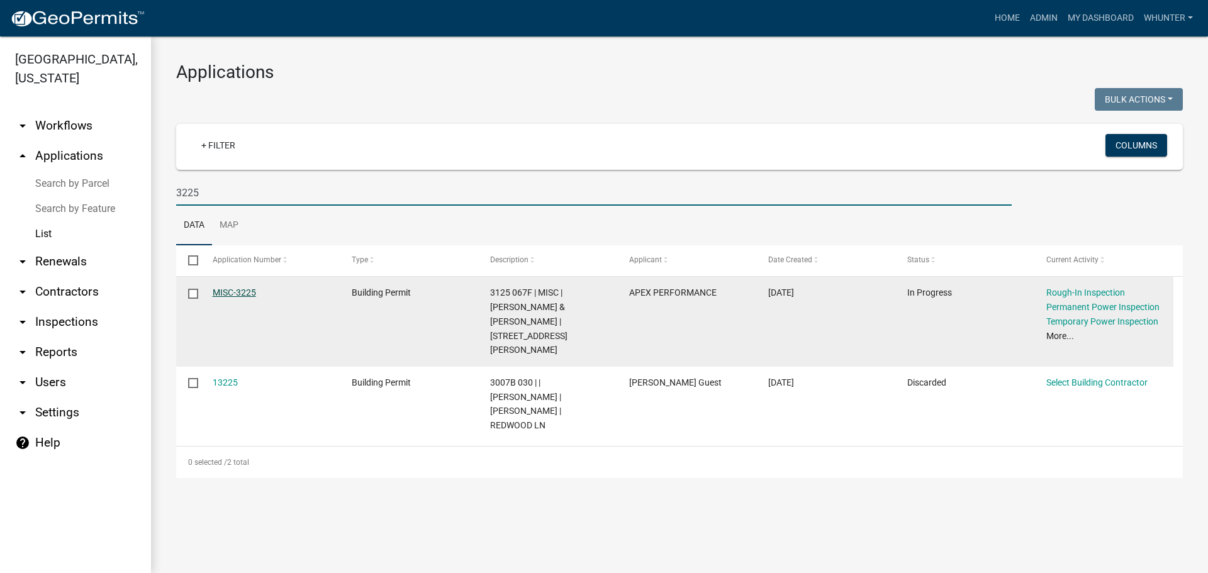
click at [237, 295] on link "MISC-3225" at bounding box center [234, 293] width 43 height 10
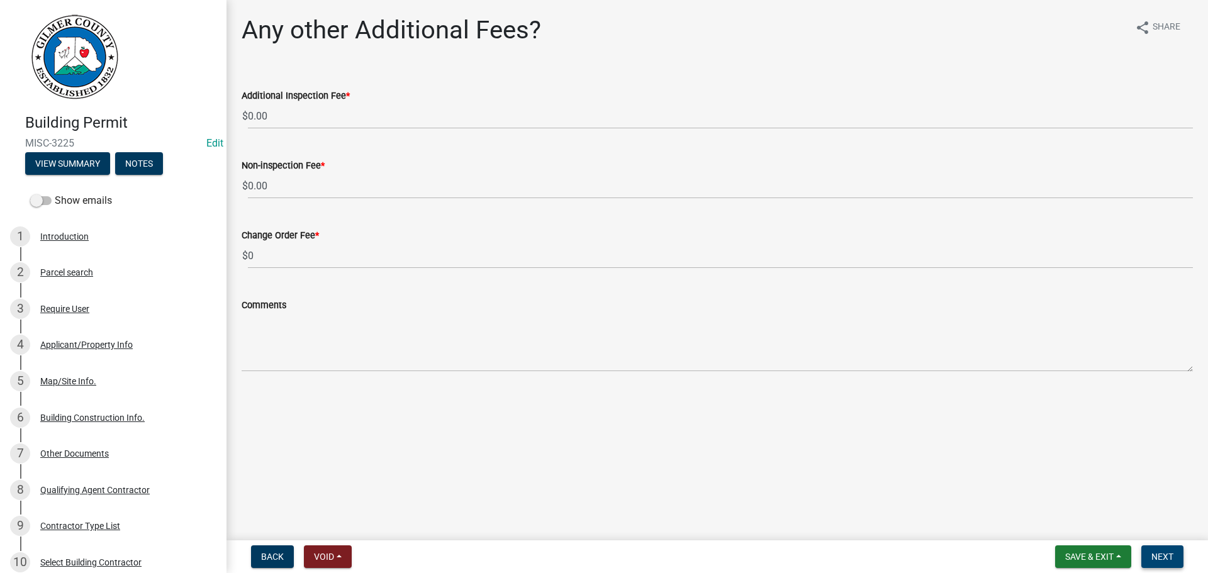
click at [1177, 561] on button "Next" at bounding box center [1162, 557] width 42 height 23
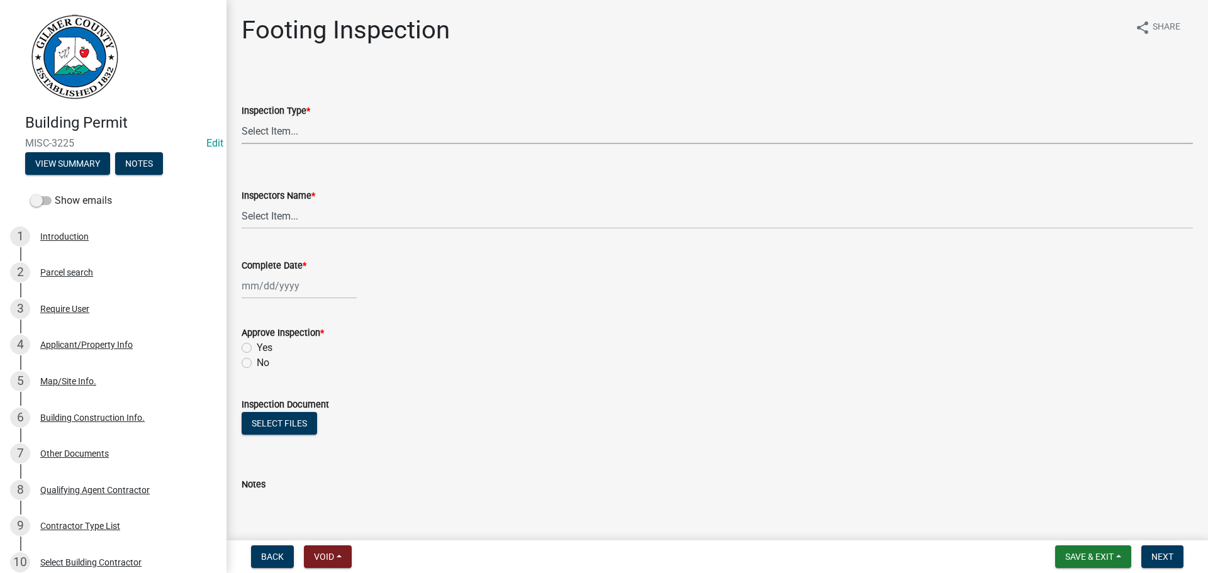
click at [358, 135] on select "Select Item... Footing" at bounding box center [717, 131] width 951 height 26
click at [242, 118] on select "Select Item... Footing" at bounding box center [717, 131] width 951 height 26
drag, startPoint x: 311, startPoint y: 221, endPoint x: 311, endPoint y: 228, distance: 6.9
click at [311, 221] on select "Select Item... khenson (Karen Henson) j.bouhl (Joe Bouhl) Engineer / Electricia…" at bounding box center [717, 216] width 951 height 26
click at [242, 203] on select "Select Item... khenson (Karen Henson) j.bouhl (Joe Bouhl) Engineer / Electricia…" at bounding box center [717, 216] width 951 height 26
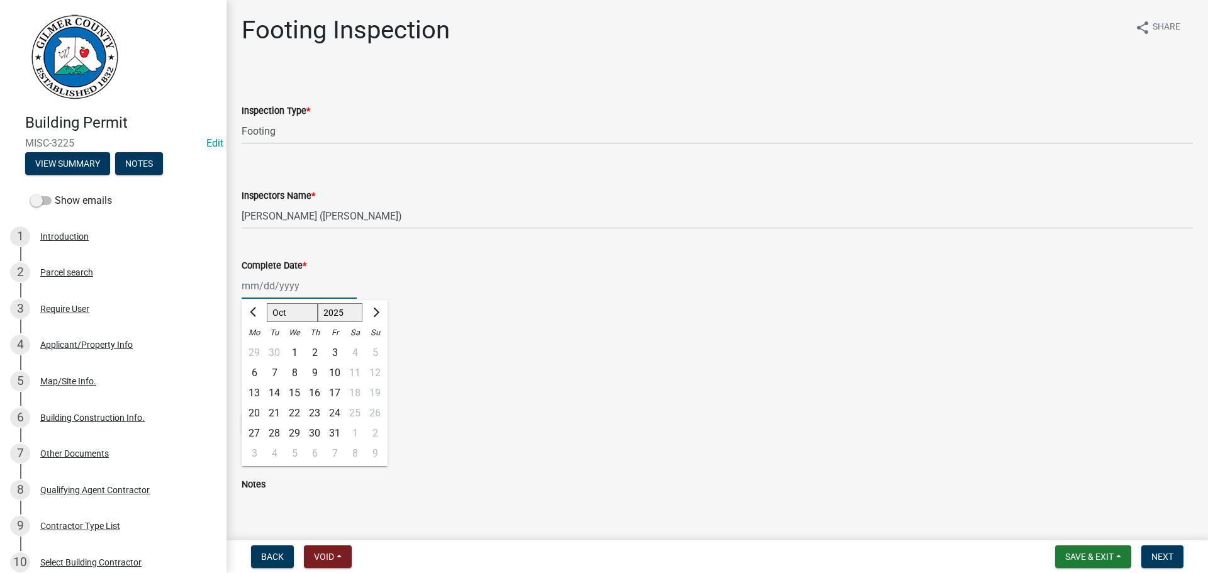
click at [267, 288] on div "Jan Feb Mar Apr May Jun Jul Aug Sep Oct Nov Dec 1525 1526 1527 1528 1529 1530 1…" at bounding box center [299, 286] width 115 height 26
click at [299, 317] on select "Jan Feb Mar Apr May Jun Jul Aug Sep Oct Nov Dec" at bounding box center [292, 312] width 51 height 19
click at [267, 303] on select "Jan Feb Mar Apr May Jun Jul Aug Sep Oct Nov Dec" at bounding box center [292, 312] width 51 height 19
click at [339, 434] on div "27" at bounding box center [335, 433] width 20 height 20
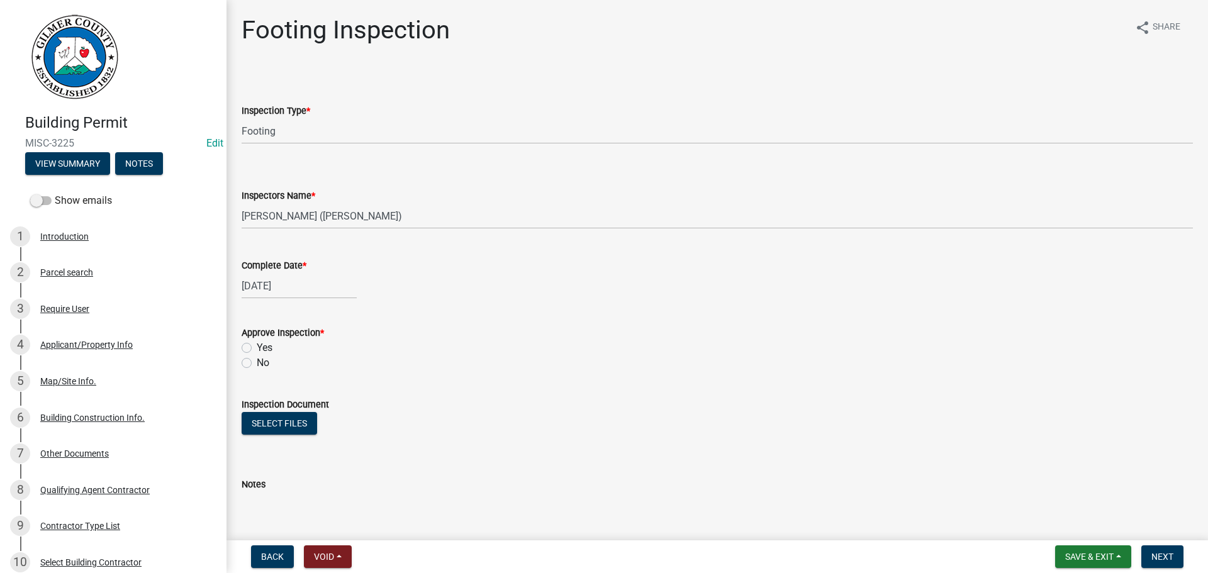
click at [256, 347] on div "Yes" at bounding box center [717, 347] width 951 height 15
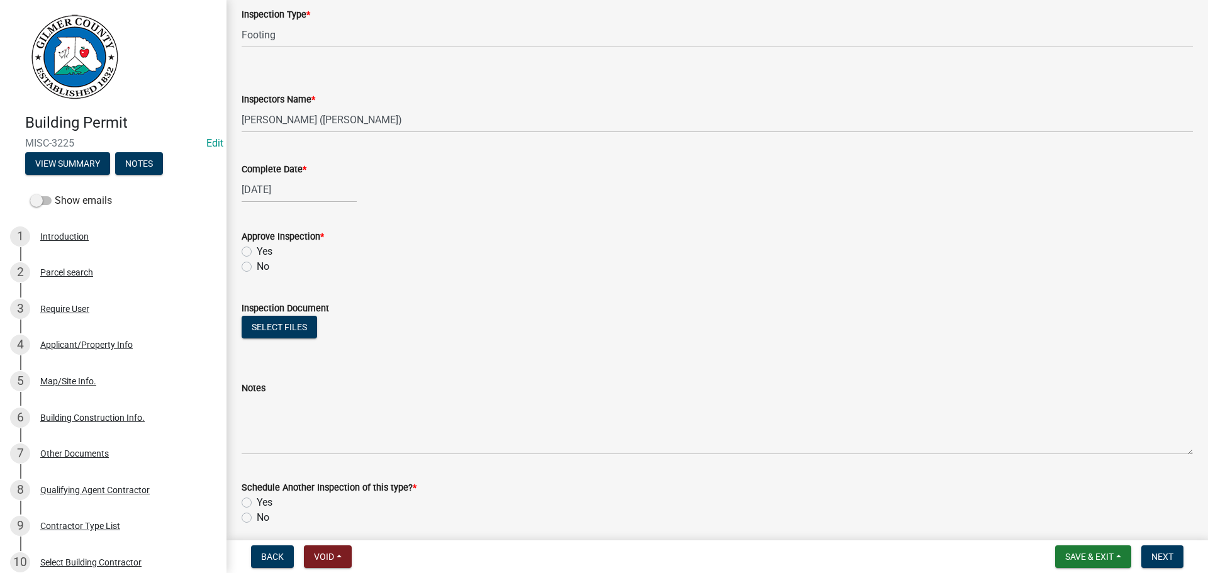
scroll to position [203, 0]
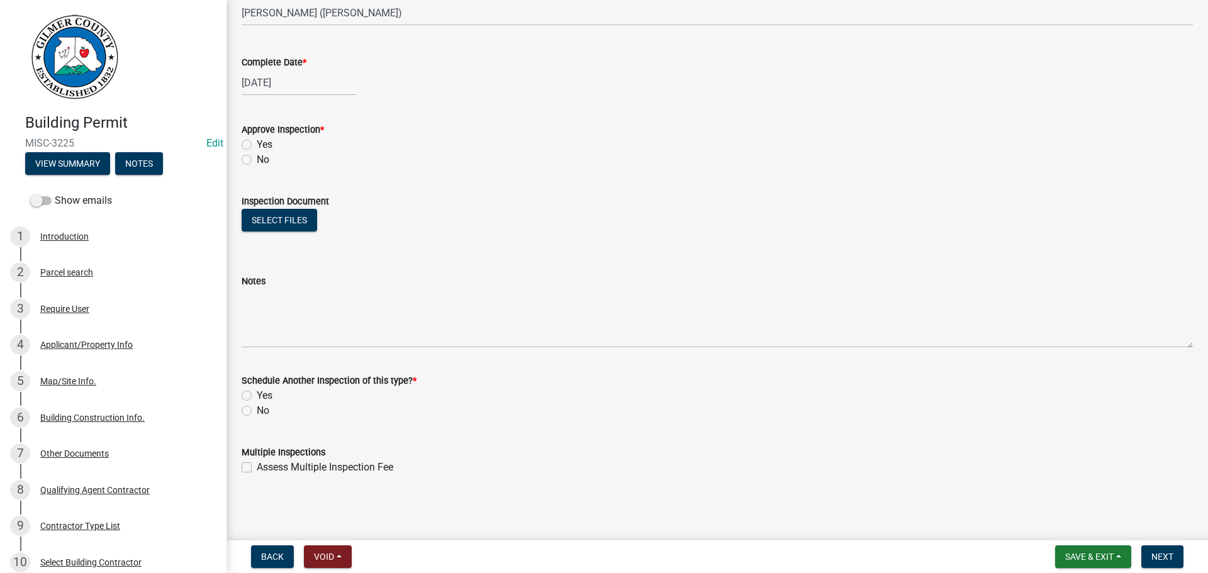
click at [264, 145] on label "Yes" at bounding box center [265, 144] width 16 height 15
click at [264, 145] on input "Yes" at bounding box center [261, 141] width 8 height 8
click at [259, 407] on label "No" at bounding box center [263, 410] width 13 height 15
click at [259, 407] on input "No" at bounding box center [261, 407] width 8 height 8
click at [1157, 559] on span "Next" at bounding box center [1163, 557] width 22 height 10
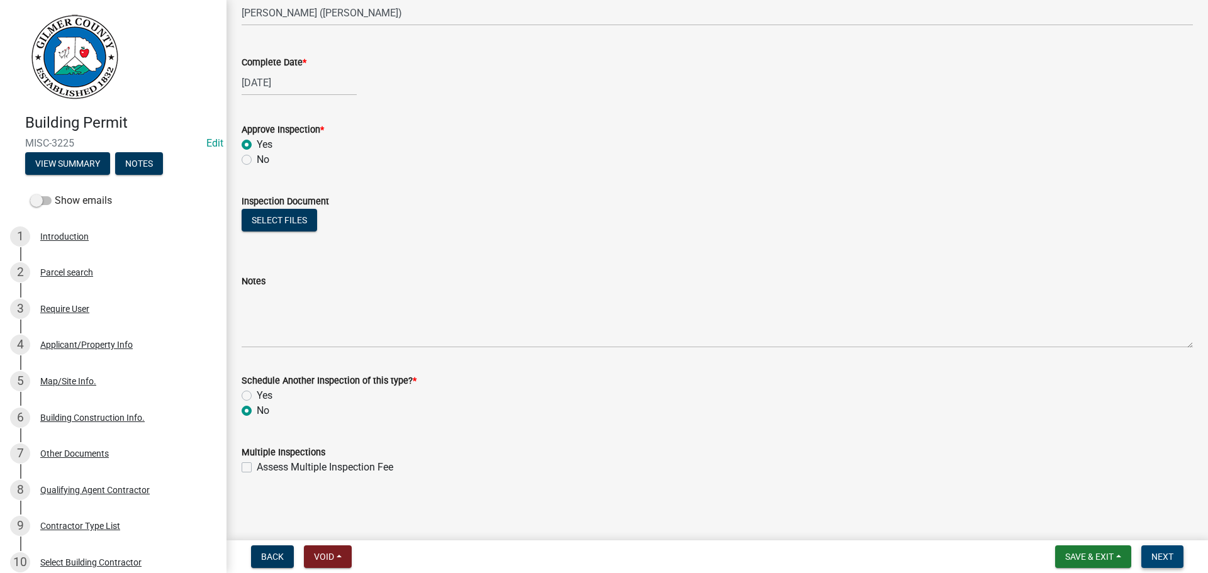
scroll to position [0, 0]
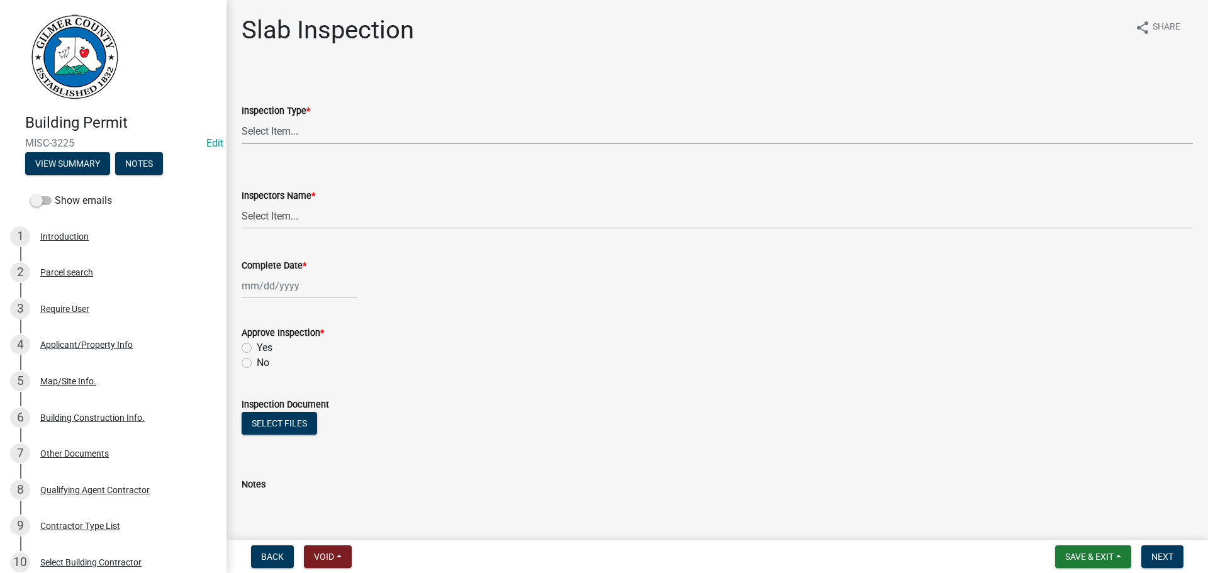
click at [322, 128] on select "Select Item... Slab" at bounding box center [717, 131] width 951 height 26
click at [242, 118] on select "Select Item... Slab" at bounding box center [717, 131] width 951 height 26
click at [285, 220] on select "Select Item... khenson (Karen Henson) j.bouhl (Joe Bouhl) Engineer / Electricia…" at bounding box center [717, 216] width 951 height 26
click at [242, 203] on select "Select Item... khenson (Karen Henson) j.bouhl (Joe Bouhl) Engineer / Electricia…" at bounding box center [717, 216] width 951 height 26
click at [274, 286] on div at bounding box center [299, 286] width 115 height 26
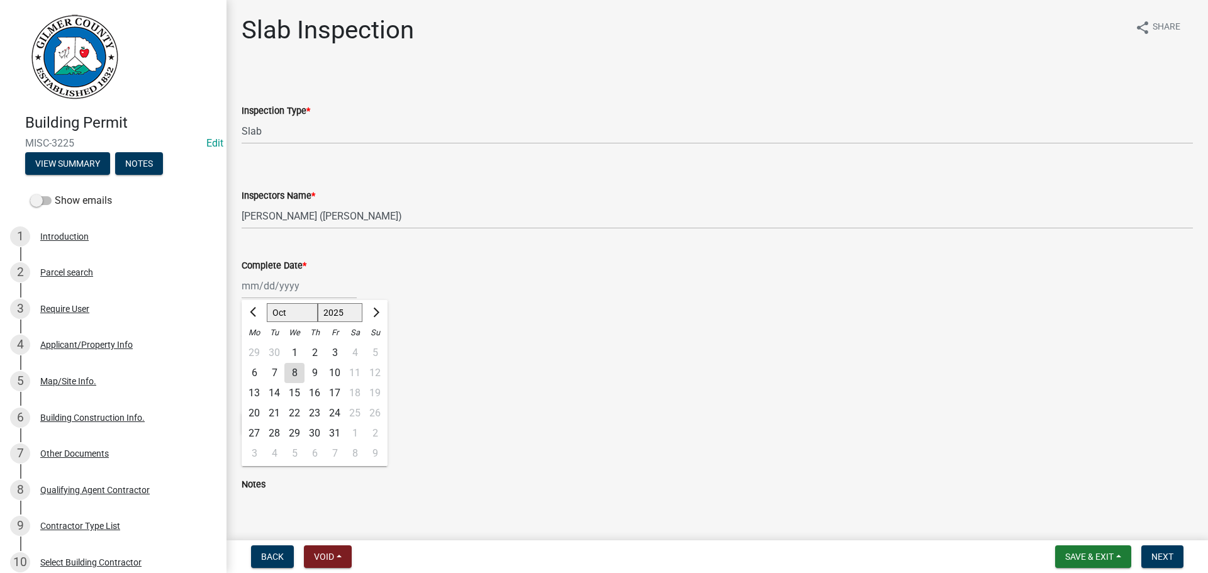
click at [279, 309] on select "Jan Feb Mar Apr May Jun Jul Aug Sep Oct Nov Dec" at bounding box center [292, 312] width 51 height 19
click at [267, 303] on select "Jan Feb Mar Apr May Jun Jul Aug Sep Oct Nov Dec" at bounding box center [292, 312] width 51 height 19
click at [332, 437] on div "27" at bounding box center [335, 433] width 20 height 20
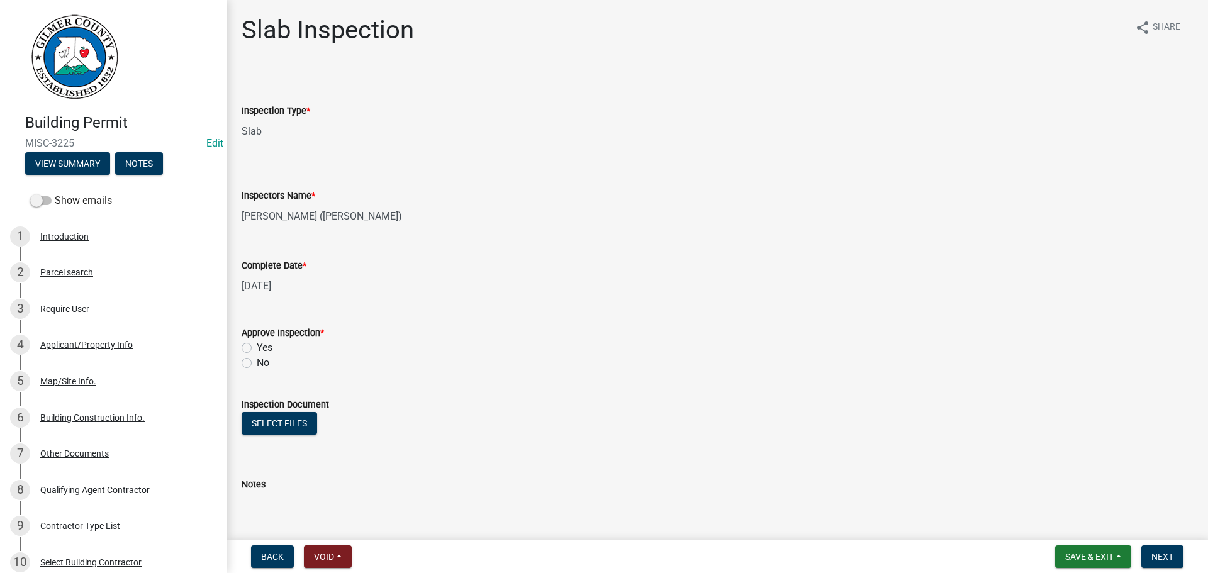
click at [261, 352] on label "Yes" at bounding box center [265, 347] width 16 height 15
click at [261, 349] on input "Yes" at bounding box center [261, 344] width 8 height 8
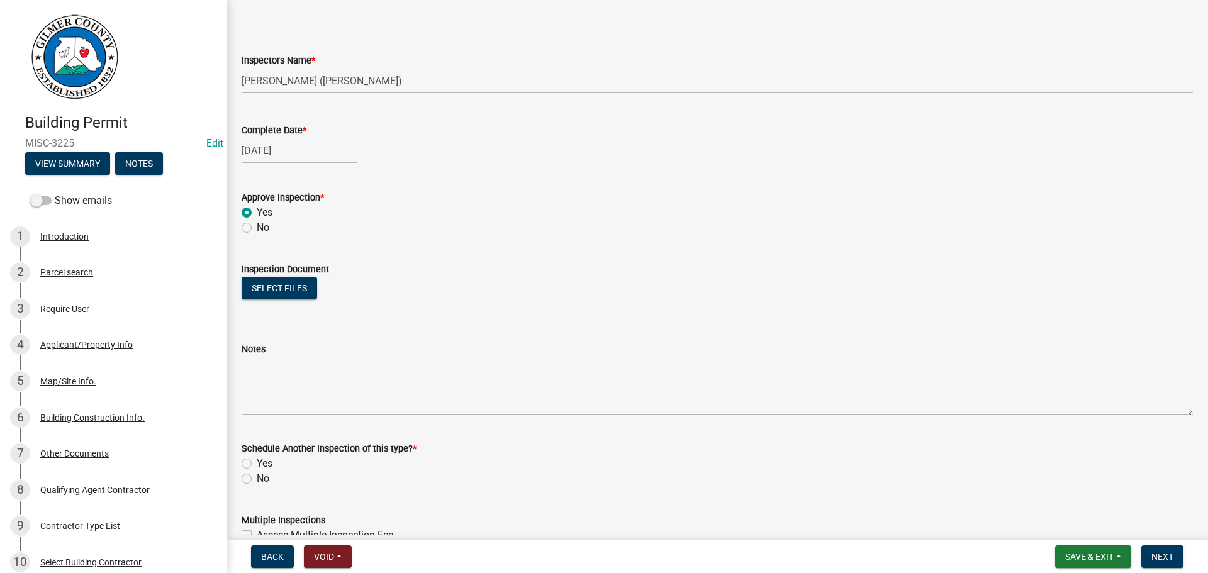
scroll to position [203, 0]
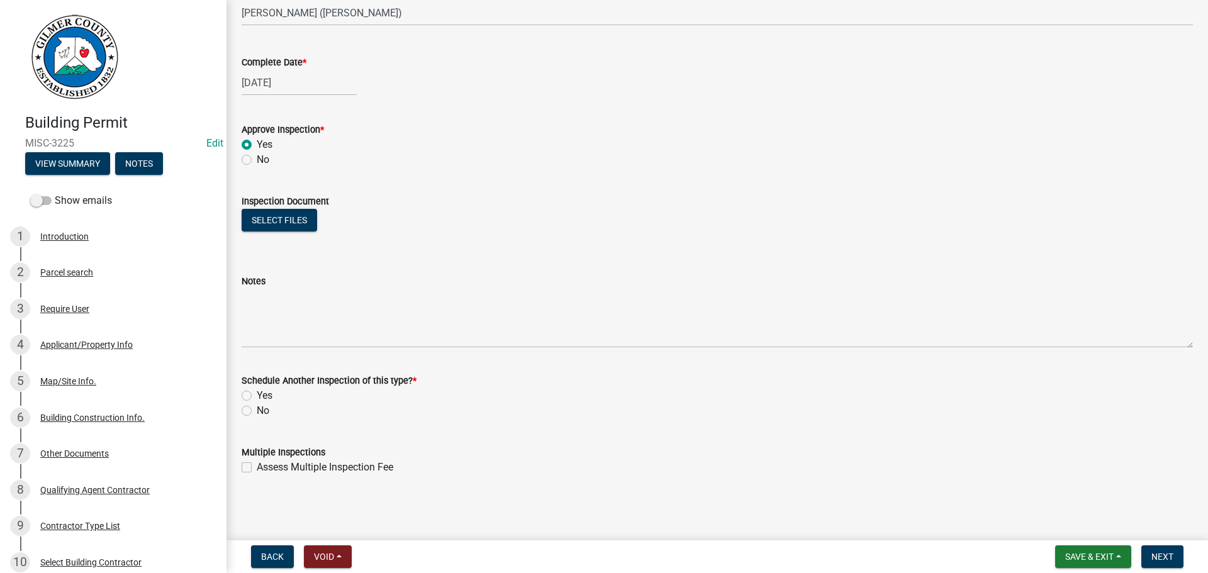
click at [274, 405] on div "No" at bounding box center [717, 410] width 951 height 15
click at [256, 407] on div "No" at bounding box center [717, 410] width 951 height 15
click at [259, 414] on label "No" at bounding box center [263, 410] width 13 height 15
click at [259, 412] on input "No" at bounding box center [261, 407] width 8 height 8
click at [1163, 556] on span "Next" at bounding box center [1163, 557] width 22 height 10
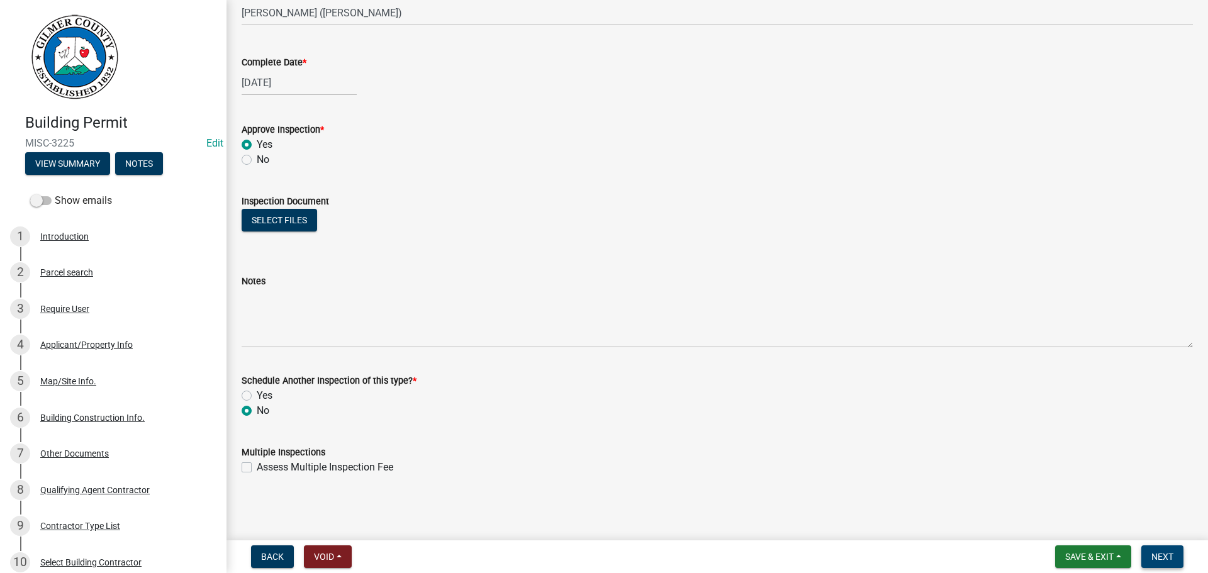
scroll to position [0, 0]
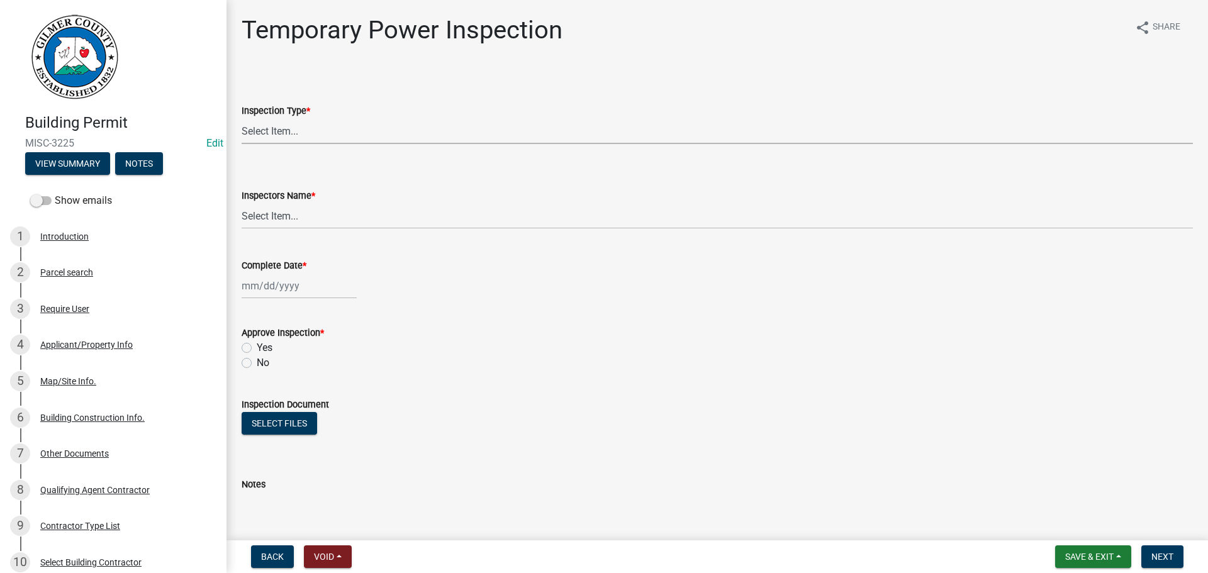
click at [376, 132] on select "Select Item... Temporary Power" at bounding box center [717, 131] width 951 height 26
click at [242, 118] on select "Select Item... Temporary Power" at bounding box center [717, 131] width 951 height 26
click at [371, 155] on div "Inspectors Name * Select Item... khenson (Karen Henson) j.bouhl (Joe Bouhl) Eng…" at bounding box center [717, 192] width 951 height 74
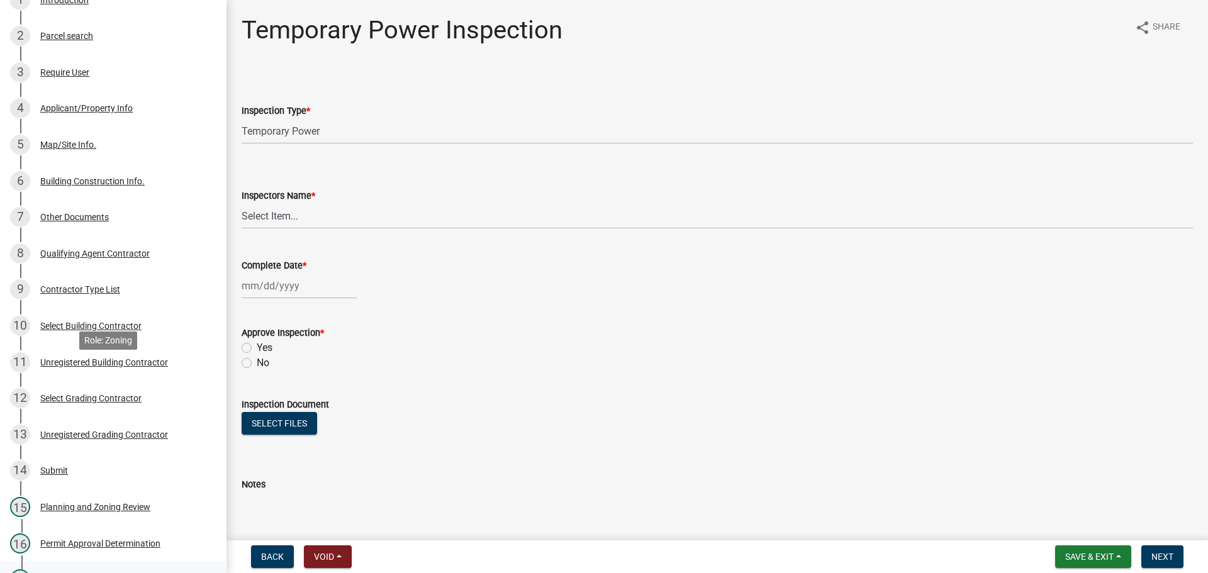
scroll to position [440, 0]
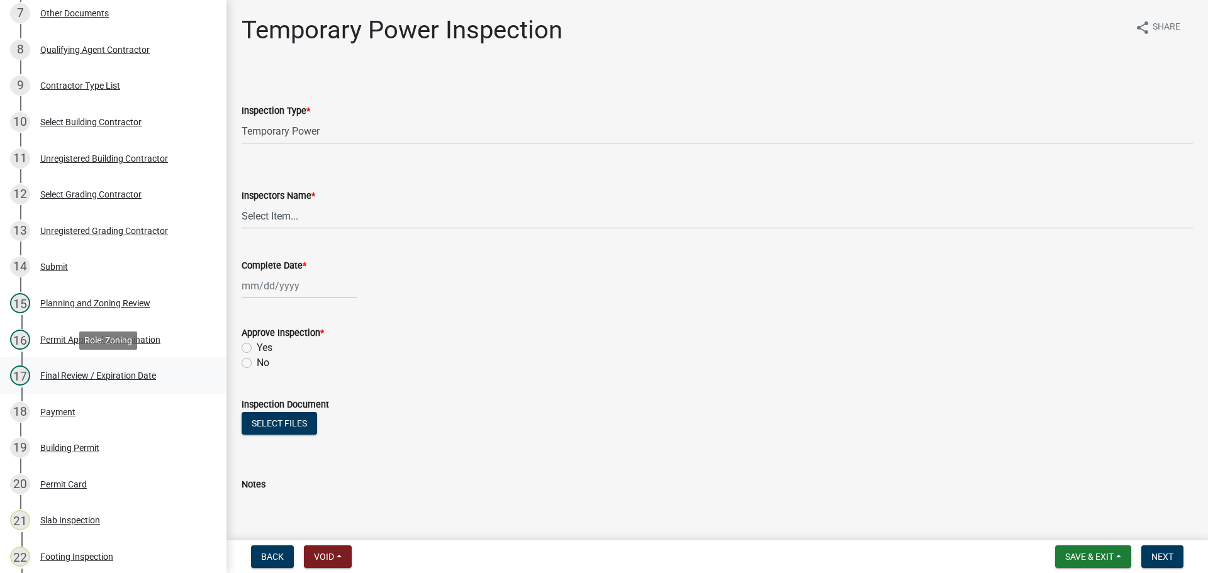
click at [84, 369] on div "17 Final Review / Expiration Date" at bounding box center [108, 376] width 196 height 20
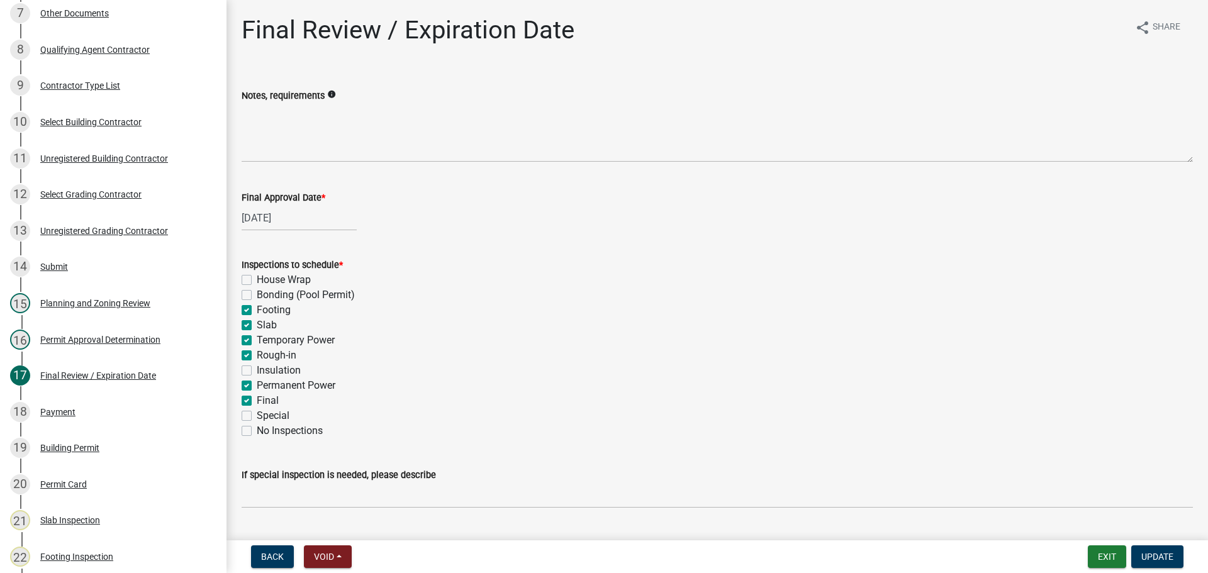
click at [261, 334] on label "Temporary Power" at bounding box center [296, 340] width 78 height 15
click at [261, 334] on input "Temporary Power" at bounding box center [261, 337] width 8 height 8
click at [1155, 563] on button "Update" at bounding box center [1157, 557] width 52 height 23
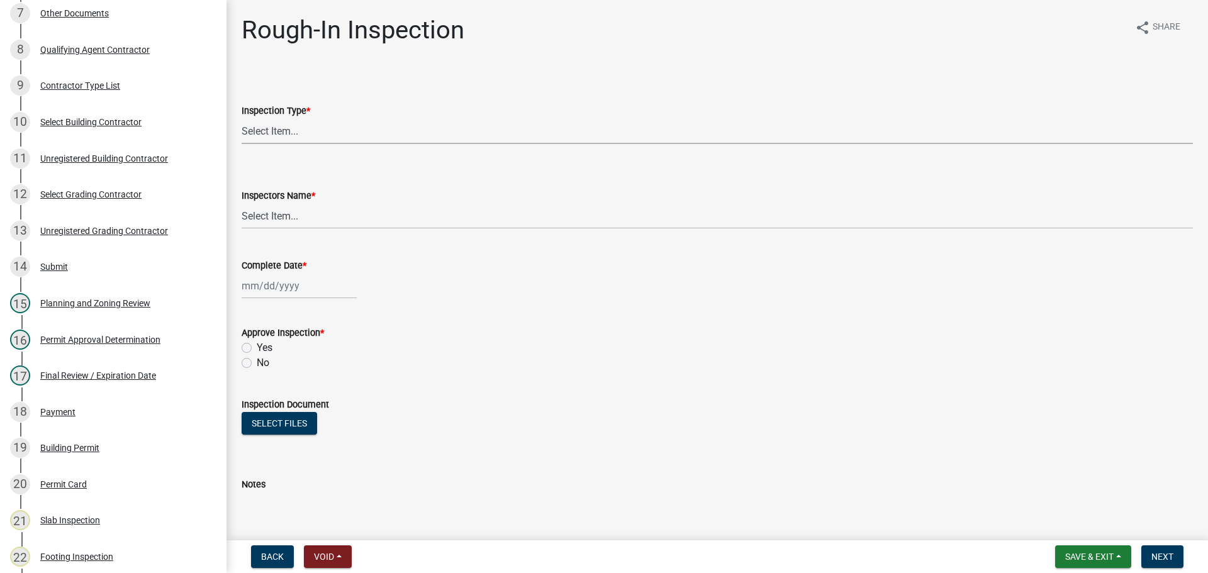
click at [298, 125] on select "Select Item... Rough-In" at bounding box center [717, 131] width 951 height 26
click at [242, 118] on select "Select Item... Rough-In" at bounding box center [717, 131] width 951 height 26
click at [271, 224] on select "Select Item... khenson (Karen Henson) j.bouhl (Joe Bouhl) Engineer / Electricia…" at bounding box center [717, 216] width 951 height 26
click at [242, 203] on select "Select Item... khenson (Karen Henson) j.bouhl (Joe Bouhl) Engineer / Electricia…" at bounding box center [717, 216] width 951 height 26
click at [269, 292] on div at bounding box center [299, 286] width 115 height 26
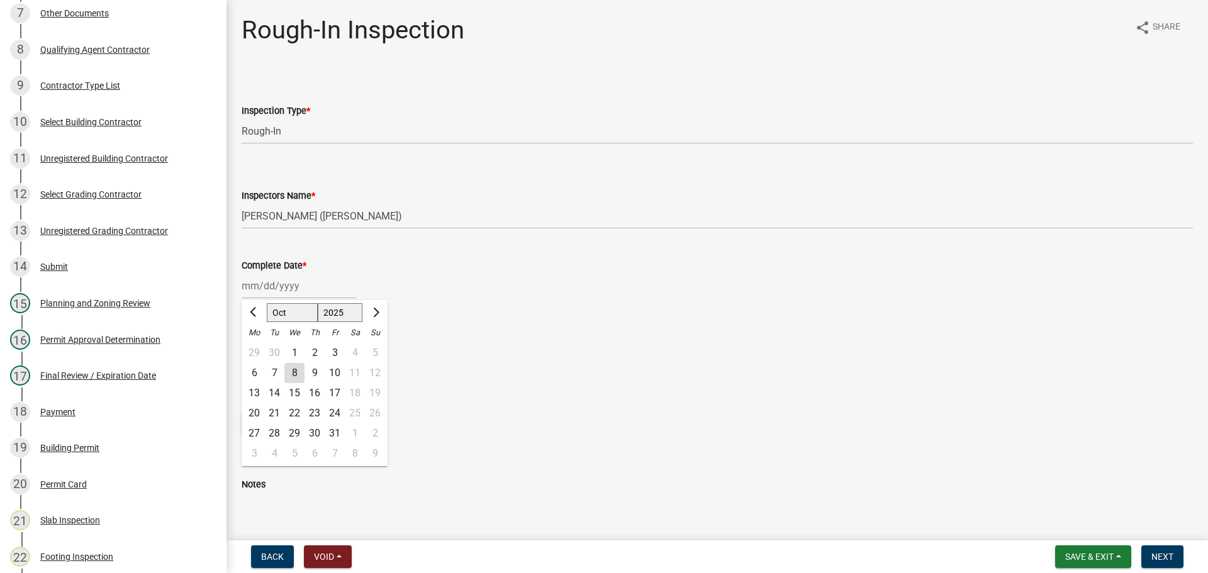
click at [288, 317] on select "Jan Feb Mar Apr May Jun Jul Aug Sep Oct Nov Dec" at bounding box center [292, 312] width 51 height 19
click at [267, 303] on select "Jan Feb Mar Apr May Jun Jul Aug Sep Oct Nov Dec" at bounding box center [292, 312] width 51 height 19
click at [332, 351] on div "5" at bounding box center [335, 353] width 20 height 20
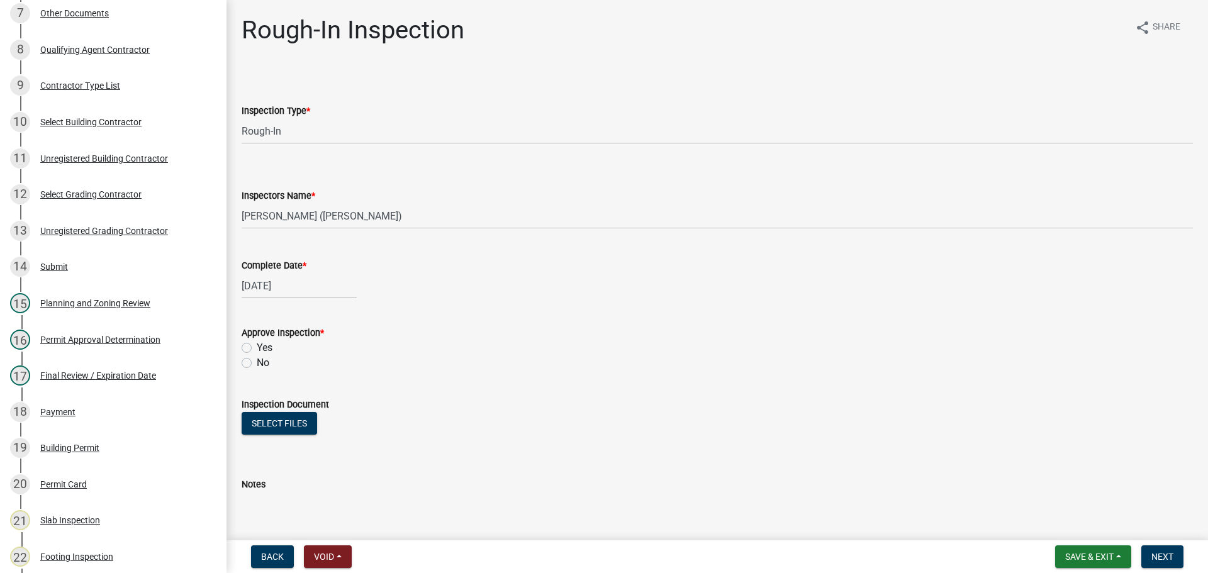
click at [263, 351] on label "Yes" at bounding box center [265, 347] width 16 height 15
click at [263, 349] on input "Yes" at bounding box center [261, 344] width 8 height 8
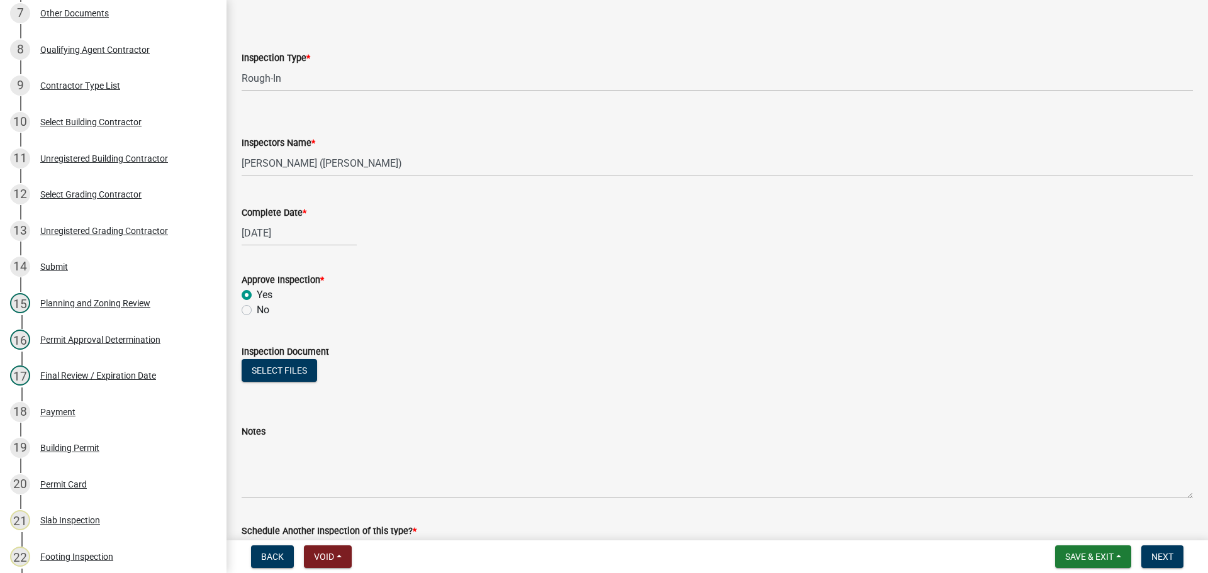
scroll to position [203, 0]
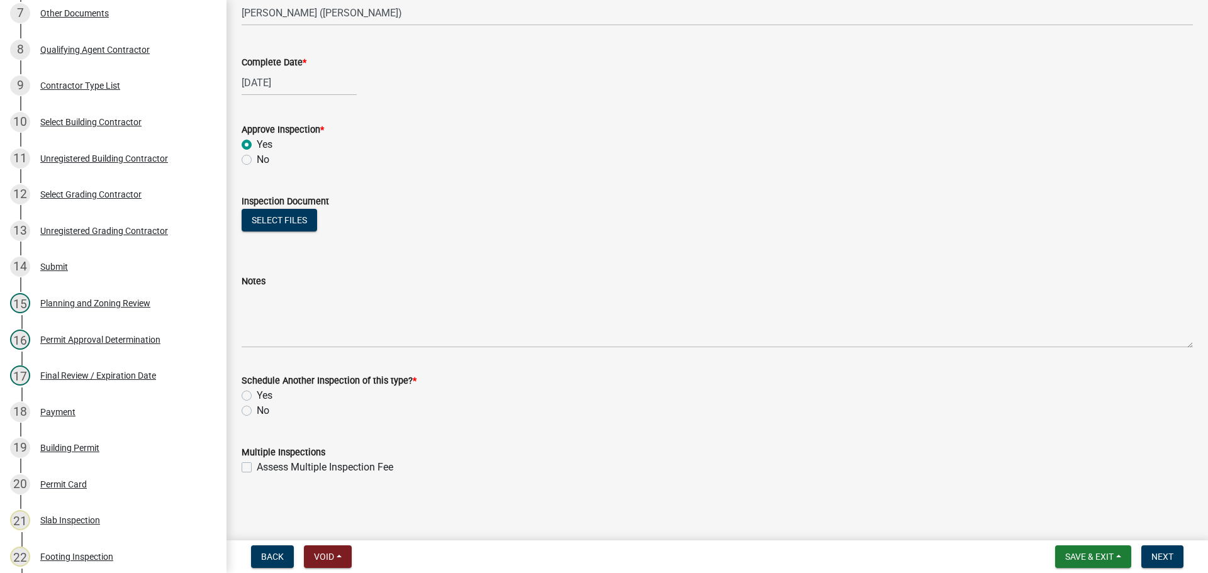
click at [261, 410] on label "No" at bounding box center [263, 410] width 13 height 15
click at [261, 410] on input "No" at bounding box center [261, 407] width 8 height 8
click at [1134, 546] on form "Save & Exit Save Save & Exit Next" at bounding box center [1119, 557] width 138 height 23
click at [1162, 552] on span "Next" at bounding box center [1163, 557] width 22 height 10
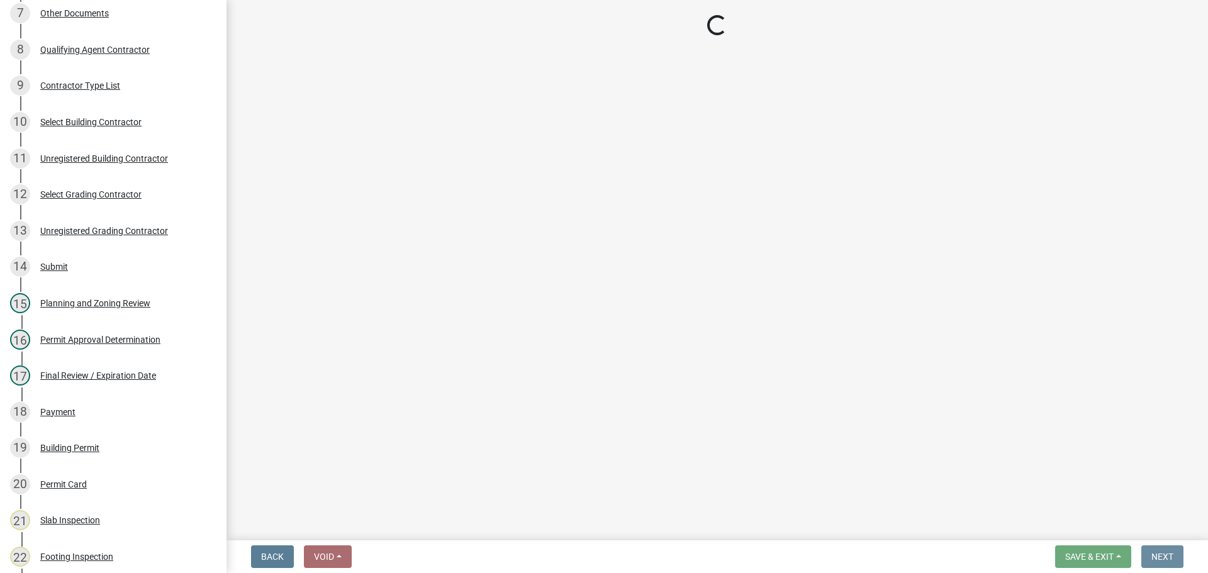
scroll to position [0, 0]
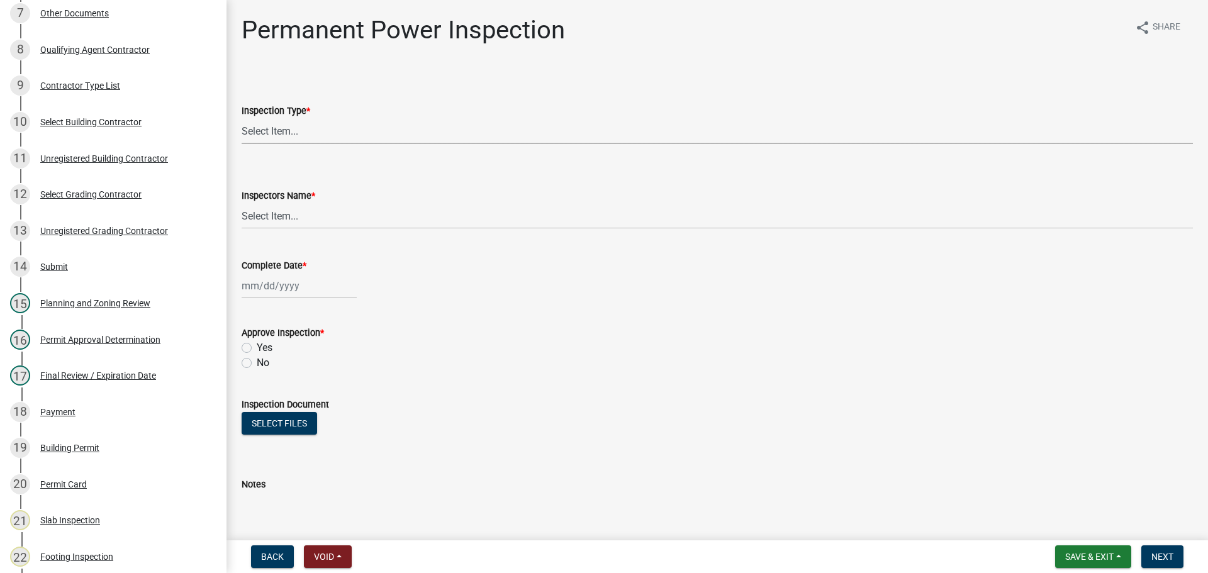
click at [300, 131] on select "Select Item... Permanent Power" at bounding box center [717, 131] width 951 height 26
click at [242, 118] on select "Select Item... Permanent Power" at bounding box center [717, 131] width 951 height 26
click at [306, 218] on select "Select Item... khenson (Karen Henson) j.bouhl (Joe Bouhl) Engineer / Electricia…" at bounding box center [717, 216] width 951 height 26
click at [242, 203] on select "Select Item... khenson (Karen Henson) j.bouhl (Joe Bouhl) Engineer / Electricia…" at bounding box center [717, 216] width 951 height 26
click at [280, 295] on div at bounding box center [299, 286] width 115 height 26
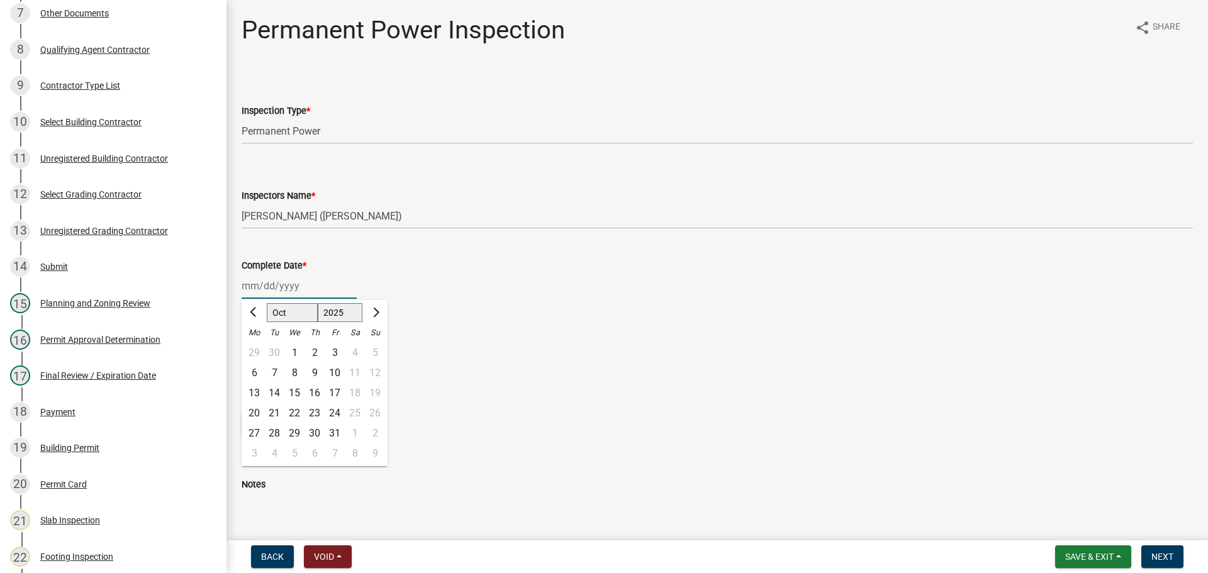
click at [281, 315] on select "Jan Feb Mar Apr May Jun Jul Aug Sep Oct Nov Dec" at bounding box center [292, 312] width 51 height 19
click at [267, 303] on select "Jan Feb Mar Apr May Jun Jul Aug Sep Oct Nov Dec" at bounding box center [292, 312] width 51 height 19
click at [337, 349] on div "5" at bounding box center [335, 353] width 20 height 20
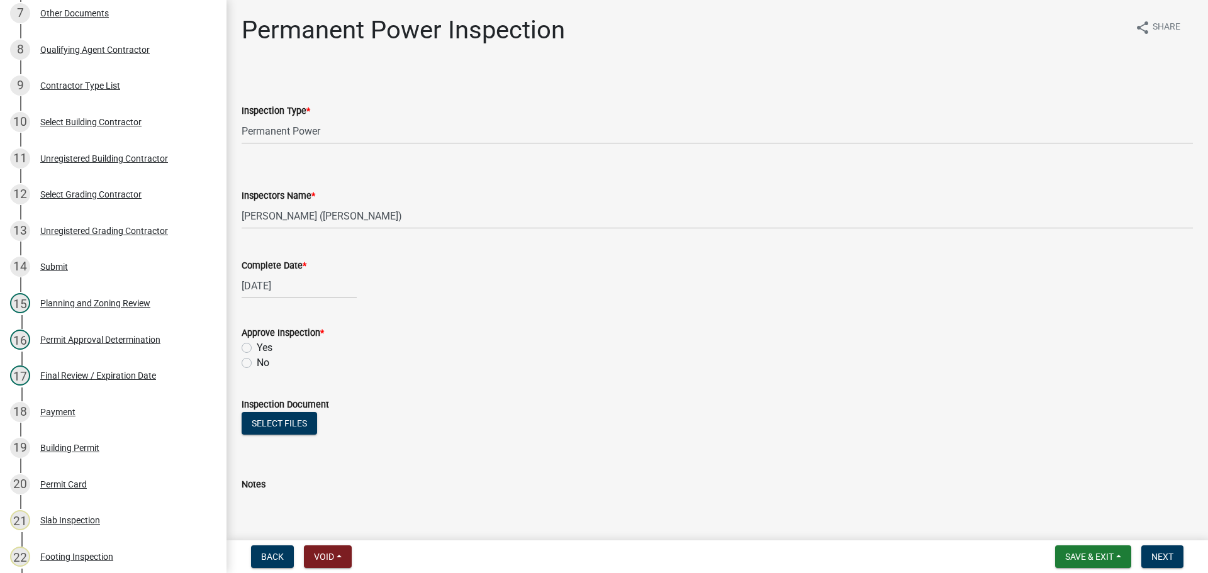
click at [257, 343] on label "Yes" at bounding box center [265, 347] width 16 height 15
click at [257, 343] on input "Yes" at bounding box center [261, 344] width 8 height 8
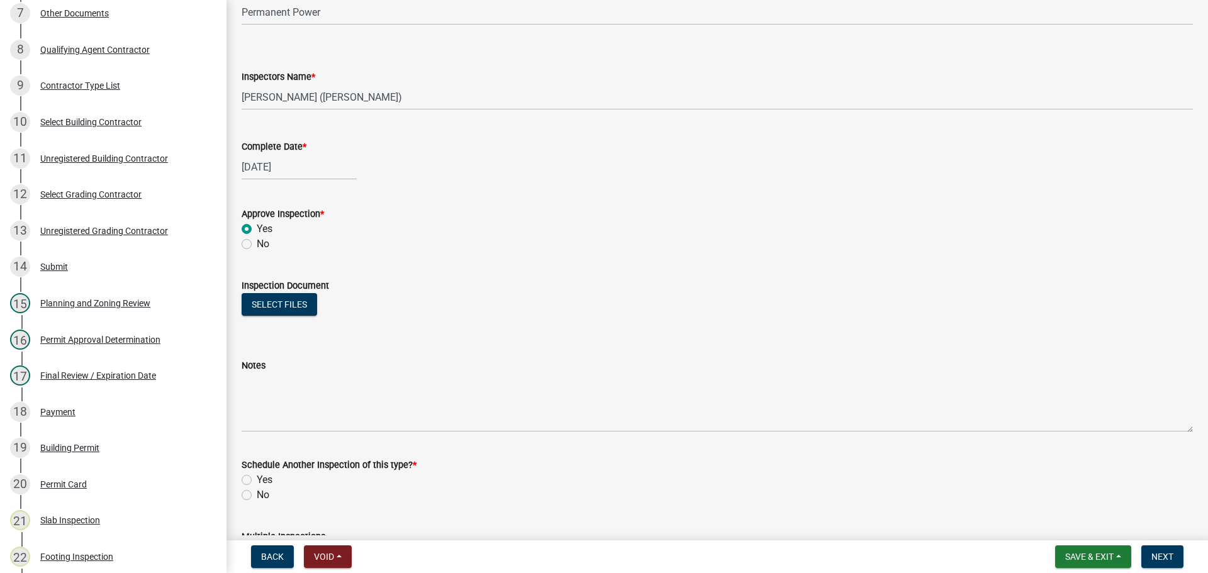
scroll to position [203, 0]
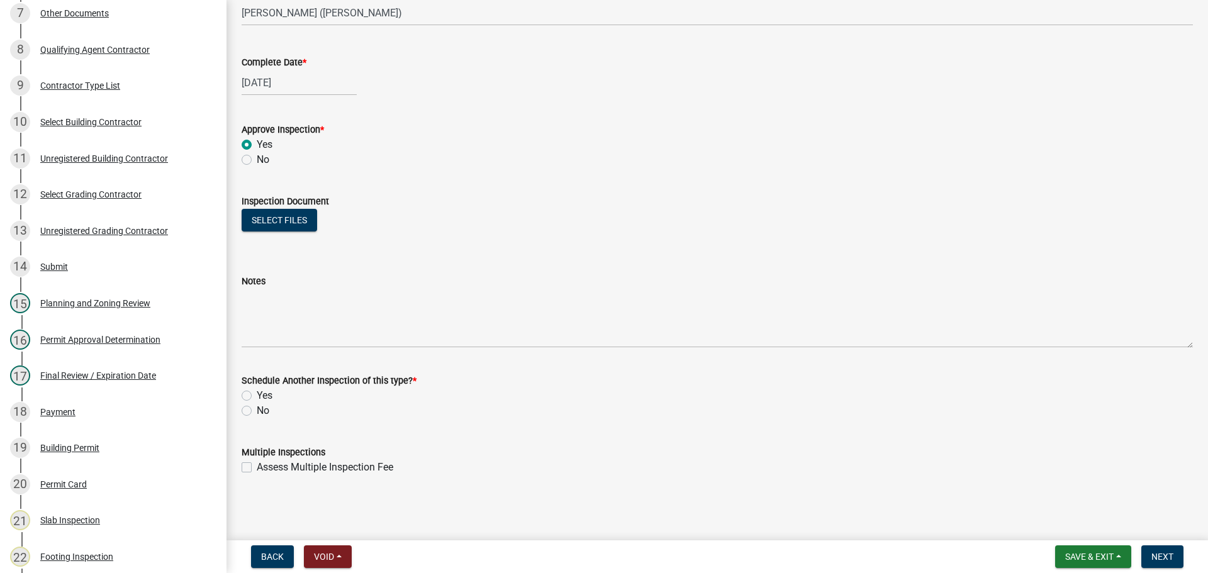
click at [252, 403] on div "No" at bounding box center [717, 410] width 951 height 15
click at [261, 412] on label "No" at bounding box center [263, 410] width 13 height 15
click at [261, 412] on input "No" at bounding box center [261, 407] width 8 height 8
click at [1166, 564] on button "Next" at bounding box center [1162, 557] width 42 height 23
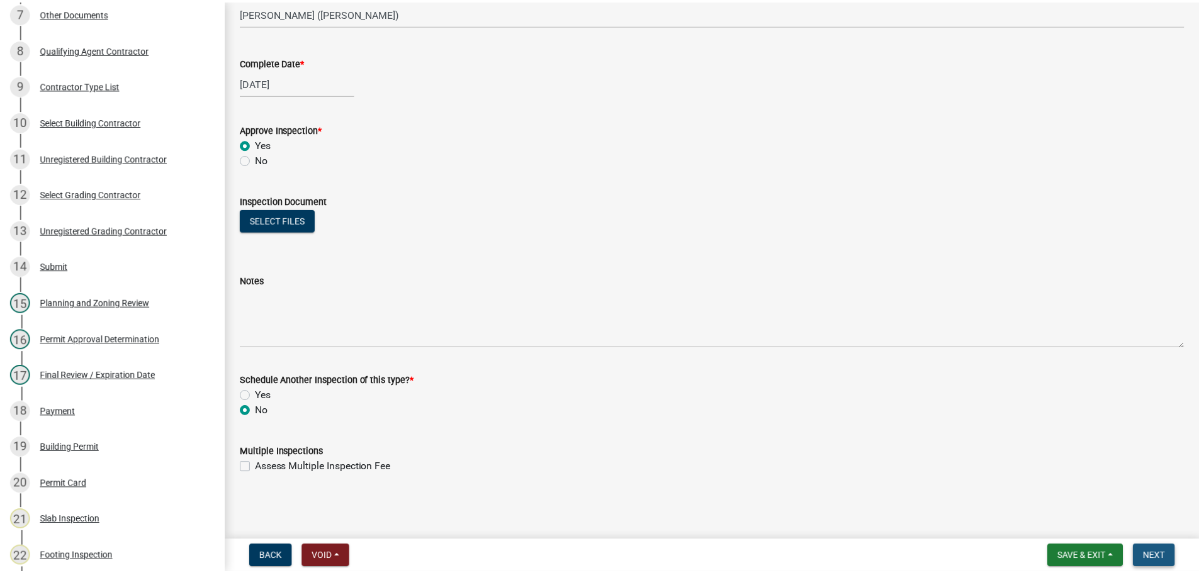
scroll to position [0, 0]
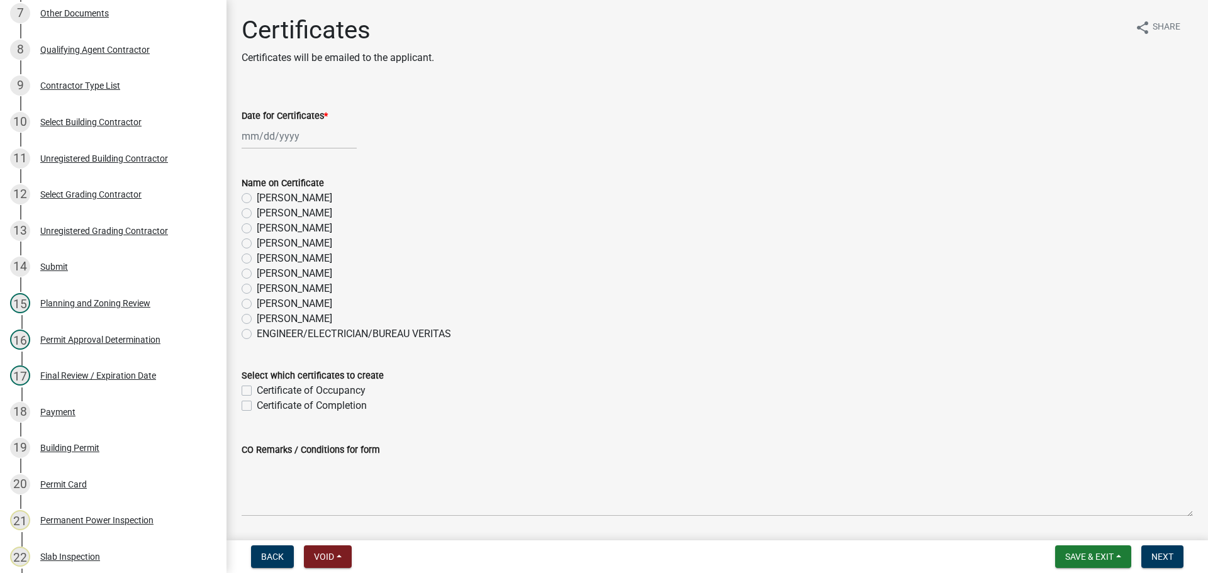
click at [303, 294] on label "Vikki Chadwick" at bounding box center [295, 288] width 76 height 15
click at [265, 289] on input "Vikki Chadwick" at bounding box center [261, 285] width 8 height 8
click at [301, 300] on label "Whitney Hunter" at bounding box center [295, 303] width 76 height 15
click at [265, 300] on input "Whitney Hunter" at bounding box center [261, 300] width 8 height 8
click at [301, 145] on div at bounding box center [299, 136] width 115 height 26
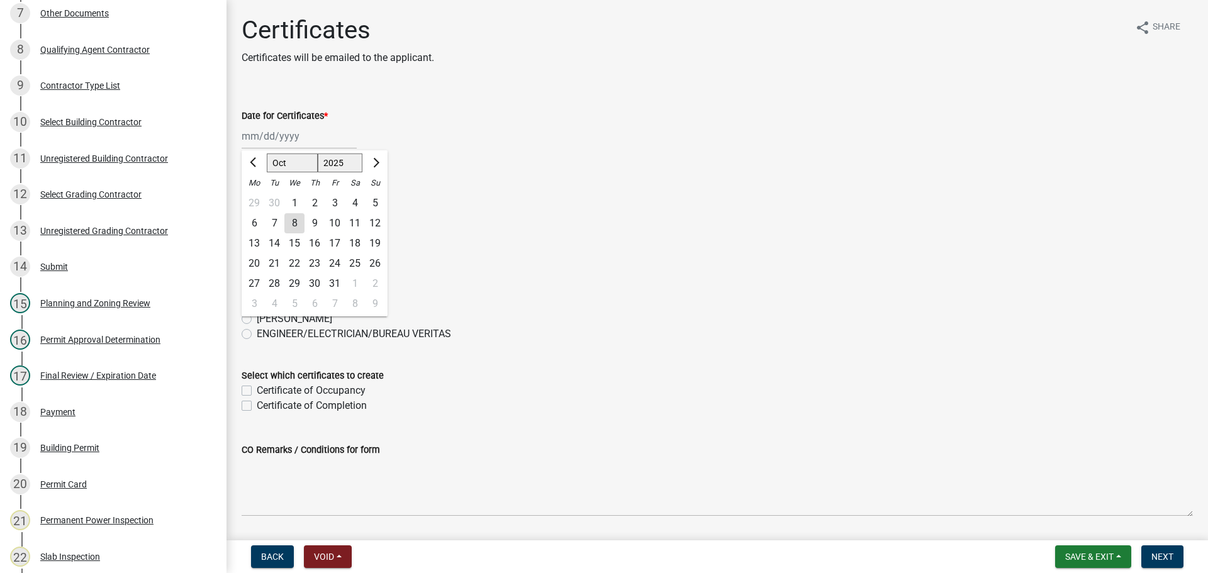
click at [300, 220] on div "8" at bounding box center [294, 223] width 20 height 20
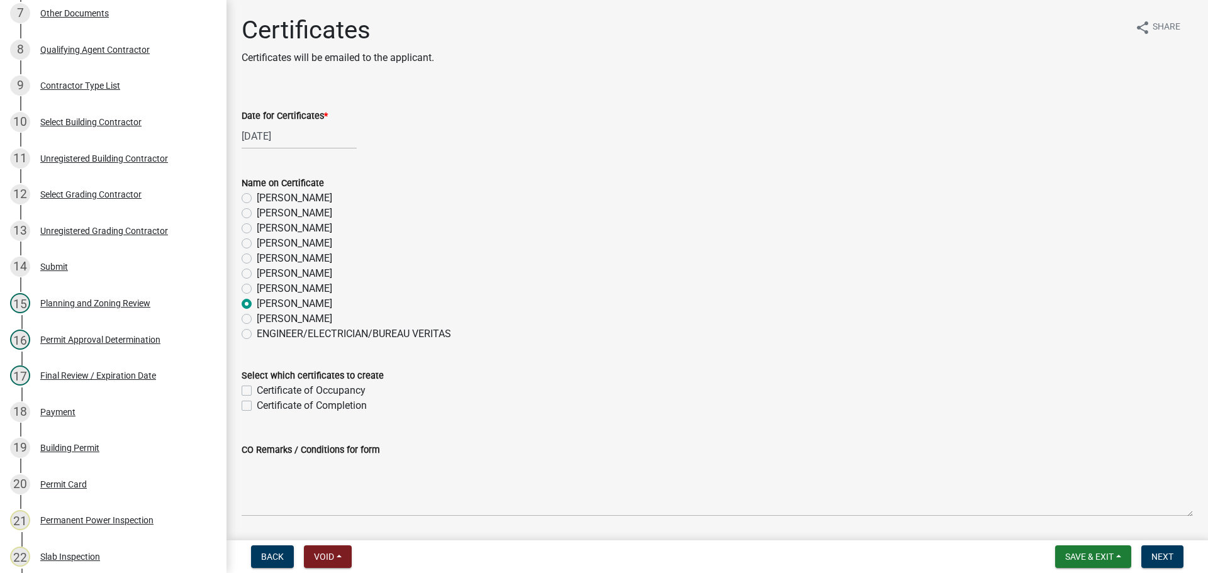
click at [304, 398] on label "Certificate of Completion" at bounding box center [312, 405] width 110 height 15
click at [265, 398] on input "Certificate of Completion" at bounding box center [261, 402] width 8 height 8
click at [1160, 556] on span "Next" at bounding box center [1163, 557] width 22 height 10
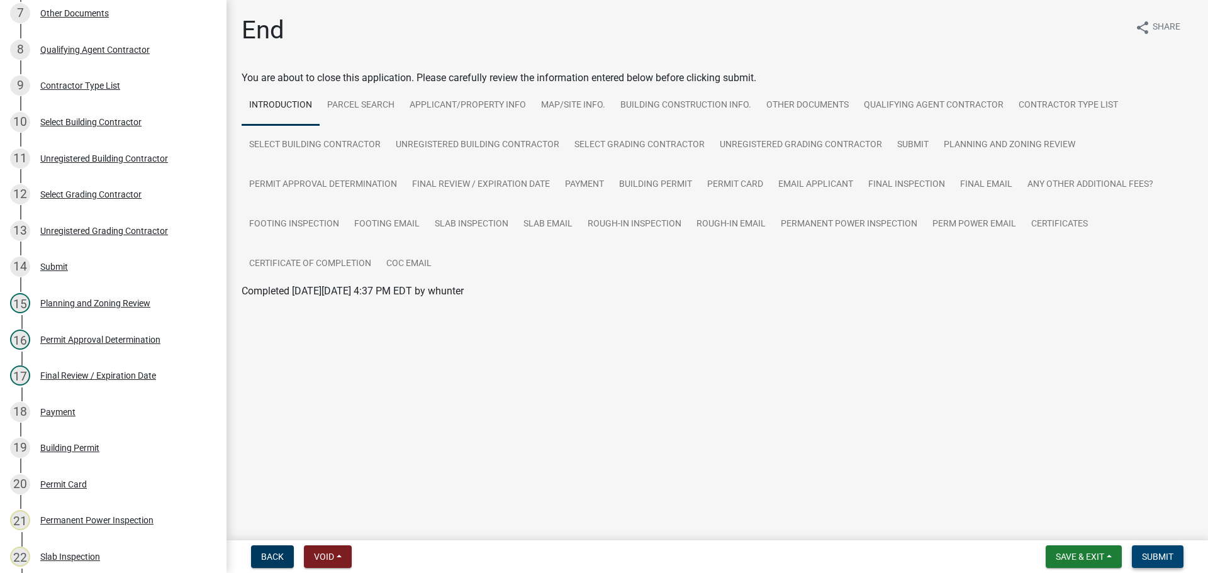
click at [1156, 552] on span "Submit" at bounding box center [1157, 557] width 31 height 10
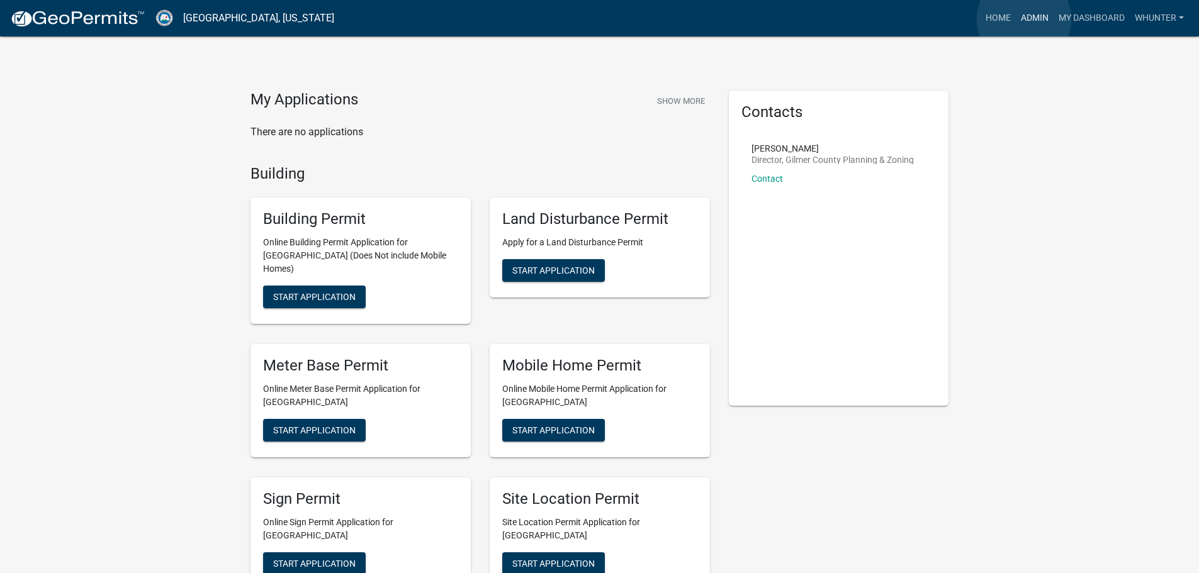
click at [1024, 20] on link "Admin" at bounding box center [1035, 18] width 38 height 24
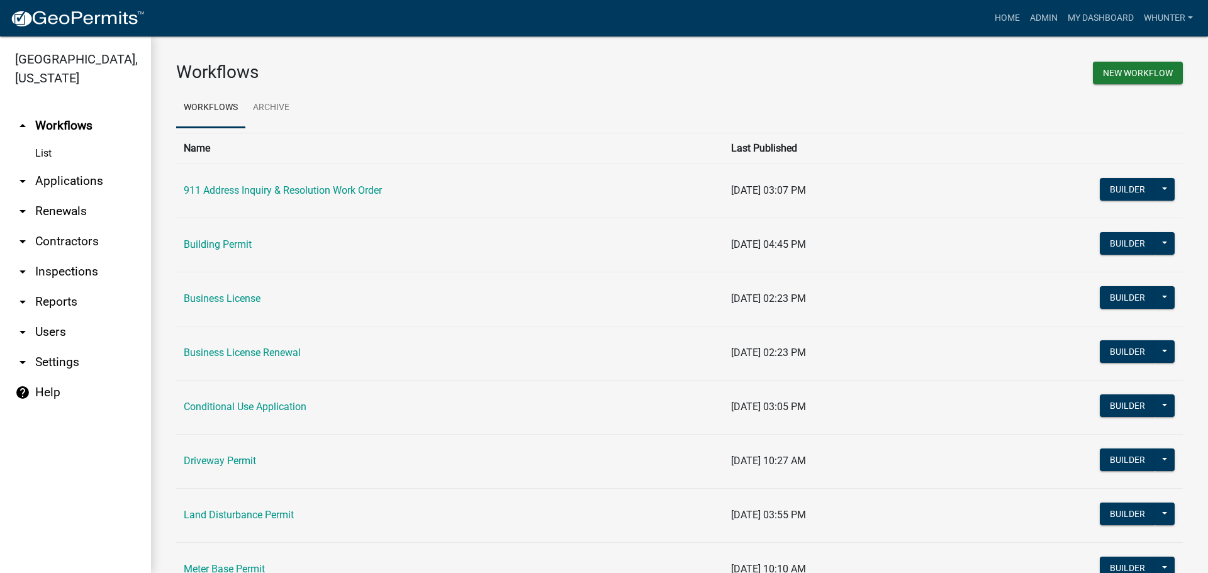
click at [87, 172] on link "arrow_drop_down Applications" at bounding box center [75, 181] width 151 height 30
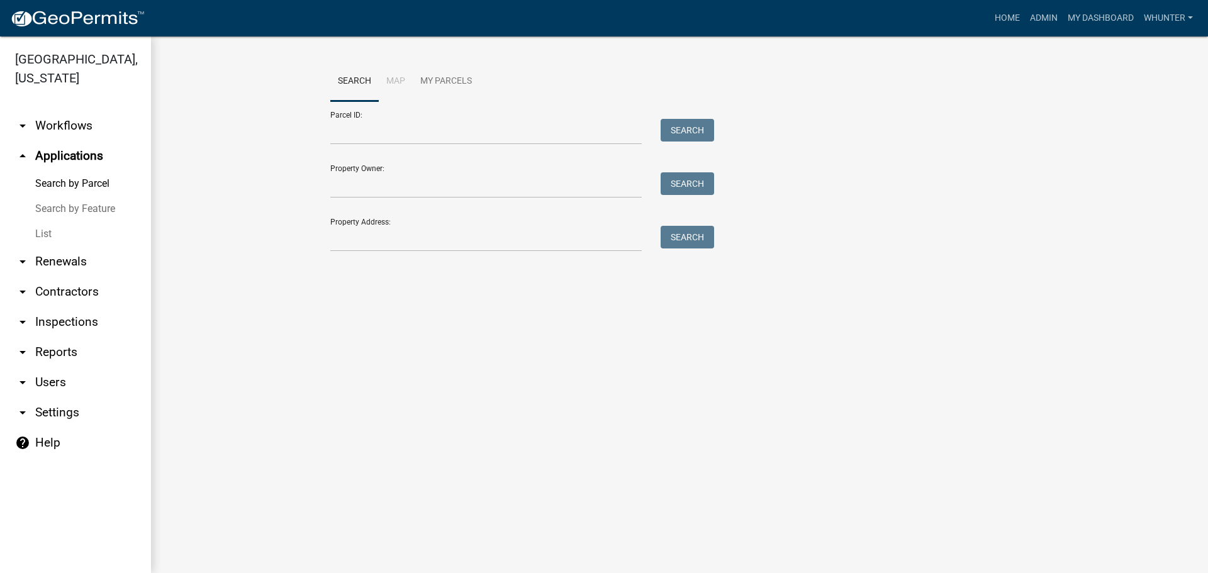
click at [87, 230] on link "List" at bounding box center [75, 234] width 151 height 25
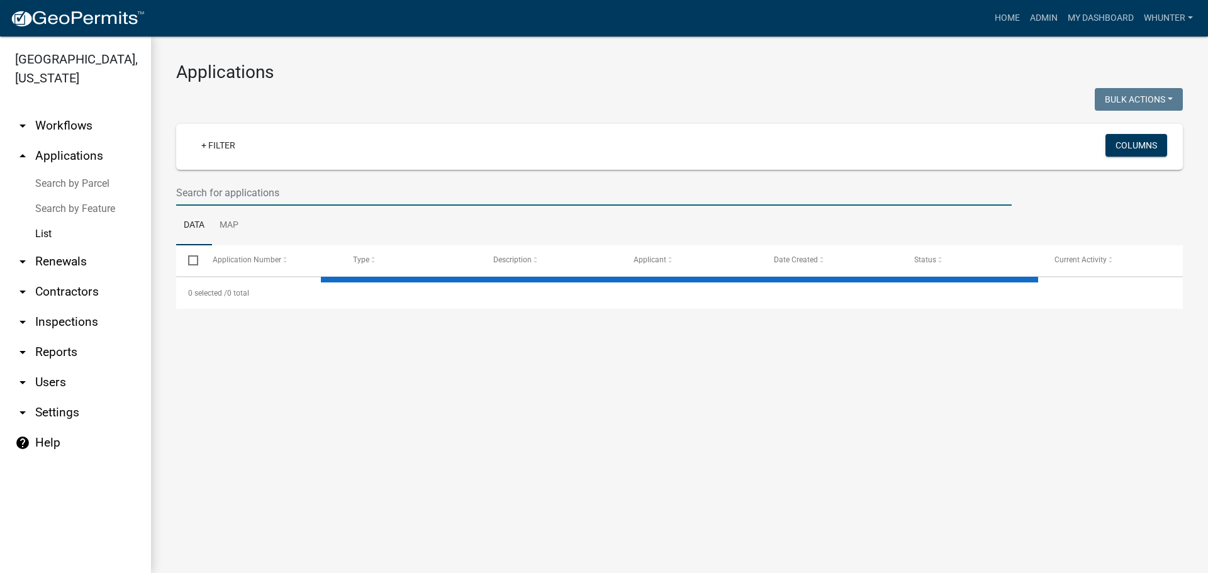
click at [294, 201] on input "text" at bounding box center [594, 193] width 836 height 26
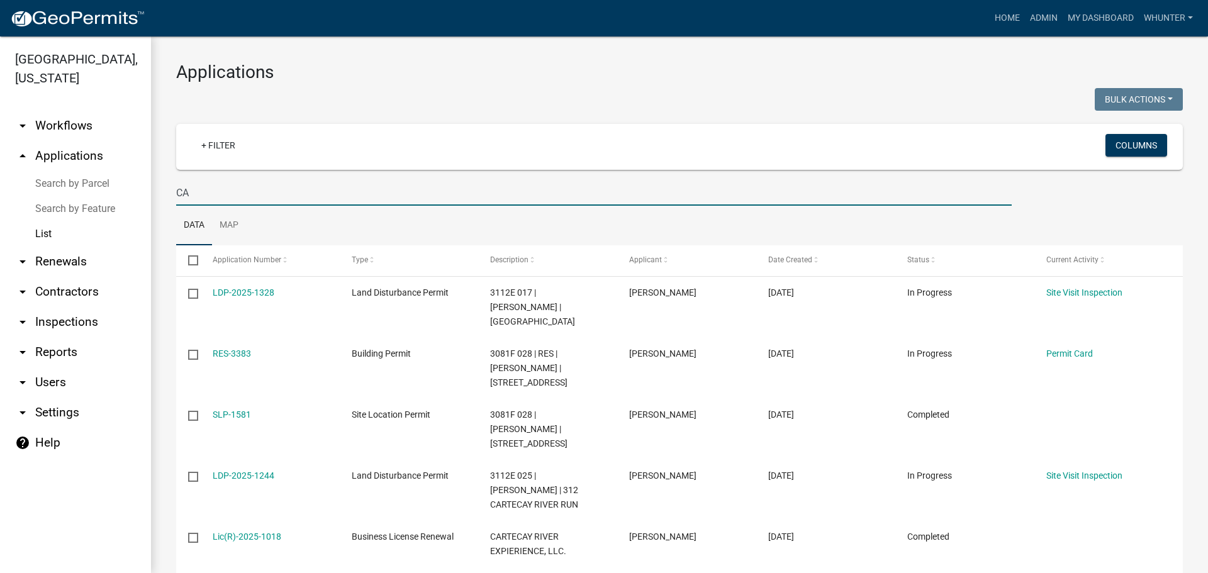
type input "C"
type input "COO"
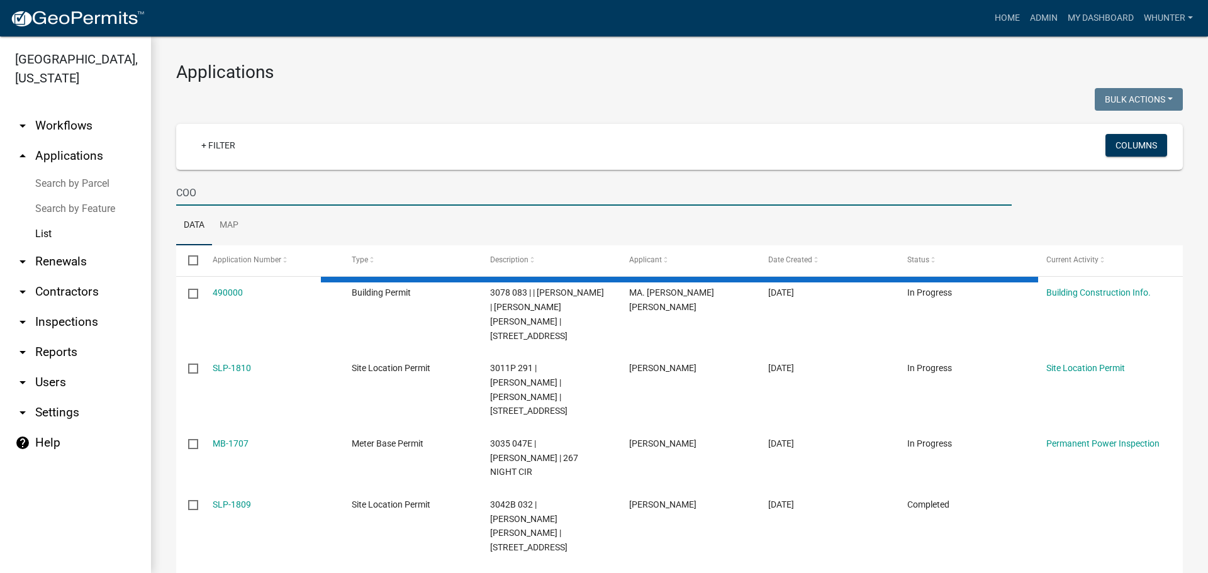
click at [76, 260] on link "arrow_drop_down Renewals" at bounding box center [75, 262] width 151 height 30
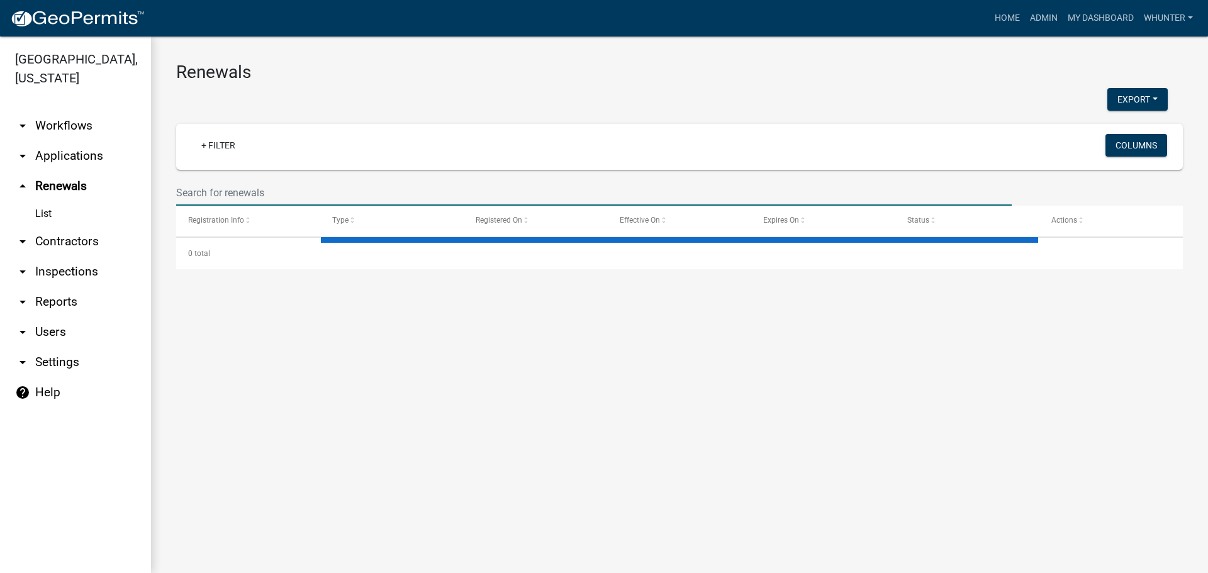
click at [247, 183] on input "text" at bounding box center [594, 193] width 836 height 26
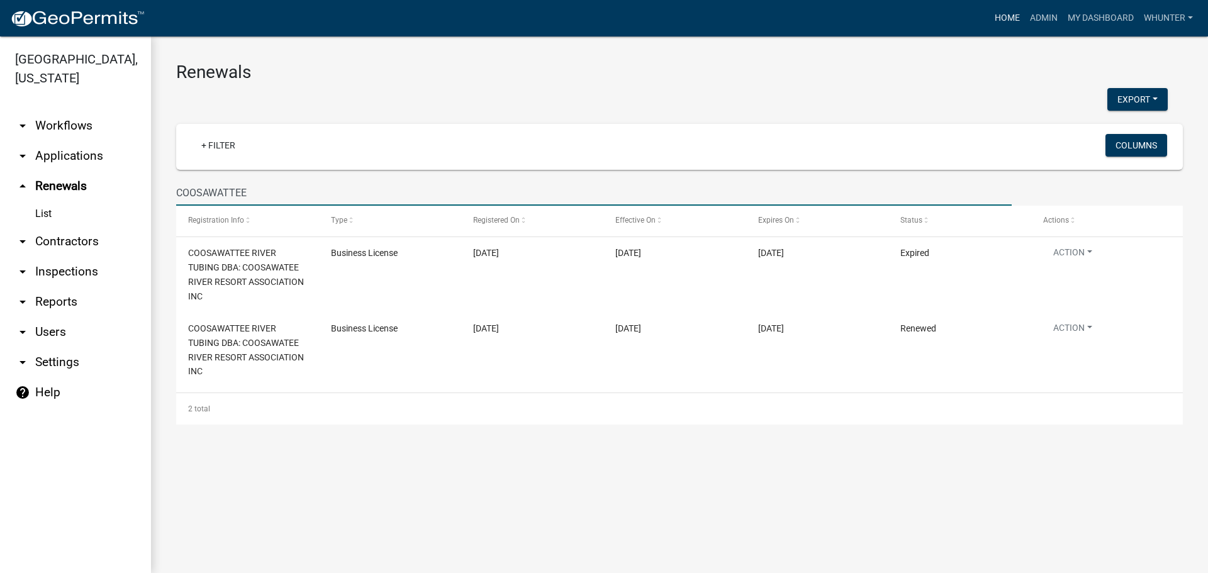
type input "COOSAWATTEE"
click at [1002, 9] on link "Home" at bounding box center [1007, 18] width 35 height 24
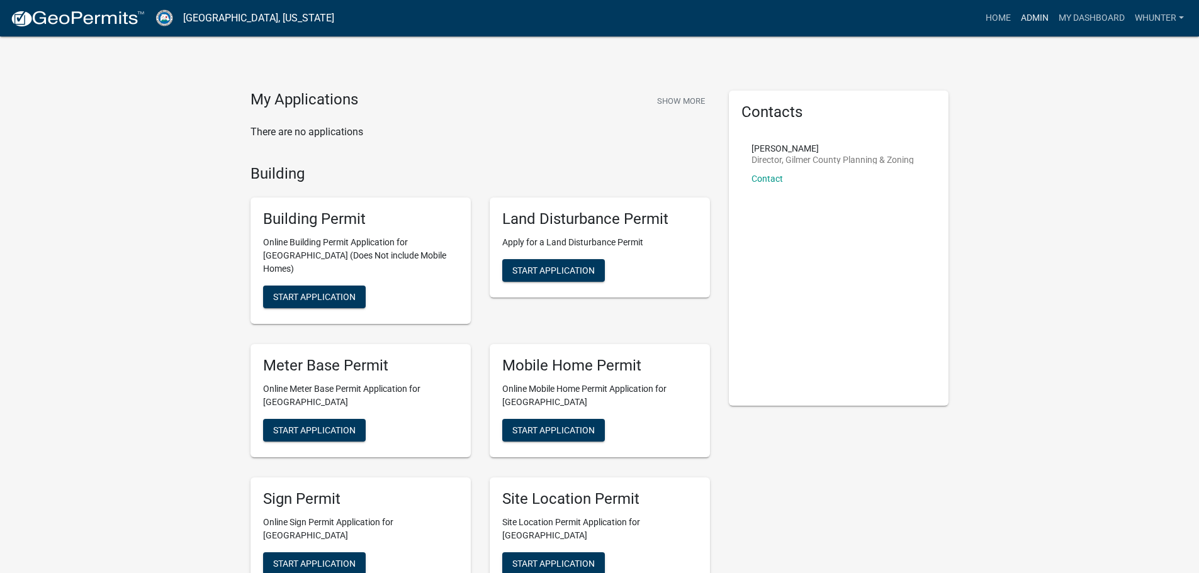
click at [1034, 17] on link "Admin" at bounding box center [1035, 18] width 38 height 24
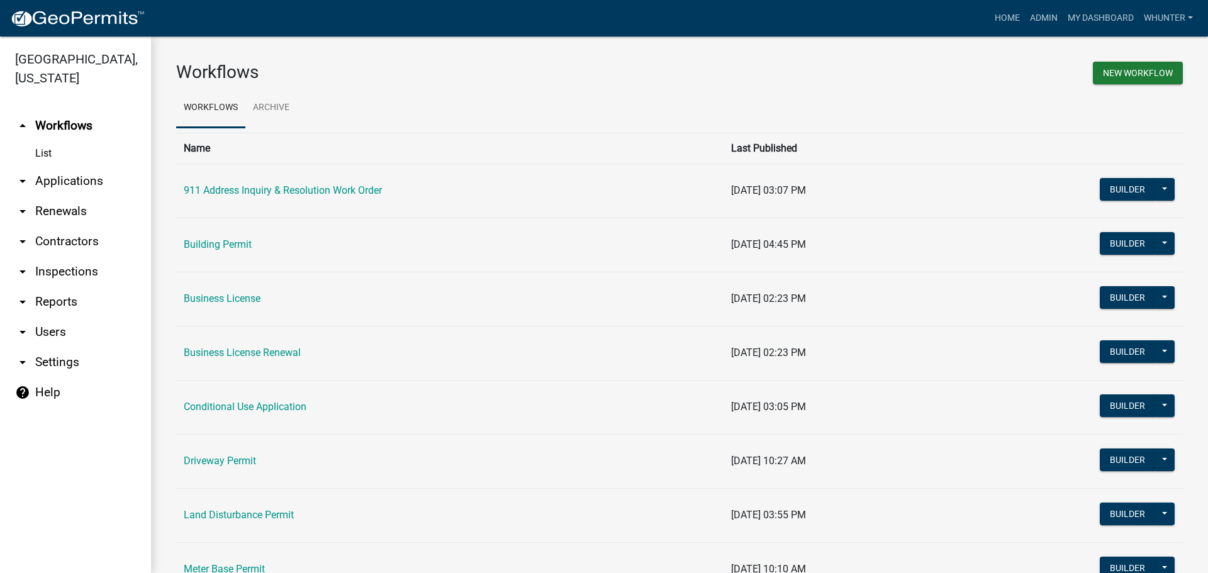
click at [88, 186] on link "arrow_drop_down Applications" at bounding box center [75, 181] width 151 height 30
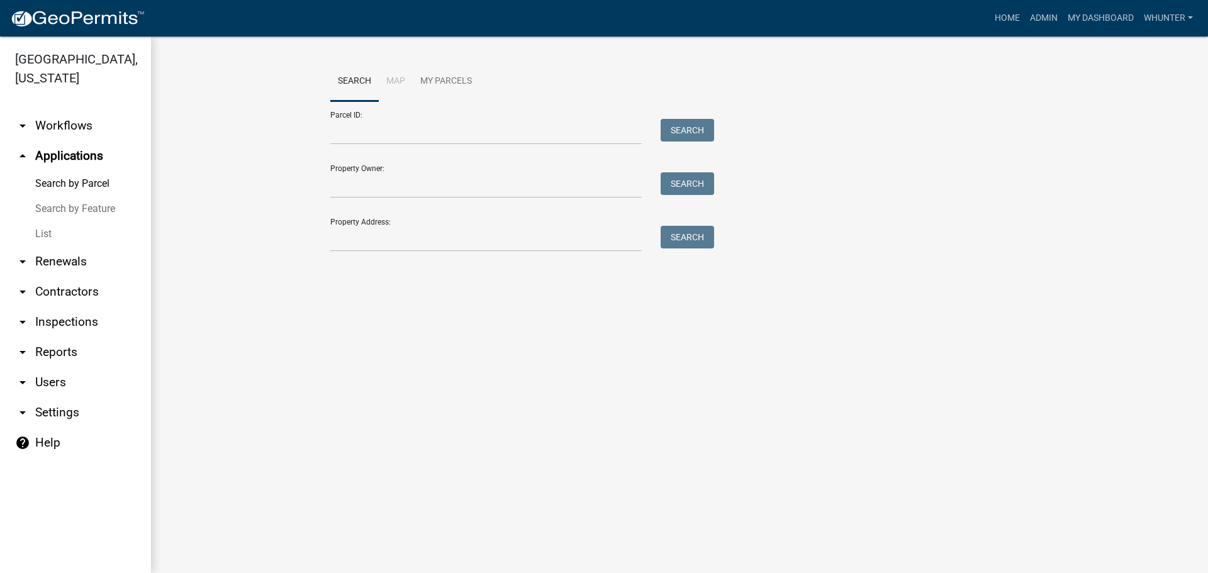
click at [36, 239] on link "List" at bounding box center [75, 234] width 151 height 25
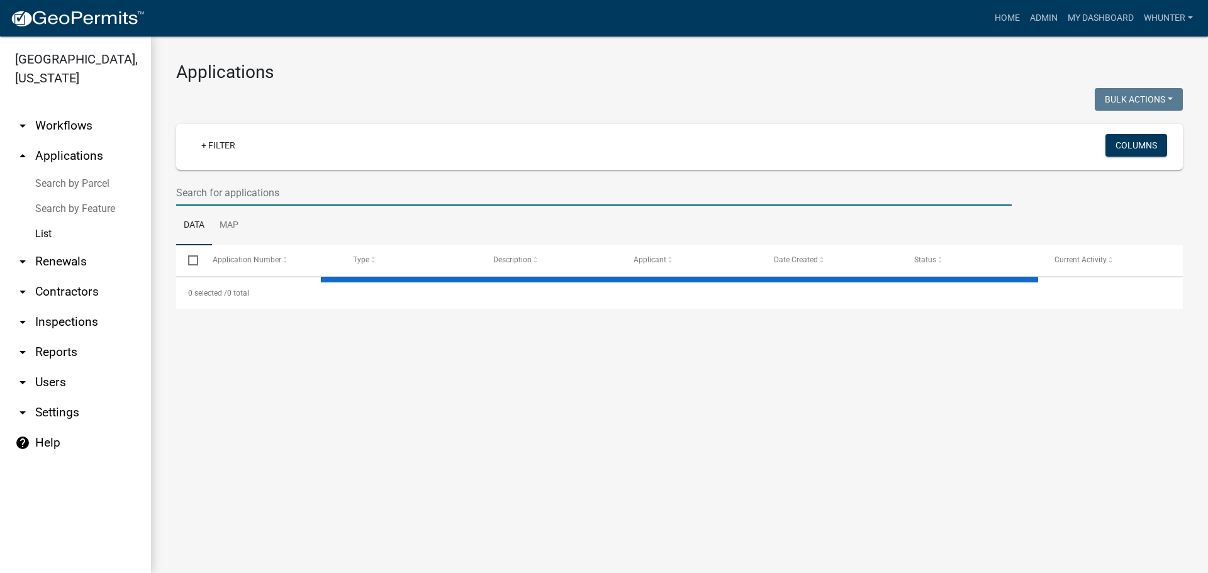
click at [270, 194] on input "text" at bounding box center [594, 193] width 836 height 26
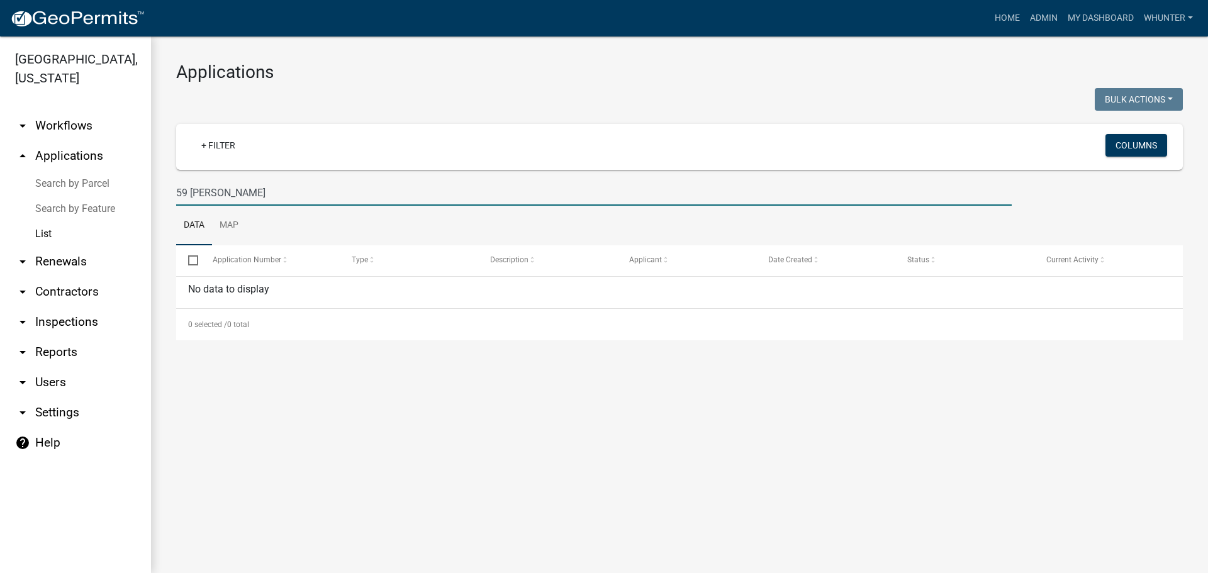
type input "59 [PERSON_NAME]"
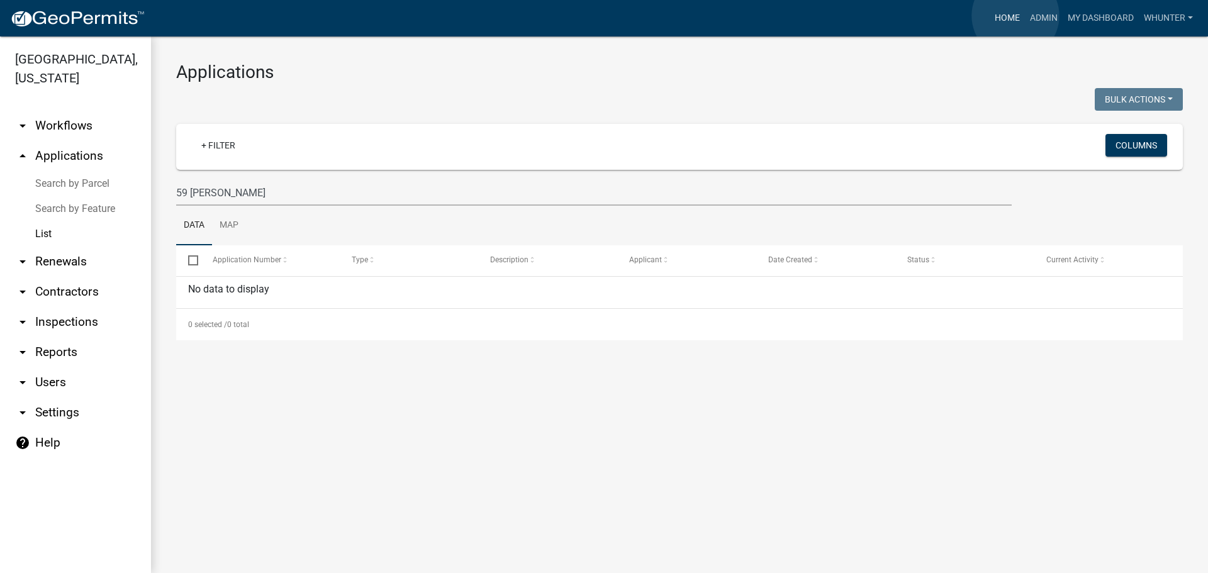
click at [1016, 16] on link "Home" at bounding box center [1007, 18] width 35 height 24
